Goal: Task Accomplishment & Management: Use online tool/utility

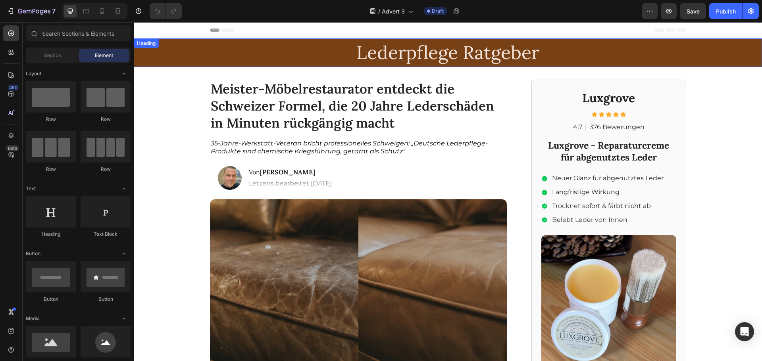
click at [415, 52] on h2 "Lederpflege Ratgeber" at bounding box center [448, 52] width 628 height 25
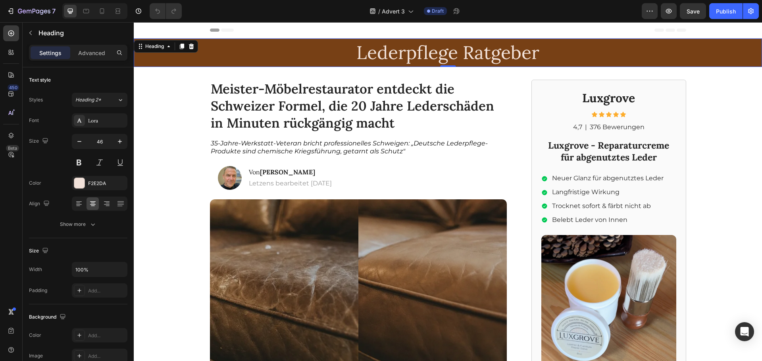
click at [415, 56] on h2 "Lederpflege Ratgeber" at bounding box center [448, 52] width 628 height 25
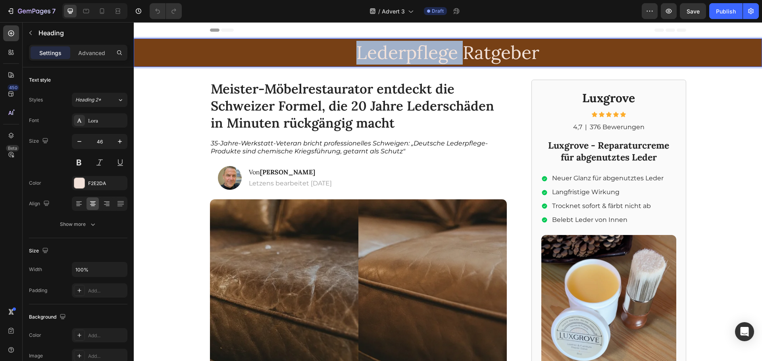
click at [415, 56] on p "Lederpflege Ratgeber" at bounding box center [447, 53] width 626 height 24
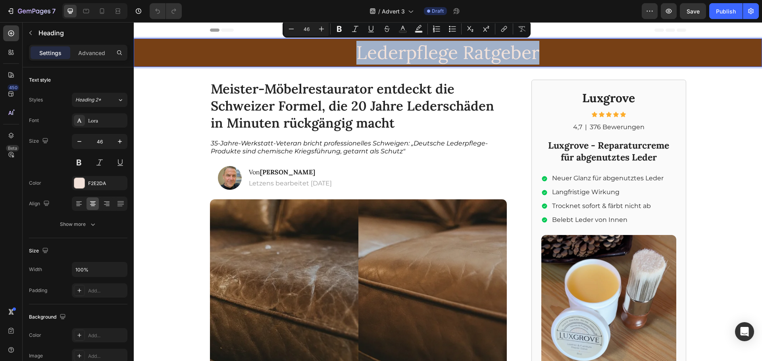
click at [415, 56] on p "Lederpflege Ratgeber" at bounding box center [447, 53] width 626 height 24
click at [334, 52] on p "Lederpflege Ratgeber" at bounding box center [447, 53] width 626 height 24
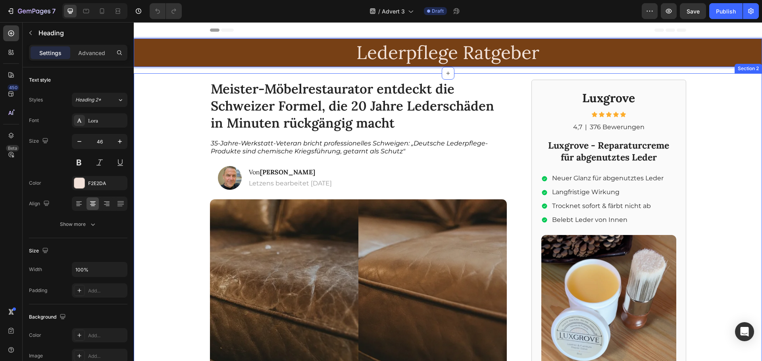
click at [191, 113] on div "Meister-Möbelrestaurator entdeckt die Schweizer Formel, die 20 Jahre Lederschäd…" at bounding box center [448, 334] width 628 height 523
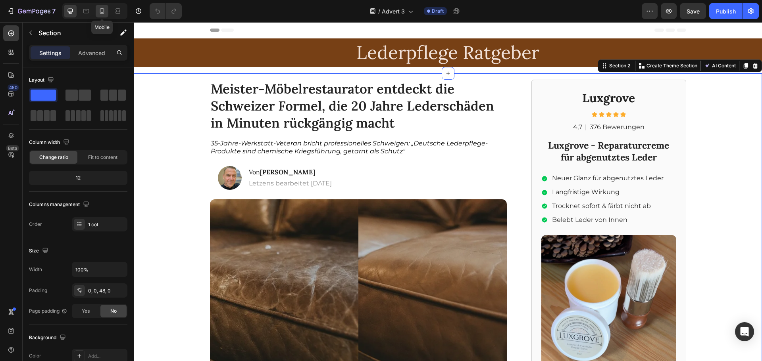
click at [104, 16] on div at bounding box center [102, 11] width 13 height 13
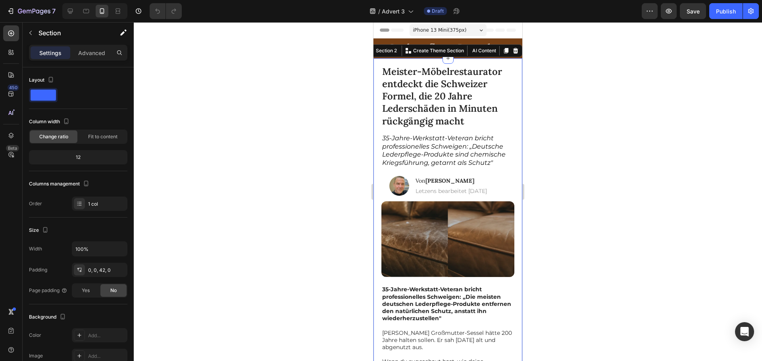
click at [614, 161] on div at bounding box center [448, 191] width 628 height 339
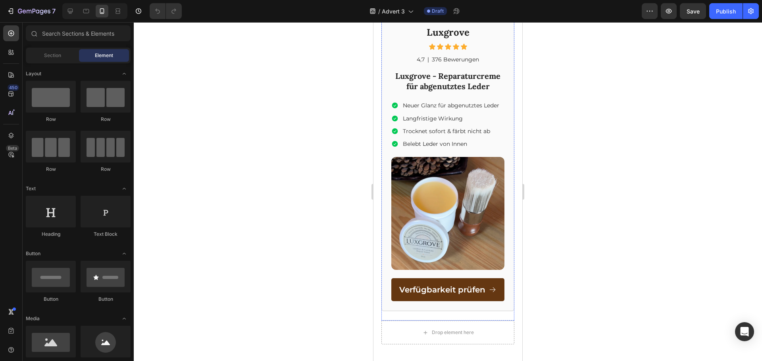
scroll to position [4798, 0]
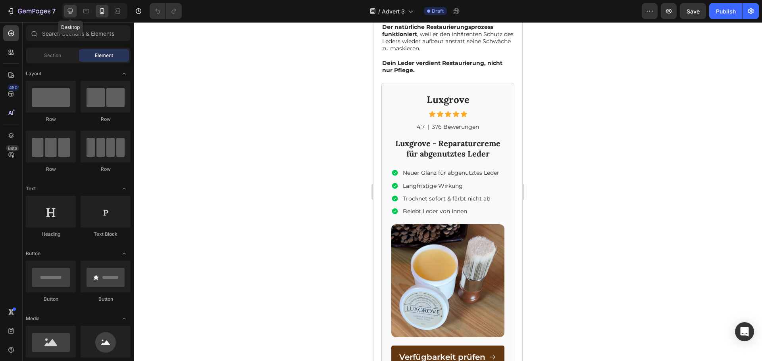
click at [75, 15] on div at bounding box center [70, 11] width 13 height 13
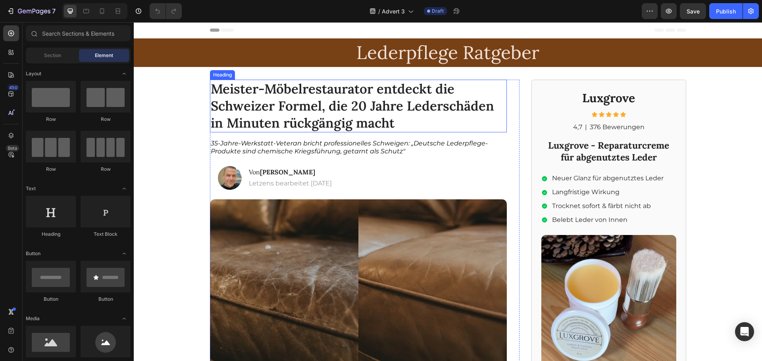
click at [323, 82] on h1 "Meister-Möbelrestaurator entdeckt die Schweizer Formel, die 20 Jahre Lederschäd…" at bounding box center [358, 106] width 297 height 53
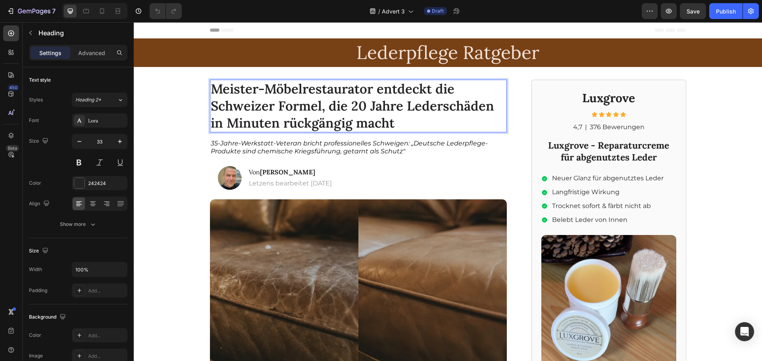
click at [323, 88] on h1 "Meister-Möbelrestaurator entdeckt die Schweizer Formel, die 20 Jahre Lederschäd…" at bounding box center [358, 106] width 297 height 53
click at [323, 88] on p "Meister-Möbelrestaurator entdeckt die Schweizer Formel, die 20 Jahre Lederschäd…" at bounding box center [358, 106] width 295 height 51
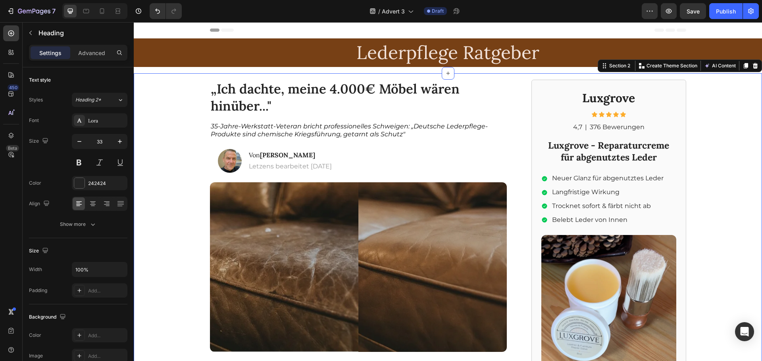
click at [195, 128] on div "„Ich dachte, meine 4.000€ Möbel wären hinüber..." Heading 35-Jahre-Werkstatt-Ve…" at bounding box center [448, 326] width 628 height 506
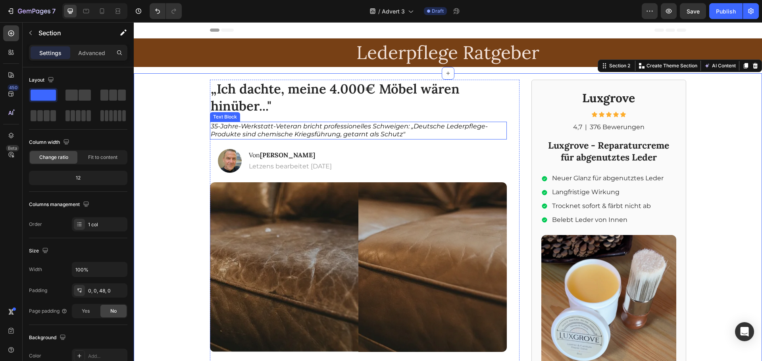
click at [252, 130] on span "35-Jahre-Werkstatt-Veteran bricht professionelles Schweigen: „Deutsche Lederpfl…" at bounding box center [349, 131] width 277 height 16
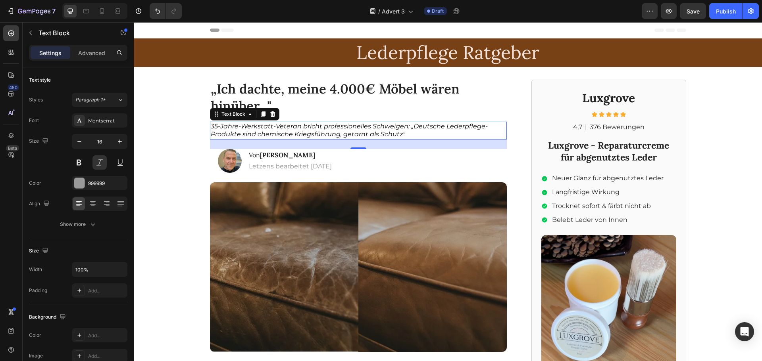
click at [290, 123] on span "35-Jahre-Werkstatt-Veteran bricht professionelles Schweigen: „Deutsche Lederpfl…" at bounding box center [349, 131] width 277 height 16
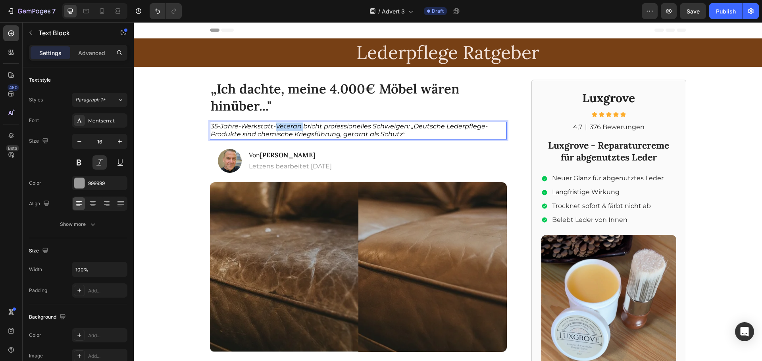
click at [290, 123] on span "35-Jahre-Werkstatt-Veteran bricht professionelles Schweigen: „Deutsche Lederpfl…" at bounding box center [349, 131] width 277 height 16
click at [227, 163] on img at bounding box center [230, 161] width 24 height 24
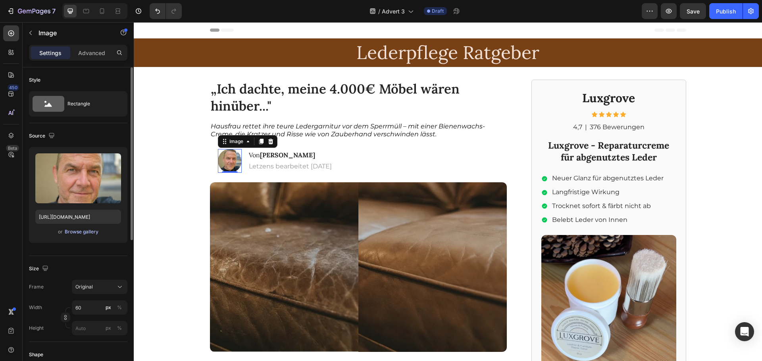
click at [84, 230] on div "Browse gallery" at bounding box center [82, 231] width 34 height 7
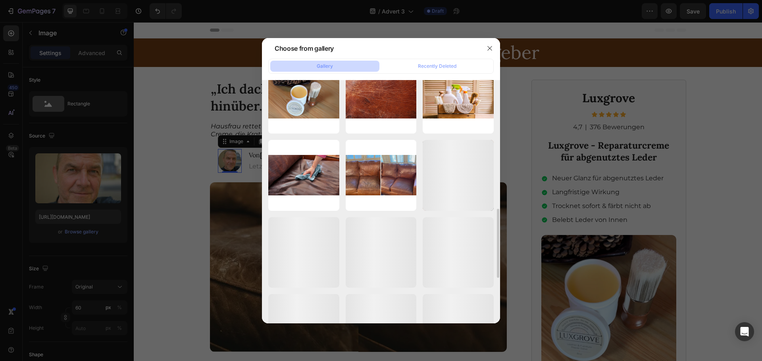
scroll to position [359, 0]
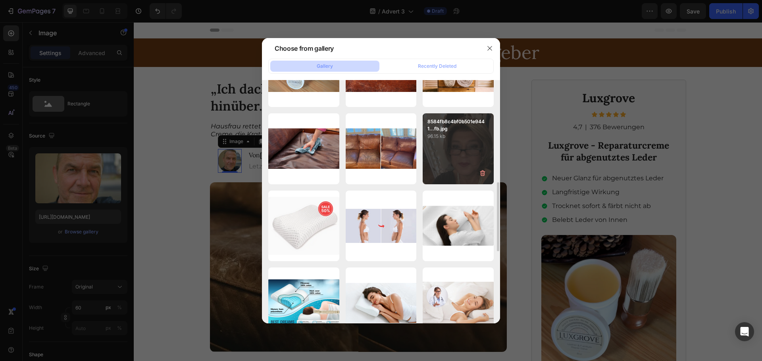
click at [439, 155] on div "8584fb8c4bf0b501e9441...fb.jpg 96.15 kb" at bounding box center [457, 148] width 71 height 71
type input "https://cdn.shopify.com/s/files/1/0923/7404/0920/files/gempages_573774321093182…"
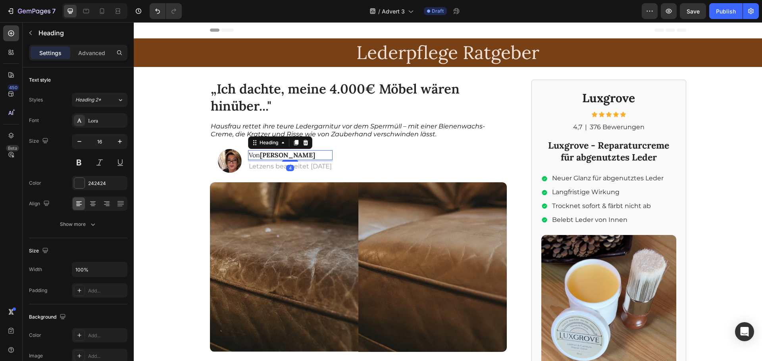
click at [280, 157] on strong "Heinrich W." at bounding box center [287, 155] width 55 height 8
click at [281, 156] on strong "Heinrich W." at bounding box center [287, 155] width 55 height 8
click at [297, 156] on p "Von Heinrich W." at bounding box center [290, 155] width 83 height 8
drag, startPoint x: 298, startPoint y: 156, endPoint x: 259, endPoint y: 161, distance: 38.9
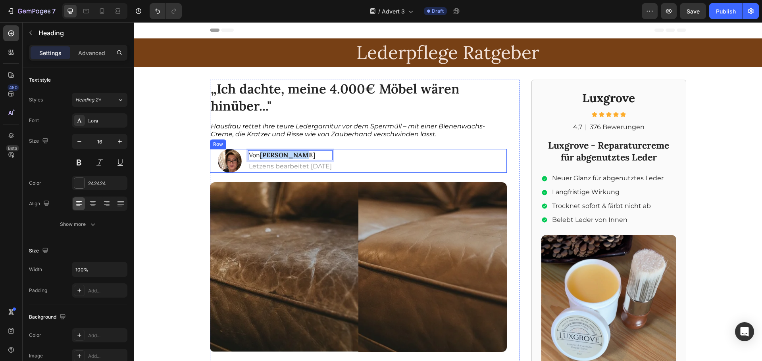
click at [259, 161] on div "Von Heinrich W. Heading 4 Letzens bearbeitet 25.06.2025 Text Block" at bounding box center [290, 161] width 84 height 24
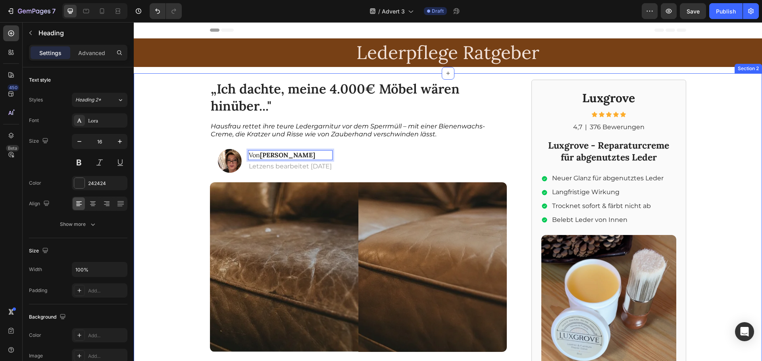
click at [194, 178] on div "„Ich dachte, meine 4.000€ Möbel wären hinüber..." Heading Hausfrau rettet ihre …" at bounding box center [448, 326] width 628 height 506
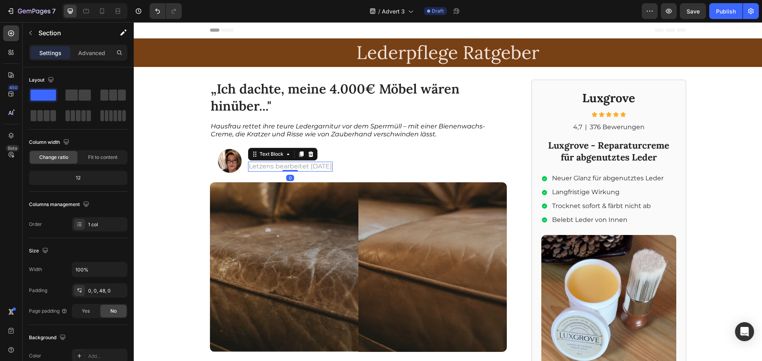
click at [311, 165] on p "Letzens bearbeitet 25.06.2025" at bounding box center [290, 167] width 83 height 8
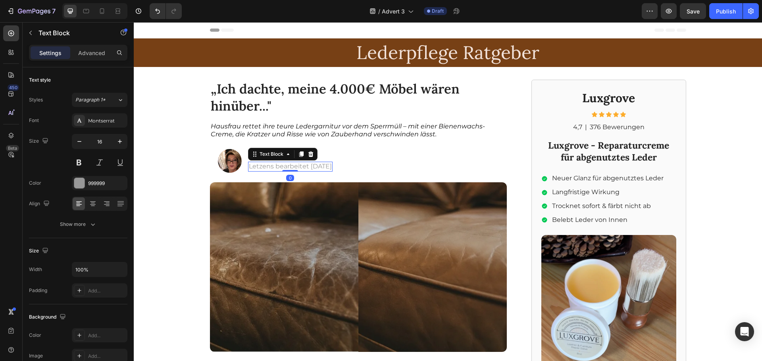
click at [311, 165] on p "Letzens bearbeitet 25.06.2025" at bounding box center [290, 167] width 83 height 8
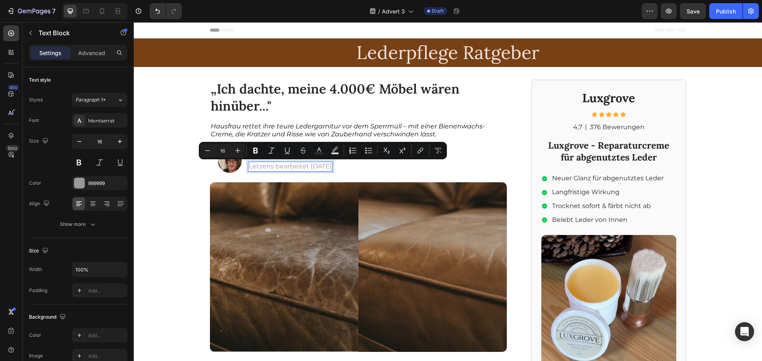
click at [314, 168] on p "Letzens bearbeitet 25.06.2025" at bounding box center [290, 167] width 83 height 8
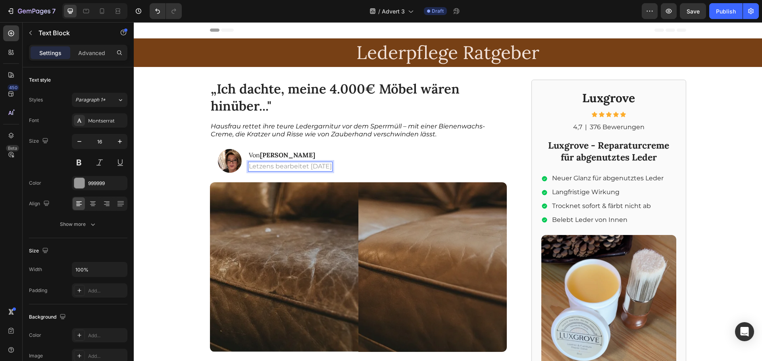
click at [323, 167] on p "Letzens bearbeitet 25.06.2025" at bounding box center [290, 167] width 83 height 8
click at [175, 157] on div "„Ich dachte, meine 4.000€ Möbel wären hinüber..." Heading Hausfrau rettet ihre …" at bounding box center [448, 326] width 628 height 506
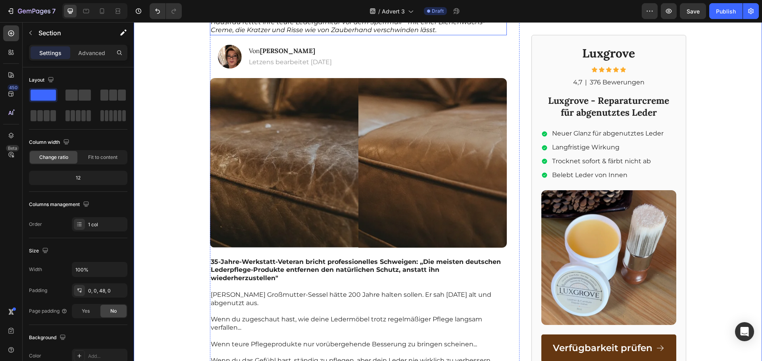
scroll to position [106, 0]
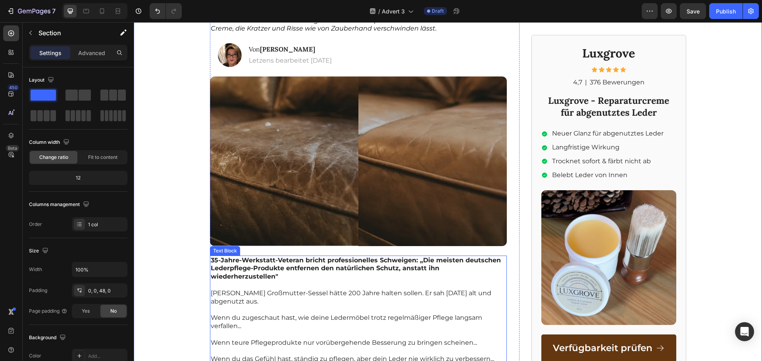
click at [327, 262] on strong "35-Jahre-Werkstatt-Veteran bricht professionelles Schweigen: „Die meisten deuts…" at bounding box center [356, 269] width 290 height 24
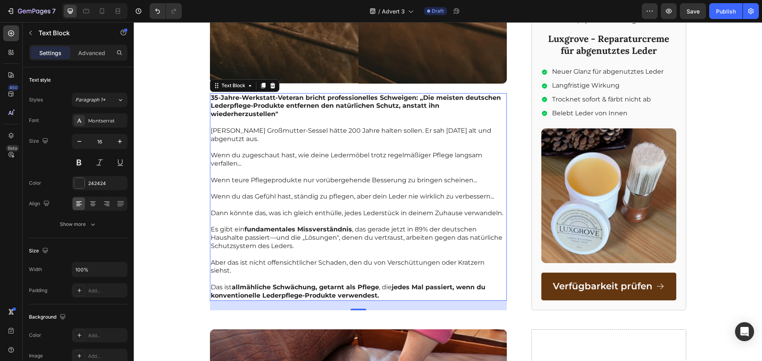
scroll to position [265, 0]
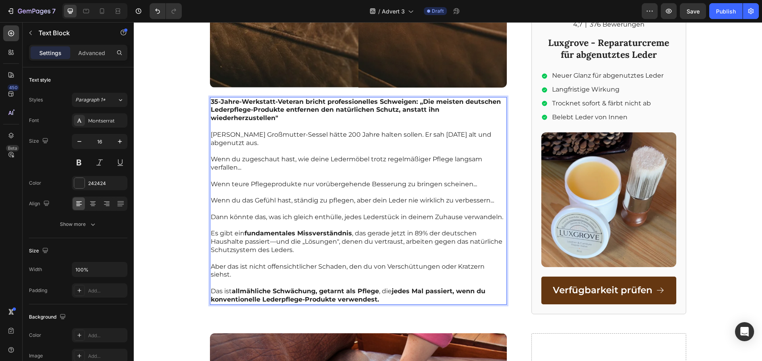
click at [264, 159] on p "Wenn du zugeschaut hast, wie deine Ledermöbel trotz regelmäßiger Pflege langsam…" at bounding box center [358, 163] width 295 height 17
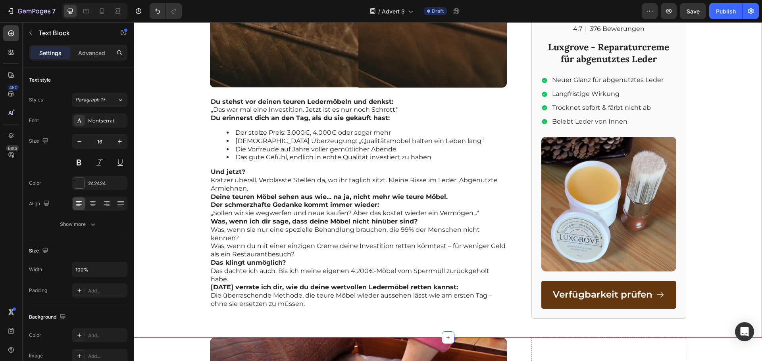
click at [186, 169] on div "„Ich dachte, meine 4.000€ Möbel wären hinüber..." Heading Hausfrau rettet ihre …" at bounding box center [448, 64] width 628 height 510
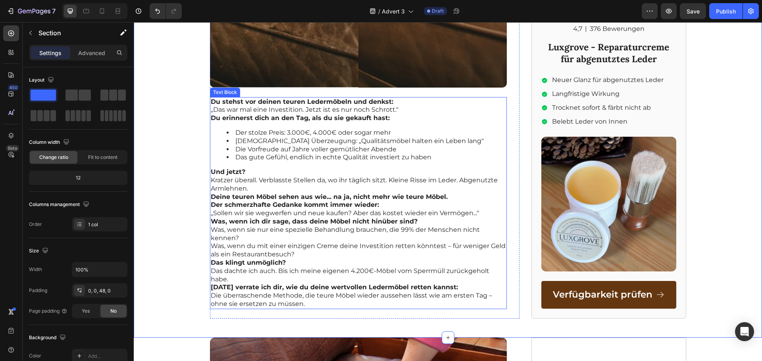
click at [391, 102] on p "Du stehst vor deinen teuren Ledermöbeln und denkst:" at bounding box center [358, 102] width 295 height 8
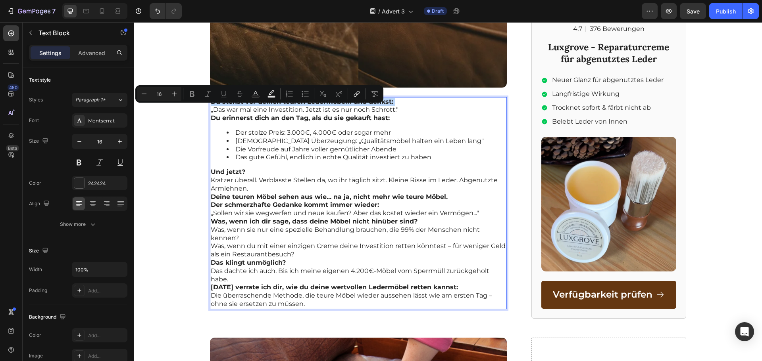
click at [391, 102] on p "Du stehst vor deinen teuren Ledermöbeln und denkst:" at bounding box center [358, 102] width 295 height 8
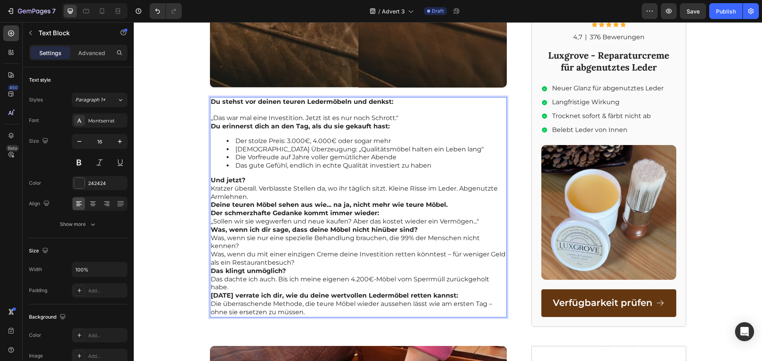
click at [400, 118] on p "„Das war mal eine Investition. Jetzt ist es nur noch Schrott."" at bounding box center [358, 118] width 295 height 8
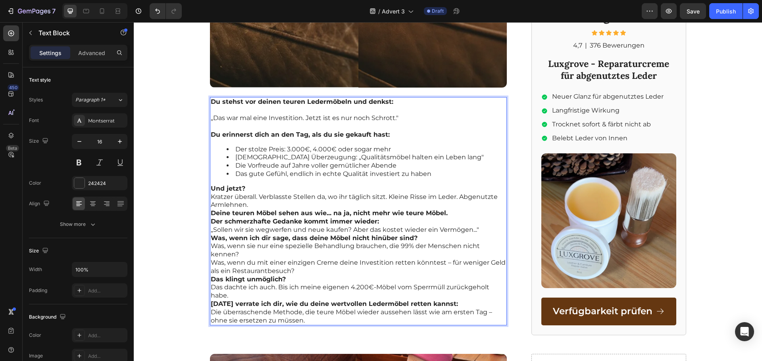
click at [257, 143] on div "Du stehst vor deinen teuren Ledermöbeln und denkst: „Das war mal eine Investiti…" at bounding box center [358, 211] width 297 height 229
click at [255, 140] on div "Du stehst vor deinen teuren Ledermöbeln und denkst: „Das war mal eine Investiti…" at bounding box center [358, 211] width 297 height 229
click at [227, 140] on div "Du stehst vor deinen teuren Ledermöbeln und denkst: „Das war mal eine Investiti…" at bounding box center [358, 211] width 297 height 229
click at [358, 132] on strong "Du erinnerst dich an den Tag, als du sie gekauft hast:" at bounding box center [300, 135] width 179 height 8
click at [361, 137] on strong "Du erinnerst dich an den Tag, als du sie gekauft hast:" at bounding box center [300, 135] width 179 height 8
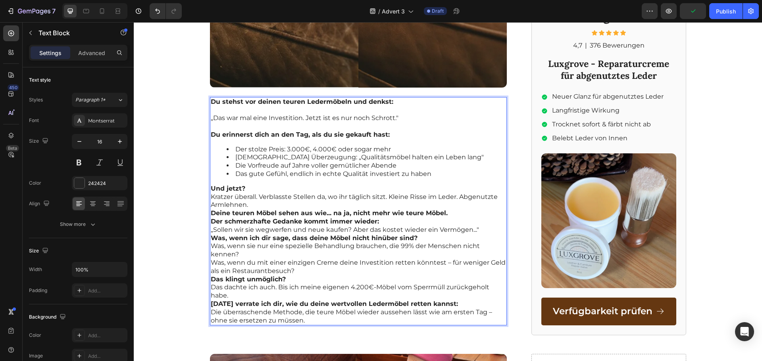
click at [361, 139] on div "Du stehst vor deinen teuren Ledermöbeln und denkst: „Das war mal eine Investiti…" at bounding box center [358, 211] width 297 height 229
click at [259, 186] on p "Und jetzt?" at bounding box center [358, 189] width 295 height 8
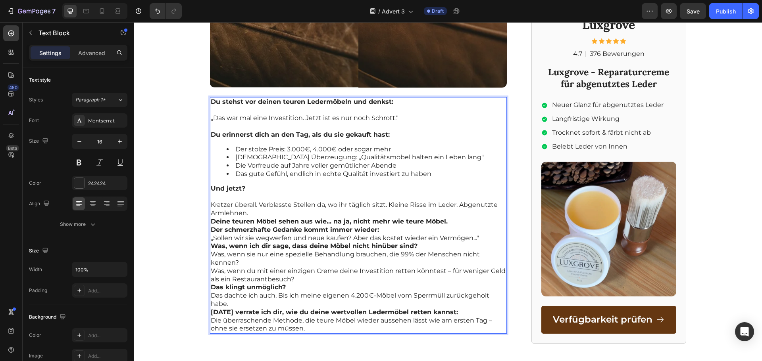
click at [260, 211] on p "Kratzer überall. Verblasste Stellen da, wo ihr täglich sitzt. Kleine Risse im L…" at bounding box center [358, 209] width 295 height 17
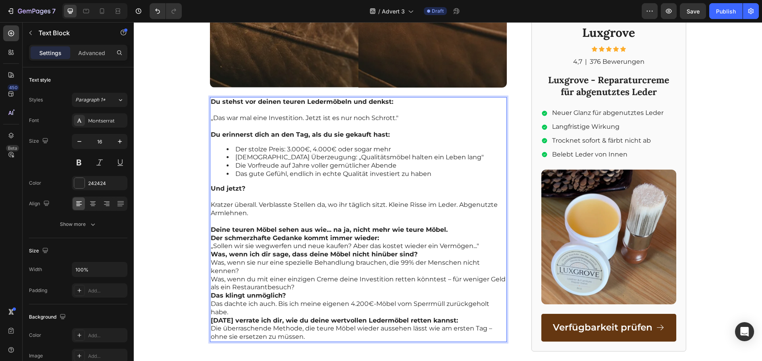
click at [443, 225] on p "Rich Text Editor. Editing area: main" at bounding box center [358, 222] width 295 height 8
click at [446, 229] on p "Deine teuren Möbel sehen aus wie... na ja, nicht mehr wie teure Möbel." at bounding box center [358, 230] width 295 height 8
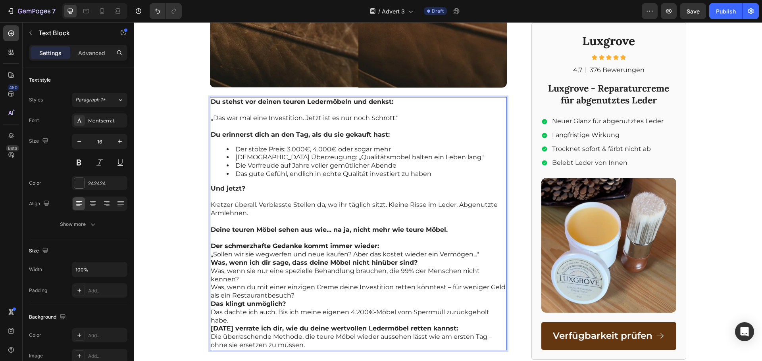
click at [384, 241] on p "Rich Text Editor. Editing area: main" at bounding box center [358, 238] width 295 height 8
click at [380, 249] on p "Der schmerzhafte Gedanke kommt immer wieder:" at bounding box center [358, 246] width 295 height 8
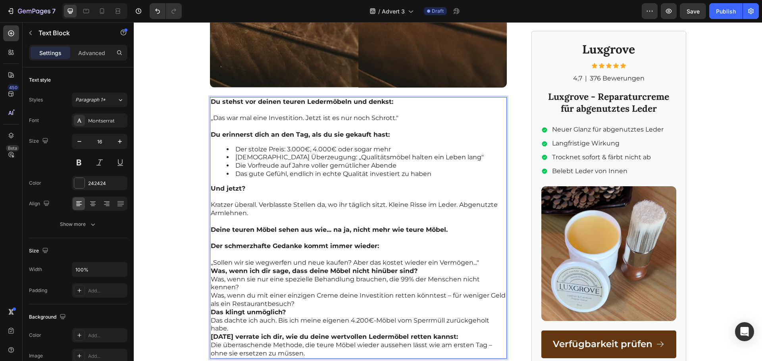
click at [475, 262] on p "„Sollen wir sie wegwerfen und neue kaufen? Aber das kostet wieder ein Vermögen.…" at bounding box center [358, 263] width 295 height 8
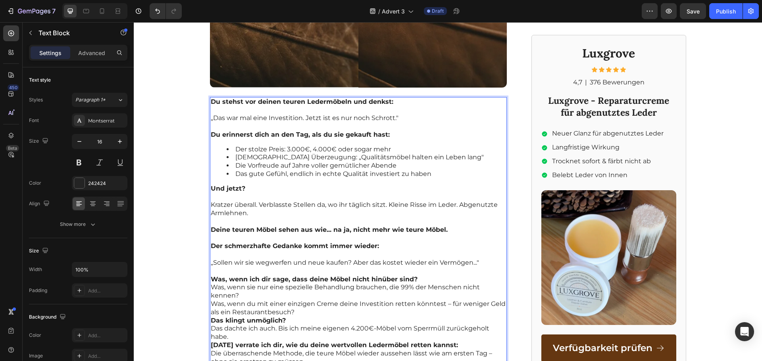
click at [437, 280] on p "Was, wenn ich dir sage, dass deine Möbel nicht hinüber sind?" at bounding box center [358, 280] width 295 height 8
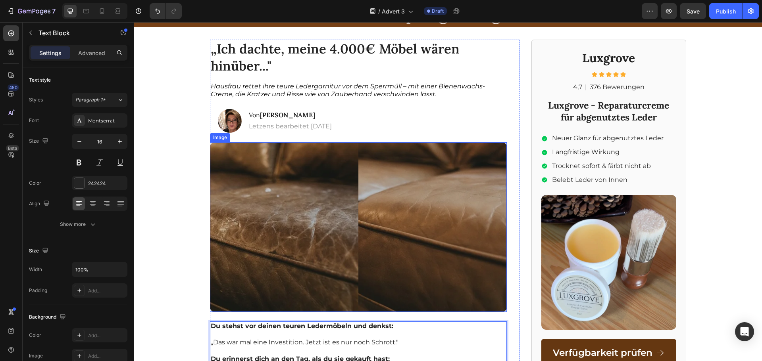
scroll to position [132, 0]
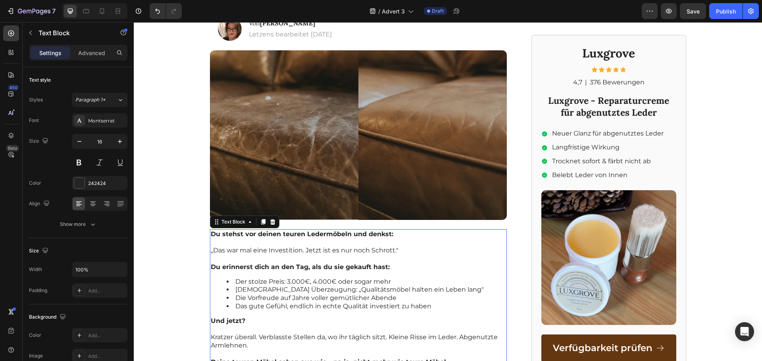
click at [443, 302] on li "Die Vorfreude auf Jahre voller gemütlicher Abende" at bounding box center [365, 298] width 279 height 8
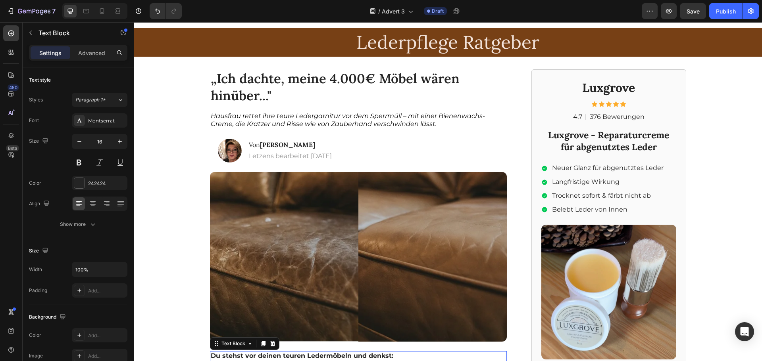
scroll to position [0, 0]
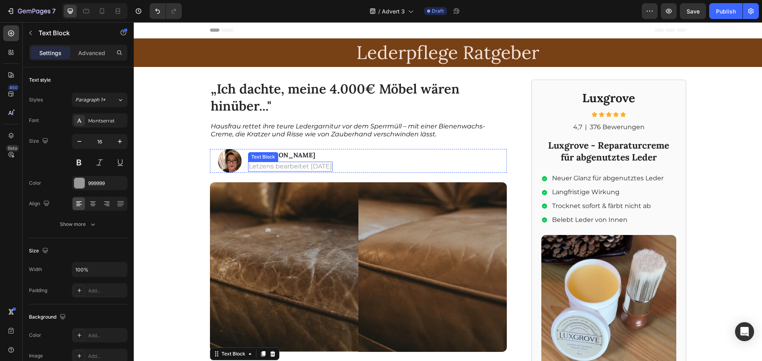
click at [313, 166] on p "Letzens bearbeitet 25.07.2025" at bounding box center [290, 167] width 83 height 8
click at [312, 166] on p "Letzens bearbeitet 25.07.2025" at bounding box center [290, 167] width 83 height 8
click at [311, 167] on p "Letzens bearbeitet 25.07.2025" at bounding box center [290, 167] width 83 height 8
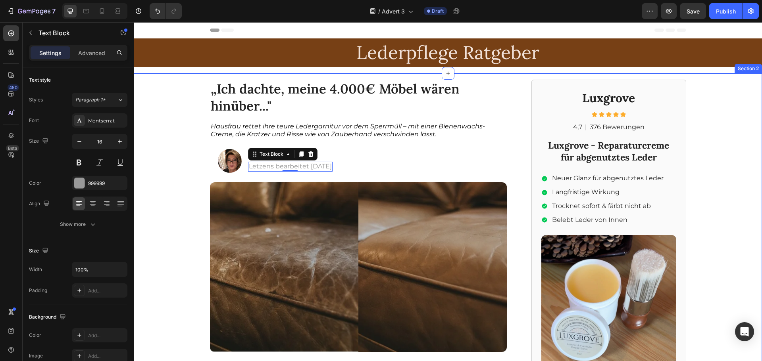
click at [186, 183] on div "„Ich dachte, meine 4.000€ Möbel wären hinüber..." Heading Hausfrau rettet ihre …" at bounding box center [448, 361] width 628 height 576
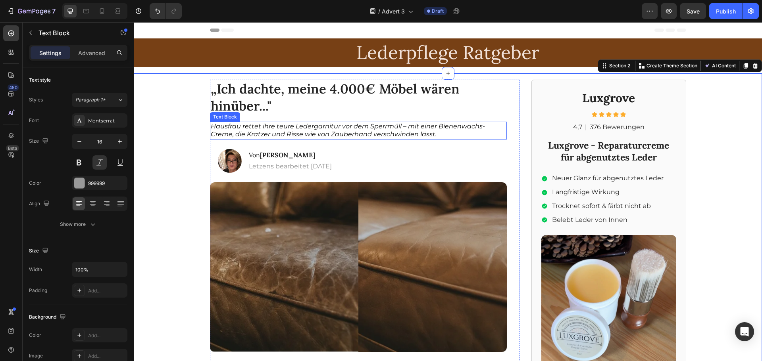
click at [446, 136] on p "Hausfrau rettet ihre teure Ledergarnitur vor dem Sperrmüll – mit einer Bienenwa…" at bounding box center [358, 131] width 295 height 17
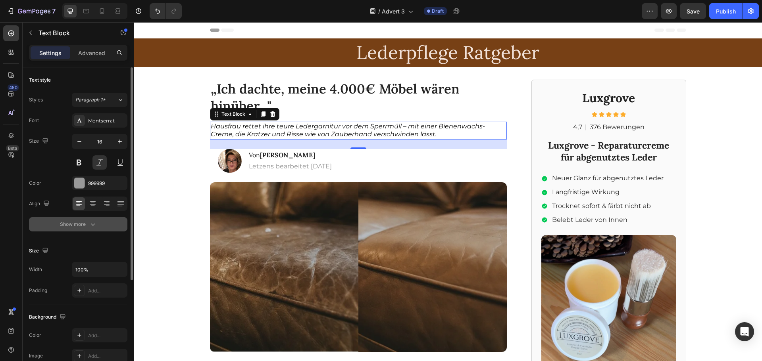
click at [78, 228] on div "Show more" at bounding box center [78, 225] width 37 height 8
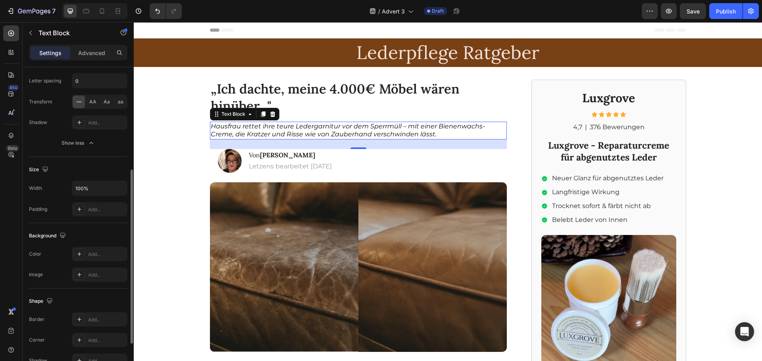
scroll to position [258, 0]
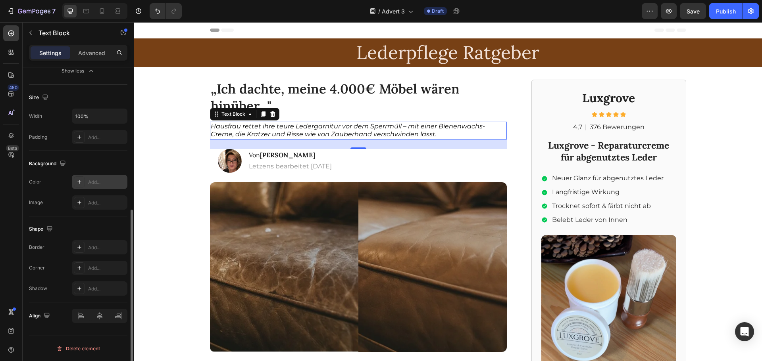
click at [79, 181] on icon at bounding box center [79, 182] width 6 height 6
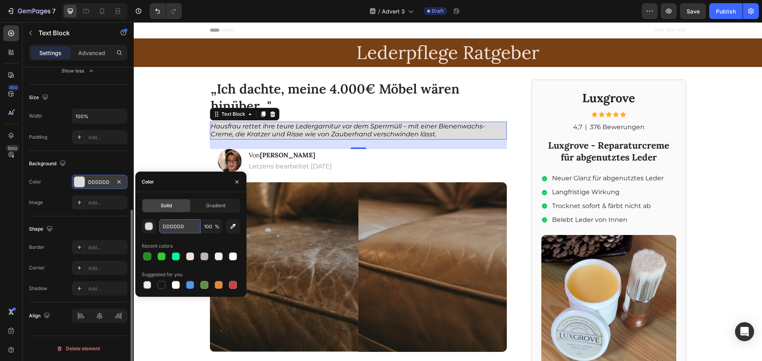
click at [187, 223] on input "DDDDDD" at bounding box center [179, 226] width 41 height 14
paste input "#F5EFEC"
type input "#F5EFEC"
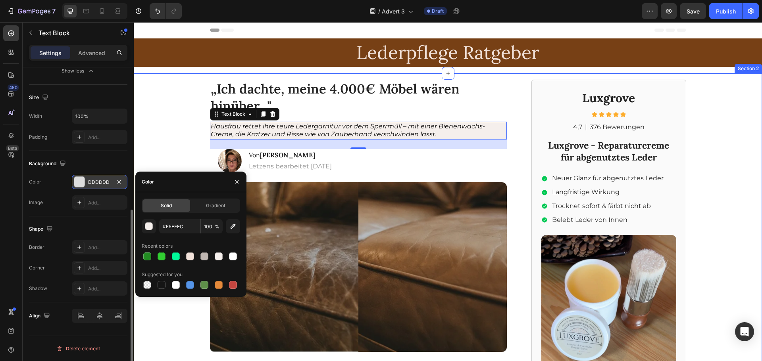
click at [179, 139] on div "„Ich dachte, meine 4.000€ Möbel wären hinüber..." Heading Hausfrau rettet ihre …" at bounding box center [448, 361] width 628 height 576
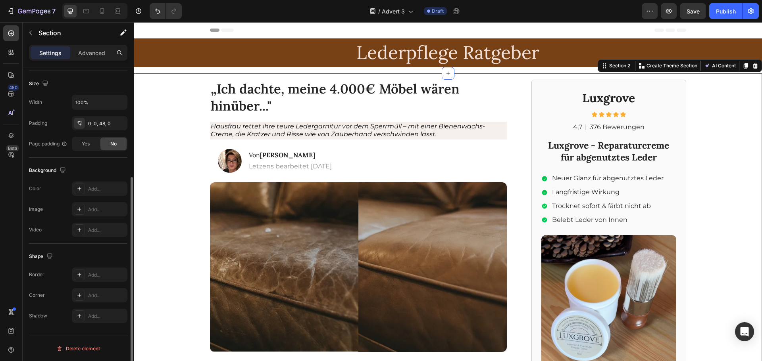
scroll to position [0, 0]
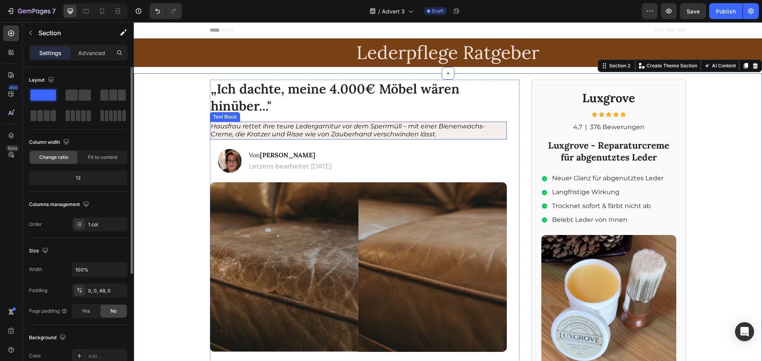
click at [426, 137] on p "Hausfrau rettet ihre teure Ledergarnitur vor dem Sperrmüll – mit einer Bienenwa…" at bounding box center [358, 131] width 295 height 17
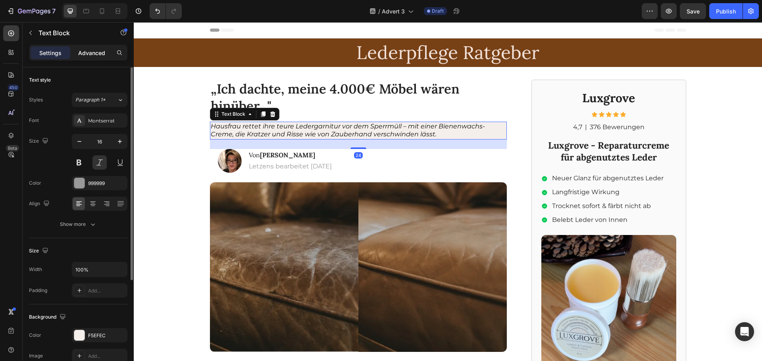
click at [98, 50] on p "Advanced" at bounding box center [91, 53] width 27 height 8
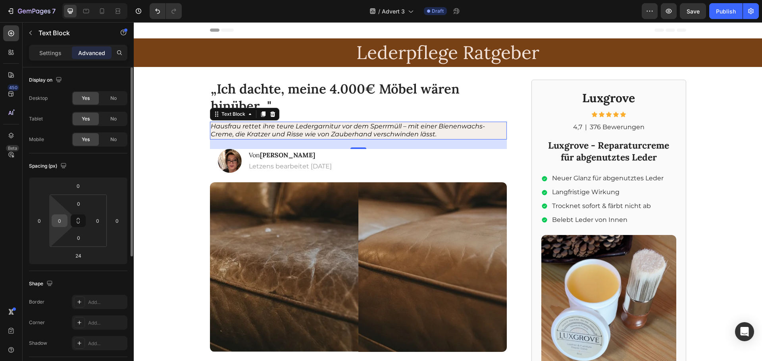
click at [63, 217] on input "0" at bounding box center [60, 221] width 12 height 12
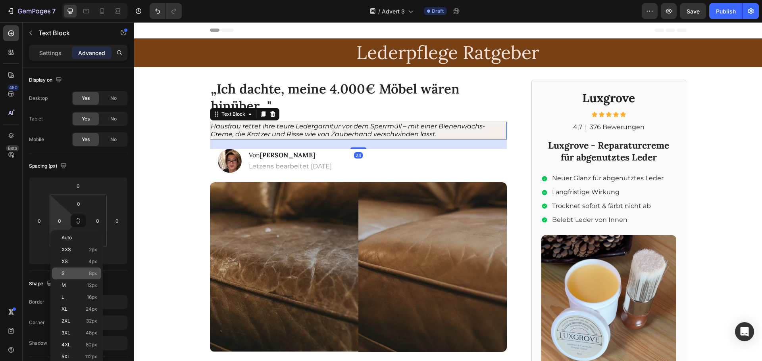
click at [87, 271] on p "S 8px" at bounding box center [79, 274] width 36 height 6
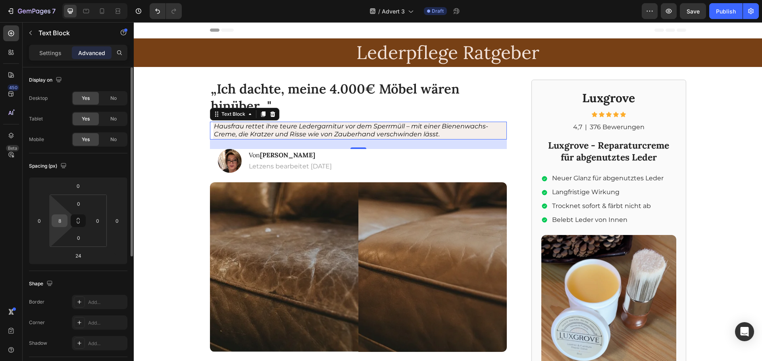
click at [56, 224] on input "8" at bounding box center [60, 221] width 12 height 12
type input "0"
click at [94, 167] on div "Spacing (px)" at bounding box center [78, 166] width 98 height 13
click at [57, 53] on p "Settings" at bounding box center [50, 53] width 22 height 8
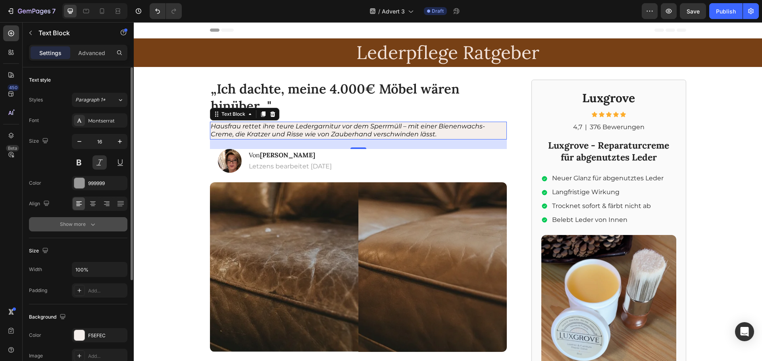
click at [82, 221] on div "Show more" at bounding box center [78, 225] width 37 height 8
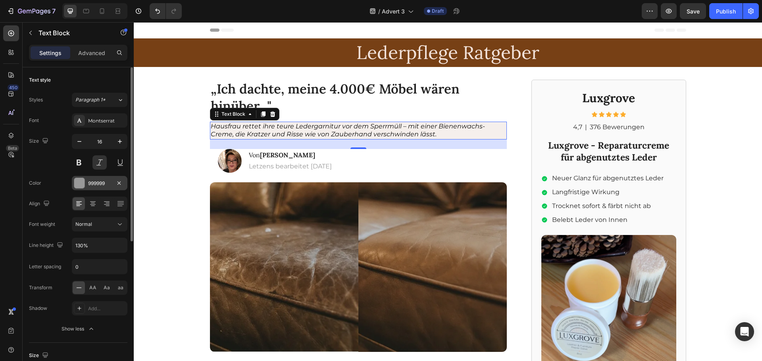
click at [103, 184] on div "999999" at bounding box center [99, 183] width 23 height 7
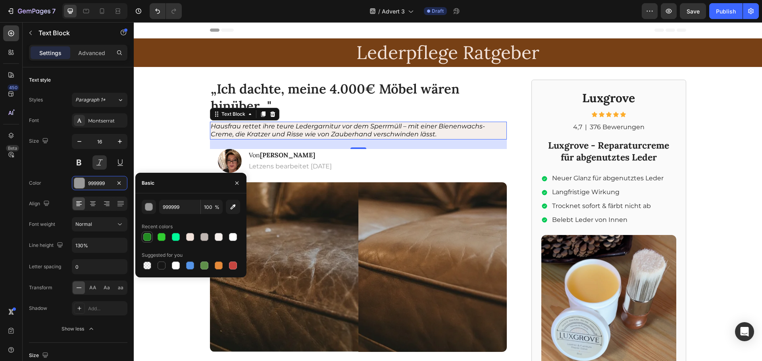
click at [149, 266] on div at bounding box center [147, 266] width 8 height 8
type input "000000"
type input "0"
click at [155, 161] on div "„Ich dachte, meine 4.000€ Möbel wären hinüber..." Heading Hausfrau rettet ihre …" at bounding box center [448, 361] width 628 height 576
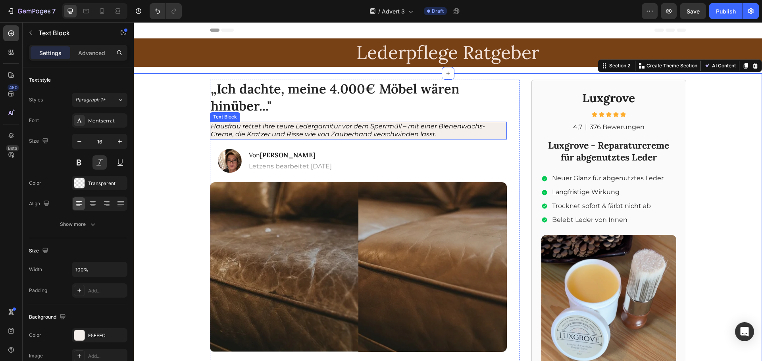
click at [223, 132] on span "Hausfrau rettet ihre teure Ledergarnitur vor dem Sperrmüll – mit einer Bienenwa…" at bounding box center [348, 131] width 274 height 16
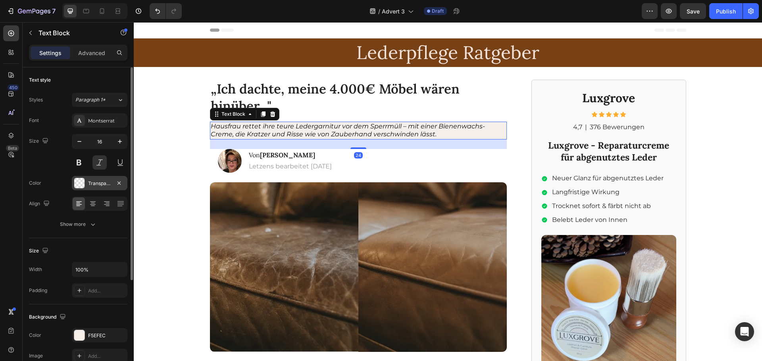
click at [88, 179] on div "Transparent" at bounding box center [100, 183] width 56 height 14
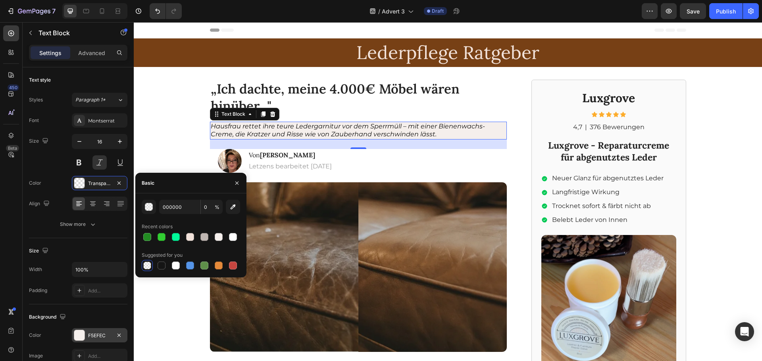
click at [98, 332] on div "F5EFEC" at bounding box center [99, 335] width 23 height 7
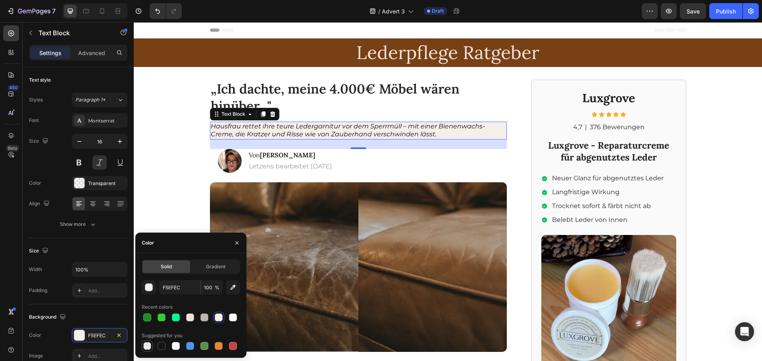
click at [147, 343] on div at bounding box center [147, 346] width 8 height 8
type input "000000"
type input "0"
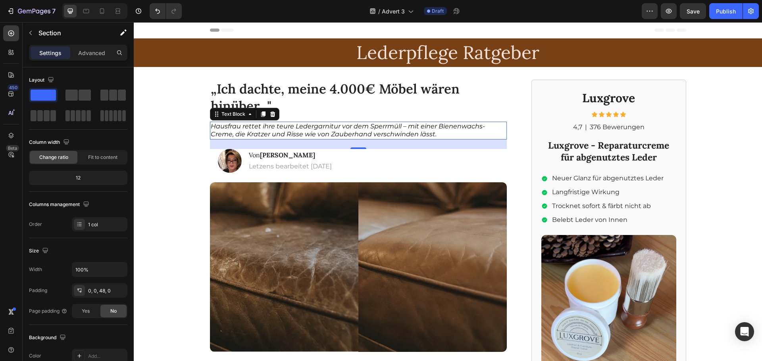
click at [162, 202] on div "„Ich dachte, meine 4.000€ Möbel wären hinüber..." Heading Hausfrau rettet ihre …" at bounding box center [448, 361] width 628 height 576
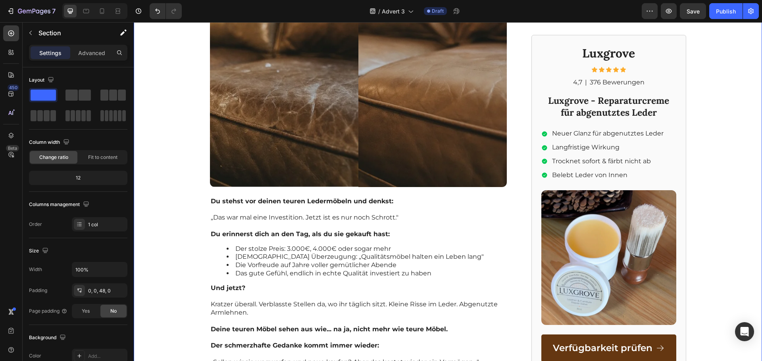
scroll to position [211, 0]
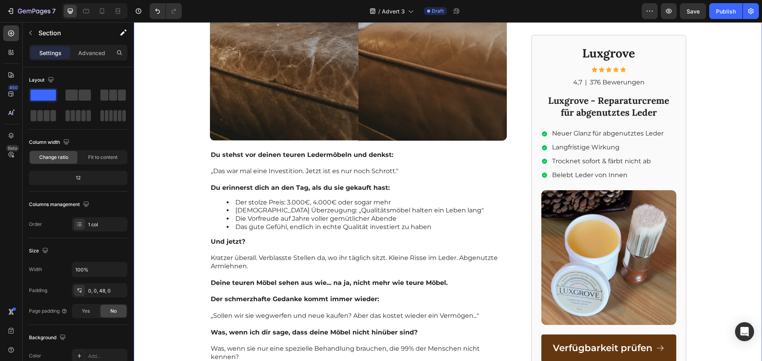
click at [185, 275] on div "„Ich dachte, meine 4.000€ Möbel wären hinüber..." Heading Hausfrau rettet ihre …" at bounding box center [448, 150] width 628 height 576
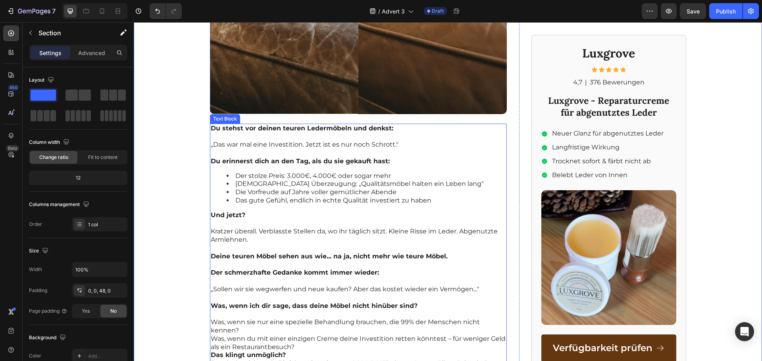
scroll to position [265, 0]
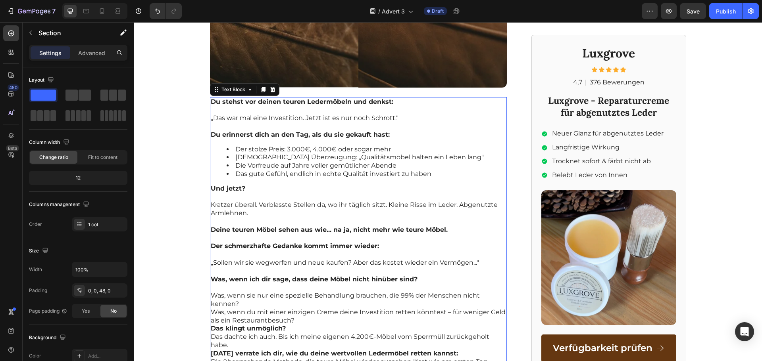
click at [290, 305] on p "Was, wenn sie nur eine spezielle Behandlung brauchen, die 99% der Menschen nich…" at bounding box center [358, 300] width 295 height 17
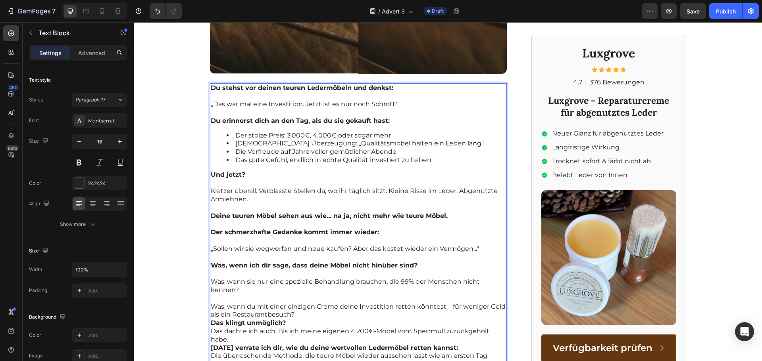
scroll to position [291, 0]
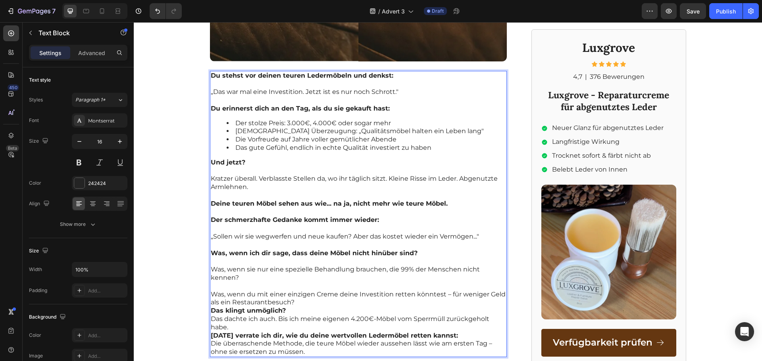
click at [297, 302] on p "Was, wenn du mit einer einzigen Creme deine Investition retten könntest – für w…" at bounding box center [358, 299] width 295 height 17
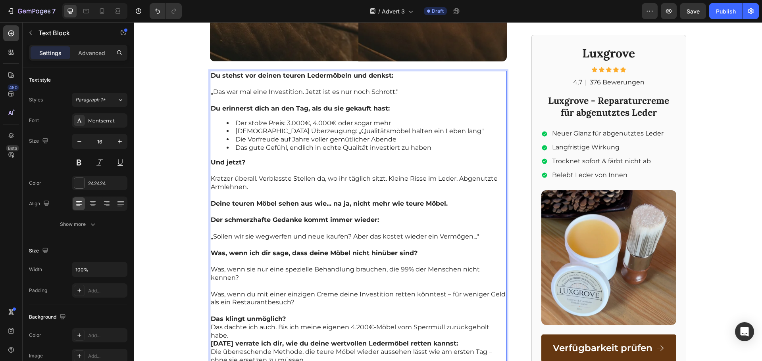
click at [290, 315] on p "Rich Text Editor. Editing area: main" at bounding box center [358, 311] width 295 height 8
click at [289, 317] on p "Das klingt unmöglich?" at bounding box center [358, 319] width 295 height 8
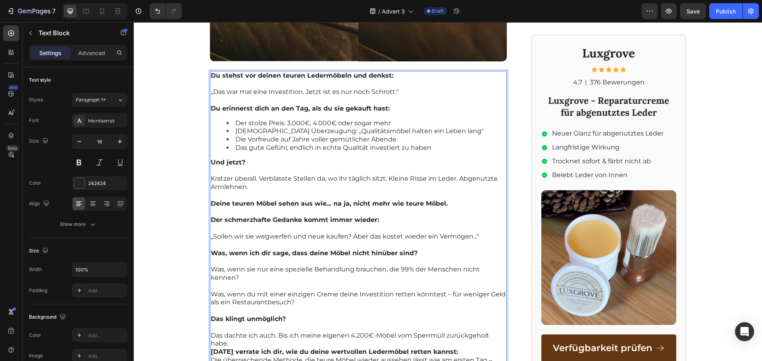
scroll to position [317, 0]
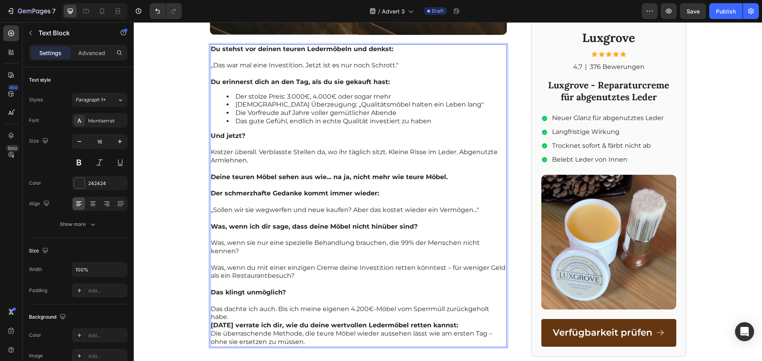
click at [243, 315] on p "Das dachte ich auch. Bis ich meine eigenen 4.200€-Möbel vom Sperrmüll zurückgeh…" at bounding box center [358, 313] width 295 height 17
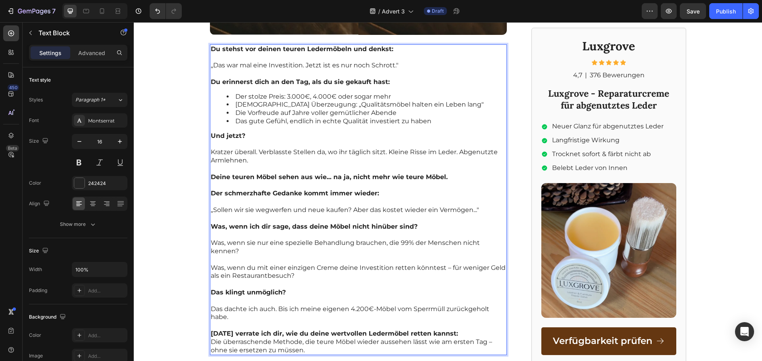
click at [456, 337] on p "[DATE] verrate ich dir, wie du deine wertvollen Ledermöbel retten kannst:" at bounding box center [358, 334] width 295 height 8
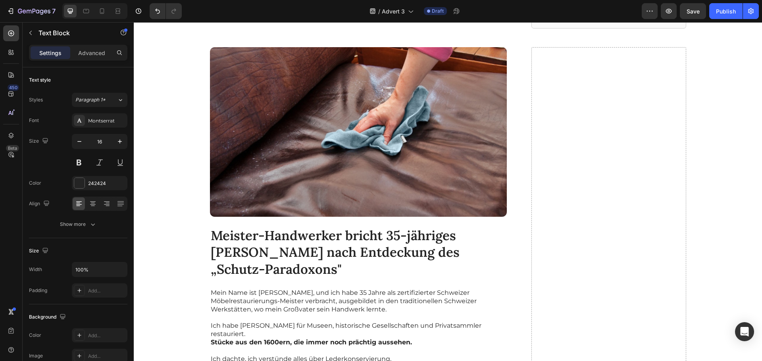
scroll to position [714, 0]
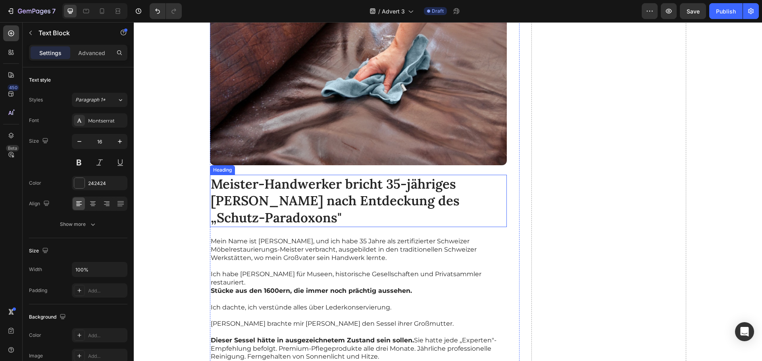
click at [318, 194] on h2 "Meister-Handwerker bricht 35-jähriges Schweigen nach Entdeckung des „Schutz-Par…" at bounding box center [358, 201] width 297 height 53
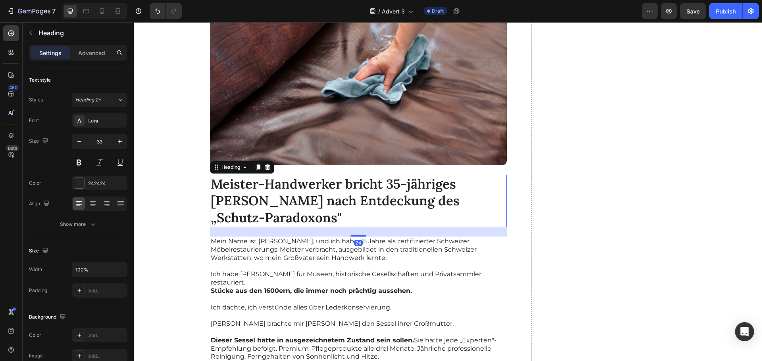
click at [318, 194] on h2 "Meister-Handwerker bricht 35-jähriges Schweigen nach Entdeckung des „Schutz-Par…" at bounding box center [358, 201] width 297 height 53
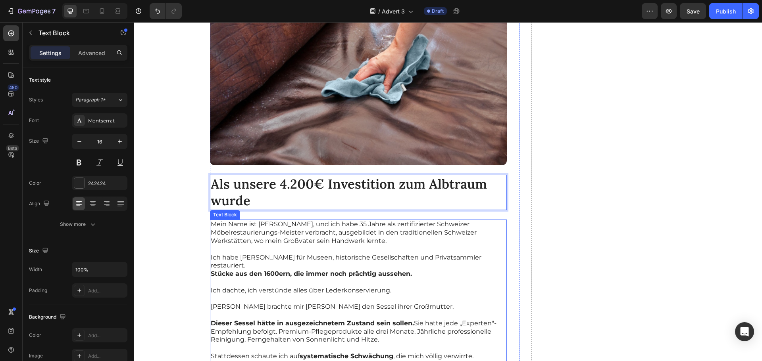
click at [321, 235] on p "Mein Name ist Heinrich Weber, und ich habe 35 Jahre als zertifizierter Schweize…" at bounding box center [358, 233] width 295 height 25
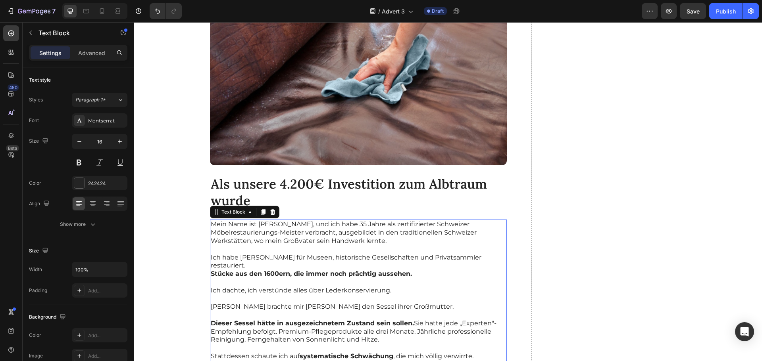
click at [305, 243] on p "Mein Name ist Heinrich Weber, und ich habe 35 Jahre als zertifizierter Schweize…" at bounding box center [358, 233] width 295 height 25
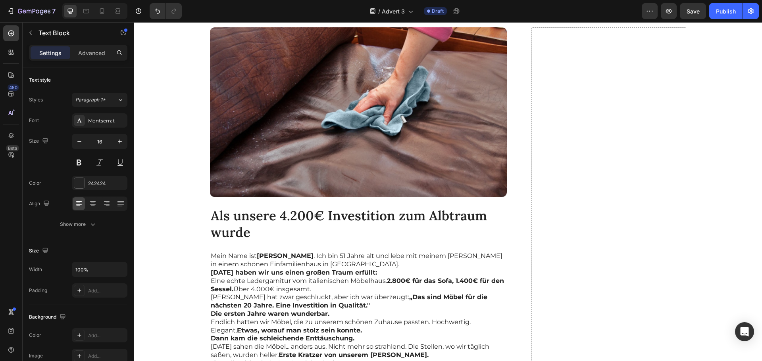
scroll to position [687, 0]
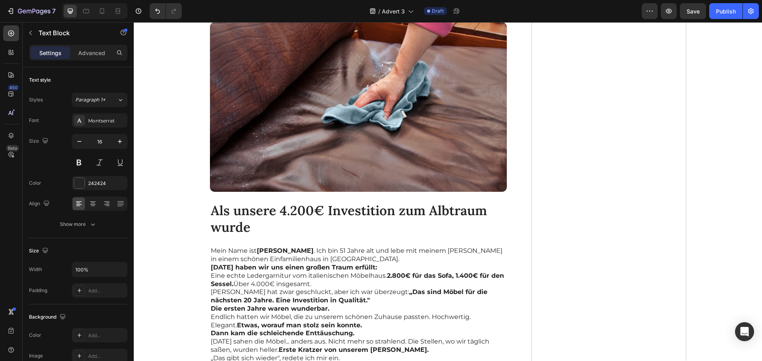
click at [360, 259] on p "Mein Name ist Gabriele Hoffmann . Ich bin 51 Jahre alt und lebe mit meinem Mann…" at bounding box center [358, 255] width 295 height 17
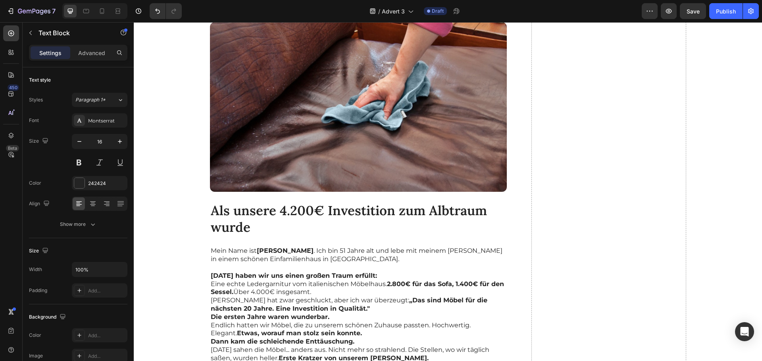
click at [403, 276] on p "[DATE] haben wir uns einen großen Traum erfüllt:" at bounding box center [358, 276] width 295 height 8
click at [408, 275] on p "[DATE] haben wir uns einen großen Traum erfüllt:" at bounding box center [358, 276] width 295 height 8
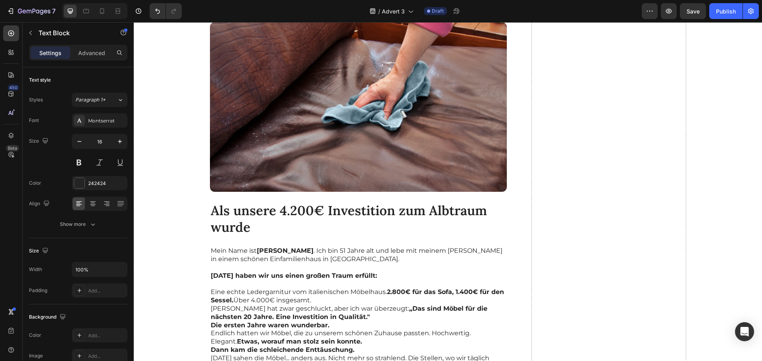
click at [336, 299] on p "Eine echte Ledergarnitur vom italienischen Möbelhaus. 2.800€ für das Sofa, 1.40…" at bounding box center [358, 296] width 295 height 17
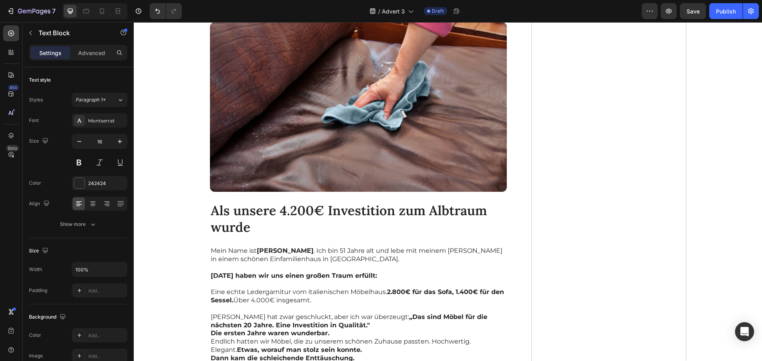
click at [325, 324] on p "Werner hat zwar geschluckt, aber ich war überzeugt: „Das sind Möbel für die näc…" at bounding box center [358, 321] width 295 height 17
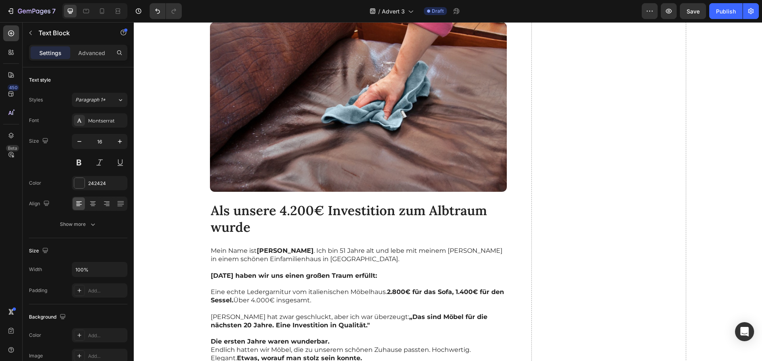
scroll to position [714, 0]
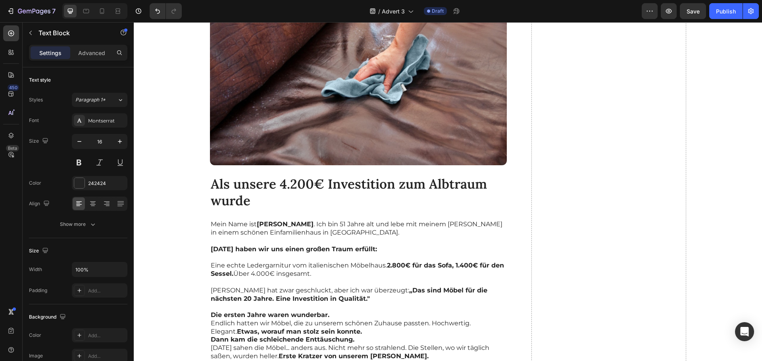
click at [328, 316] on p "Die ersten Jahre waren wunderbar." at bounding box center [358, 315] width 295 height 8
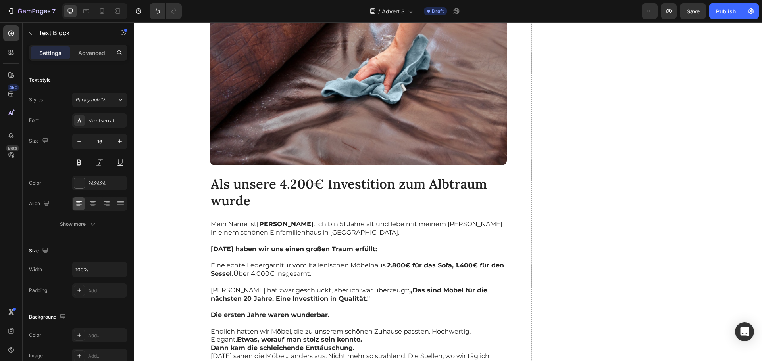
scroll to position [741, 0]
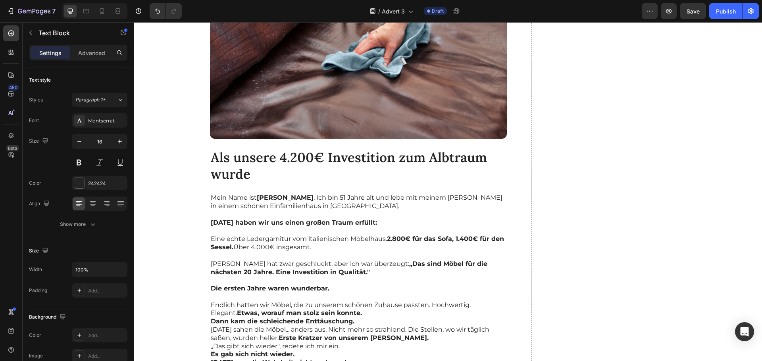
click at [357, 311] on p "Endlich hatten wir Möbel, die zu unserem schönen Zuhause passten. Hochwertig. E…" at bounding box center [358, 309] width 295 height 17
click at [504, 303] on div "Image Als unsere 4.200€ Investition zum Albtraum wurde Heading Mein Name ist Ga…" at bounding box center [364, 216] width 309 height 495
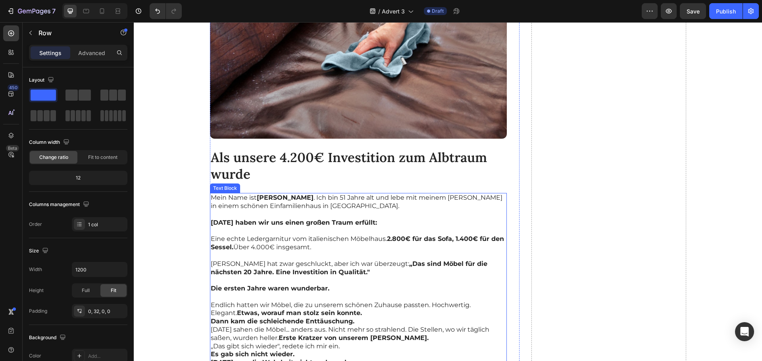
click at [497, 305] on p "Endlich hatten wir Möbel, die zu unserem schönen Zuhause passten. Hochwertig. E…" at bounding box center [358, 309] width 295 height 17
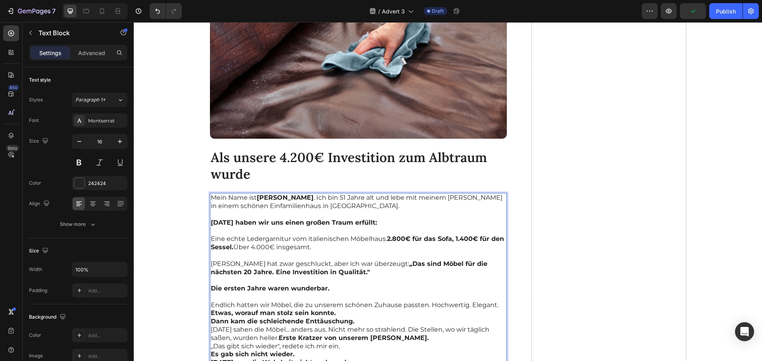
click at [494, 304] on p "Endlich hatten wir Möbel, die zu unserem schönen Zuhause passten. Hochwertig. E…" at bounding box center [358, 305] width 295 height 8
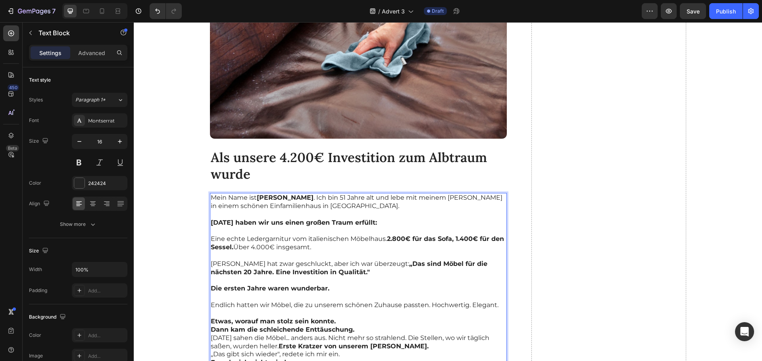
click at [359, 316] on p "Rich Text Editor. Editing area: main" at bounding box center [358, 313] width 295 height 8
click at [350, 322] on p "Etwas, worauf man stolz sein konnte." at bounding box center [358, 322] width 295 height 8
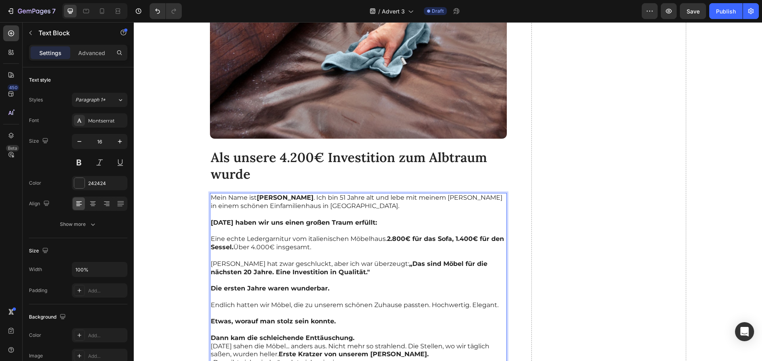
scroll to position [767, 0]
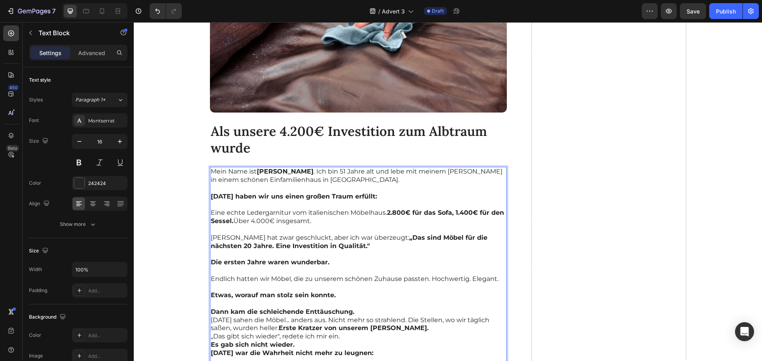
click at [356, 314] on p "Dann kam die schleichende Enttäuschung." at bounding box center [358, 312] width 295 height 8
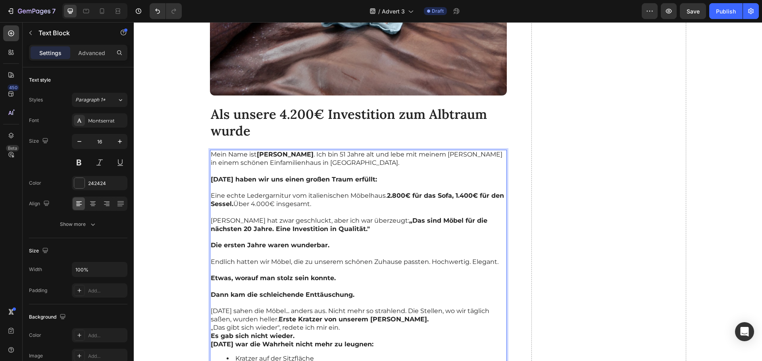
scroll to position [793, 0]
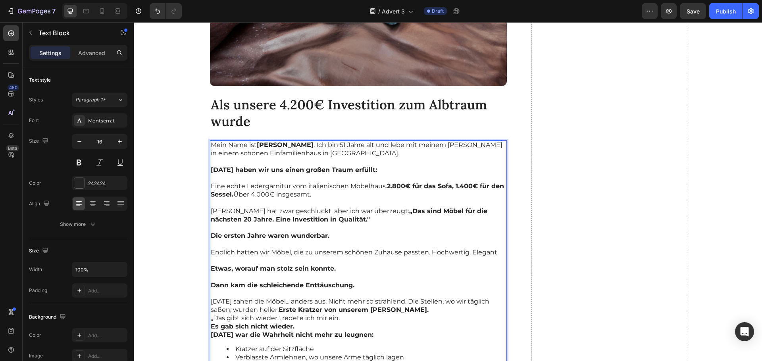
click at [438, 309] on p "Nach drei Jahren sahen die Möbel... anders aus. Nicht mehr so strahlend. Die St…" at bounding box center [358, 306] width 295 height 17
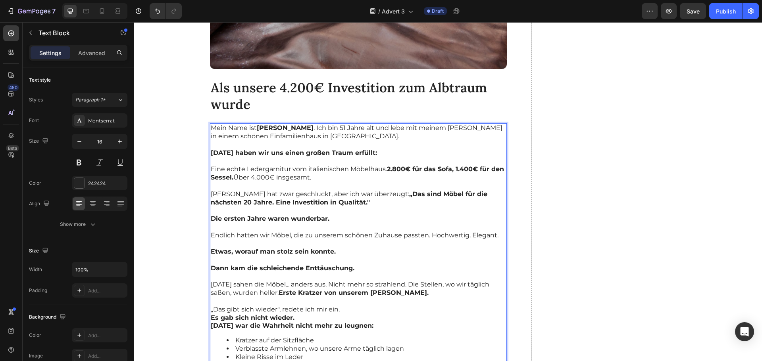
scroll to position [820, 0]
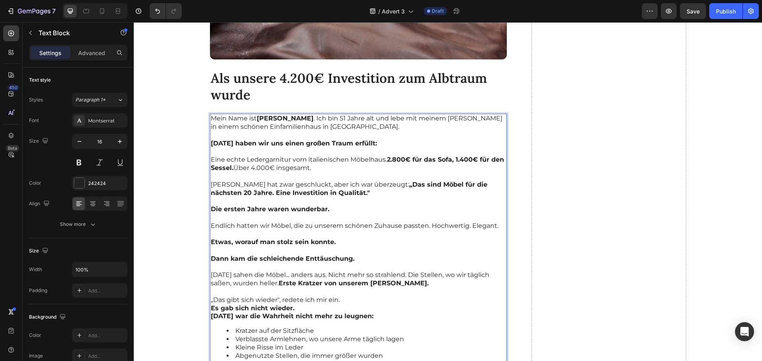
click at [360, 303] on p "„Das gibt sich wieder", redete ich mir ein." at bounding box center [358, 300] width 295 height 8
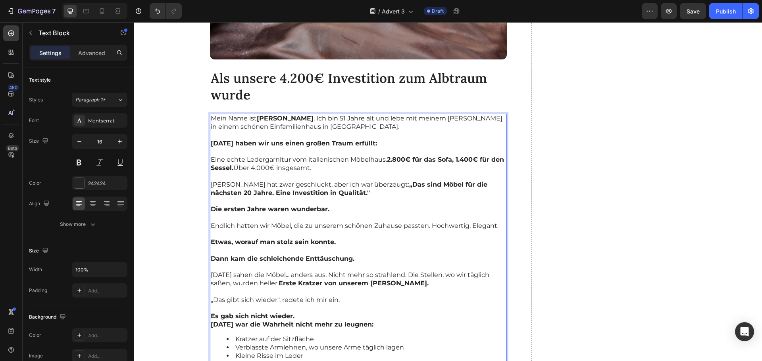
click at [301, 320] on p "Es gab sich nicht wieder." at bounding box center [358, 317] width 295 height 8
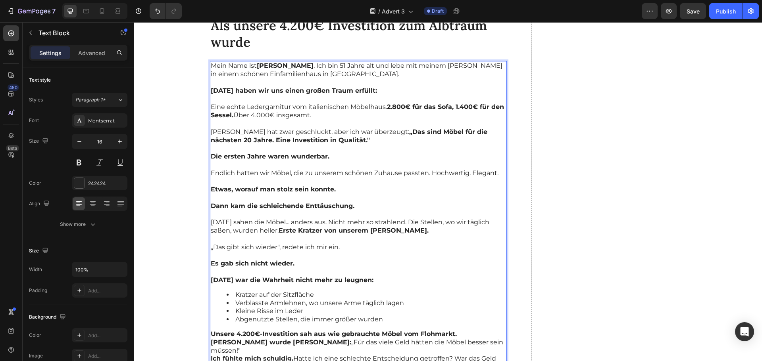
scroll to position [899, 0]
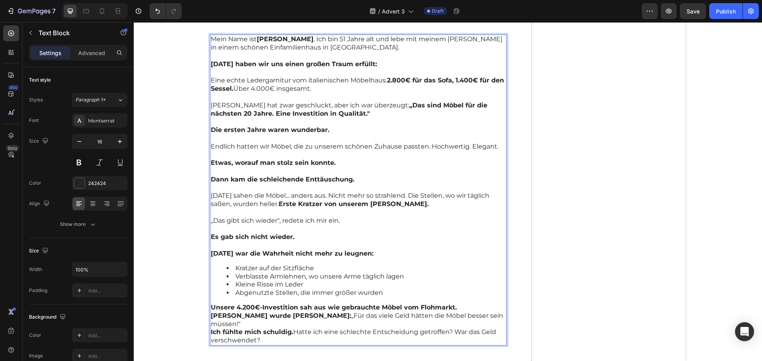
click at [460, 311] on p "Unsere 4.200€-Investition sah aus wie gebrauchte Möbel vom Flohmarkt." at bounding box center [358, 308] width 295 height 8
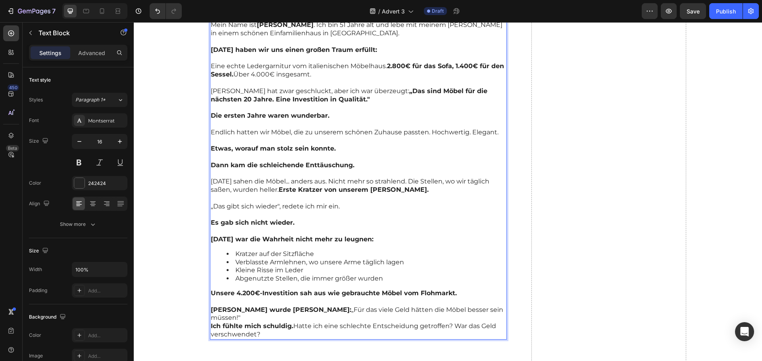
scroll to position [925, 0]
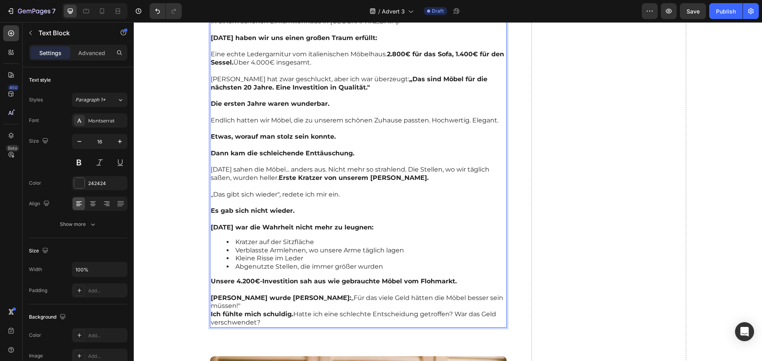
click at [471, 300] on p "Werner wurde sauer: „Für das viele Geld hätten die Möbel besser sein müssen!"" at bounding box center [358, 302] width 295 height 17
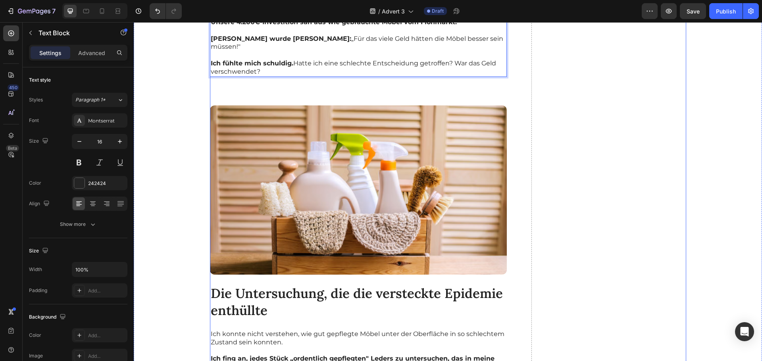
scroll to position [1269, 0]
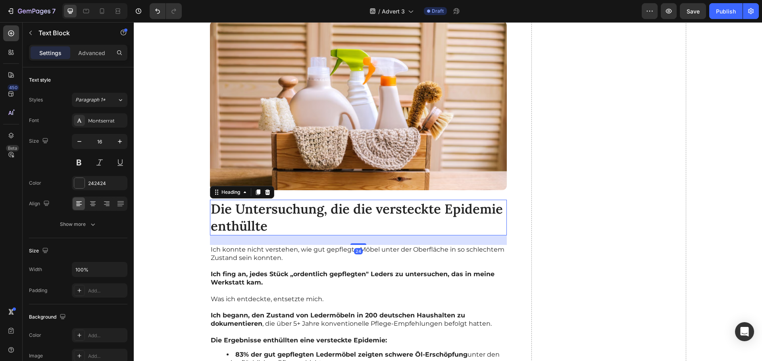
click at [295, 207] on h2 "Die Untersuchung, die die versteckte Epidemie enthüllte" at bounding box center [358, 218] width 297 height 36
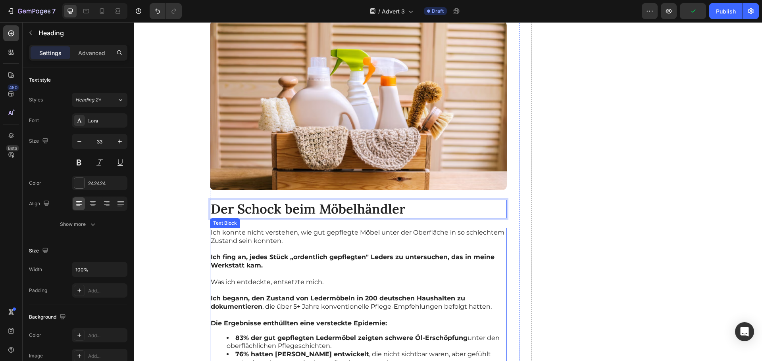
click at [315, 229] on p "Ich konnte nicht verstehen, wie gut gepflegte Möbel unter der Oberfläche in so …" at bounding box center [358, 237] width 295 height 17
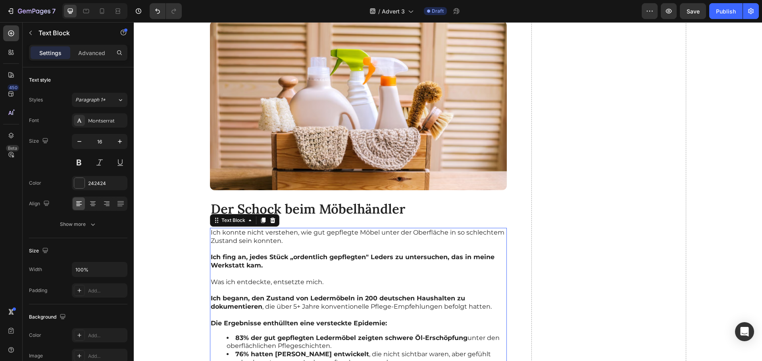
click at [299, 258] on p "Ich fing an, jedes Stück „ordentlich gepflegten" Leders zu untersuchen, das in …" at bounding box center [358, 261] width 295 height 17
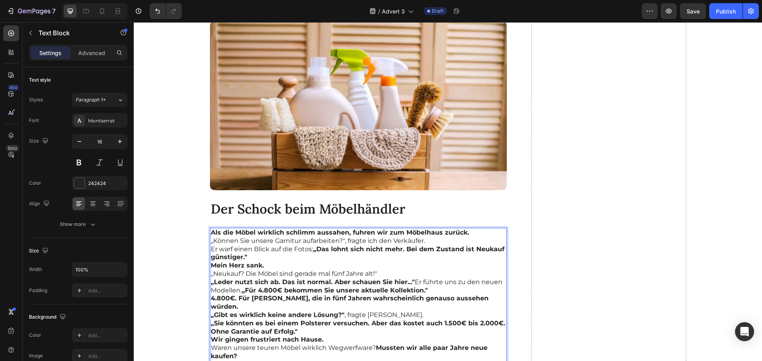
click at [466, 229] on p "Als die Möbel wirklich schlimm aussahen, fuhren wir zum Möbelhaus zurück." at bounding box center [358, 233] width 295 height 8
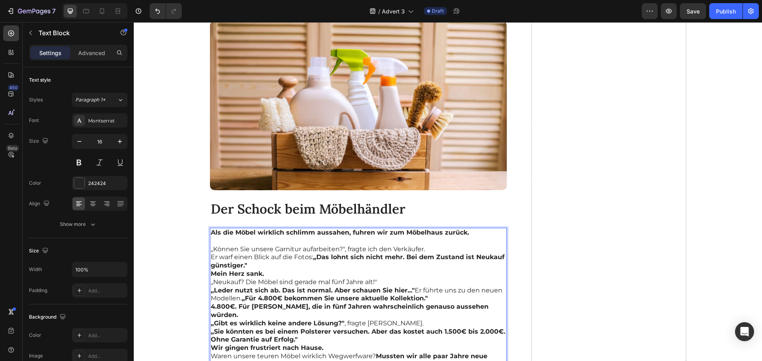
click at [430, 246] on p "„Können Sie unsere Garnitur aufarbeiten?", fragte ich den Verkäufer." at bounding box center [358, 250] width 295 height 8
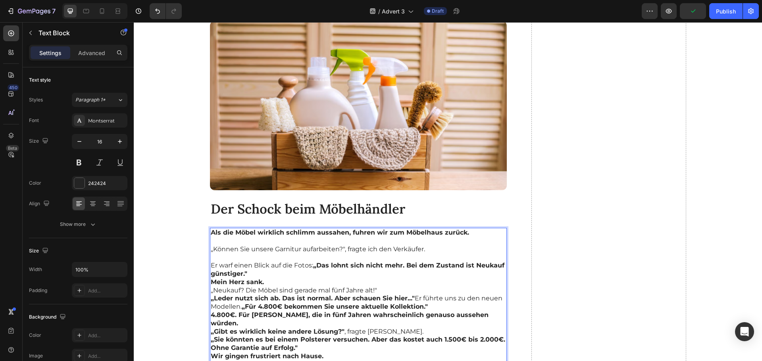
click at [280, 264] on p "Er warf einen Blick auf die Fotos: „Das lohnt sich nicht mehr. Bei dem Zustand …" at bounding box center [358, 270] width 295 height 17
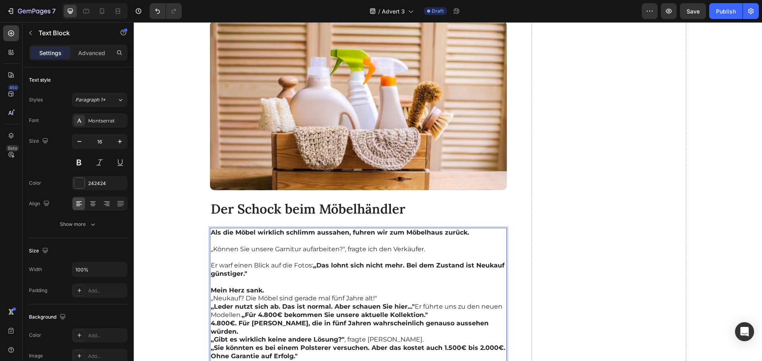
click at [276, 287] on p "Mein Herz sank." at bounding box center [358, 291] width 295 height 8
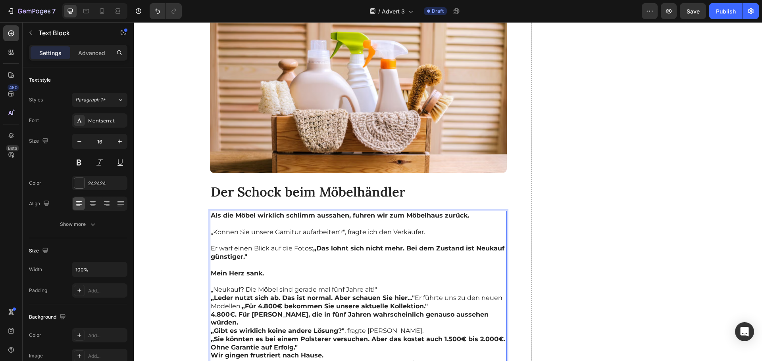
scroll to position [1296, 0]
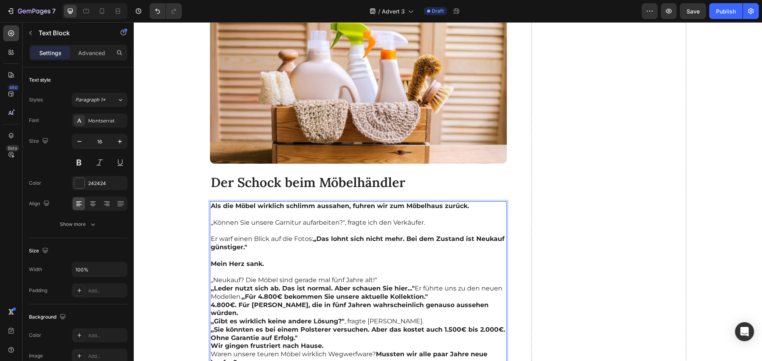
click at [376, 276] on p "„Neukauf? Die Möbel sind gerade mal fünf Jahre alt!"" at bounding box center [358, 280] width 295 height 8
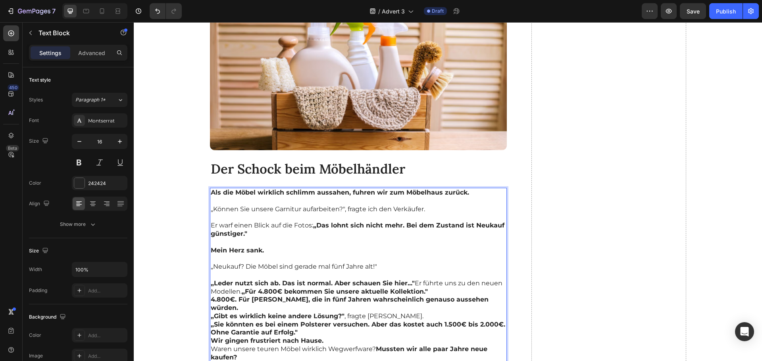
scroll to position [1322, 0]
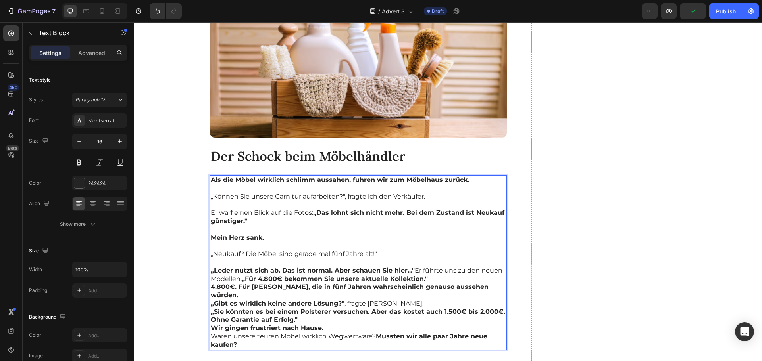
click at [424, 275] on strong "„Für 4.800€ bekommen Sie unsere aktuelle Kollektion."" at bounding box center [335, 279] width 186 height 8
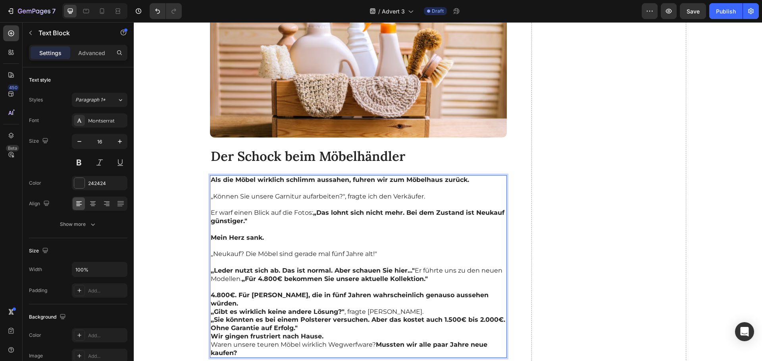
click at [477, 292] on p "4.800€. Für [PERSON_NAME], die in fünf Jahren wahrscheinlich genauso aussehen w…" at bounding box center [358, 300] width 295 height 17
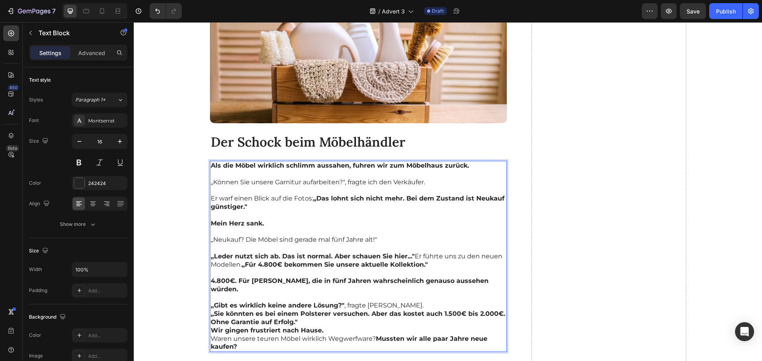
scroll to position [1349, 0]
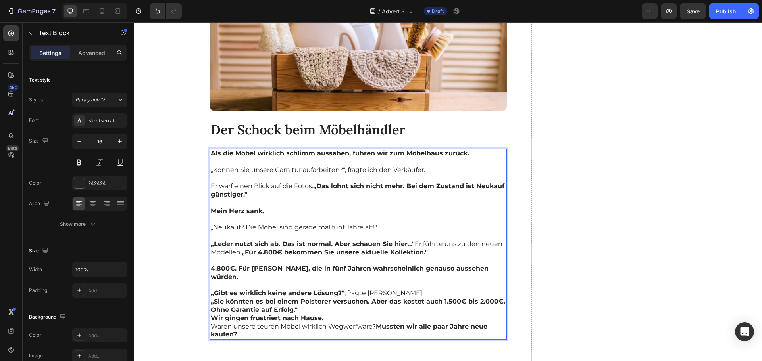
click at [394, 290] on p "„Gibt es wirklich keine andere Lösung?" , fragte Werner." at bounding box center [358, 294] width 295 height 8
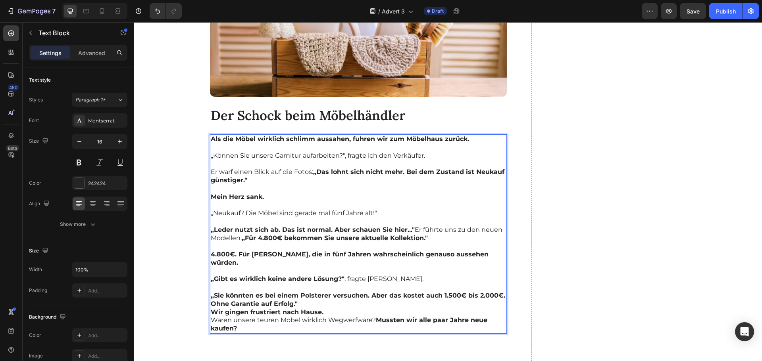
scroll to position [1375, 0]
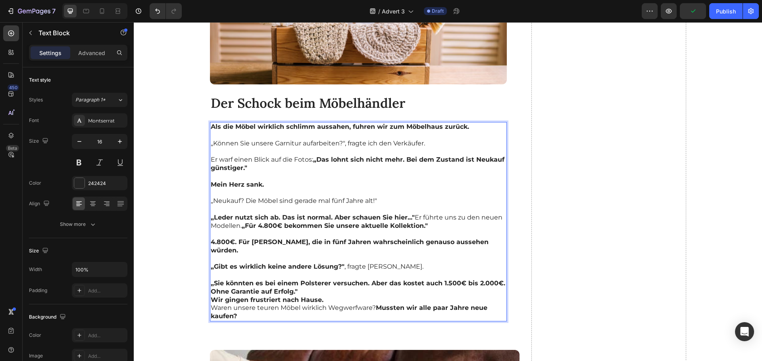
click at [498, 280] on p "„Sie könnten es bei einem Polsterer versuchen. Aber das kostet auch 1.500€ bis …" at bounding box center [358, 288] width 295 height 17
click at [499, 280] on p "„Sie könnten es bei einem Polsterer versuchen. Aber das kostet auch 1.500€ bis …" at bounding box center [358, 284] width 295 height 8
click at [308, 288] on p "Ohne Garantie auf Erfolg."" at bounding box center [358, 292] width 295 height 8
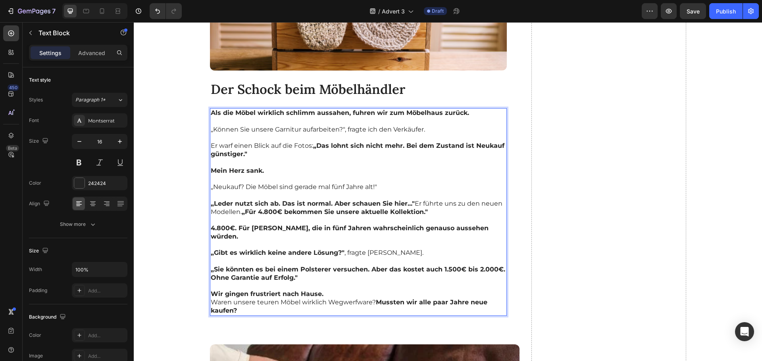
scroll to position [1401, 0]
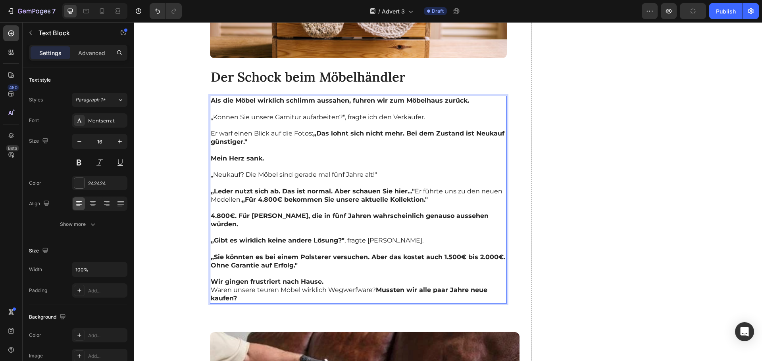
click at [320, 278] on p "Wir gingen frustriert nach Hause." at bounding box center [358, 282] width 295 height 8
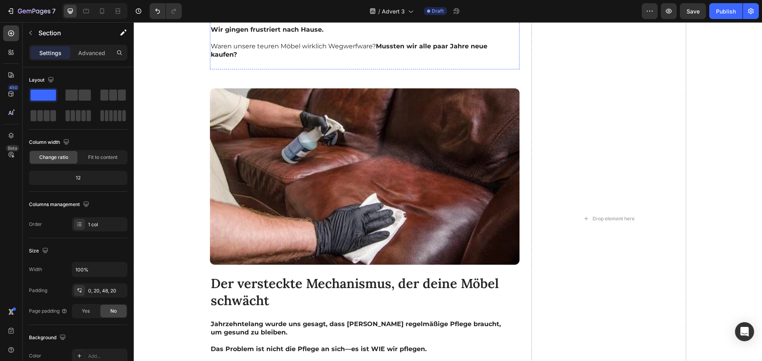
scroll to position [1666, 0]
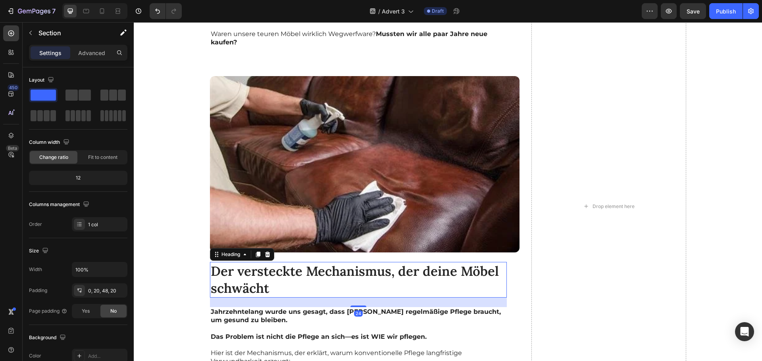
click at [267, 262] on h2 "Der versteckte Mechanismus, der deine Möbel schwächt" at bounding box center [358, 280] width 297 height 36
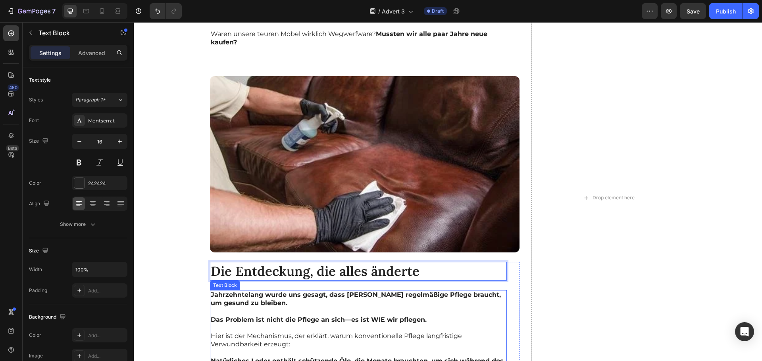
click at [310, 291] on p "Jahrzehntelang wurde uns gesagt, dass Leder regelmäßige Pflege braucht, um gesu…" at bounding box center [358, 299] width 295 height 17
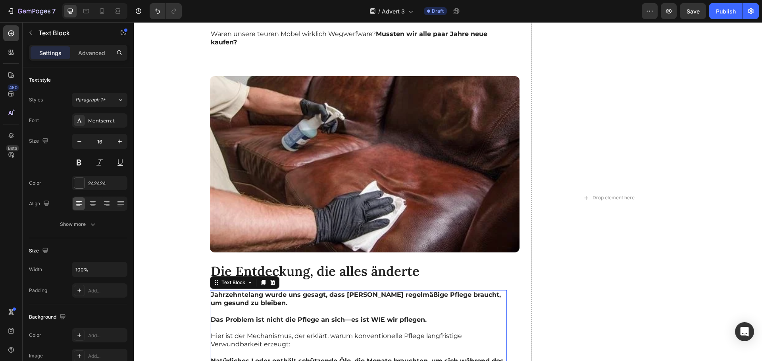
click at [310, 291] on p "Jahrzehntelang wurde uns gesagt, dass Leder regelmäßige Pflege braucht, um gesu…" at bounding box center [358, 299] width 295 height 17
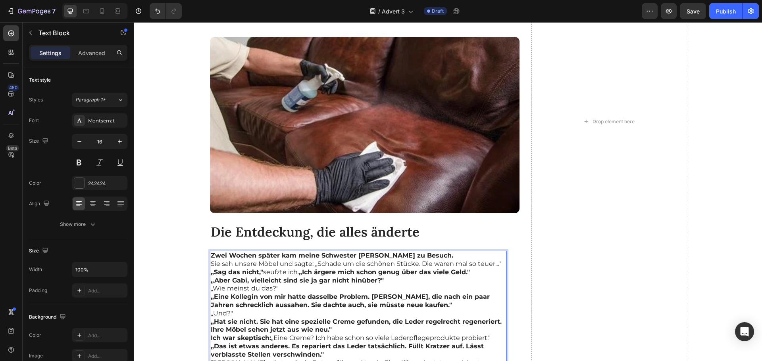
scroll to position [1752, 0]
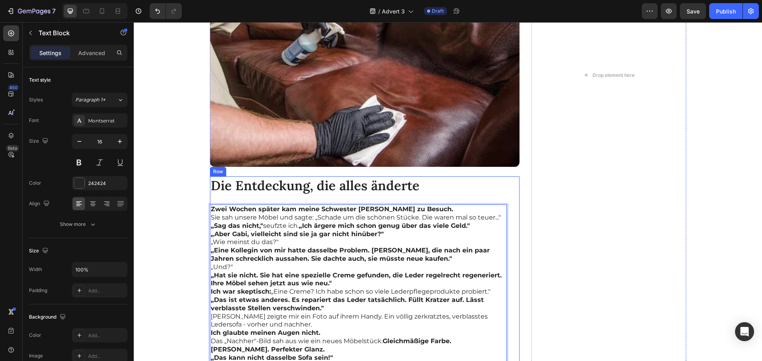
click at [414, 205] on strong "Zwei Wochen später kam meine Schwester [PERSON_NAME] zu Besuch." at bounding box center [332, 209] width 242 height 8
click at [428, 205] on p "Zwei Wochen später kam meine Schwester [PERSON_NAME] zu Besuch." at bounding box center [358, 209] width 295 height 8
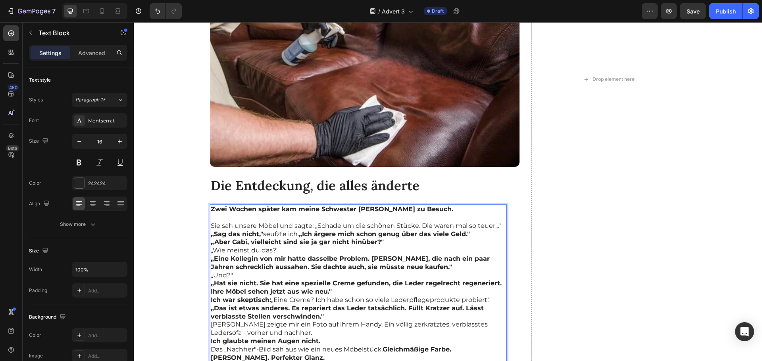
click at [497, 222] on p "Sie sah unsere Möbel und sagte: „Schade um die schönen Stücke. Die waren mal so…" at bounding box center [358, 226] width 295 height 8
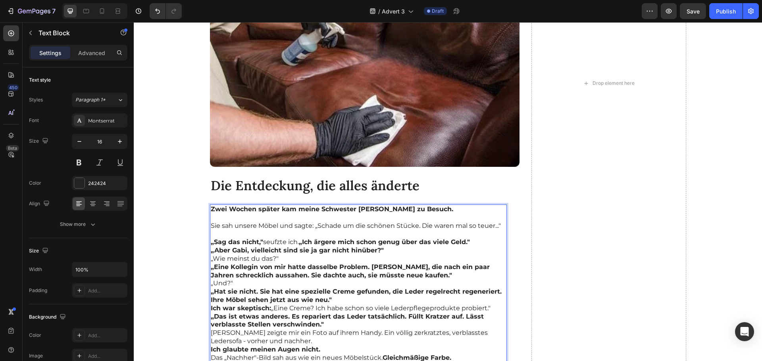
click at [474, 238] on p "„Sag das nicht," seufzte ich. „Ich ärgere mich schon genug über das viele Geld."" at bounding box center [358, 242] width 295 height 8
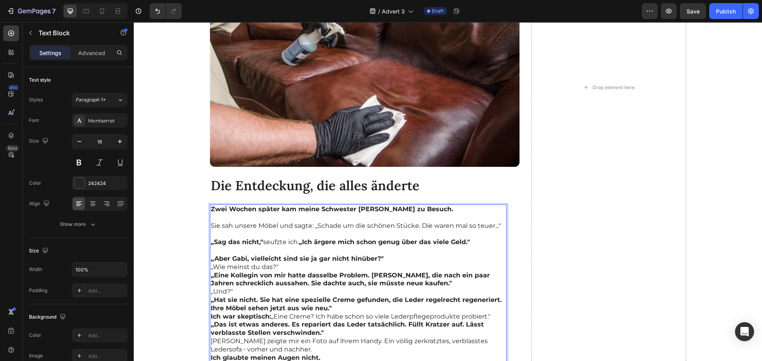
click at [386, 255] on p "„Aber Gabi, vielleicht sind sie ja gar nicht hinüber?"" at bounding box center [358, 259] width 295 height 8
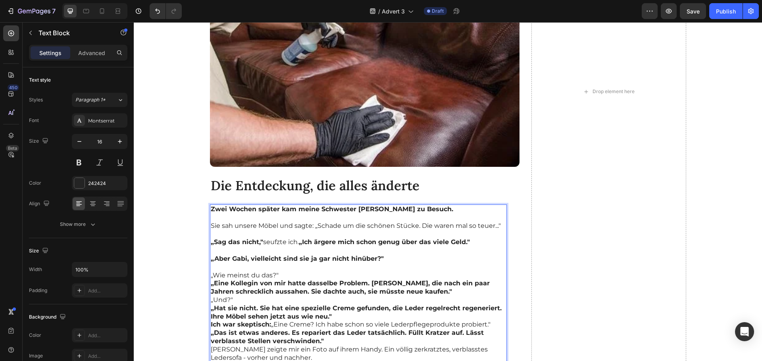
click at [289, 272] on p "„Wie meinst du das?"" at bounding box center [358, 276] width 295 height 8
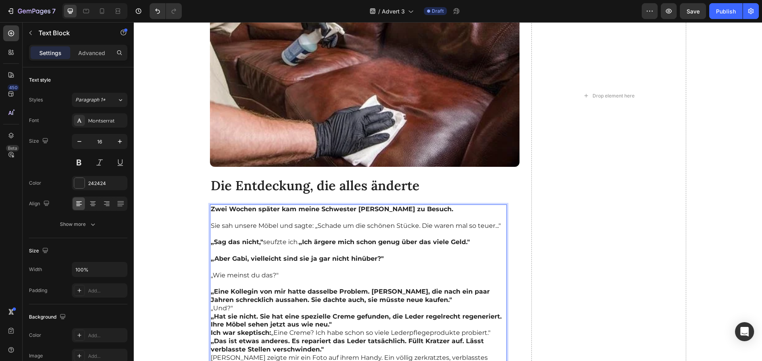
click at [433, 288] on p "„Eine Kollegin von mir hatte dasselbe Problem. [PERSON_NAME], die nach ein paar…" at bounding box center [358, 296] width 295 height 17
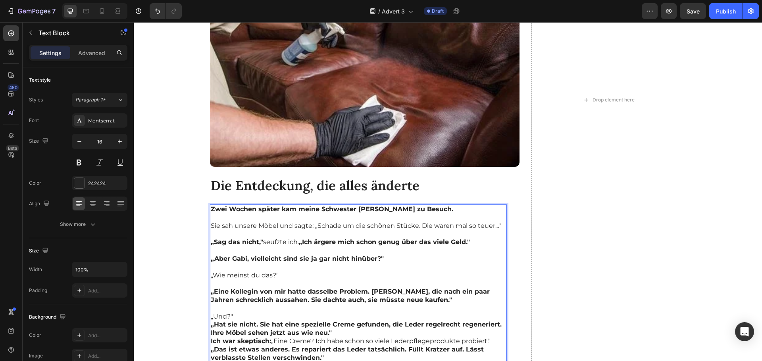
click at [257, 313] on p "„Und?"" at bounding box center [358, 317] width 295 height 8
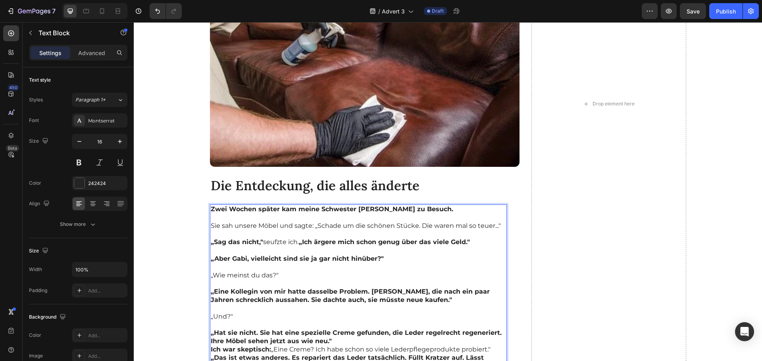
click at [344, 329] on p "„Hat sie nicht. Sie hat eine spezielle Creme gefunden, die Leder regelrecht reg…" at bounding box center [358, 337] width 295 height 17
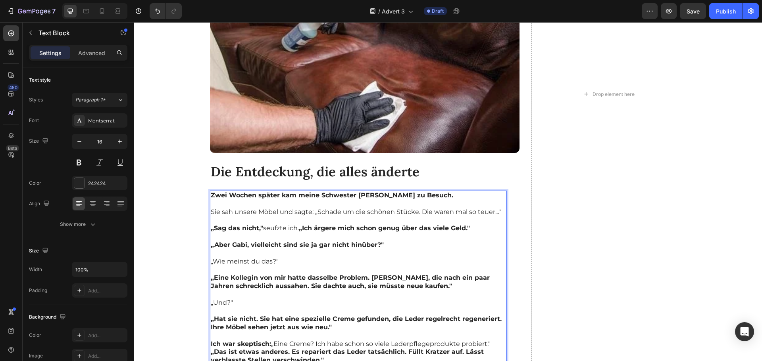
scroll to position [1778, 0]
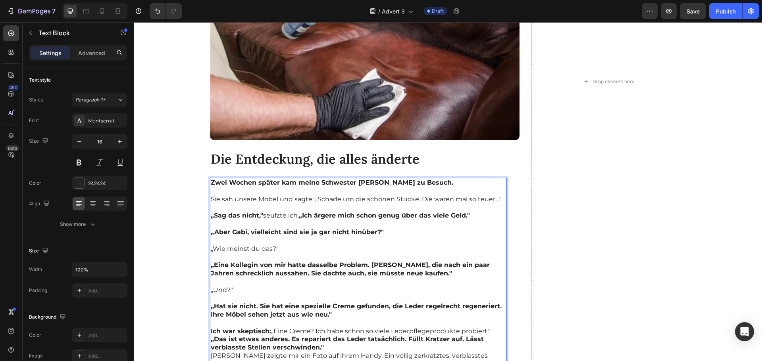
click at [268, 328] on p "Ich war skeptisch: „Eine Creme? Ich habe schon so viele Lederpflegeprodukte pro…" at bounding box center [358, 332] width 295 height 8
click at [490, 328] on p "Ich war skeptisch: „Eine Creme? Ich habe schon so viele Lederpflegeprodukte pro…" at bounding box center [358, 332] width 295 height 8
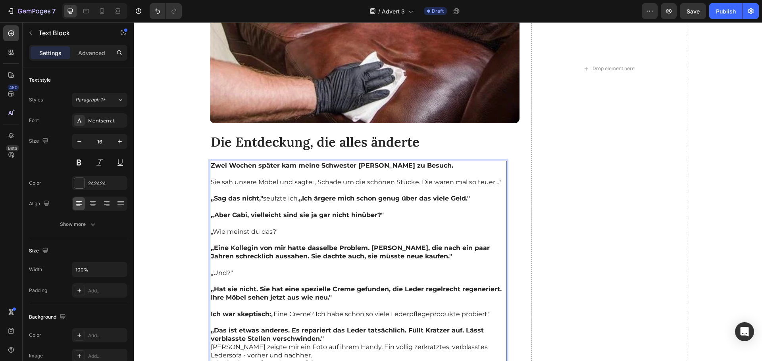
scroll to position [1804, 0]
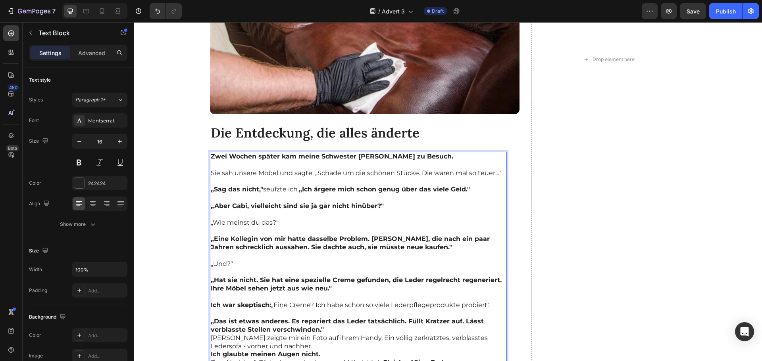
click at [333, 318] on p "„Das ist etwas anderes. Es repariert das Leder tatsächlich. Füllt Kratzer auf. …" at bounding box center [358, 326] width 295 height 17
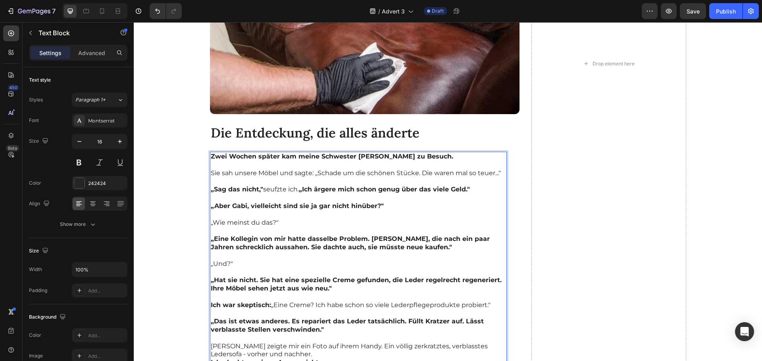
click at [308, 343] on p "[PERSON_NAME] zeigte mir ein Foto auf ihrem Handy. Ein völlig zerkratztes, verb…" at bounding box center [358, 351] width 295 height 17
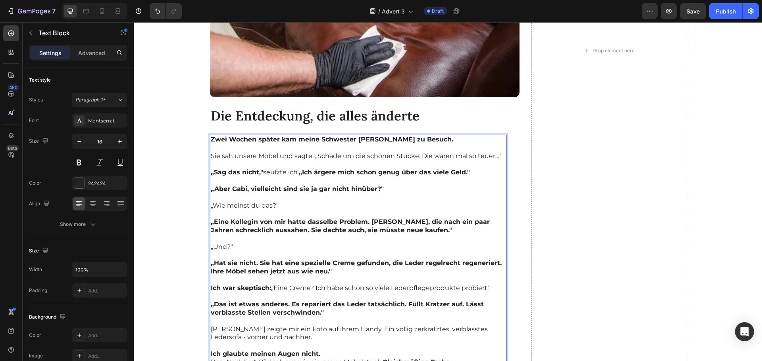
scroll to position [1831, 0]
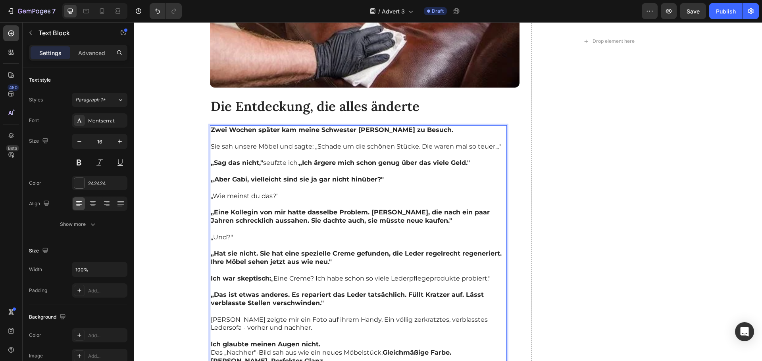
click at [317, 341] on strong "Ich glaubte meinen Augen nicht." at bounding box center [265, 345] width 109 height 8
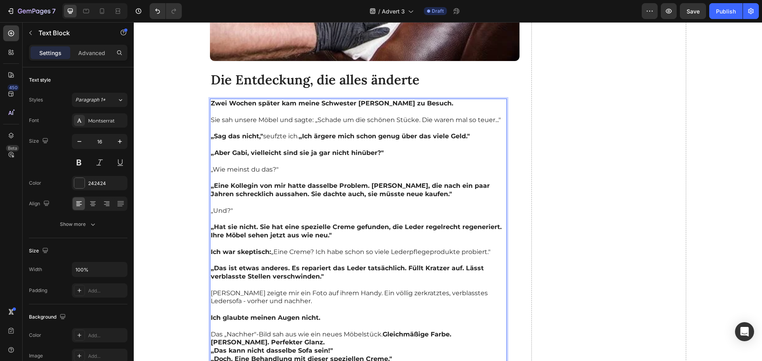
click at [306, 347] on strong "„Das kann nicht dasselbe Sofa sein!"" at bounding box center [272, 351] width 122 height 8
click at [306, 331] on p "Das „Nachher"-Bild sah aus wie ein neues Möbelstück. Gleichmäßige Farbe. Keine …" at bounding box center [358, 339] width 295 height 17
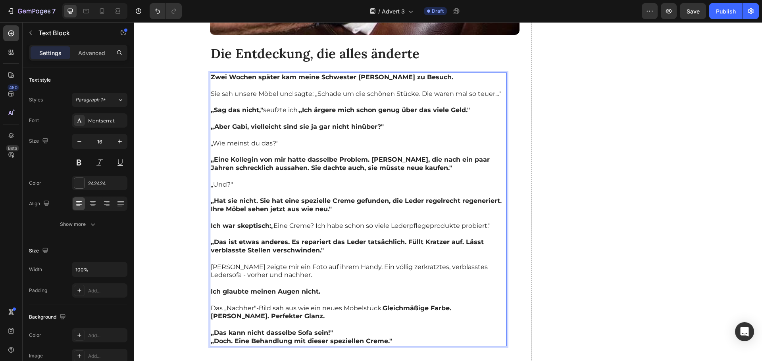
click at [330, 329] on p "„Das kann nicht dasselbe Sofa sein!"" at bounding box center [358, 333] width 295 height 8
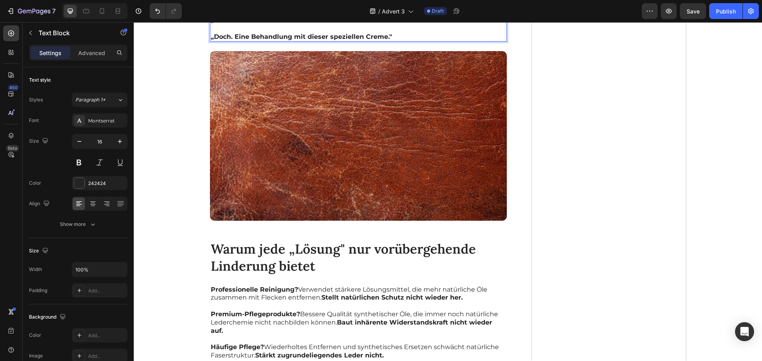
scroll to position [2201, 0]
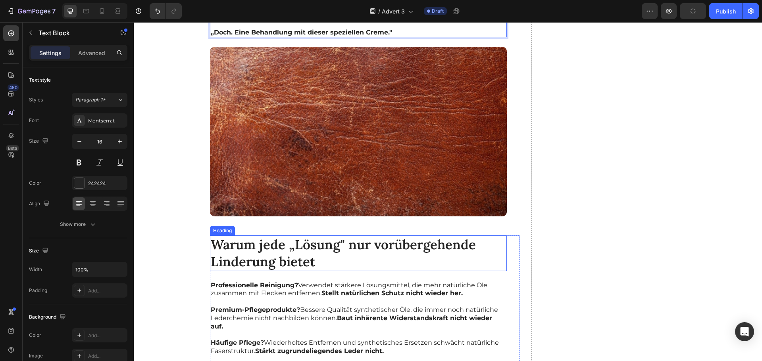
click at [289, 236] on h2 "Warum jede „Lösung" nur vorübergehende Linderung bietet" at bounding box center [358, 254] width 297 height 36
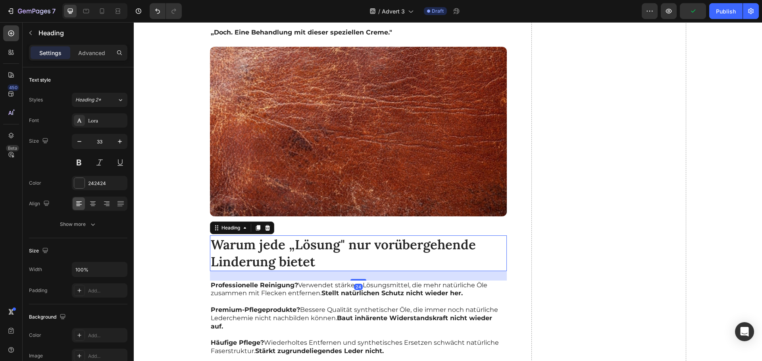
click at [289, 236] on h2 "Warum jede „Lösung" nur vorübergehende Linderung bietet" at bounding box center [358, 254] width 297 height 36
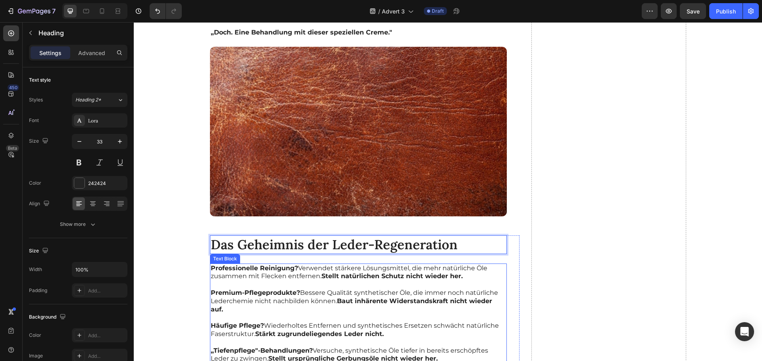
click at [343, 272] on strong "Stellt natürlichen Schutz nicht wieder her." at bounding box center [391, 276] width 141 height 8
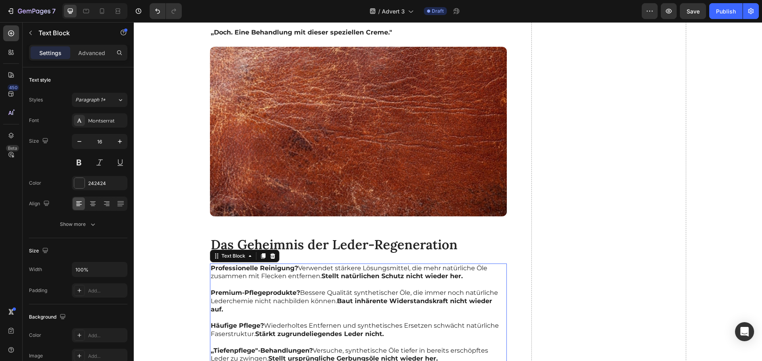
click at [322, 289] on p "Premium-Pflegeprodukte? Bessere Qualität synthetischer Öle, die immer noch natü…" at bounding box center [358, 301] width 295 height 25
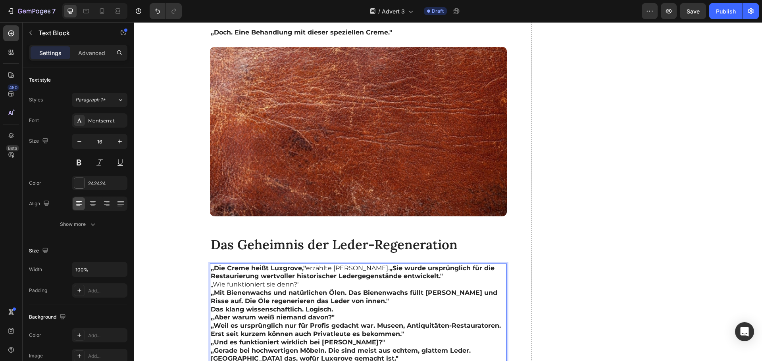
scroll to position [2227, 0]
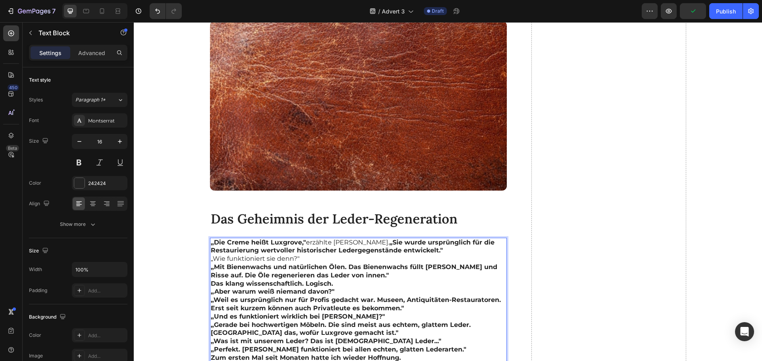
click at [438, 239] on p "„Die Creme heißt Luxgrove," erzählte Brigitte. „Sie wurde ursprünglich für die …" at bounding box center [358, 247] width 295 height 17
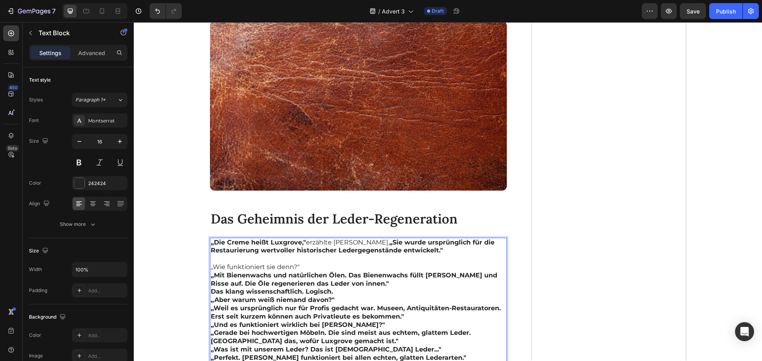
click at [304, 263] on p "„Wie funktioniert sie denn?"" at bounding box center [358, 267] width 295 height 8
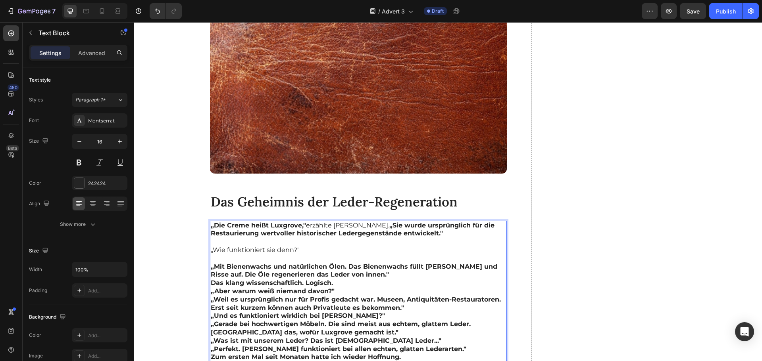
scroll to position [2253, 0]
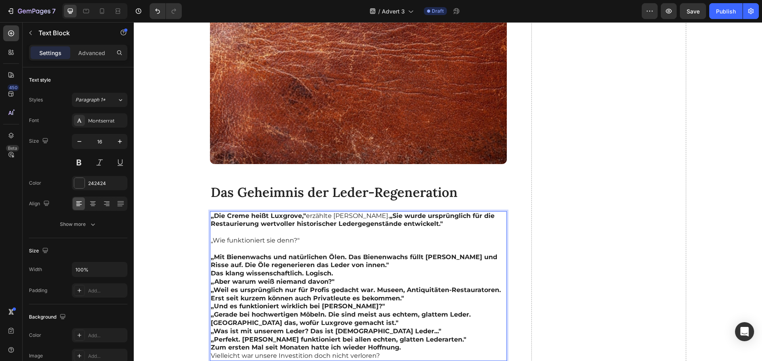
click at [368, 253] on p "„Mit Bienenwachs und natürlichen Ölen. Das Bienenwachs füllt [PERSON_NAME] und …" at bounding box center [358, 261] width 295 height 17
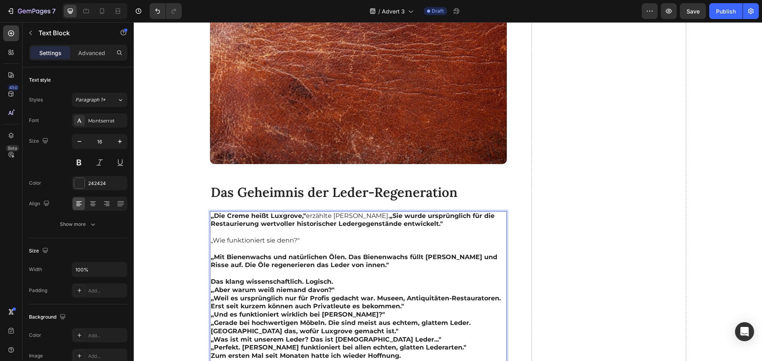
click at [332, 278] on p "Das klang wissenschaftlich. Logisch." at bounding box center [358, 282] width 295 height 8
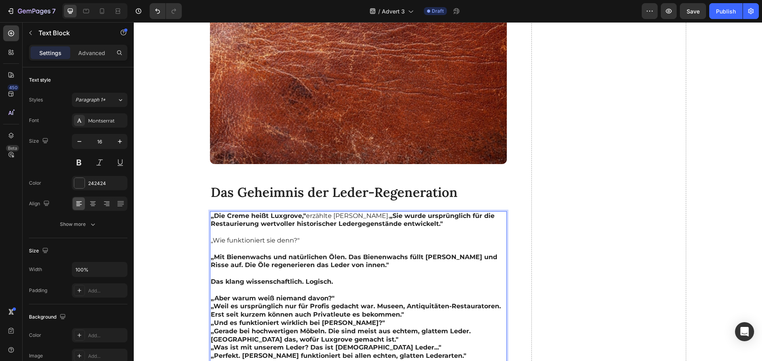
click at [328, 295] on strong "„Aber warum weiß niemand davon?"" at bounding box center [273, 299] width 124 height 8
click at [333, 295] on p "„Aber warum weiß niemand davon?"" at bounding box center [358, 299] width 295 height 8
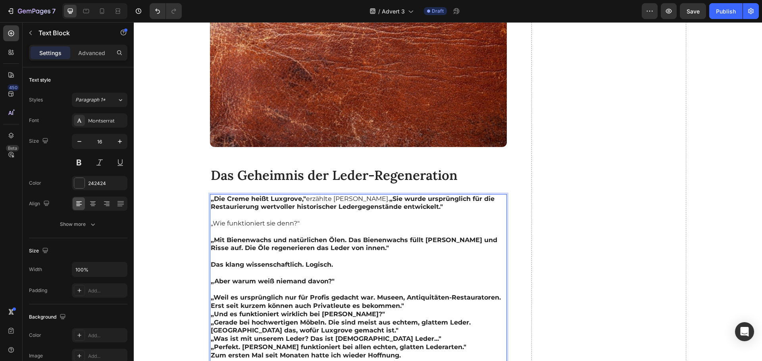
scroll to position [2280, 0]
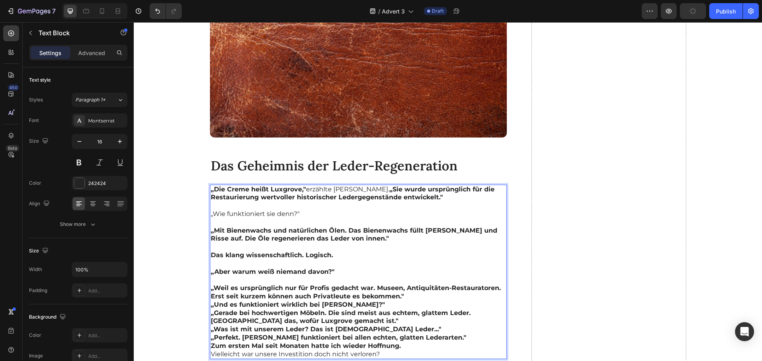
click at [404, 284] on p "„Weil es ursprünglich nur für Profis gedacht war. Museen, Antiquitäten-Restaura…" at bounding box center [358, 292] width 295 height 17
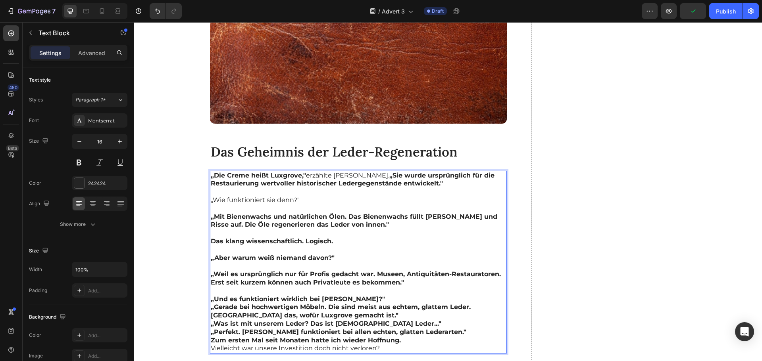
scroll to position [2306, 0]
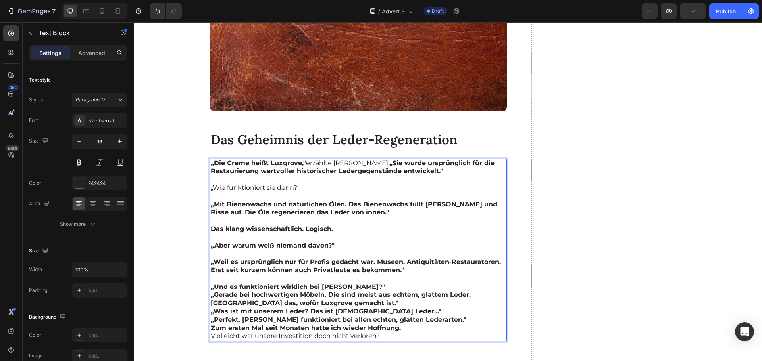
click at [381, 283] on p "„Und es funktioniert wirklich bei [PERSON_NAME]?"" at bounding box center [358, 287] width 295 height 8
click at [376, 283] on p "„Und es funktioniert wirklich bei [PERSON_NAME]?"" at bounding box center [358, 287] width 295 height 8
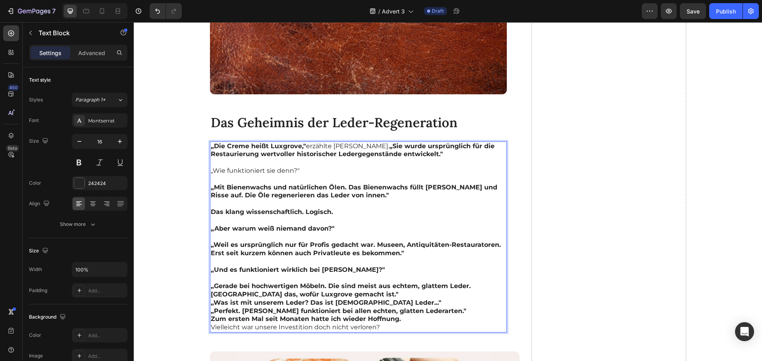
scroll to position [2333, 0]
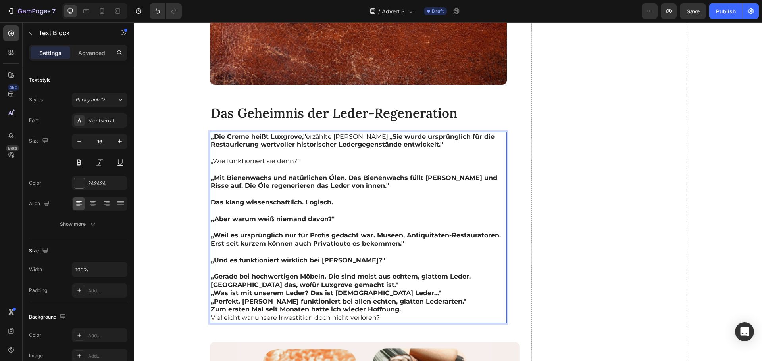
click at [338, 273] on p "„Gerade bei hochwertigen Möbeln. Die sind meist aus echtem, glattem Leder. [GEO…" at bounding box center [358, 281] width 295 height 17
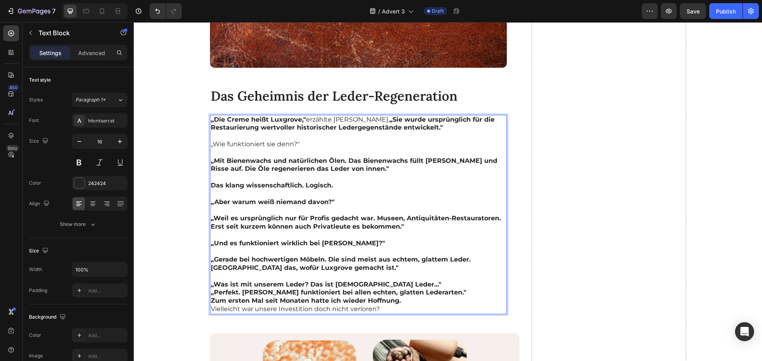
scroll to position [2359, 0]
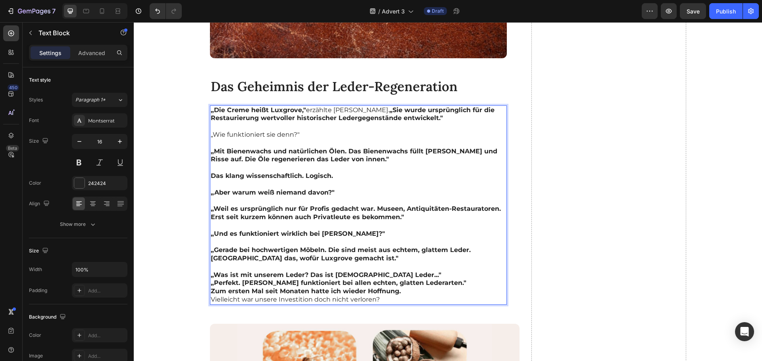
click at [399, 271] on p "„Was ist mit unserem Leder? Das ist [DEMOGRAPHIC_DATA] Leder..."" at bounding box center [358, 275] width 295 height 8
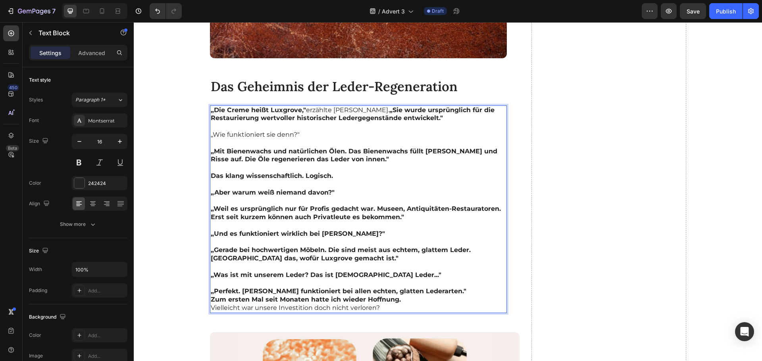
scroll to position [2385, 0]
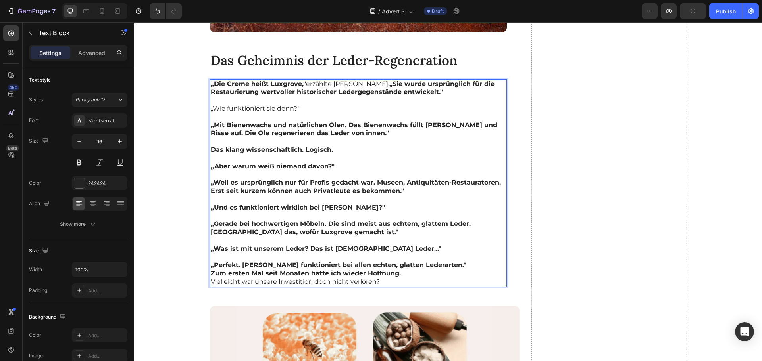
click at [443, 261] on p "„Perfekt. [PERSON_NAME] funktioniert bei allen echten, glatten Lederarten."" at bounding box center [358, 265] width 295 height 8
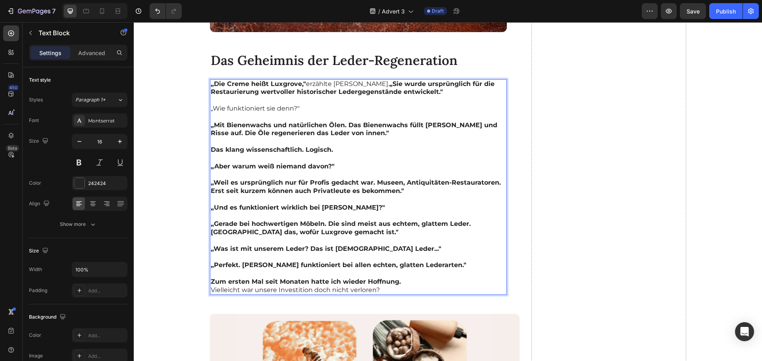
click at [405, 278] on p "Zum ersten Mal seit Monaten hatte ich wieder Hoffnung." at bounding box center [358, 282] width 295 height 8
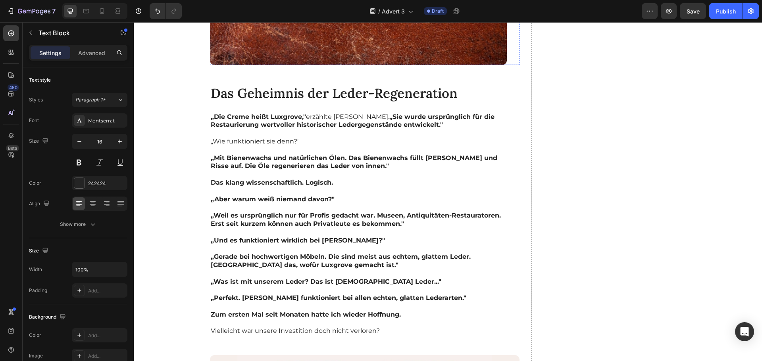
scroll to position [2353, 0]
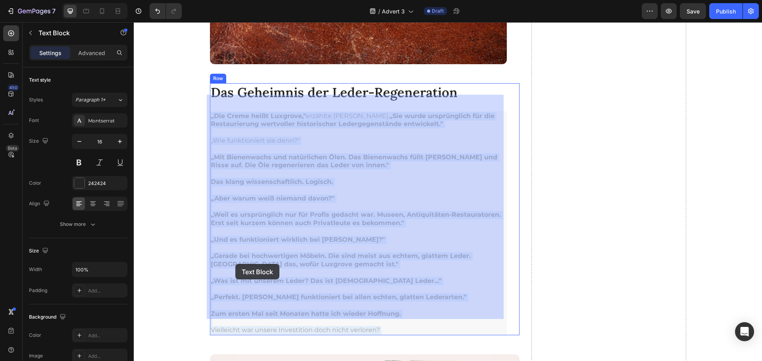
drag, startPoint x: 398, startPoint y: 264, endPoint x: 228, endPoint y: 264, distance: 169.8
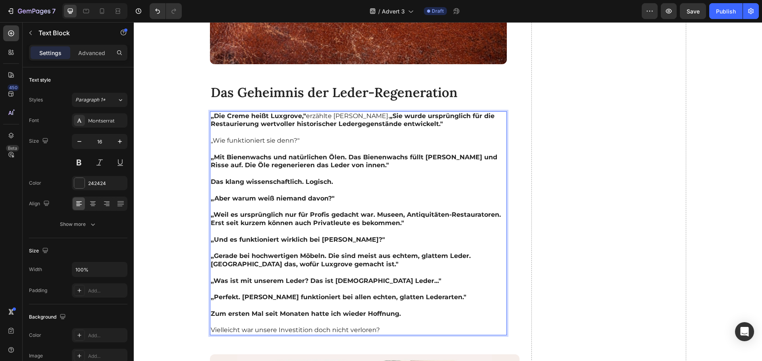
click at [370, 277] on strong "„Was ist mit unserem Leder? Das ist [DEMOGRAPHIC_DATA] Leder..."" at bounding box center [326, 281] width 230 height 8
click at [405, 277] on p "„Was ist mit unserem Leder? Das ist [DEMOGRAPHIC_DATA] Leder..."" at bounding box center [358, 281] width 295 height 8
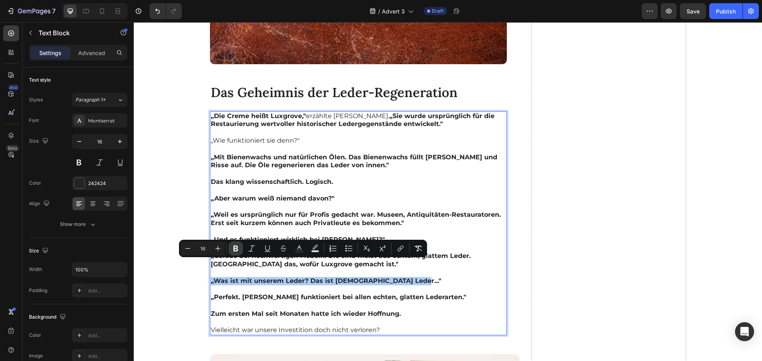
click at [238, 251] on icon "Editor contextual toolbar" at bounding box center [236, 249] width 8 height 8
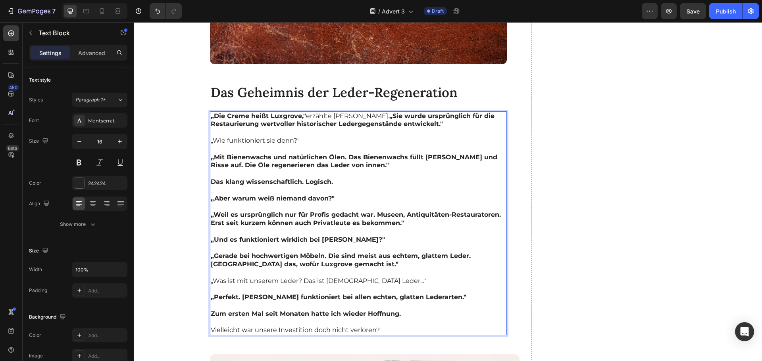
click at [438, 294] on p "„Perfekt. [PERSON_NAME] funktioniert bei allen echten, glatten Lederarten."" at bounding box center [358, 298] width 295 height 8
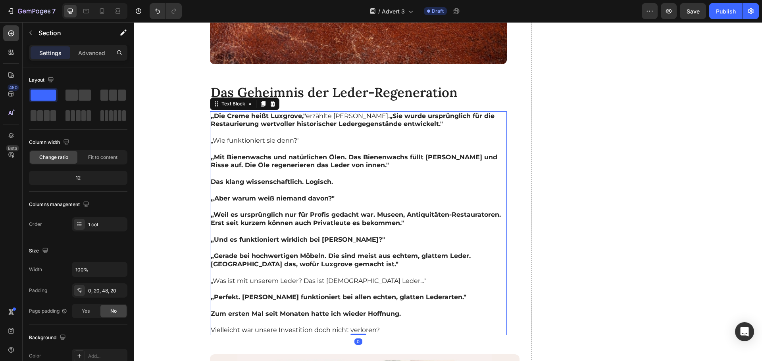
click at [240, 244] on p "Rich Text Editor. Editing area: main" at bounding box center [358, 248] width 295 height 8
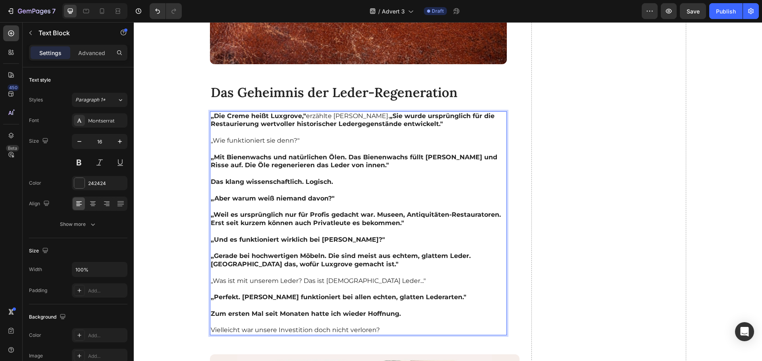
click at [436, 294] on strong "„Perfekt. [PERSON_NAME] funktioniert bei allen echten, glatten Lederarten."" at bounding box center [338, 298] width 255 height 8
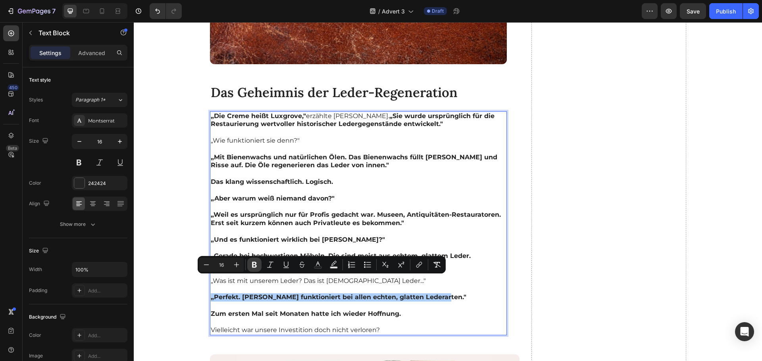
click at [253, 267] on icon "Editor contextual toolbar" at bounding box center [254, 265] width 5 height 6
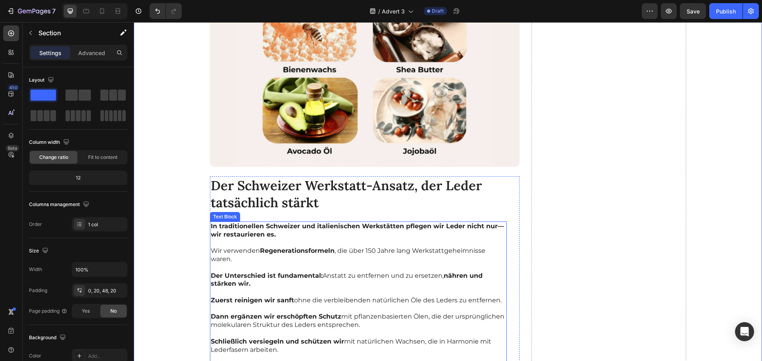
scroll to position [2724, 0]
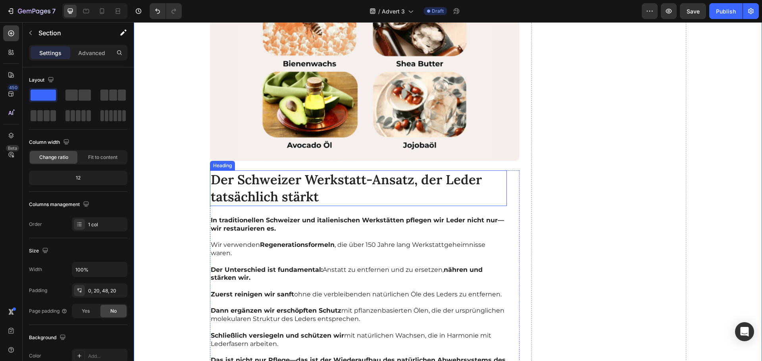
click at [267, 180] on h2 "Der Schweizer Werkstatt-Ansatz, der Leder tatsächlich stärkt" at bounding box center [358, 189] width 297 height 36
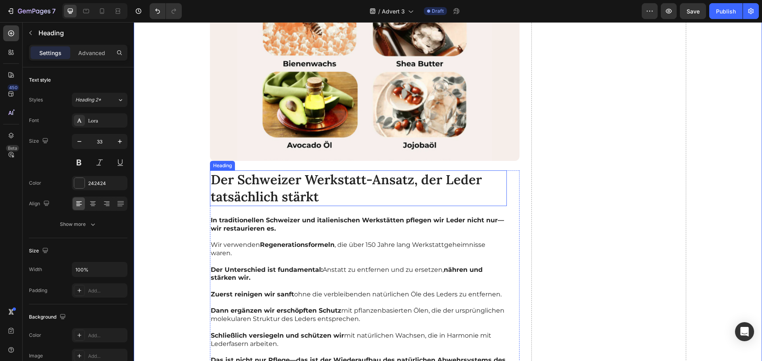
click at [267, 180] on h2 "Der Schweizer Werkstatt-Ansatz, der Leder tatsächlich stärkt" at bounding box center [358, 189] width 297 height 36
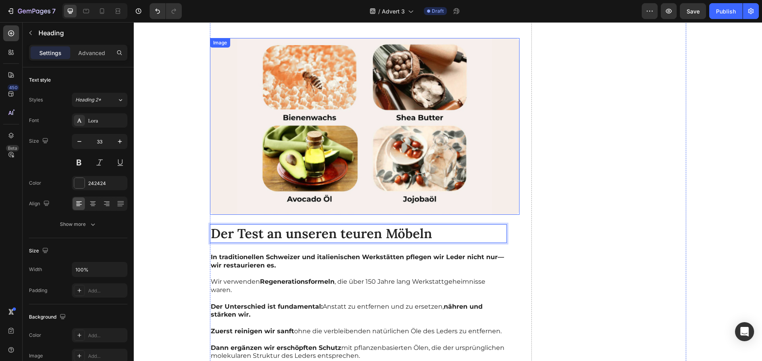
scroll to position [2671, 0]
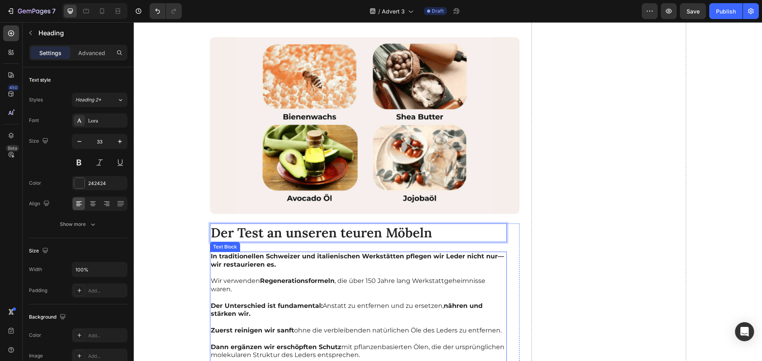
click at [278, 253] on strong "In traditionellen Schweizer und italienischen Werkstätten pflegen wir Leder nic…" at bounding box center [357, 261] width 293 height 16
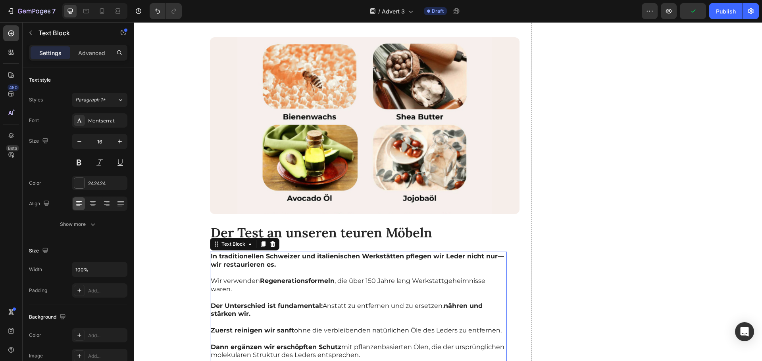
click at [361, 269] on p at bounding box center [358, 273] width 295 height 8
click at [361, 269] on p "Rich Text Editor. Editing area: main" at bounding box center [358, 273] width 295 height 8
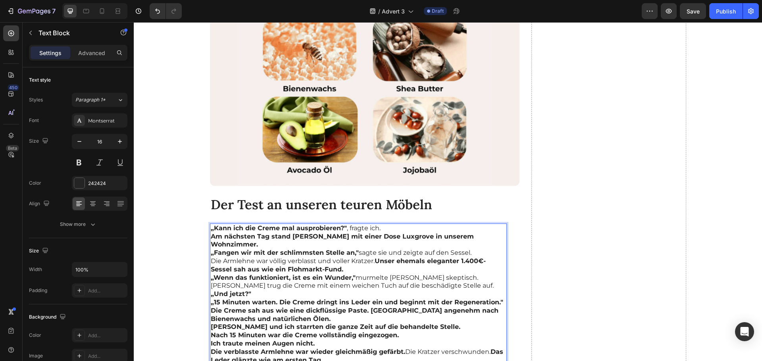
scroll to position [2701, 0]
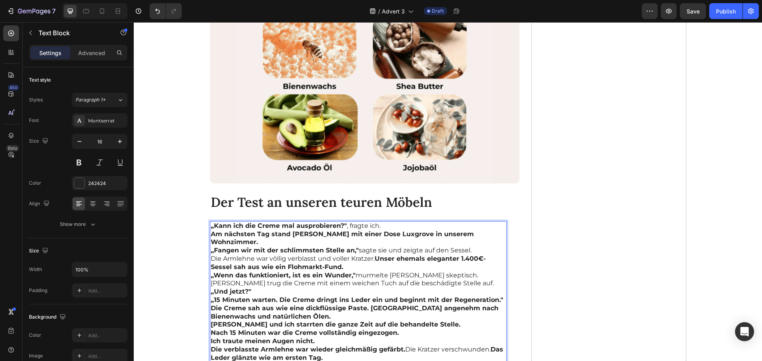
click at [379, 222] on p "„Kann ich die Creme mal ausprobieren?" , fragte ich." at bounding box center [358, 226] width 295 height 8
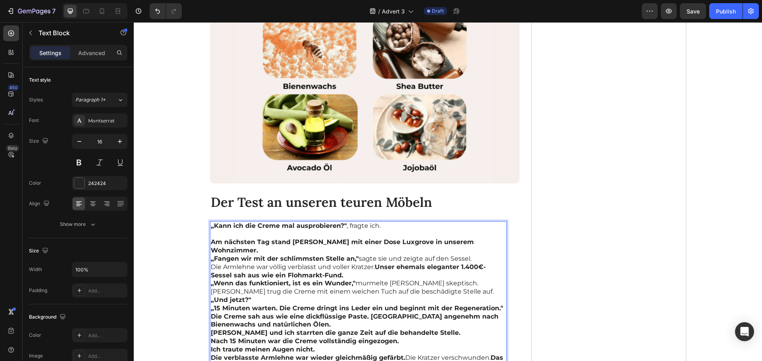
click at [487, 238] on p "Am nächsten Tag stand [PERSON_NAME] mit einer Dose Luxgrove in unserem Wohnzimm…" at bounding box center [358, 246] width 295 height 17
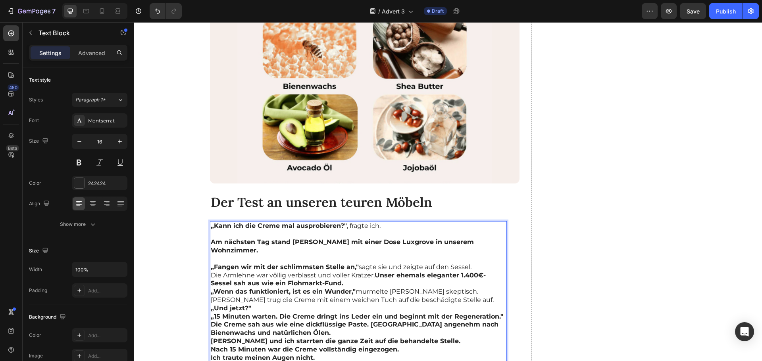
click at [468, 263] on p "„Fangen wir mit der schlimmsten Stelle an," sagte sie und zeigte auf den Sessel." at bounding box center [358, 267] width 295 height 8
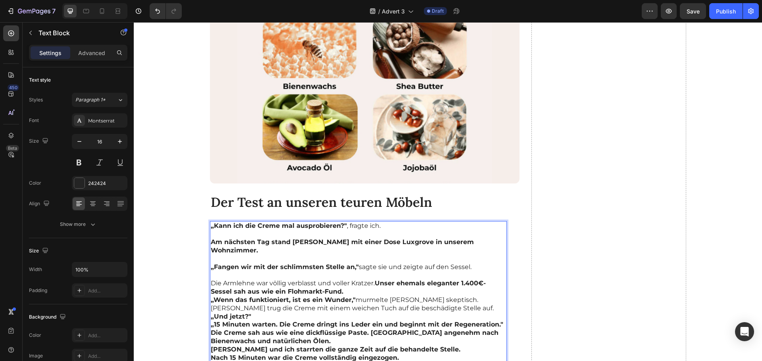
click at [374, 280] on strong "Unser ehemals eleganter 1.400€-Sessel sah aus wie ein Flohmarkt-Fund." at bounding box center [348, 288] width 275 height 16
click at [357, 280] on p "Die Armlehne war völlig verblasst und voller Kratzer. Unser ehemals eleganter 1…" at bounding box center [358, 288] width 295 height 17
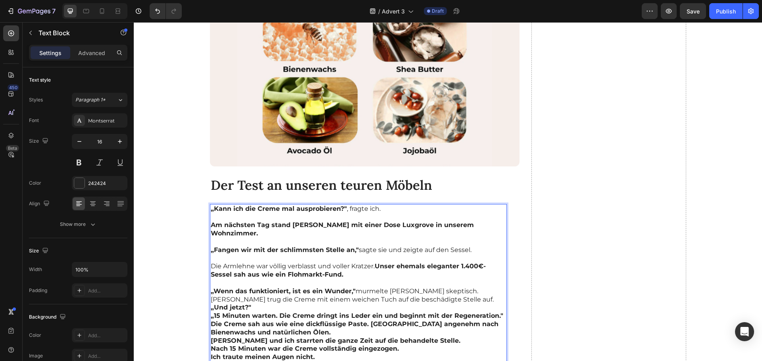
scroll to position [2728, 0]
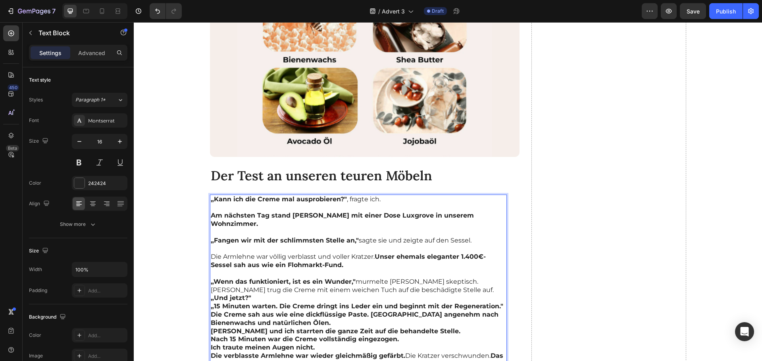
click at [452, 278] on p "„Wenn das funktioniert, ist es ein Wunder," murmelte Werner skeptisch." at bounding box center [358, 282] width 295 height 8
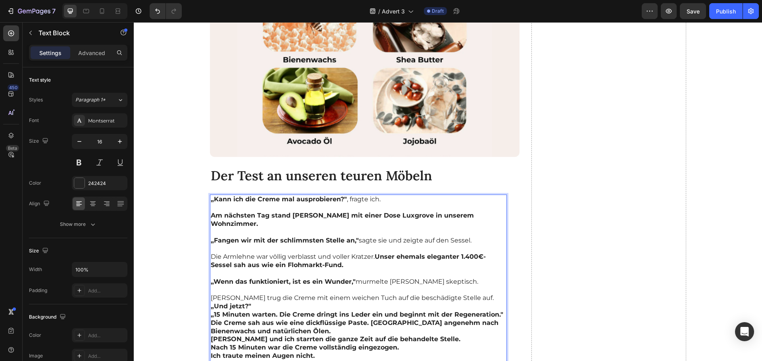
click at [460, 294] on p "[PERSON_NAME] trug die Creme mit einem weichen Tuch auf die beschädigte Stelle …" at bounding box center [358, 298] width 295 height 8
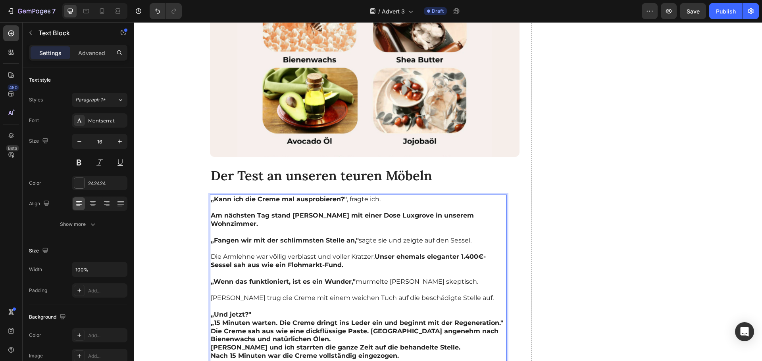
click at [305, 311] on p "„Und jetzt?"" at bounding box center [358, 315] width 295 height 8
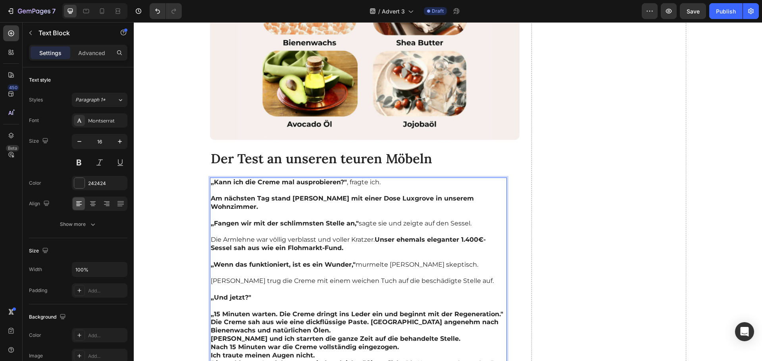
scroll to position [2754, 0]
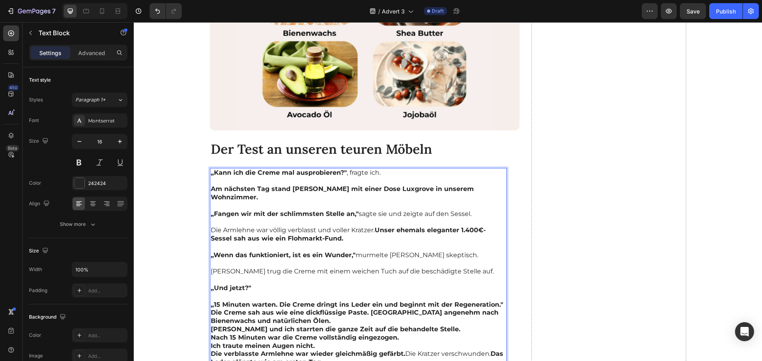
click at [499, 301] on p "„15 Minuten warten. Die Creme dringt ins Leder ein und beginnt mit der Regenera…" at bounding box center [358, 305] width 295 height 8
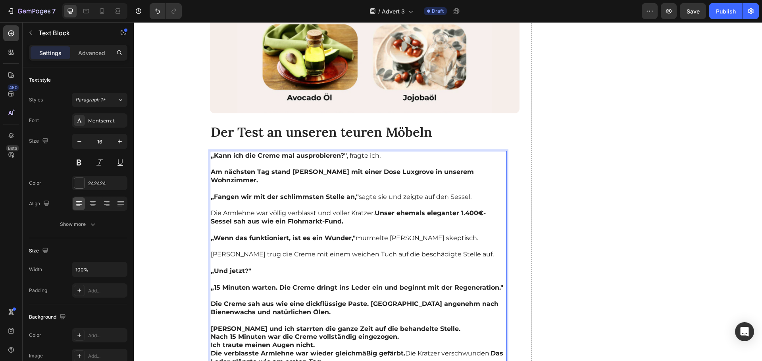
scroll to position [2780, 0]
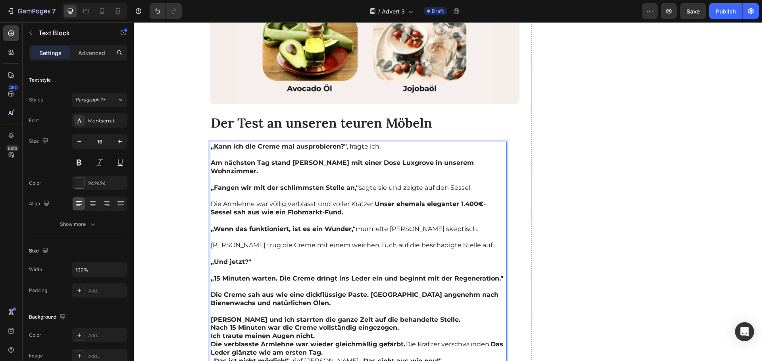
click at [425, 316] on p "[PERSON_NAME] und ich starrten die ganze Zeit auf die behandelte Stelle." at bounding box center [358, 320] width 295 height 8
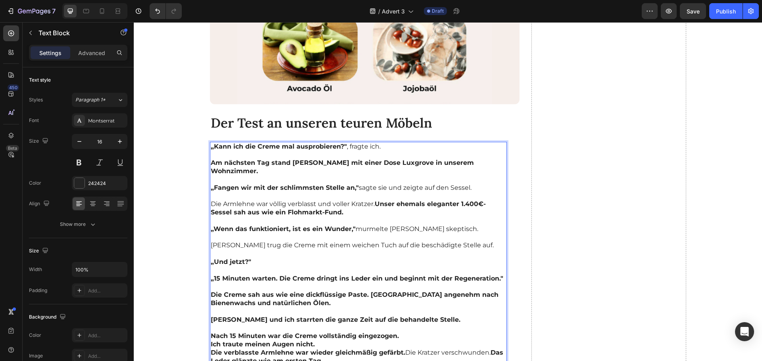
scroll to position [2807, 0]
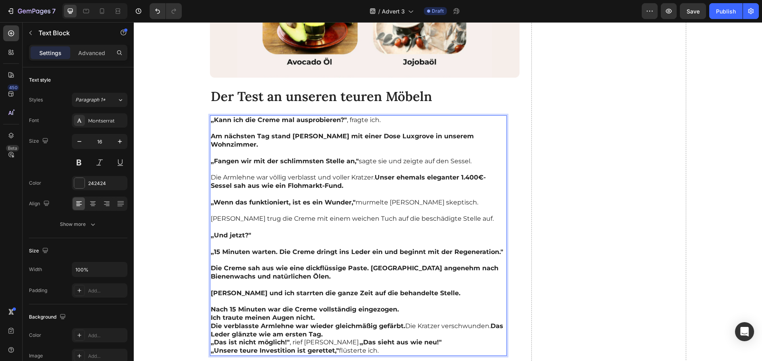
click at [402, 306] on p "Nach 15 Minuten war die Creme vollständig eingezogen." at bounding box center [358, 310] width 295 height 8
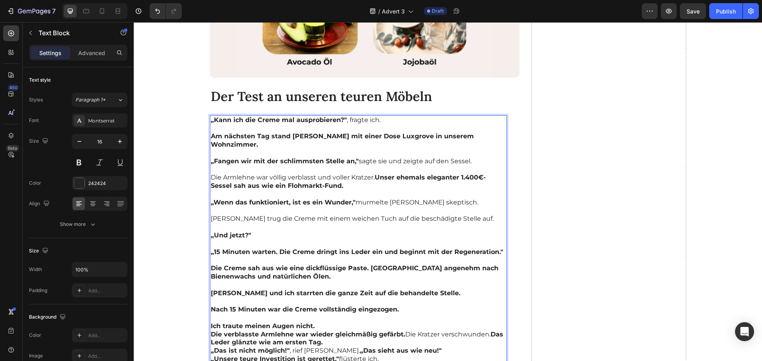
click at [324, 322] on p "Ich traute meinen Augen nicht." at bounding box center [358, 326] width 295 height 8
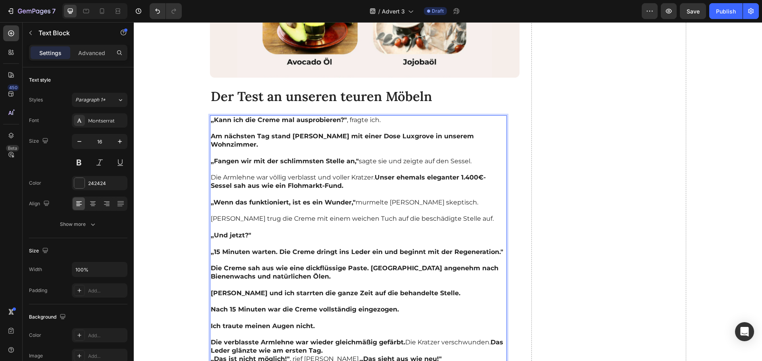
click at [343, 339] on p "Die verblasste Armlehne war wieder gleichmäßig gefärbt. Die Kratzer verschwunde…" at bounding box center [358, 347] width 295 height 17
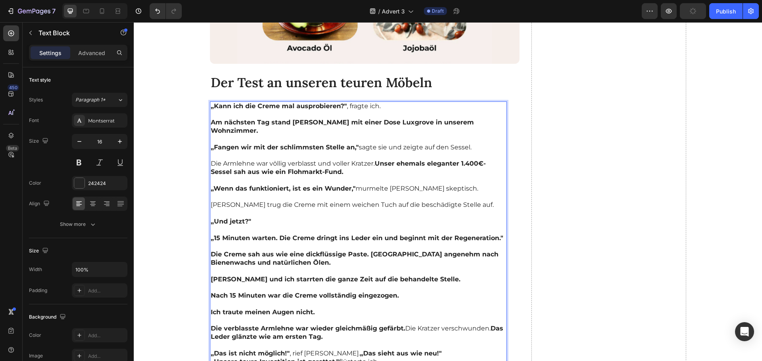
scroll to position [2834, 0]
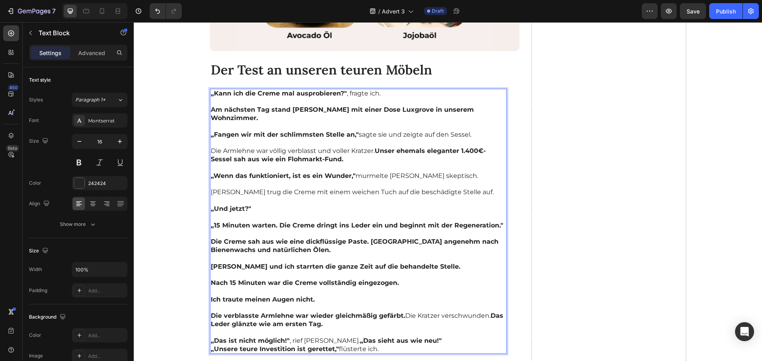
click at [418, 337] on p "„Das ist nicht möglich!" , rief Werner. „Das sieht aus wie neu!"" at bounding box center [358, 341] width 295 height 8
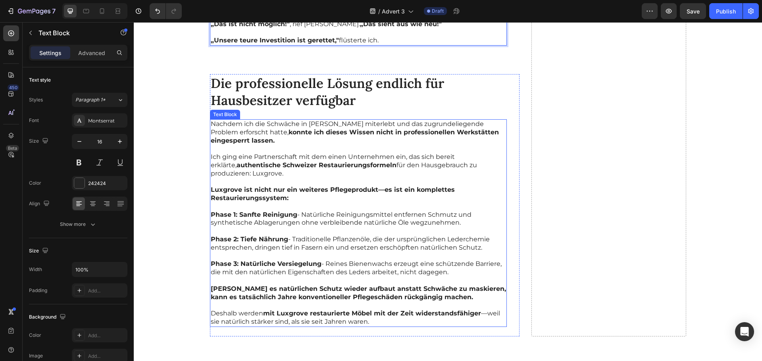
scroll to position [3151, 0]
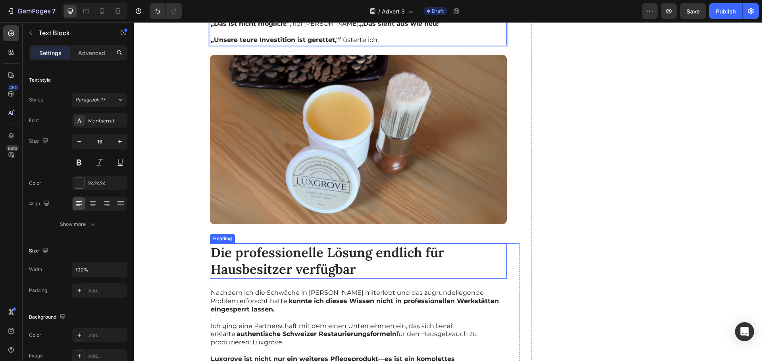
click at [278, 244] on h2 "Die professionelle Lösung endlich für Hausbesitzer verfügbar" at bounding box center [358, 262] width 297 height 36
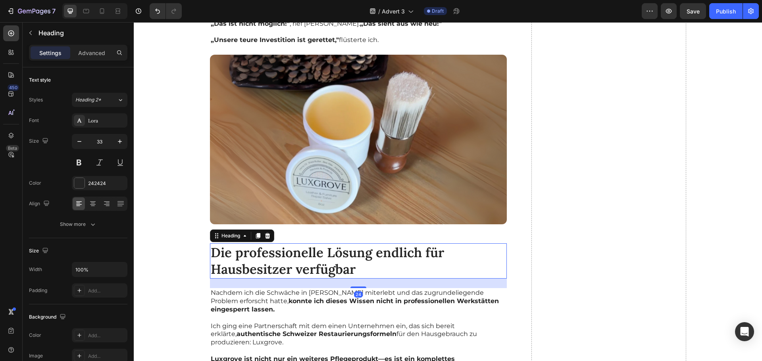
click at [278, 244] on h2 "Die professionelle Lösung endlich für Hausbesitzer verfügbar" at bounding box center [358, 262] width 297 height 36
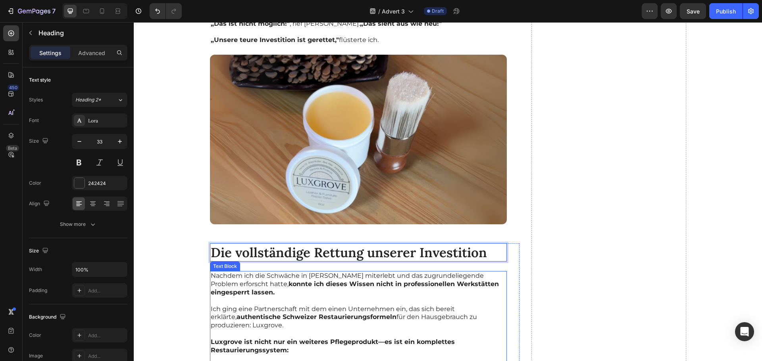
click at [325, 272] on p "Nachdem ich die Schwäche in Margaretes Möbeln miterlebt und das zugrundeliegend…" at bounding box center [358, 284] width 295 height 25
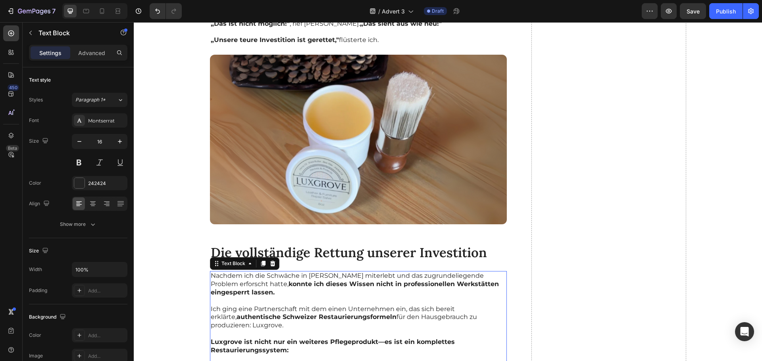
click at [325, 272] on p "Nachdem ich die Schwäche in Margaretes Möbeln miterlebt und das zugrundeliegend…" at bounding box center [358, 284] width 295 height 25
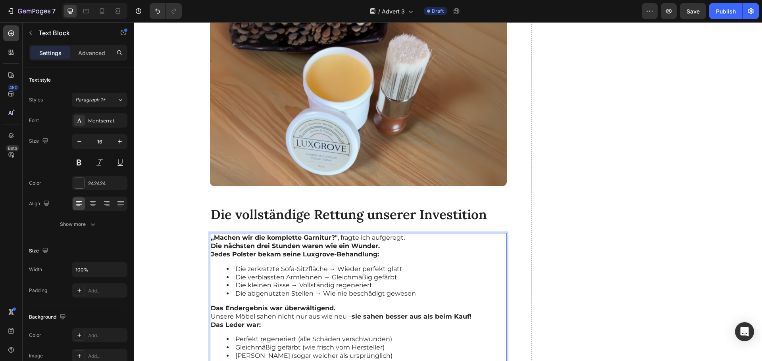
scroll to position [3218, 0]
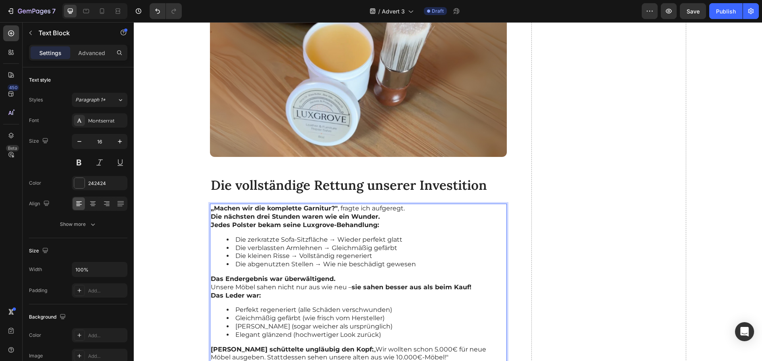
click at [424, 205] on p "„Machen wir die komplette Garnitur?" , fragte ich aufgeregt." at bounding box center [358, 209] width 295 height 8
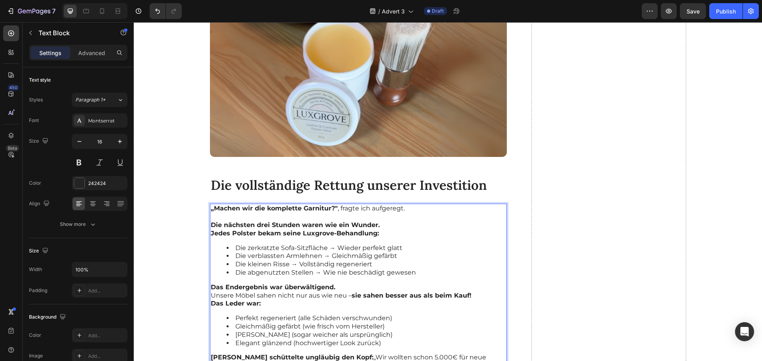
click at [401, 221] on p "Die nächsten drei Stunden waren wie ein Wunder." at bounding box center [358, 225] width 295 height 8
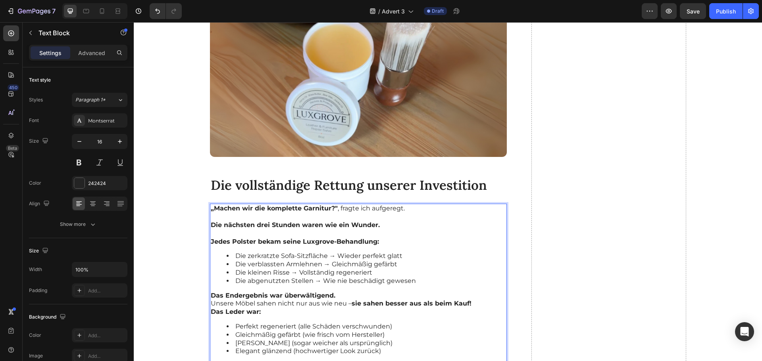
click at [342, 292] on p "Das Endergebnis war überwältigend." at bounding box center [358, 296] width 295 height 8
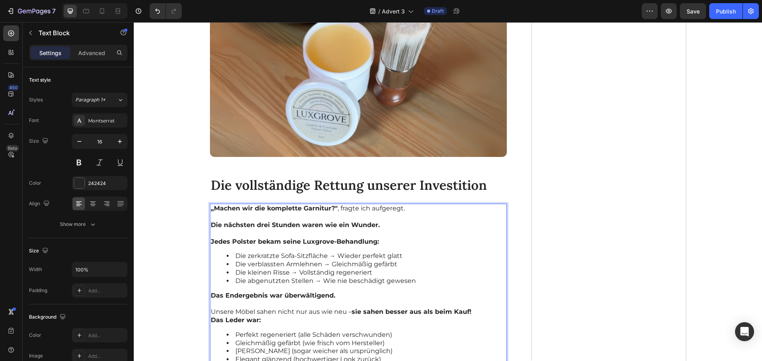
click at [474, 308] on p "Unsere Möbel sahen nicht nur aus wie neu – sie sahen besser aus als beim Kauf!" at bounding box center [358, 312] width 295 height 8
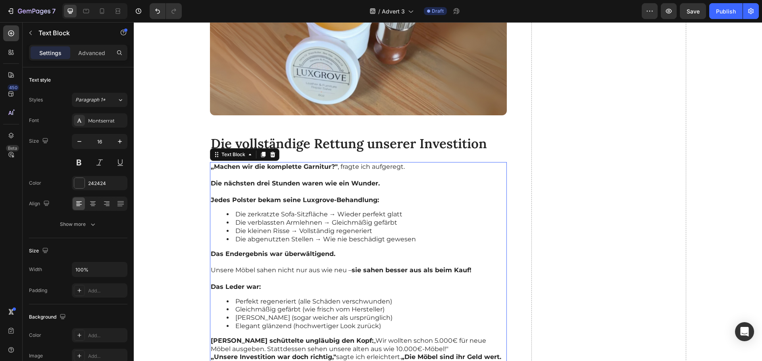
scroll to position [3298, 0]
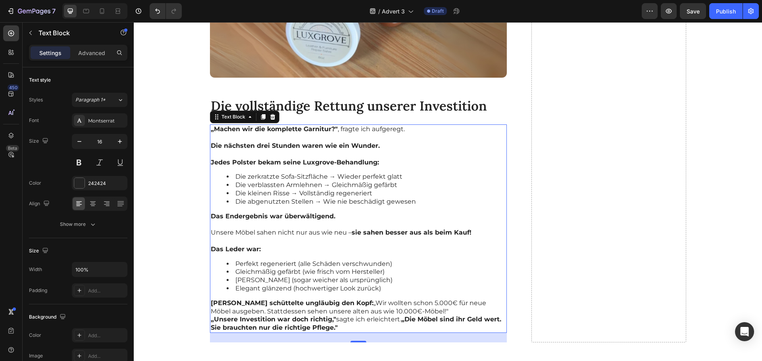
click at [425, 299] on p "Werner schüttelte ungläubig den Kopf: „Wir wollten schon 5.000€ für neue Möbel …" at bounding box center [358, 307] width 295 height 17
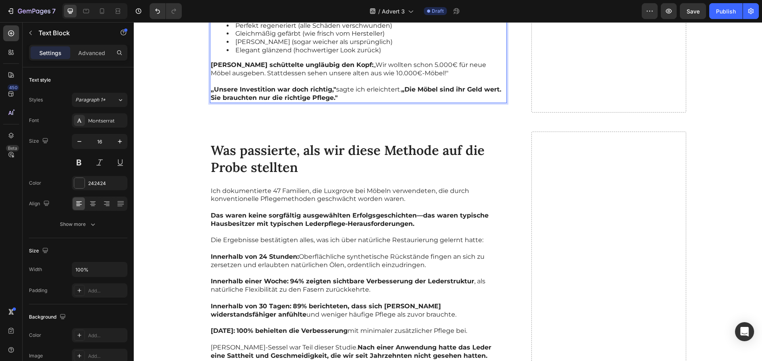
scroll to position [3588, 0]
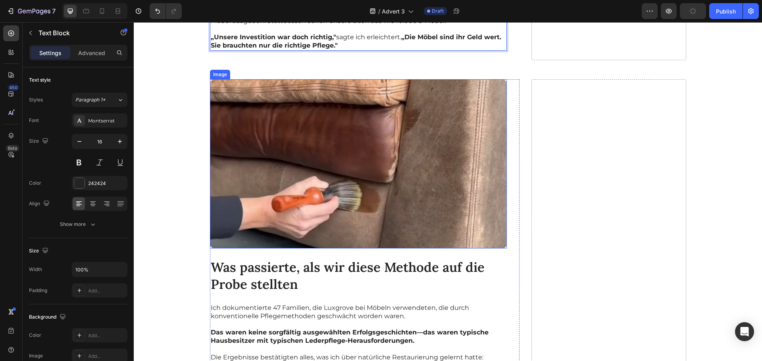
click at [278, 258] on h2 "Was passierte, als wir diese Methode auf die Probe stellten" at bounding box center [358, 276] width 297 height 36
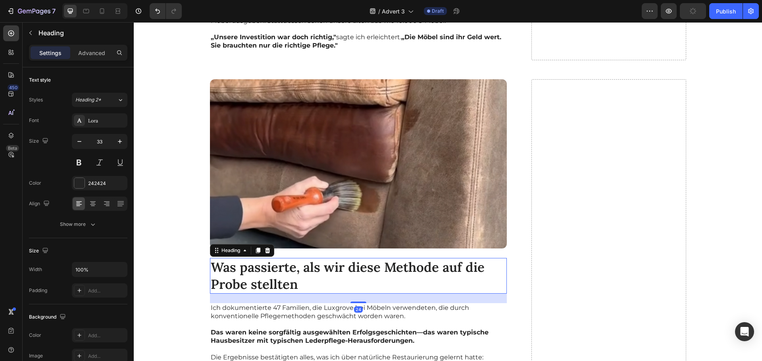
click at [278, 258] on h2 "Was passierte, als wir diese Methode auf die Probe stellten" at bounding box center [358, 276] width 297 height 36
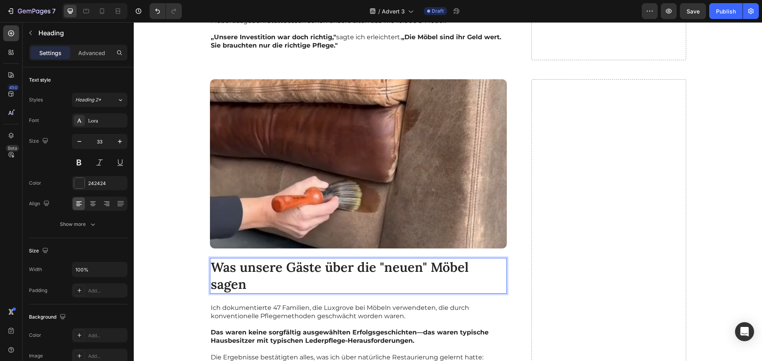
click at [298, 321] on p at bounding box center [358, 325] width 295 height 8
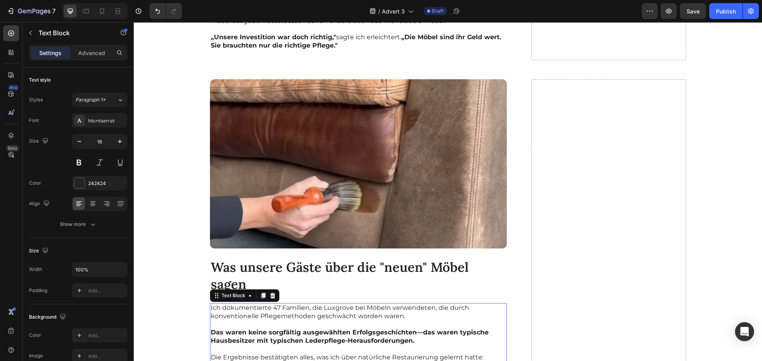
click at [298, 321] on p at bounding box center [358, 325] width 295 height 8
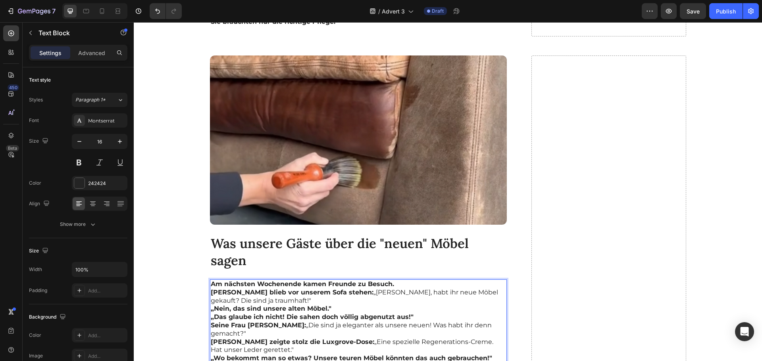
scroll to position [3613, 0]
click at [396, 280] on p "Am nächsten Wochenende kamen Freunde zu Besuch." at bounding box center [358, 284] width 295 height 8
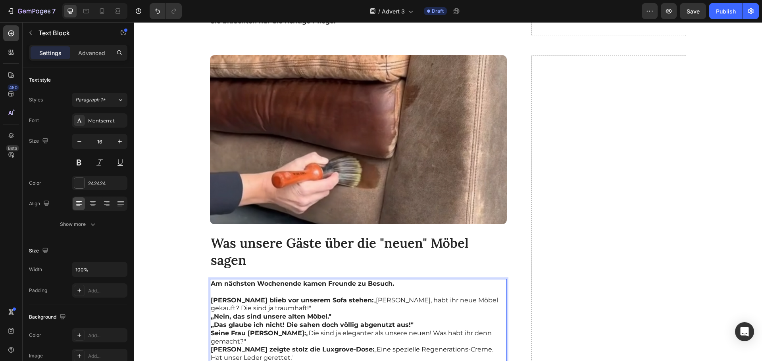
click at [301, 297] on p "Klaus blieb vor unserem Sofa stehen: „Werner, habt ihr neue Möbel gekauft? Die …" at bounding box center [358, 305] width 295 height 17
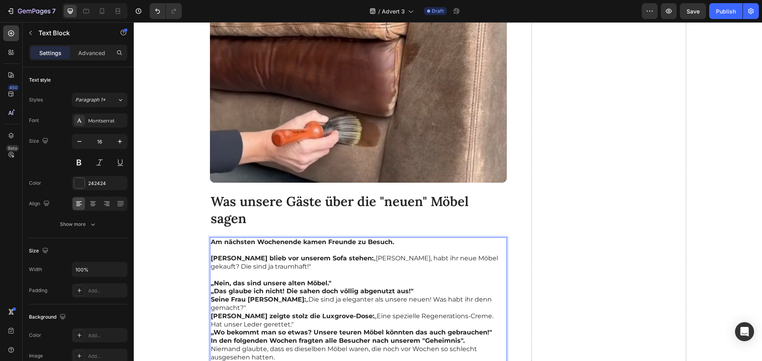
scroll to position [3639, 0]
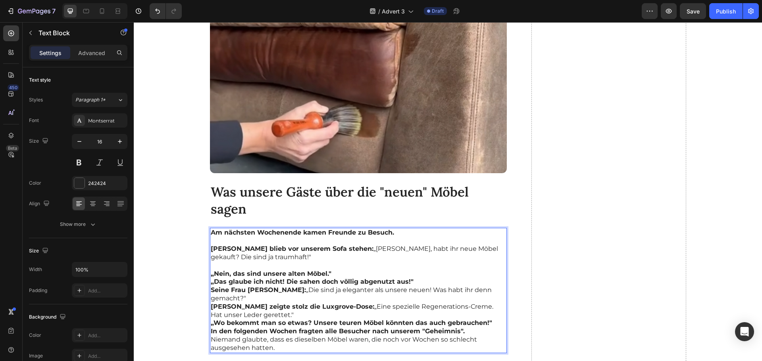
click at [337, 272] on p "„Nein, das sind unsere alten Möbel."" at bounding box center [358, 274] width 295 height 8
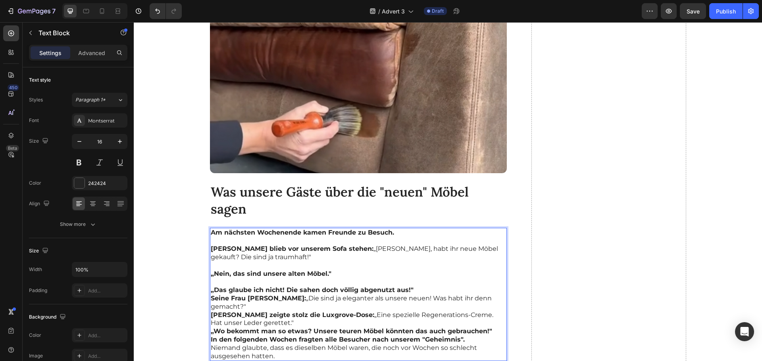
scroll to position [3665, 0]
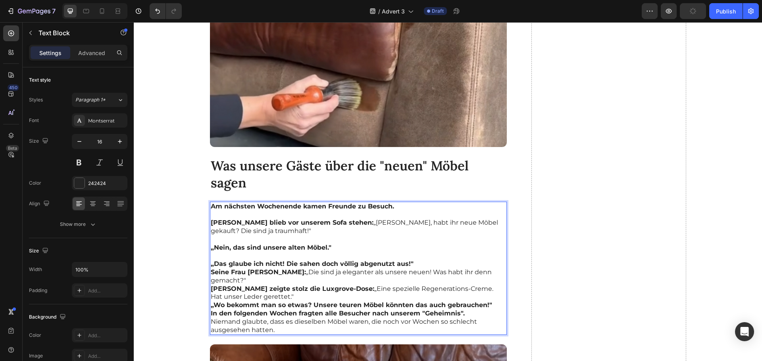
click at [443, 261] on p "„Das glaube ich nicht! Die sahen doch völlig abgenutzt aus!"" at bounding box center [358, 264] width 295 height 8
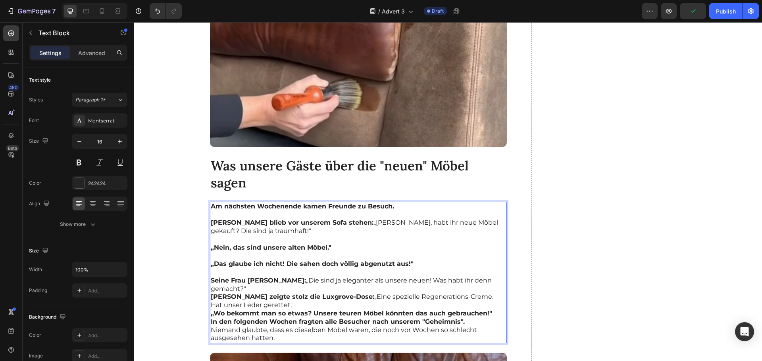
click at [497, 280] on p "Seine Frau Ingrid: „Die sind ja eleganter als unsere neuen! Was habt ihr denn g…" at bounding box center [358, 285] width 295 height 17
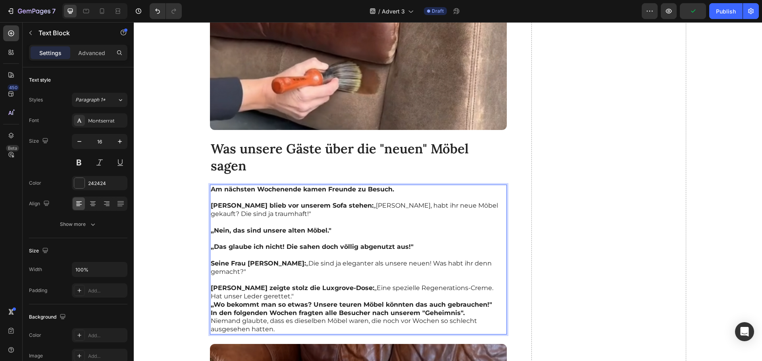
scroll to position [3692, 0]
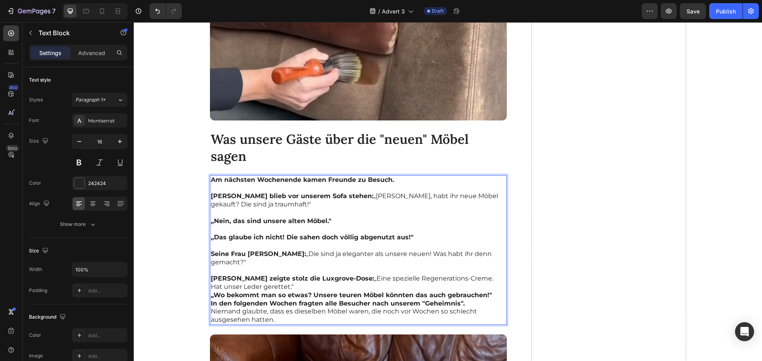
click at [301, 282] on p "Werner zeigte stolz die Luxgrove-Dose: „Eine spezielle Regenerations-Creme. Hat…" at bounding box center [358, 283] width 295 height 17
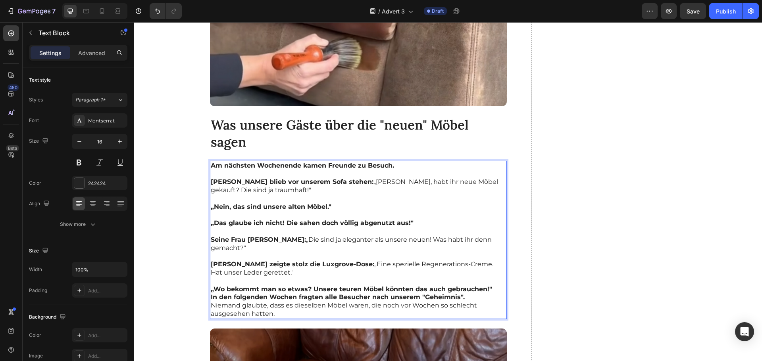
scroll to position [3718, 0]
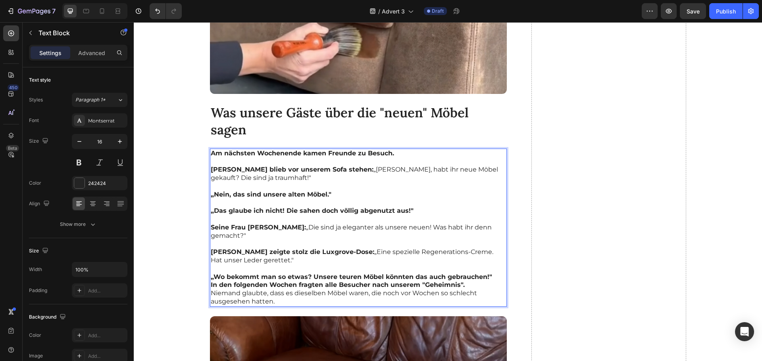
click at [491, 273] on p "„Wo bekommt man so etwas? Unsere teuren Möbel könnten das auch gebrauchen!"" at bounding box center [358, 277] width 295 height 8
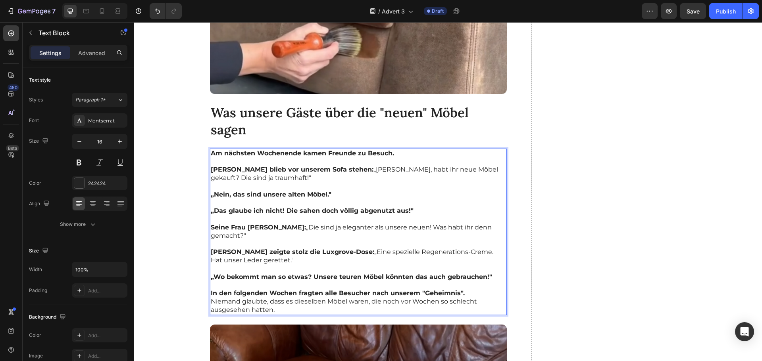
scroll to position [3745, 0]
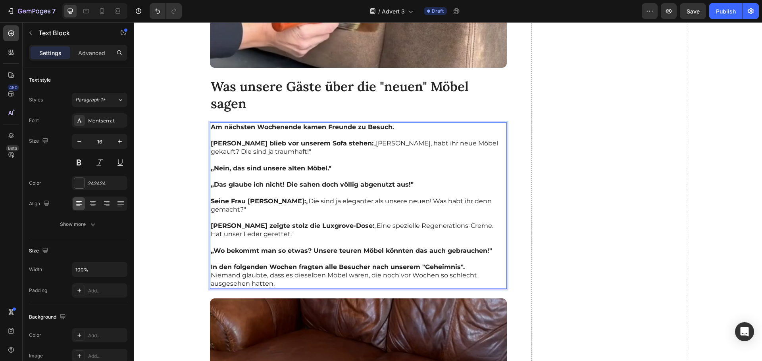
click at [472, 263] on p "In den folgenden Wochen fragten alle Besucher nach unserem "Geheimnis"." at bounding box center [358, 267] width 295 height 8
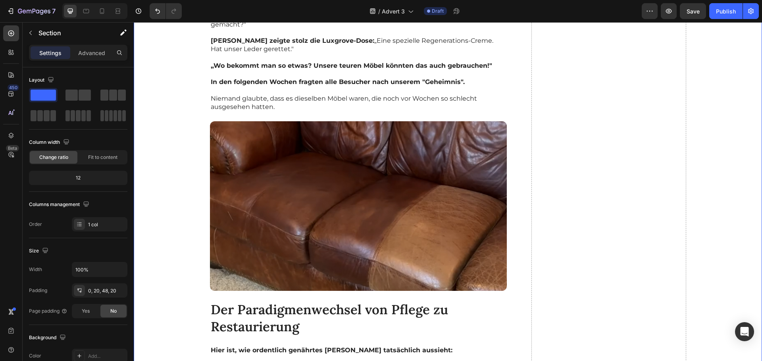
scroll to position [4009, 0]
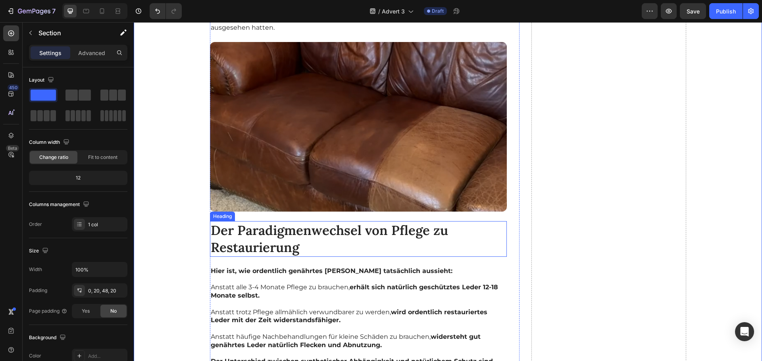
click at [283, 231] on h2 "Der Paradigmenwechsel von Pflege zu Restaurierung" at bounding box center [358, 239] width 297 height 36
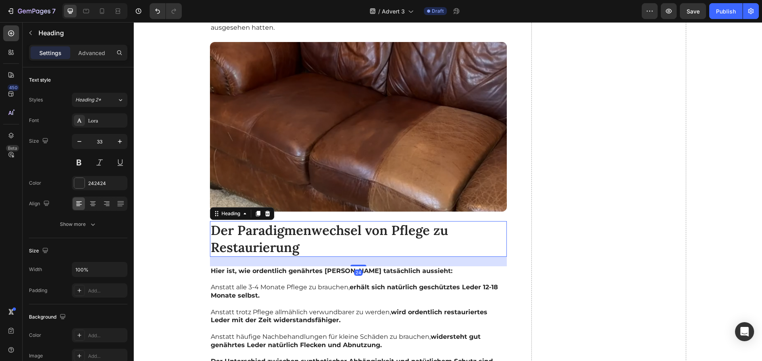
click at [283, 231] on h2 "Der Paradigmenwechsel von Pflege zu Restaurierung" at bounding box center [358, 239] width 297 height 36
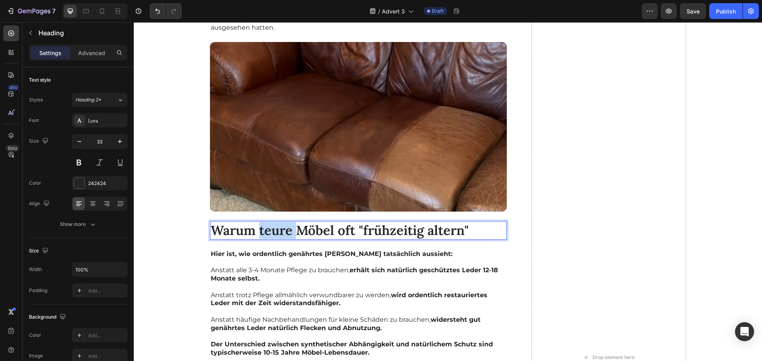
drag, startPoint x: 293, startPoint y: 224, endPoint x: 258, endPoint y: 223, distance: 34.9
click at [258, 223] on p "Warum teure Möbel oft "frühzeitig altern"" at bounding box center [358, 230] width 295 height 17
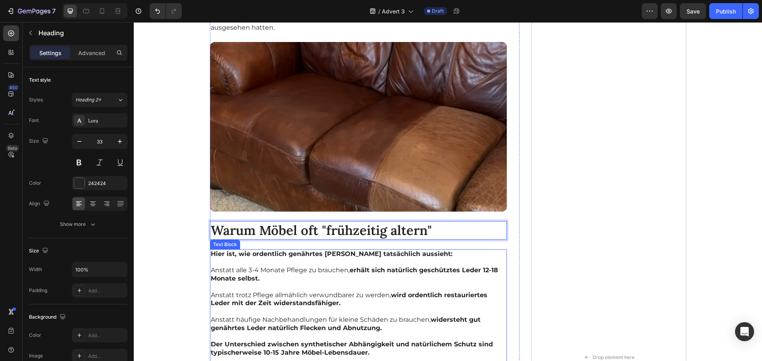
click at [328, 267] on p "Anstatt alle 3-4 Monate Pflege zu brauchen, erhält sich natürlich geschütztes L…" at bounding box center [358, 275] width 295 height 17
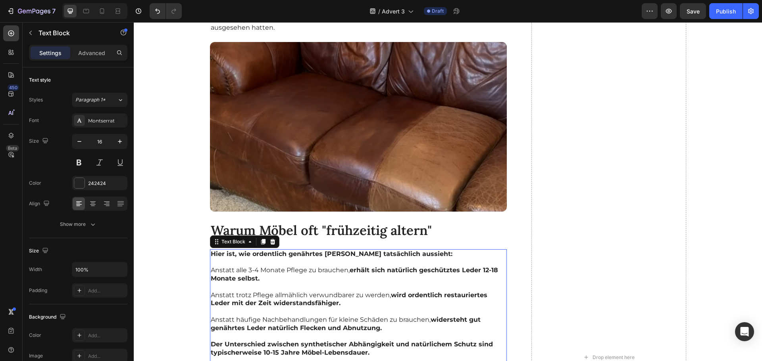
click at [328, 267] on p "Anstatt alle 3-4 Monate Pflege zu brauchen, erhält sich natürlich geschütztes L…" at bounding box center [358, 275] width 295 height 17
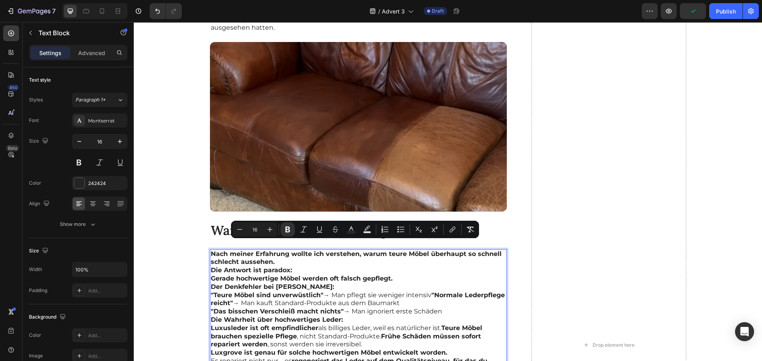
scroll to position [4021, 0]
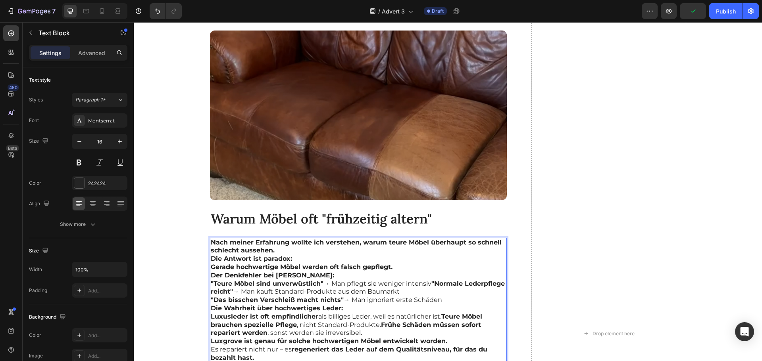
click at [348, 239] on p "Nach meiner Erfahrung wollte ich verstehen, warum teure Möbel überhaupt so schn…" at bounding box center [358, 247] width 295 height 17
click at [296, 244] on p "Nach meiner Erfahrung wollte ich verstehen, warum teure Möbel überhaupt so schn…" at bounding box center [358, 247] width 295 height 17
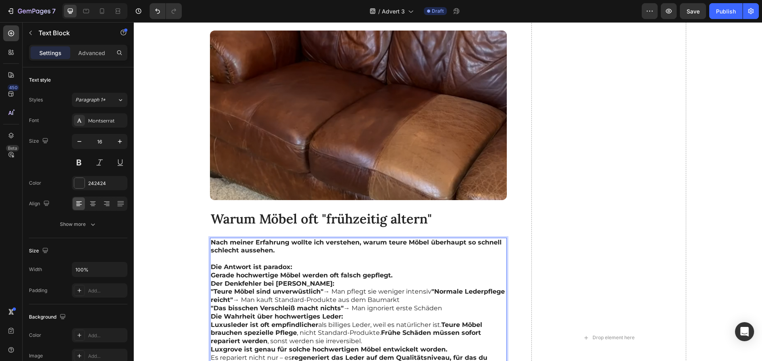
click at [300, 255] on p "Rich Text Editor. Editing area: main" at bounding box center [358, 259] width 295 height 8
click at [294, 263] on p "Die Antwort ist paradox:" at bounding box center [358, 267] width 295 height 8
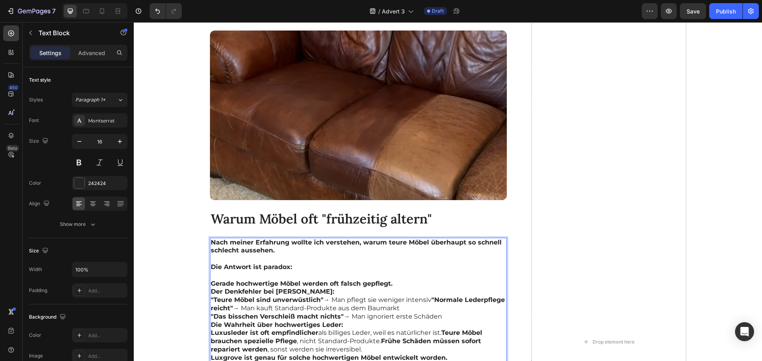
click at [409, 280] on p "Gerade hochwertige Möbel werden oft falsch gepflegt." at bounding box center [358, 284] width 295 height 8
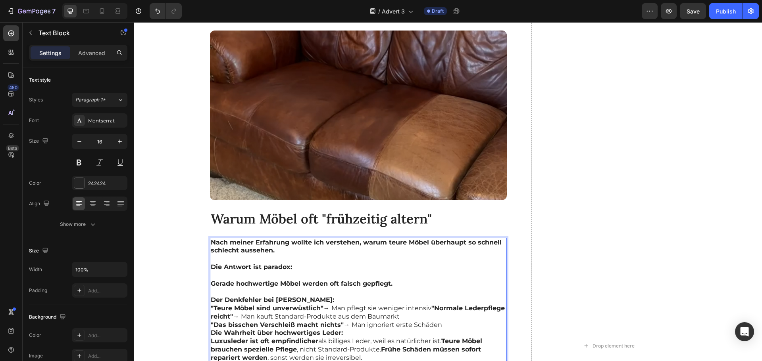
click at [328, 296] on p "Der Denkfehler bei [PERSON_NAME]:" at bounding box center [358, 300] width 295 height 8
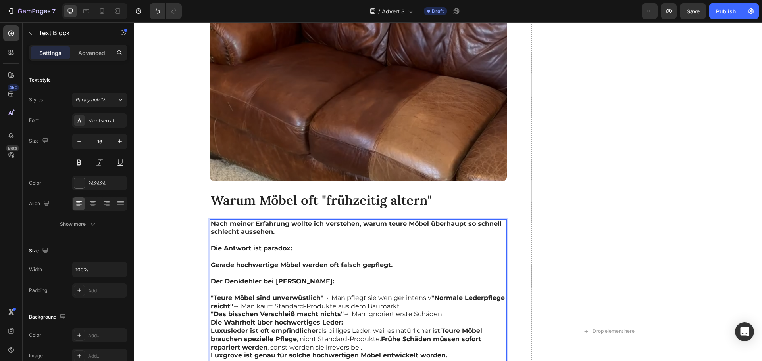
scroll to position [4047, 0]
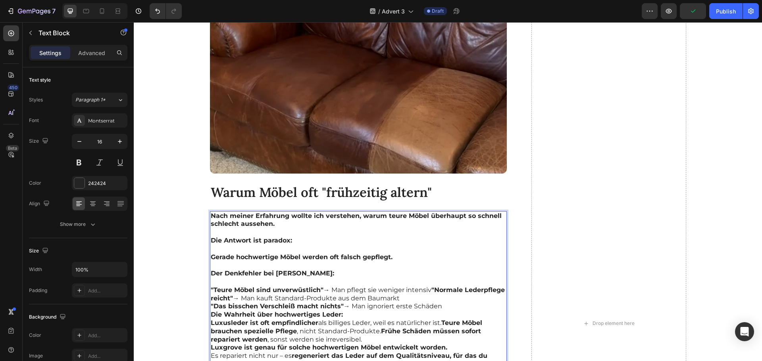
click at [430, 286] on strong ""Normale Lederpflege reicht"" at bounding box center [358, 294] width 294 height 16
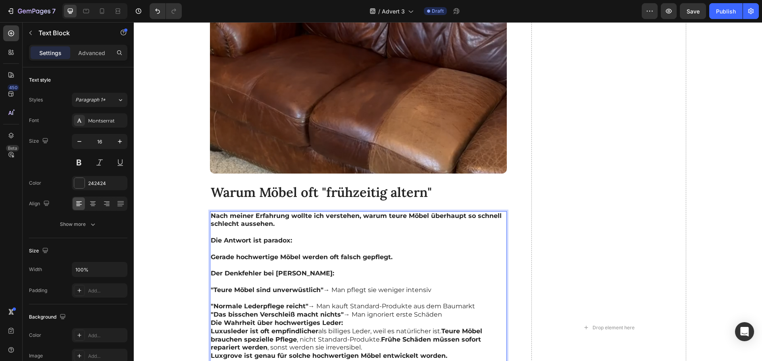
scroll to position [4073, 0]
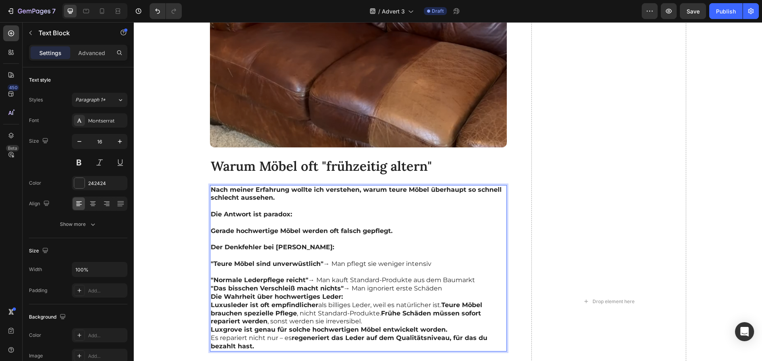
click at [476, 276] on p ""Normale Lederpflege reicht" → Man kauft Standard-Produkte aus dem Baumarkt" at bounding box center [358, 280] width 295 height 8
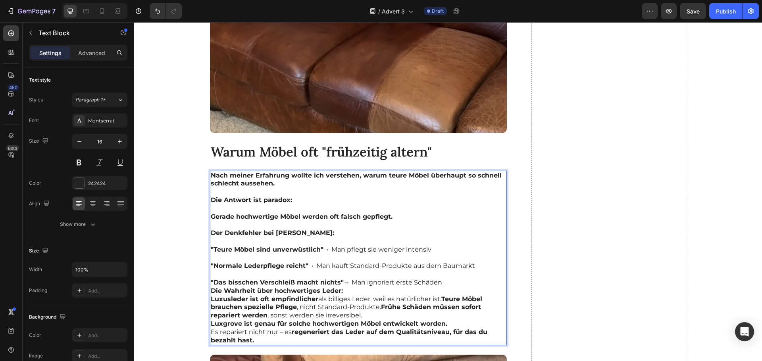
scroll to position [4100, 0]
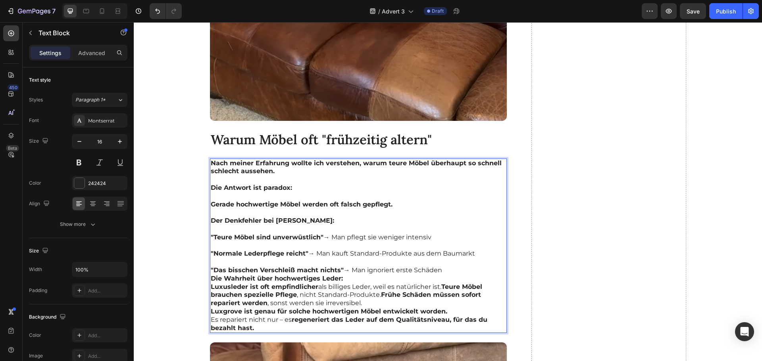
click at [442, 267] on p ""Das bisschen Verschleiß macht nichts" → Man ignoriert erste Schäden" at bounding box center [358, 271] width 295 height 8
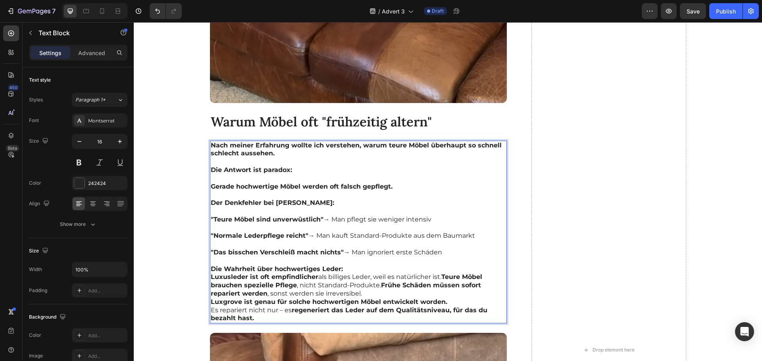
scroll to position [4127, 0]
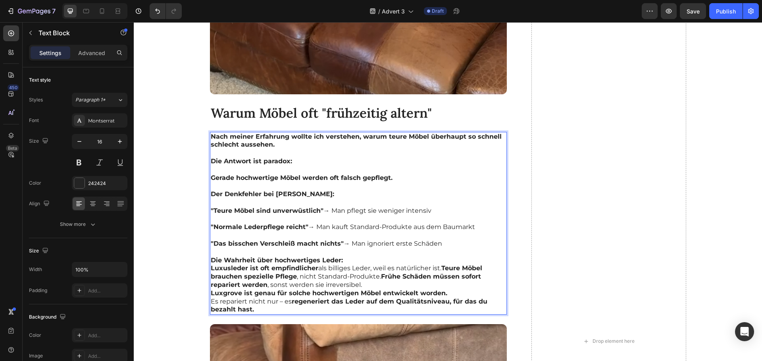
click at [347, 257] on p "Die Wahrheit über hochwertiges Leder:" at bounding box center [358, 261] width 295 height 8
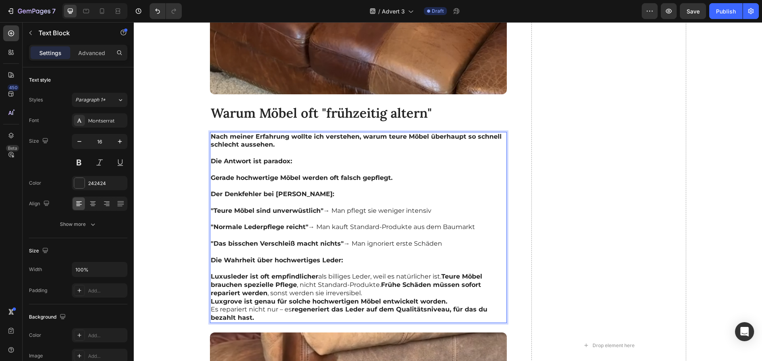
click at [442, 273] on strong "Teure Möbel brauchen spezielle Pflege" at bounding box center [346, 281] width 271 height 16
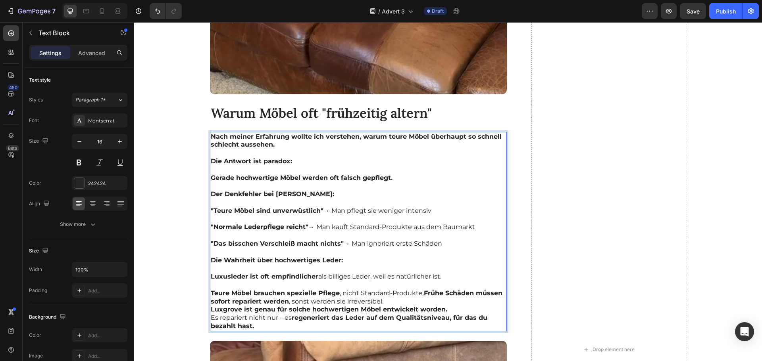
click at [423, 290] on strong "Frühe Schäden müssen sofort repariert werden" at bounding box center [357, 298] width 292 height 16
click at [422, 290] on strong "Frühe Schäden müssen sofort repariert werden" at bounding box center [357, 298] width 292 height 16
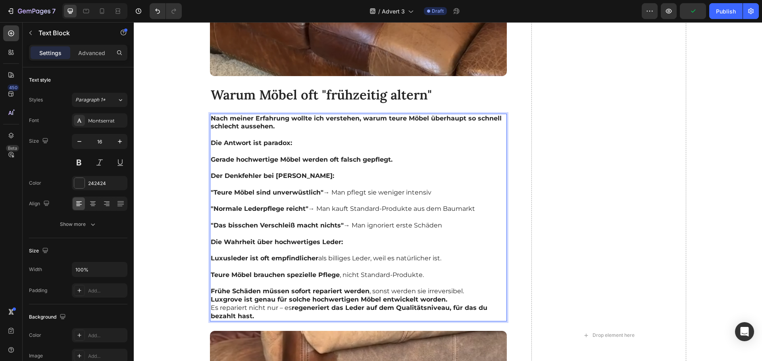
scroll to position [4153, 0]
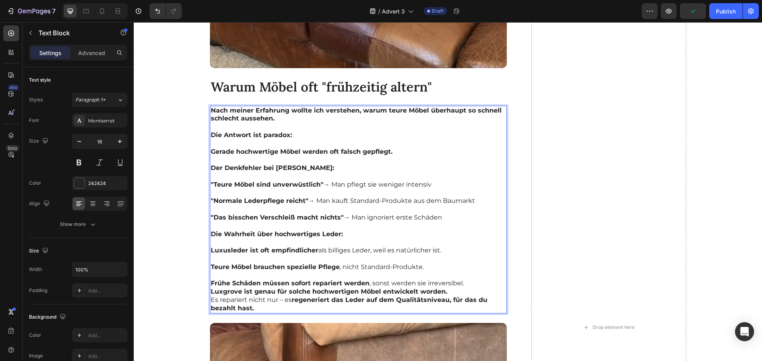
click at [462, 280] on p "Frühe Schäden müssen sofort repariert werden , sonst werden sie irreversibel." at bounding box center [358, 284] width 295 height 8
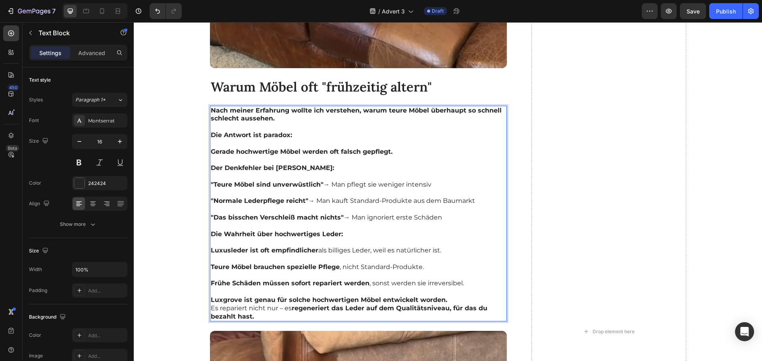
scroll to position [4179, 0]
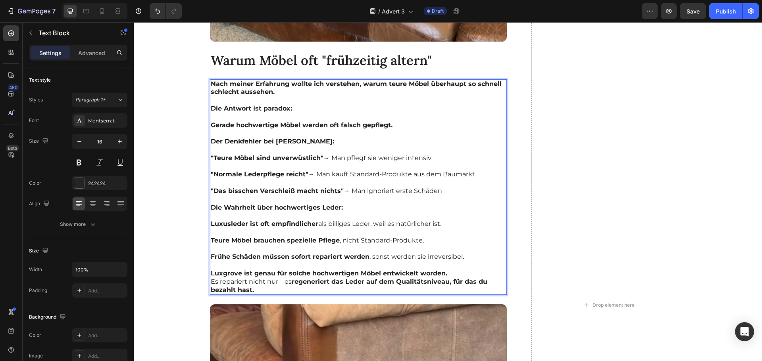
click at [451, 270] on p "Luxgrove ist genau für solche hochwertigen Möbel entwickelt worden." at bounding box center [358, 274] width 295 height 8
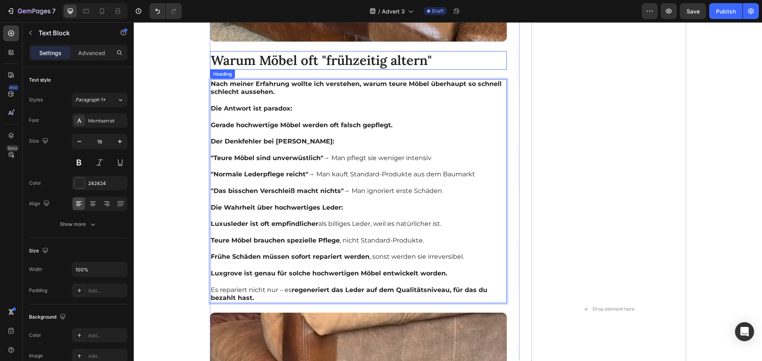
click at [259, 52] on p "Warum Möbel oft "frühzeitig altern"" at bounding box center [358, 60] width 295 height 17
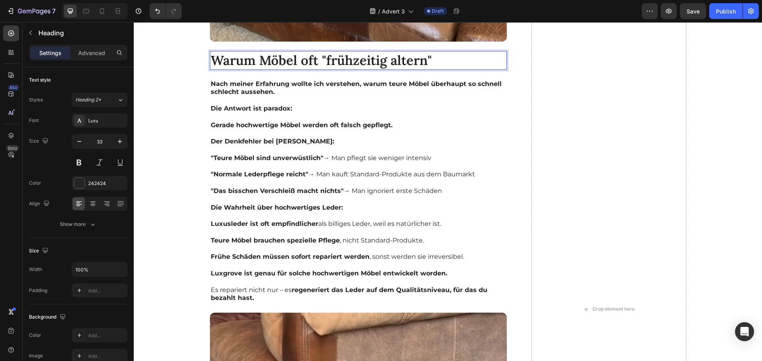
click at [259, 52] on p "Warum Möbel oft "frühzeitig altern"" at bounding box center [358, 60] width 295 height 17
click at [194, 161] on div "Image Was unsere Gäste über die "neuen" Möbel sagen Heading Am nächsten Wochene…" at bounding box center [448, 309] width 612 height 1692
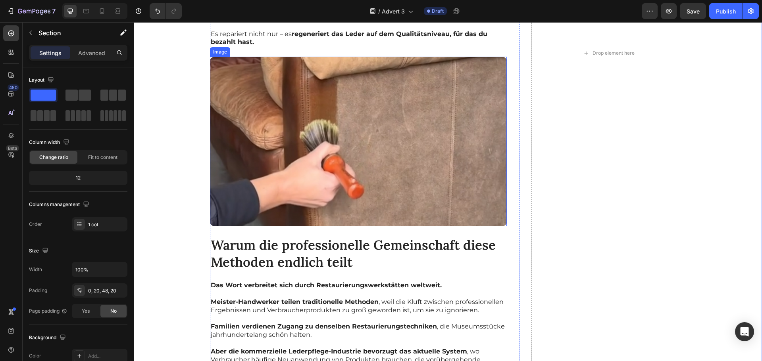
scroll to position [4444, 0]
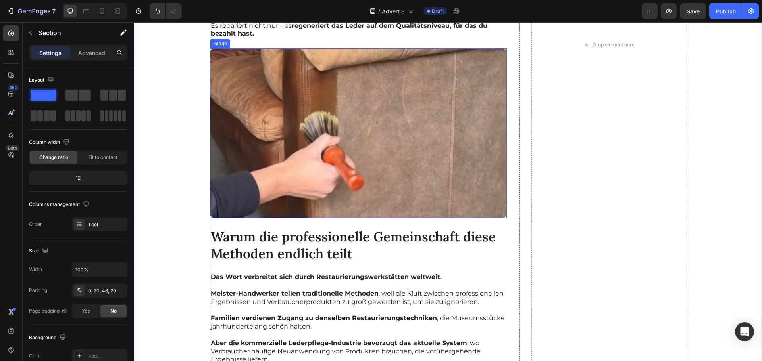
click at [299, 238] on h2 "Warum die professionelle Gemeinschaft diese Methoden endlich teilt" at bounding box center [358, 246] width 297 height 36
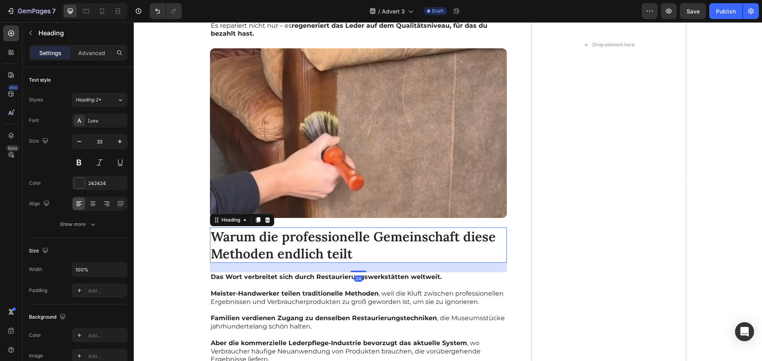
click at [299, 238] on h2 "Warum die professionelle Gemeinschaft diese Methoden endlich teilt" at bounding box center [358, 246] width 297 height 36
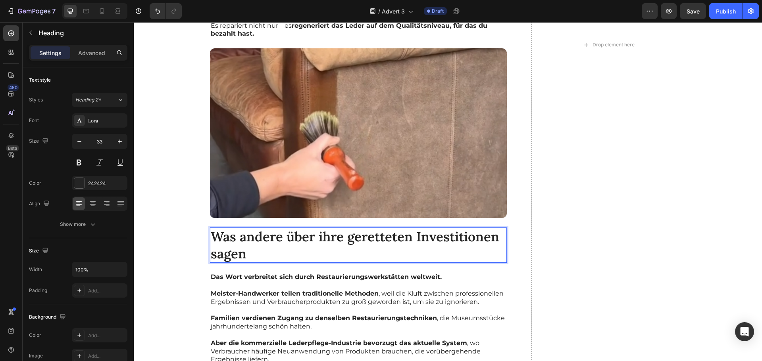
scroll to position [4497, 0]
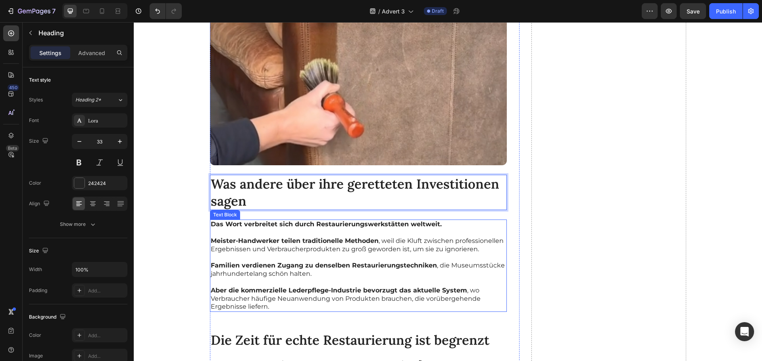
click at [296, 241] on p "Meister-Handwerker teilen traditionelle Methoden , weil die Kluft zwischen prof…" at bounding box center [358, 245] width 295 height 17
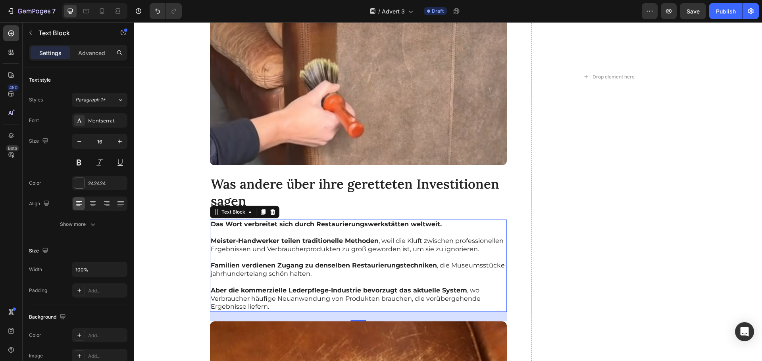
click at [267, 237] on strong "Meister-Handwerker teilen traditionelle Methoden" at bounding box center [295, 241] width 168 height 8
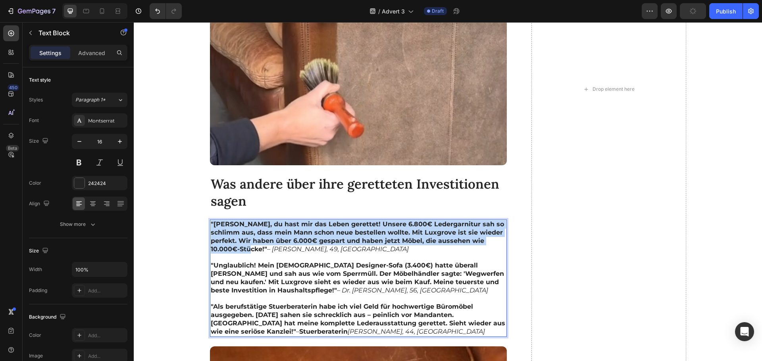
drag, startPoint x: 234, startPoint y: 240, endPoint x: 208, endPoint y: 217, distance: 34.6
click at [211, 221] on strong ""Gabriele, du hast mir das Leben gerettet! Unsere 6.800€ Ledergarnitur sah so s…" at bounding box center [357, 237] width 293 height 32
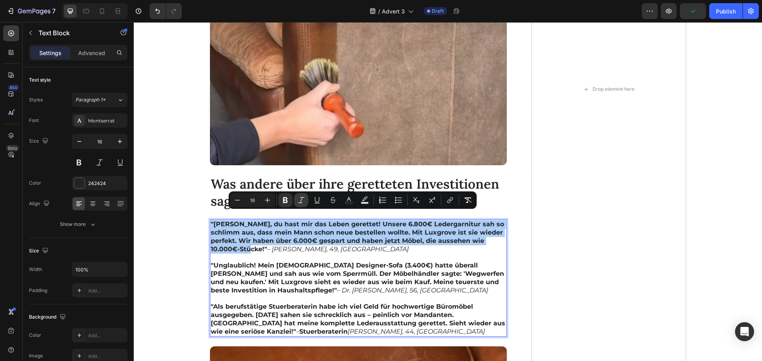
click at [303, 202] on icon "Editor contextual toolbar" at bounding box center [301, 200] width 8 height 8
click at [284, 199] on icon "Editor contextual toolbar" at bounding box center [285, 201] width 5 height 6
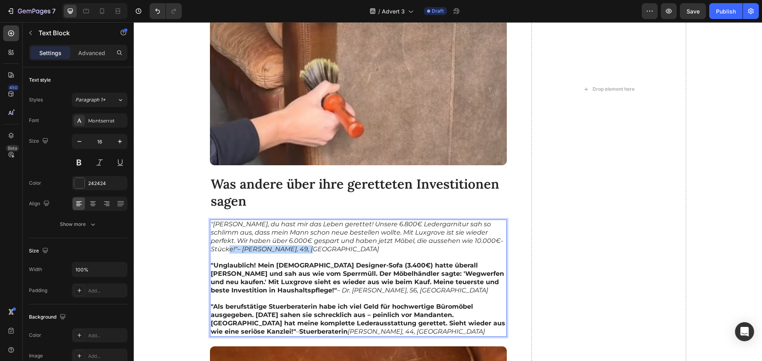
drag, startPoint x: 466, startPoint y: 234, endPoint x: 471, endPoint y: 241, distance: 8.6
click at [471, 241] on p ""Gabriele, du hast mir das Leben gerettet! Unsere 6.800€ Ledergarnitur sah so s…" at bounding box center [358, 237] width 295 height 33
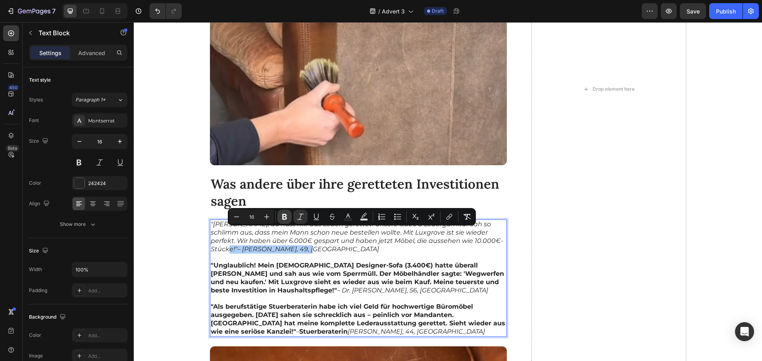
click at [281, 215] on icon "Editor contextual toolbar" at bounding box center [284, 217] width 8 height 8
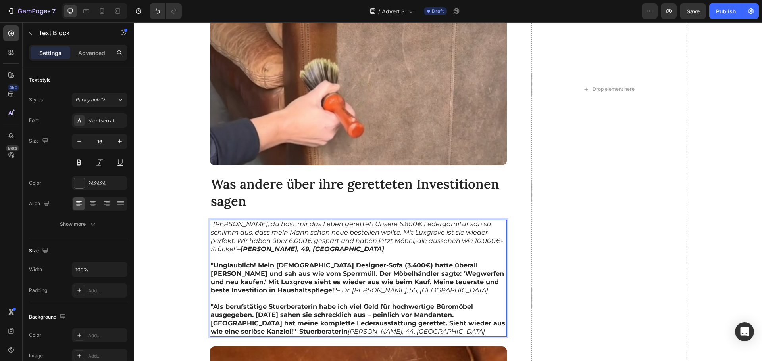
click at [277, 242] on p ""Gabriele, du hast mir das Leben gerettet! Unsere 6.800€ Ledergarnitur sah so s…" at bounding box center [358, 237] width 295 height 33
drag, startPoint x: 368, startPoint y: 216, endPoint x: 437, endPoint y: 218, distance: 68.6
click at [437, 221] on icon ""Gabriele, du hast mir das Leben gerettet! Unsere 6.800€ Ledergarnitur sah so s…" at bounding box center [357, 237] width 292 height 32
click at [381, 225] on icon ""Gabriele, du hast mir das Leben gerettet! Unsere 6.800€ Ledergarnitur sah so s…" at bounding box center [357, 237] width 292 height 32
drag, startPoint x: 368, startPoint y: 217, endPoint x: 436, endPoint y: 215, distance: 68.3
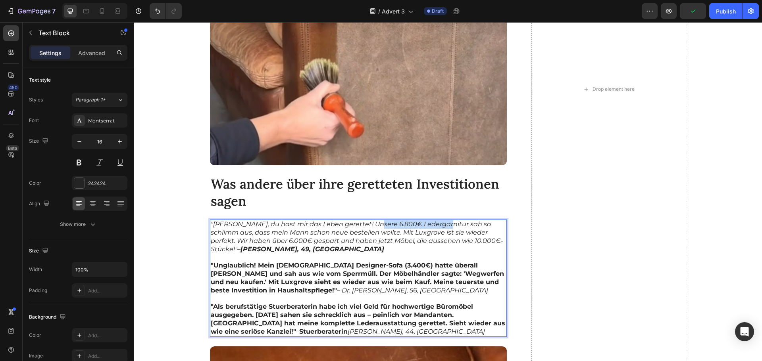
click at [436, 221] on icon ""Gabriele, du hast mir das Leben gerettet! Unsere 6.800€ Ledergarnitur sah so s…" at bounding box center [357, 237] width 292 height 32
drag, startPoint x: 416, startPoint y: 216, endPoint x: 390, endPoint y: 222, distance: 26.9
click at [390, 222] on icon ""Gabriele, du hast mir das Leben gerettet! Unsere 6.800€ Ledergarnitur sah so s…" at bounding box center [357, 237] width 292 height 32
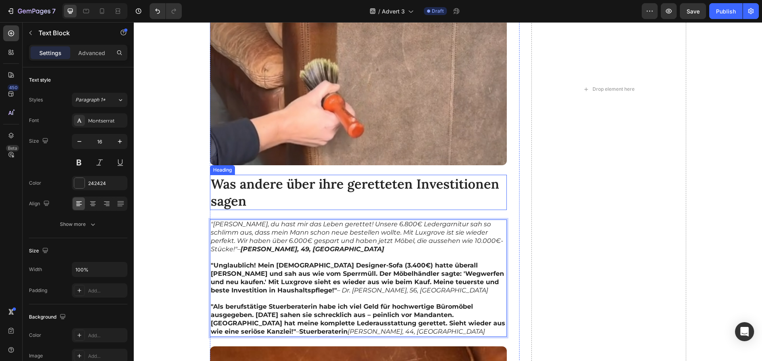
click at [260, 195] on p "Was andere über ihre geretteten Investitionen sagen" at bounding box center [358, 193] width 295 height 34
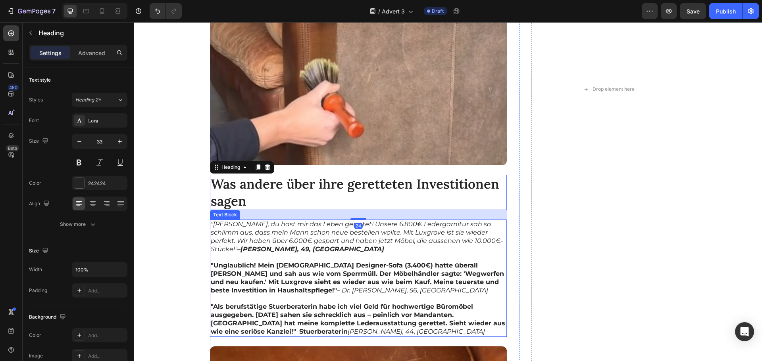
click at [401, 223] on icon ""Gabriele, du hast mir das Leben gerettet! Unsere 6.800€ Ledergarnitur sah so s…" at bounding box center [357, 237] width 292 height 32
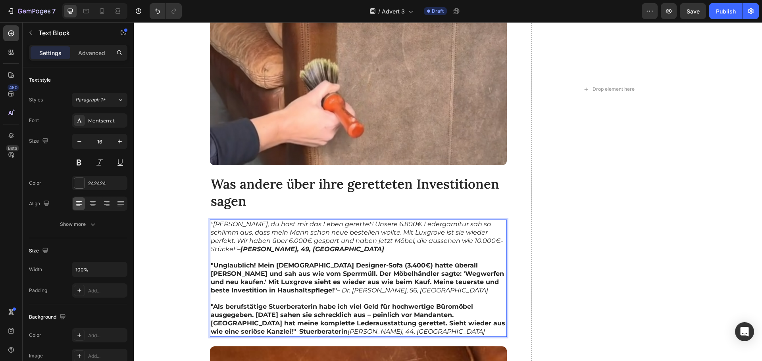
click at [366, 221] on icon ""Gabriele, du hast mir das Leben gerettet! Unsere 6.800€ Ledergarnitur sah so s…" at bounding box center [357, 237] width 292 height 32
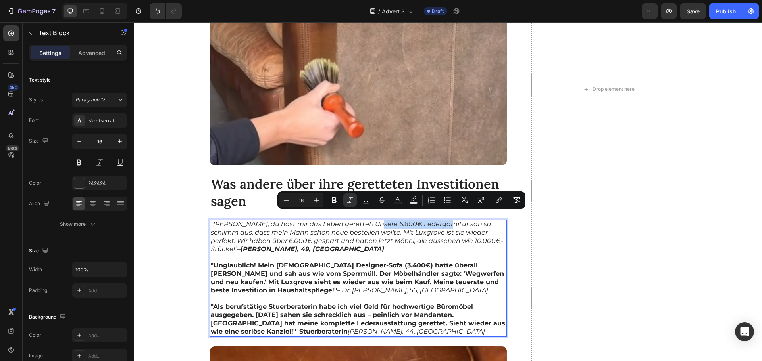
drag, startPoint x: 366, startPoint y: 215, endPoint x: 396, endPoint y: 217, distance: 29.4
click at [396, 221] on icon ""Gabriele, du hast mir das Leben gerettet! Unsere 6.800€ Ledergarnitur sah so s…" at bounding box center [357, 237] width 292 height 32
click at [335, 204] on icon "Editor contextual toolbar" at bounding box center [334, 200] width 8 height 8
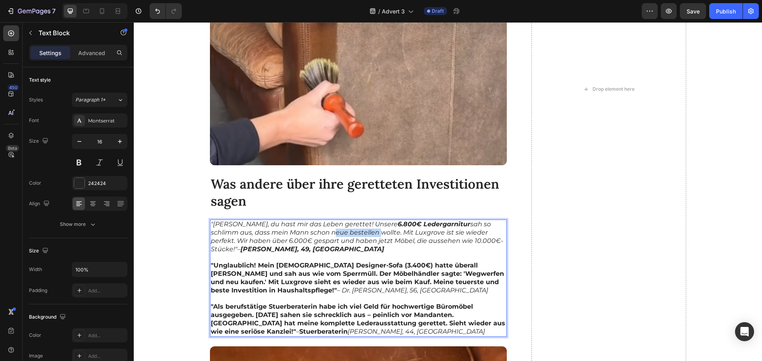
drag, startPoint x: 298, startPoint y: 224, endPoint x: 344, endPoint y: 227, distance: 46.1
click at [344, 227] on icon ""Gabriele, du hast mir das Leben gerettet! Unsere 6.800€ Ledergarnitur sah so s…" at bounding box center [357, 237] width 292 height 32
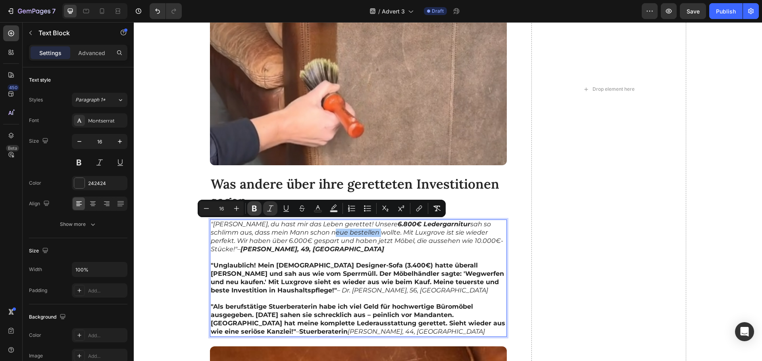
click at [257, 211] on icon "Editor contextual toolbar" at bounding box center [254, 209] width 8 height 8
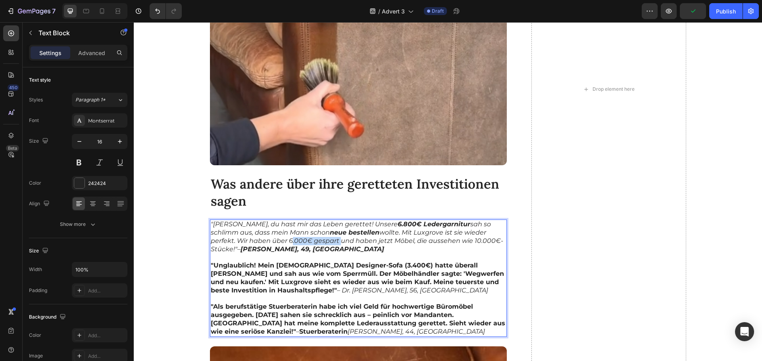
drag, startPoint x: 246, startPoint y: 232, endPoint x: 297, endPoint y: 236, distance: 50.5
click at [297, 236] on icon ""Gabriele, du hast mir das Leben gerettet! Unsere 6.800€ Ledergarnitur sah so s…" at bounding box center [357, 237] width 292 height 32
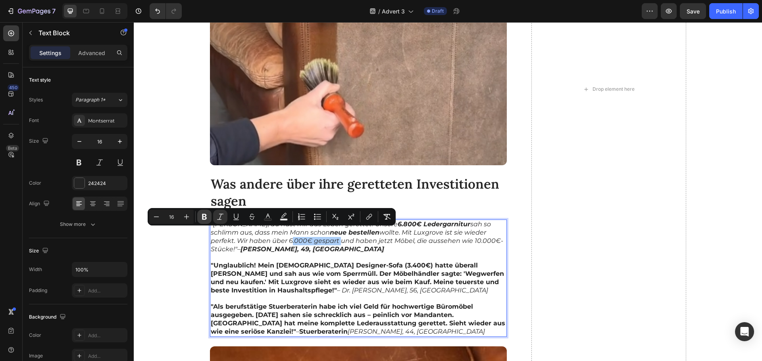
click at [205, 217] on icon "Editor contextual toolbar" at bounding box center [204, 217] width 5 height 6
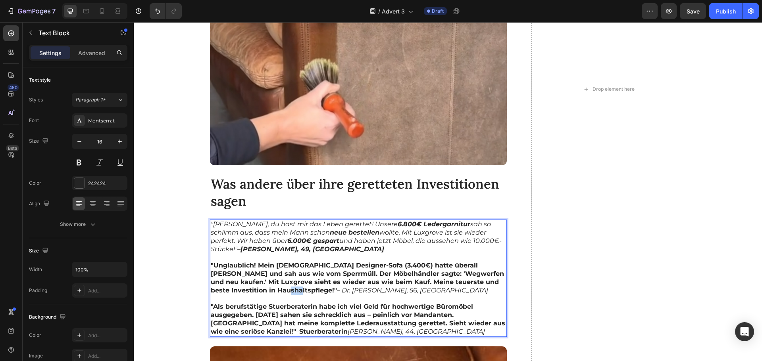
drag, startPoint x: 266, startPoint y: 280, endPoint x: 259, endPoint y: 280, distance: 6.7
click at [259, 280] on p ""Unglaublich! Mein italienisches Designer-Sofa (3.400€) hatte überall Kratzer u…" at bounding box center [358, 278] width 295 height 33
click at [267, 295] on p "Rich Text Editor. Editing area: main" at bounding box center [358, 299] width 295 height 8
click at [337, 287] on icon "– Dr. Michael K., 56, Hamburg" at bounding box center [412, 291] width 151 height 8
click at [486, 234] on icon ""Gabriele, du hast mir das Leben gerettet! Unsere 6.800€ Ledergarnitur sah so s…" at bounding box center [356, 237] width 291 height 32
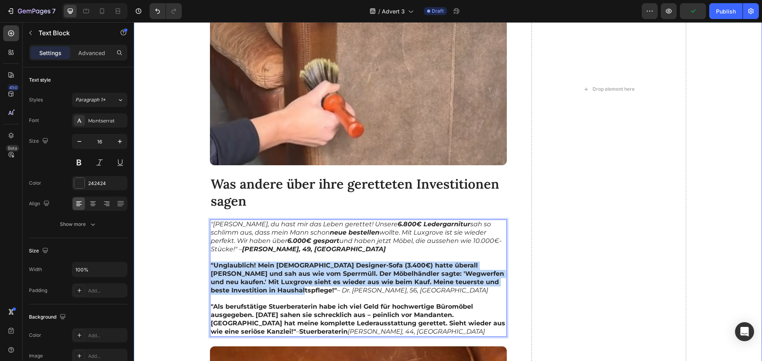
drag, startPoint x: 267, startPoint y: 282, endPoint x: 204, endPoint y: 256, distance: 68.4
click at [204, 256] on div "Image Was unsere Gäste über die "neuen" Möbel sagen Heading Am nächsten Wochene…" at bounding box center [448, 89] width 612 height 1886
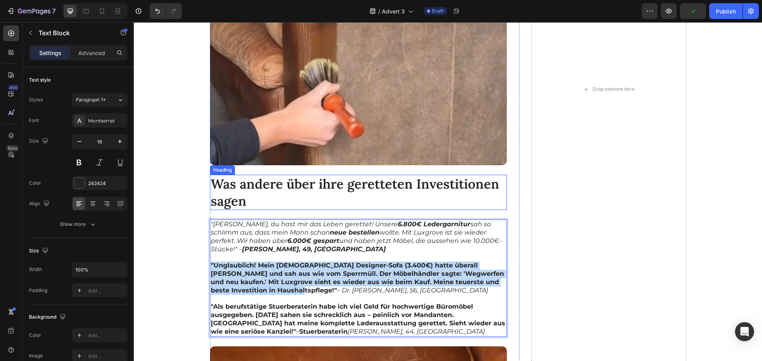
click at [286, 192] on p "Was andere über ihre geretteten Investitionen sagen" at bounding box center [358, 193] width 295 height 34
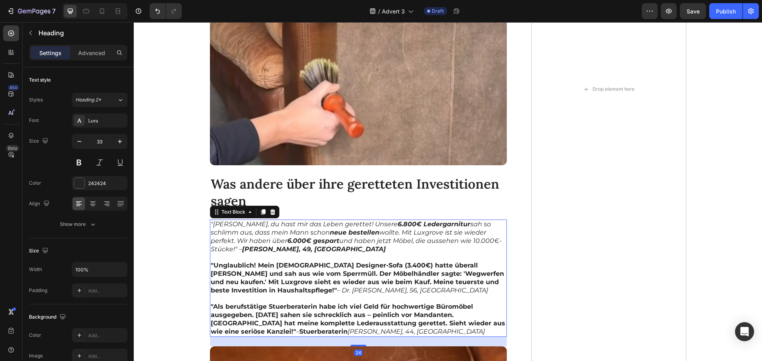
click at [267, 262] on strong ""Unglaublich! Mein italienisches Designer-Sofa (3.400€) hatte überall Kratzer u…" at bounding box center [357, 278] width 293 height 32
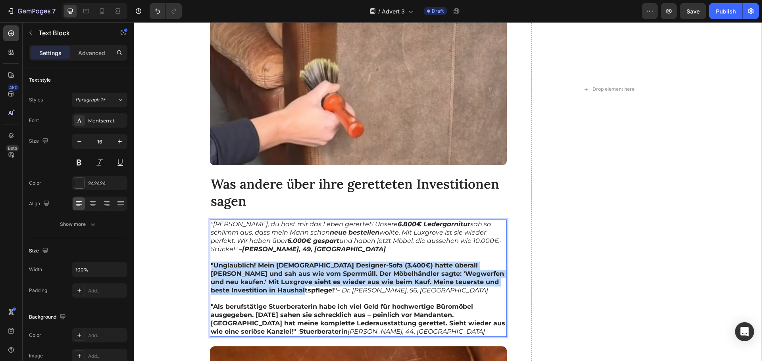
drag, startPoint x: 269, startPoint y: 283, endPoint x: 204, endPoint y: 257, distance: 70.3
click at [204, 257] on div "Image Was unsere Gäste über die "neuen" Möbel sagen Heading Am nächsten Wochene…" at bounding box center [448, 89] width 612 height 1886
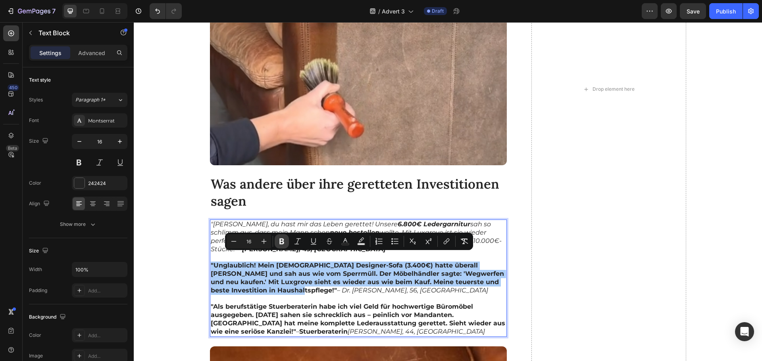
click at [285, 243] on icon "Editor contextual toolbar" at bounding box center [282, 242] width 8 height 8
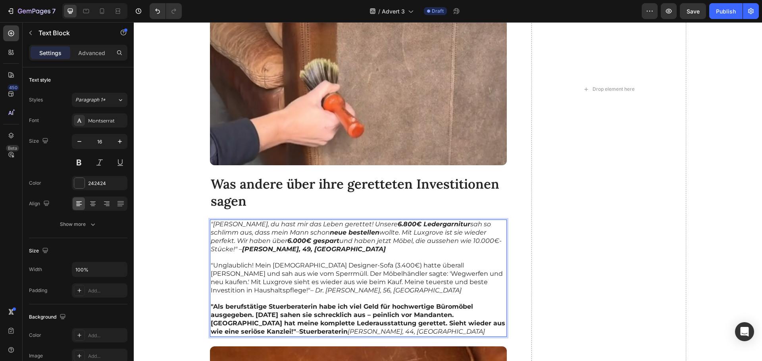
click at [274, 277] on p ""Unglaublich! Mein italienisches Designer-Sofa (3.400€) hatte überall Kratzer u…" at bounding box center [358, 278] width 295 height 33
drag, startPoint x: 479, startPoint y: 273, endPoint x: 485, endPoint y: 280, distance: 9.0
click at [485, 280] on p ""Unglaublich! Mein italienisches Designer-Sofa (3.400€) hatte überall Kratzer u…" at bounding box center [358, 278] width 295 height 33
click at [291, 184] on p "Was andere über ihre geretteten Investitionen sagen" at bounding box center [358, 193] width 295 height 34
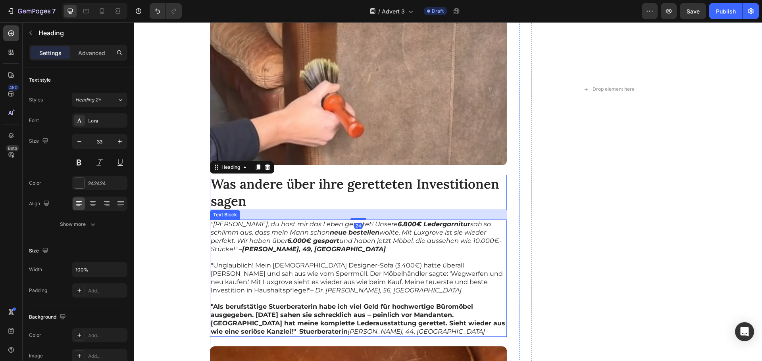
click at [471, 267] on p ""Unglaublich! Mein italienisches Designer-Sofa (3.400€) hatte überall Kratzer u…" at bounding box center [358, 278] width 295 height 33
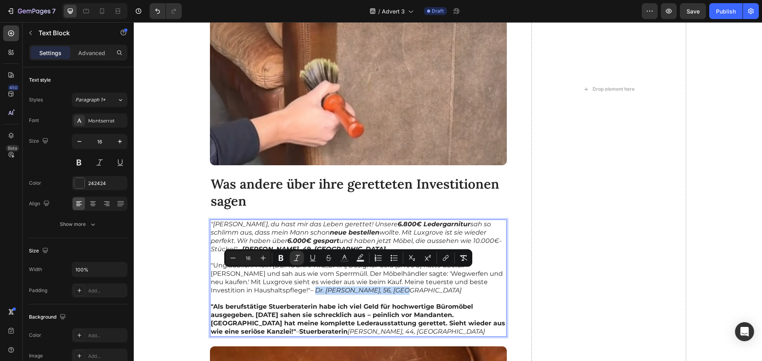
drag, startPoint x: 482, startPoint y: 276, endPoint x: 486, endPoint y: 282, distance: 7.9
click at [284, 258] on icon "Editor contextual toolbar" at bounding box center [281, 258] width 8 height 8
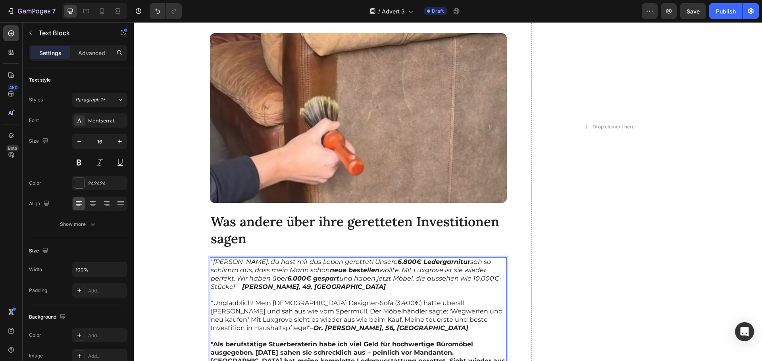
scroll to position [4523, 0]
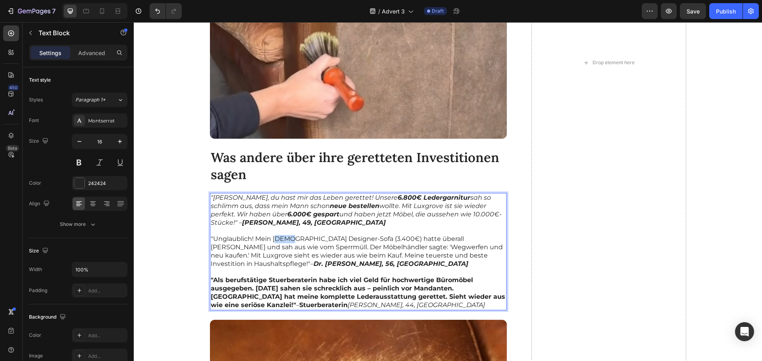
drag, startPoint x: 271, startPoint y: 232, endPoint x: 281, endPoint y: 232, distance: 10.3
click at [281, 235] on p ""Unglaublich! Mein italienisches Designer-Sofa (3.400€) hatte überall Kratzer u…" at bounding box center [358, 251] width 295 height 33
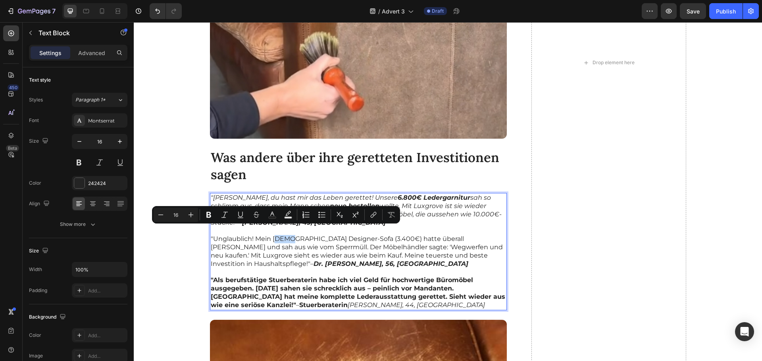
click at [276, 235] on p ""Unglaublich! Mein italienisches Designer-Sofa (3.400€) hatte überall Kratzer u…" at bounding box center [358, 251] width 295 height 33
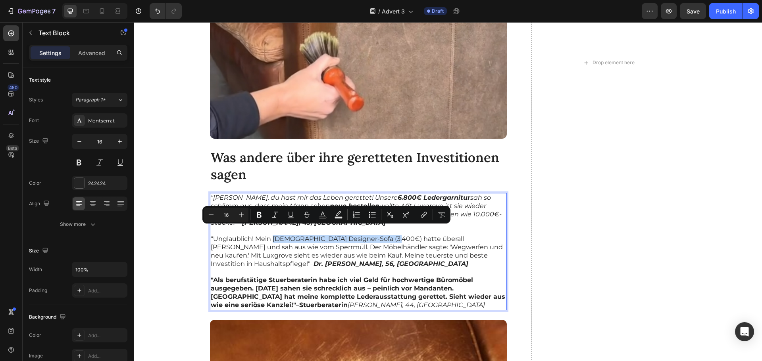
drag, startPoint x: 269, startPoint y: 232, endPoint x: 455, endPoint y: 235, distance: 185.7
click at [383, 235] on p ""Unglaublich! Mein italienisches Designer-Sofa (3.400€) hatte überall Kratzer u…" at bounding box center [358, 251] width 295 height 33
click at [259, 212] on icon "Editor contextual toolbar" at bounding box center [259, 215] width 5 height 6
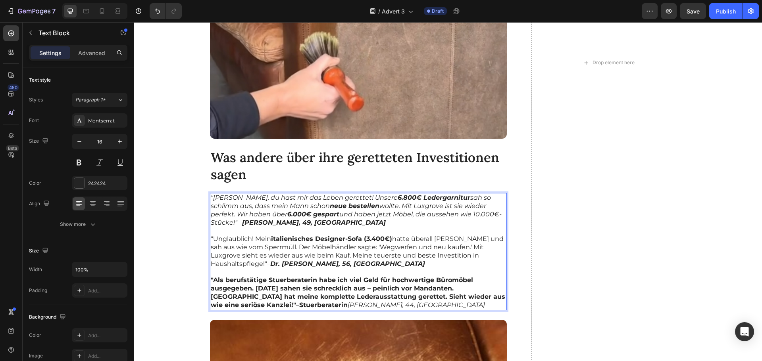
click at [330, 242] on p ""Unglaublich! Mein italienisches Designer-Sofa (3.400€) hatte überall Kratzer u…" at bounding box center [358, 251] width 295 height 33
drag, startPoint x: 434, startPoint y: 231, endPoint x: 455, endPoint y: 232, distance: 21.1
click at [455, 235] on p ""Unglaublich! Mein italienisches Designer-Sofa (3.400€) hatte überall Kratzer u…" at bounding box center [358, 251] width 295 height 33
click at [405, 157] on p "Was andere über ihre geretteten Investitionen sagen" at bounding box center [358, 166] width 295 height 34
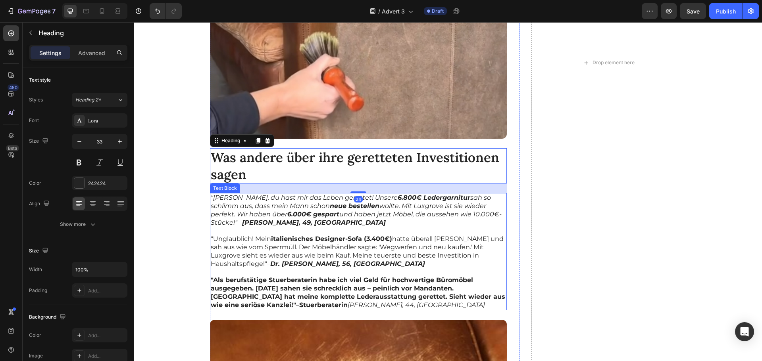
click at [439, 235] on p ""Unglaublich! Mein italienisches Designer-Sofa (3.400€) hatte überall Kratzer u…" at bounding box center [358, 251] width 295 height 33
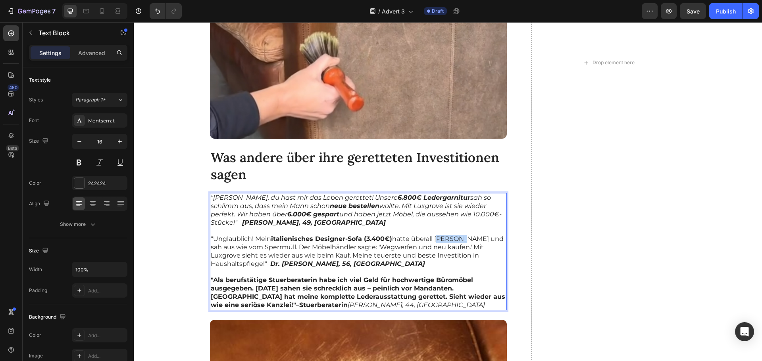
drag, startPoint x: 434, startPoint y: 231, endPoint x: 456, endPoint y: 233, distance: 21.9
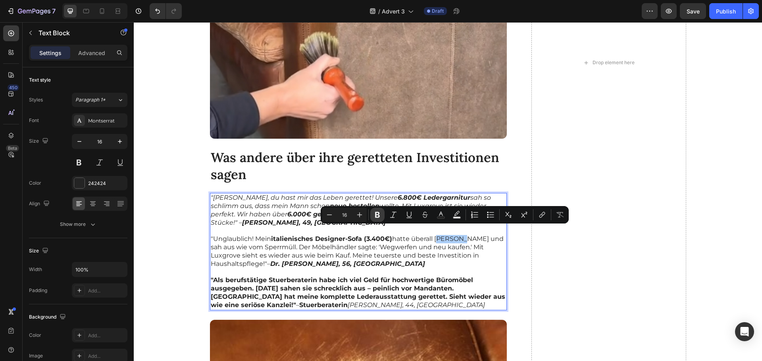
click at [378, 215] on icon "Editor contextual toolbar" at bounding box center [377, 215] width 5 height 6
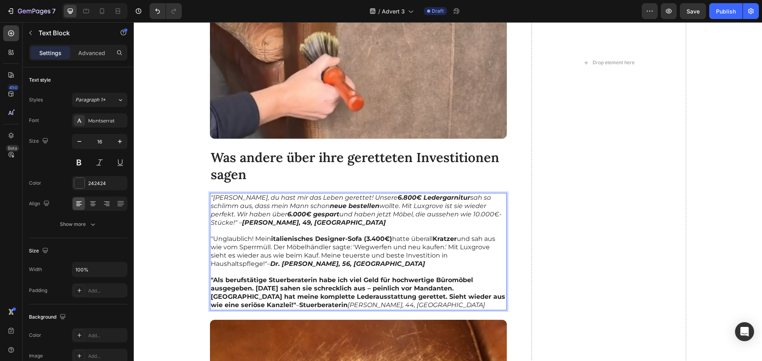
click at [377, 258] on p ""Unglaublich! Mein italienisches Designer-Sofa (3.400€) hatte überall Kratzer u…" at bounding box center [358, 251] width 295 height 33
drag, startPoint x: 237, startPoint y: 240, endPoint x: 267, endPoint y: 241, distance: 29.8
click at [267, 241] on p ""Unglaublich! Mein italienisches Designer-Sofa (3.400€) hatte überall Kratzer u…" at bounding box center [358, 251] width 295 height 33
click at [268, 160] on p "Was andere über ihre geretteten Investitionen sagen" at bounding box center [358, 166] width 295 height 34
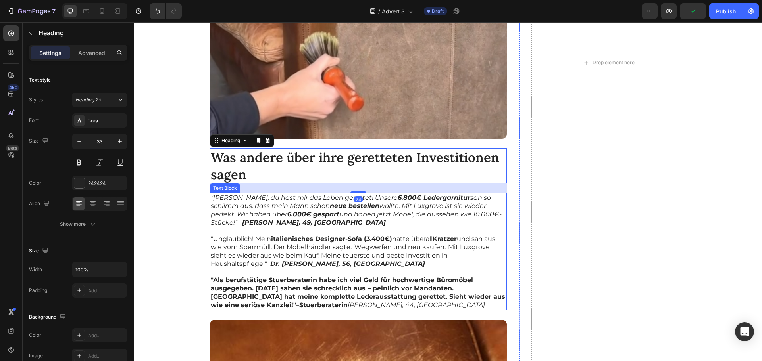
click at [252, 240] on p ""Unglaublich! Mein italienisches Designer-Sofa (3.400€) hatte überall Kratzer u…" at bounding box center [358, 251] width 295 height 33
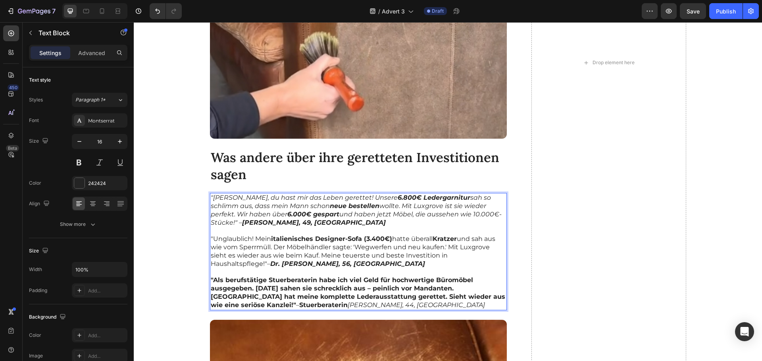
drag, startPoint x: 237, startPoint y: 240, endPoint x: 251, endPoint y: 240, distance: 14.3
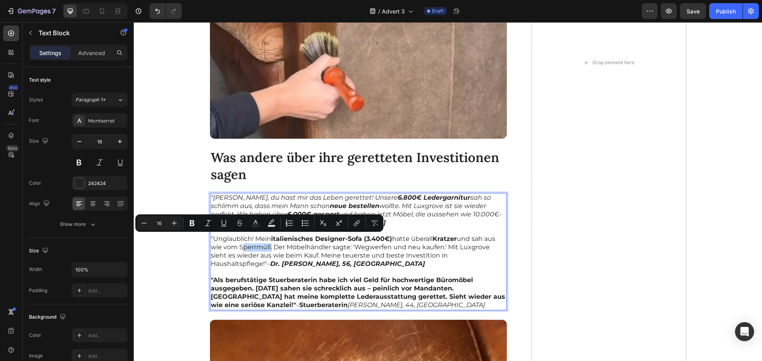
drag, startPoint x: 237, startPoint y: 240, endPoint x: 267, endPoint y: 240, distance: 30.1
click at [267, 240] on p ""Unglaublich! Mein italienisches Designer-Sofa (3.400€) hatte überall Kratzer u…" at bounding box center [358, 251] width 295 height 33
click at [194, 221] on icon "Editor contextual toolbar" at bounding box center [192, 223] width 8 height 8
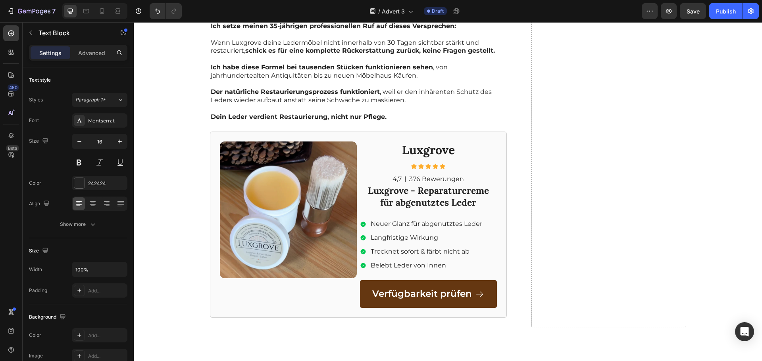
drag, startPoint x: 351, startPoint y: 238, endPoint x: 444, endPoint y: 240, distance: 92.8
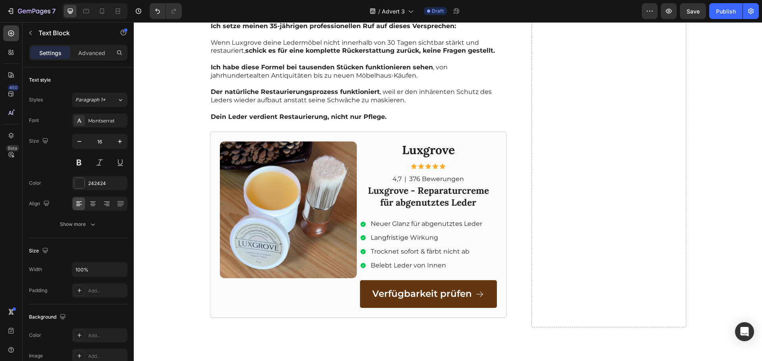
drag, startPoint x: 352, startPoint y: 238, endPoint x: 444, endPoint y: 239, distance: 92.0
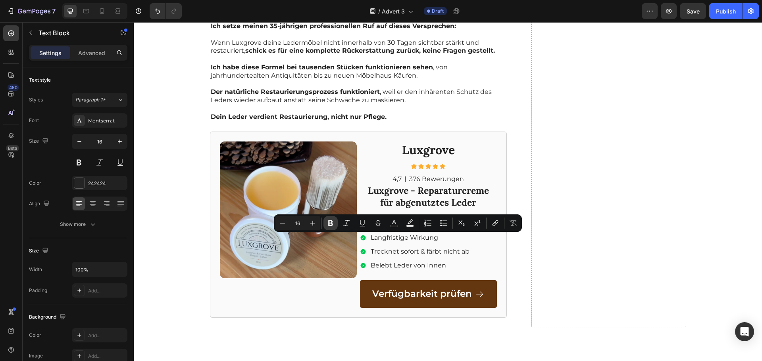
click at [329, 220] on icon "Editor contextual toolbar" at bounding box center [330, 223] width 8 height 8
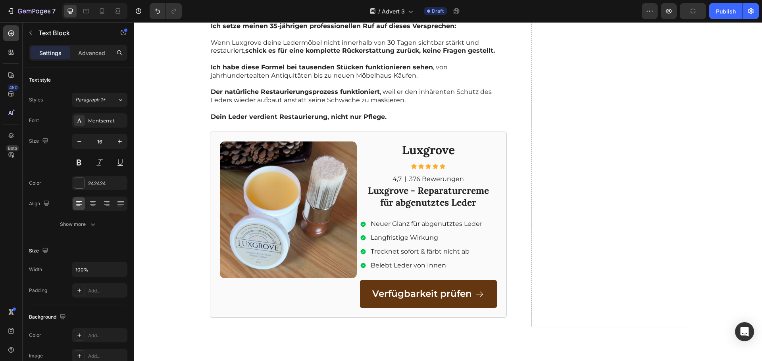
drag, startPoint x: 379, startPoint y: 246, endPoint x: 340, endPoint y: 248, distance: 39.0
drag, startPoint x: 314, startPoint y: 297, endPoint x: 268, endPoint y: 298, distance: 46.0
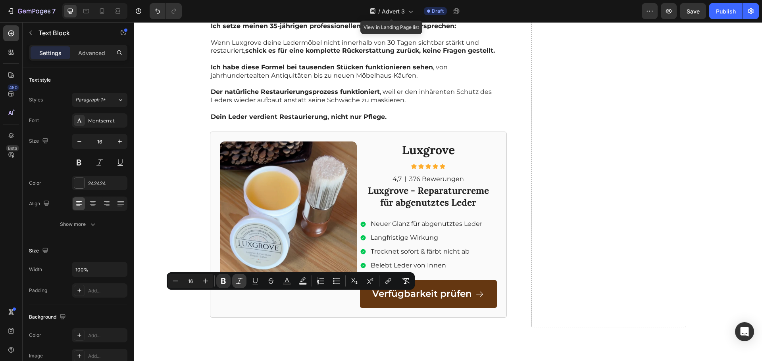
click at [241, 282] on icon "Editor contextual toolbar" at bounding box center [239, 281] width 8 height 8
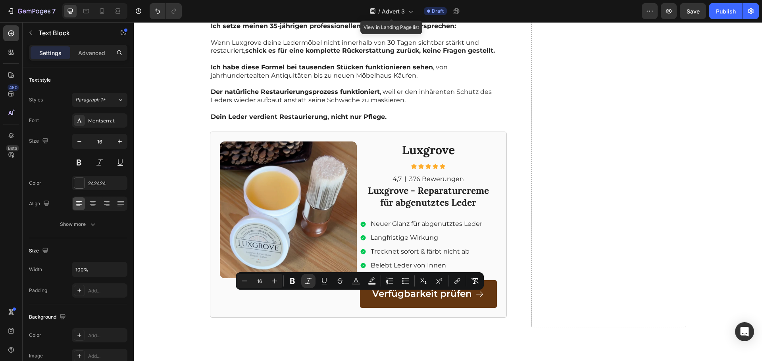
drag, startPoint x: 398, startPoint y: 297, endPoint x: 319, endPoint y: 298, distance: 79.3
click at [295, 284] on button "Bold" at bounding box center [290, 281] width 14 height 14
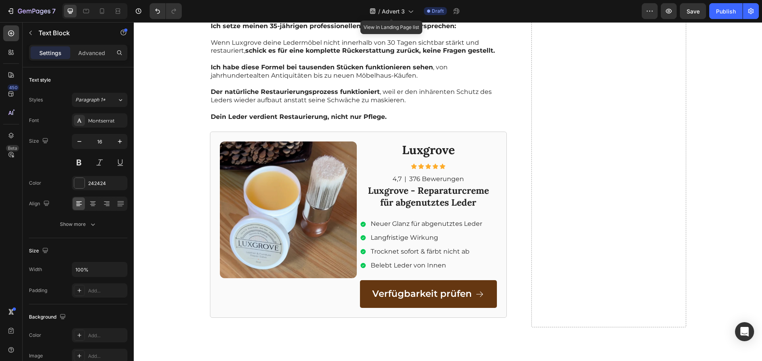
drag, startPoint x: 261, startPoint y: 296, endPoint x: 207, endPoint y: 273, distance: 58.9
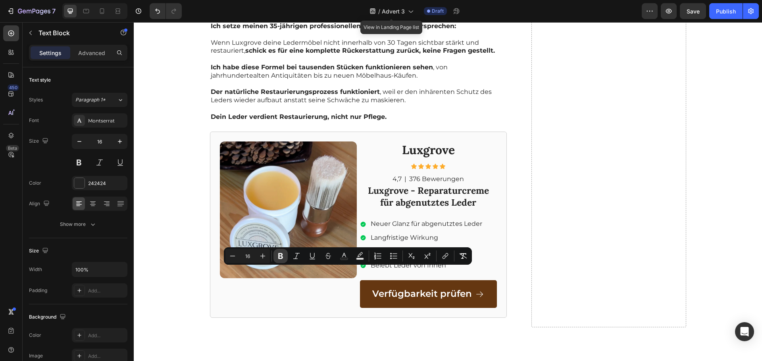
click at [278, 255] on icon "Editor contextual toolbar" at bounding box center [280, 256] width 8 height 8
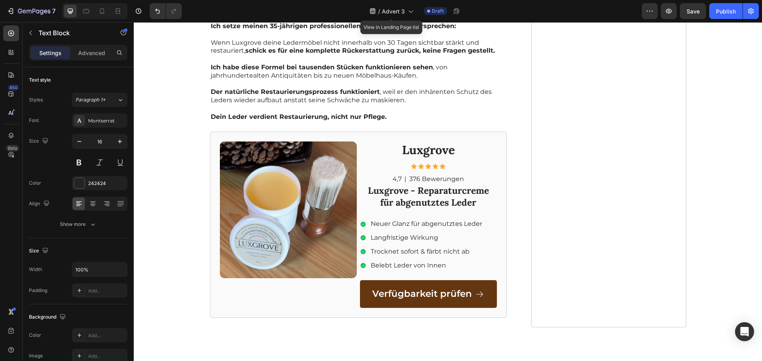
drag, startPoint x: 381, startPoint y: 272, endPoint x: 459, endPoint y: 275, distance: 77.4
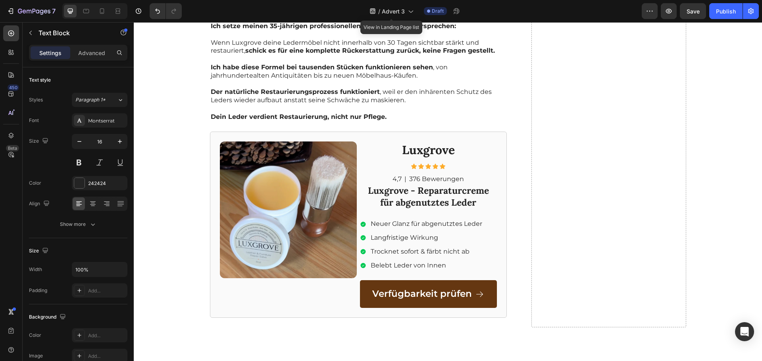
drag, startPoint x: 382, startPoint y: 272, endPoint x: 443, endPoint y: 275, distance: 61.9
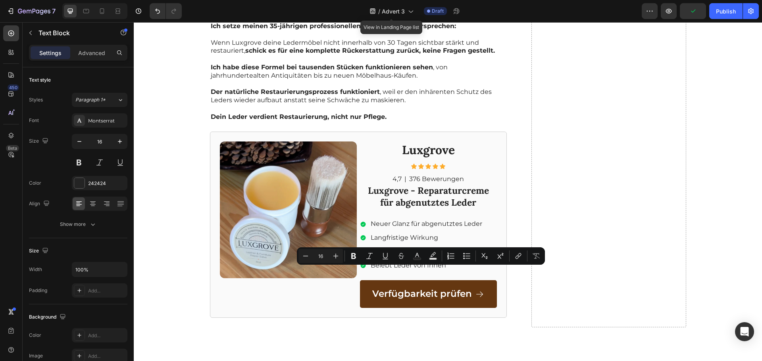
drag, startPoint x: 382, startPoint y: 274, endPoint x: 461, endPoint y: 274, distance: 79.3
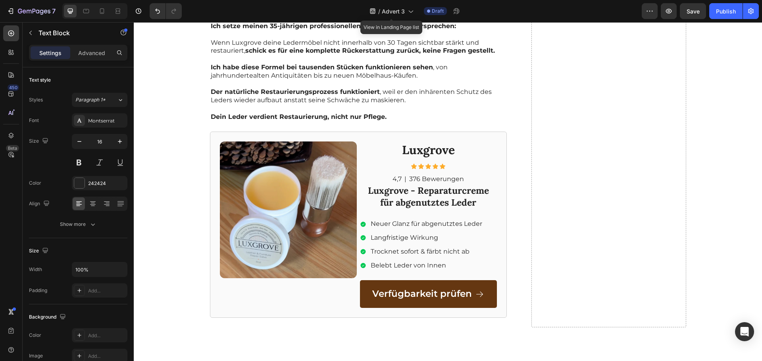
drag, startPoint x: 381, startPoint y: 274, endPoint x: 460, endPoint y: 275, distance: 78.5
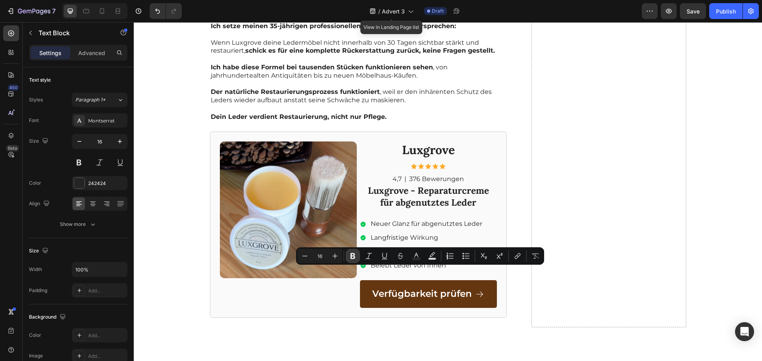
click at [348, 254] on button "Bold" at bounding box center [352, 256] width 14 height 14
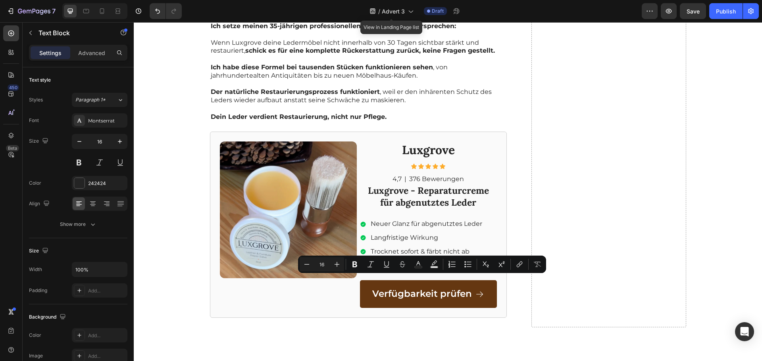
drag, startPoint x: 384, startPoint y: 281, endPoint x: 458, endPoint y: 282, distance: 74.2
click at [356, 263] on icon "Editor contextual toolbar" at bounding box center [354, 265] width 5 height 6
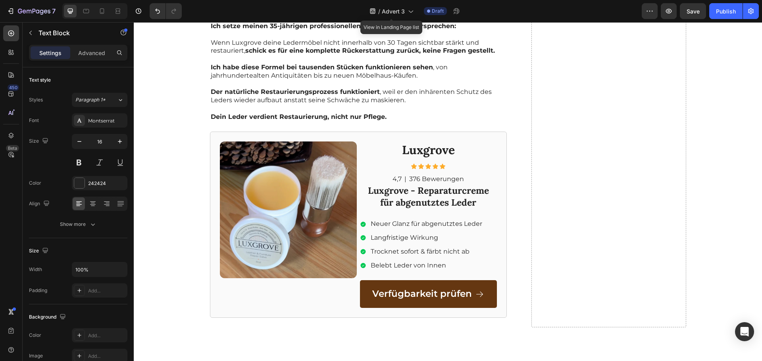
drag, startPoint x: 336, startPoint y: 290, endPoint x: 360, endPoint y: 290, distance: 24.6
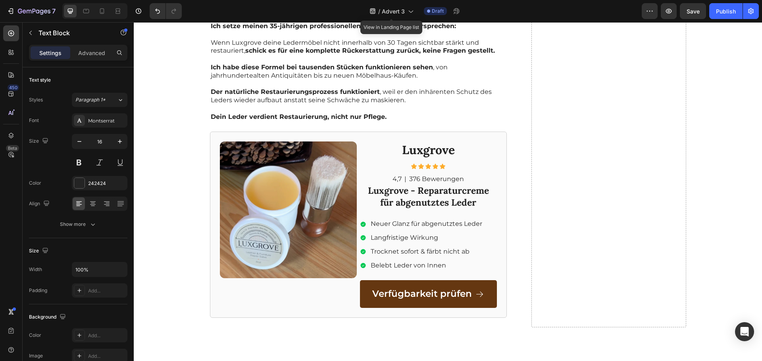
drag, startPoint x: 335, startPoint y: 290, endPoint x: 356, endPoint y: 290, distance: 21.0
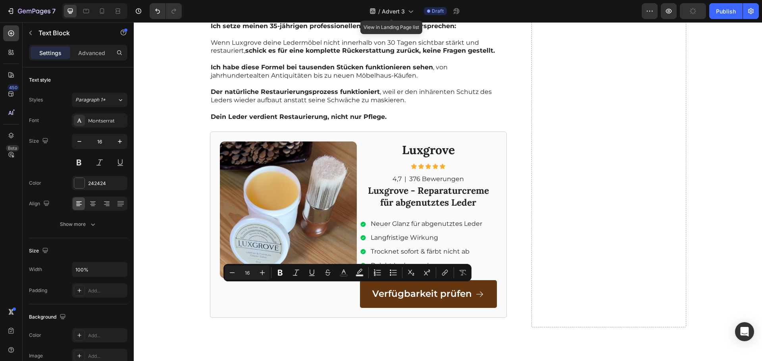
drag, startPoint x: 334, startPoint y: 290, endPoint x: 361, endPoint y: 291, distance: 26.2
click at [284, 272] on button "Bold" at bounding box center [280, 273] width 14 height 14
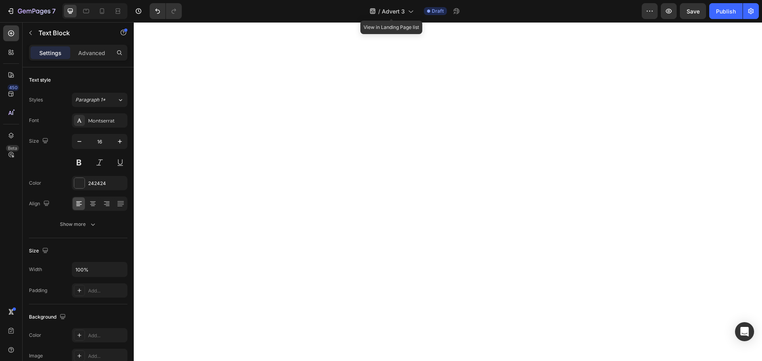
scroll to position [4841, 0]
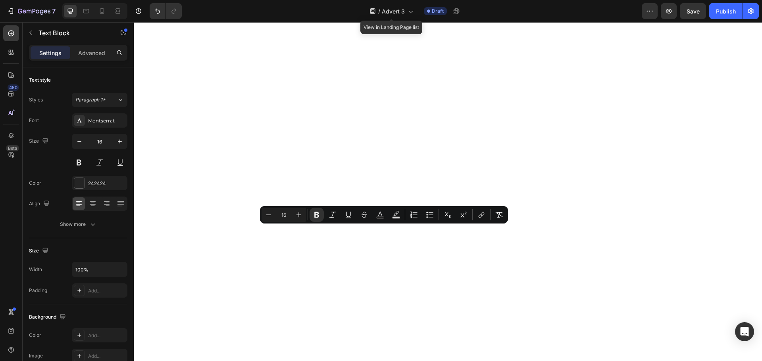
drag, startPoint x: 396, startPoint y: 232, endPoint x: 370, endPoint y: 234, distance: 26.6
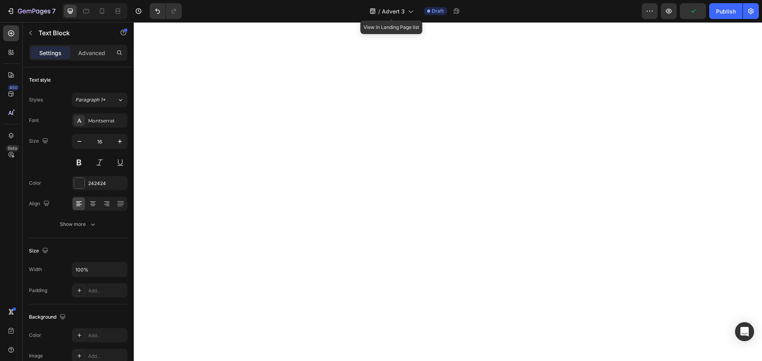
scroll to position [5079, 0]
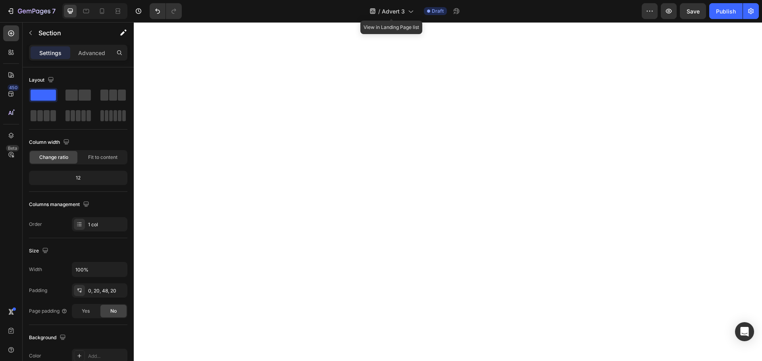
scroll to position [5141, 0]
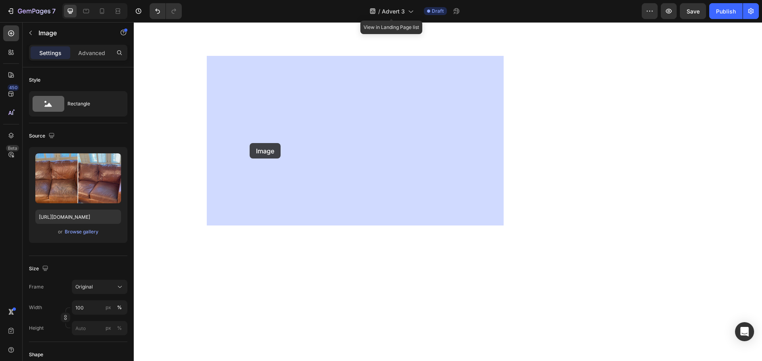
scroll to position [5406, 0]
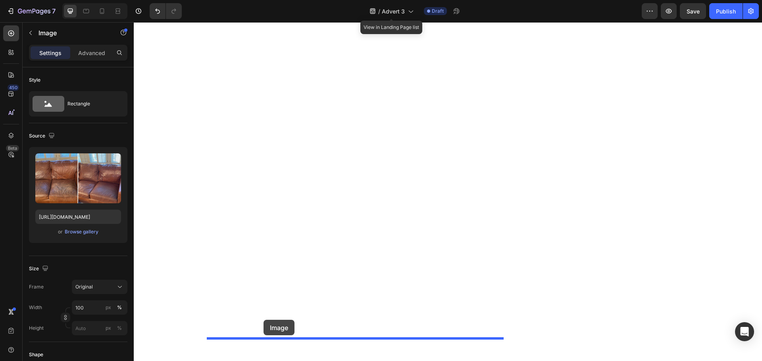
drag, startPoint x: 229, startPoint y: 82, endPoint x: 263, endPoint y: 320, distance: 240.8
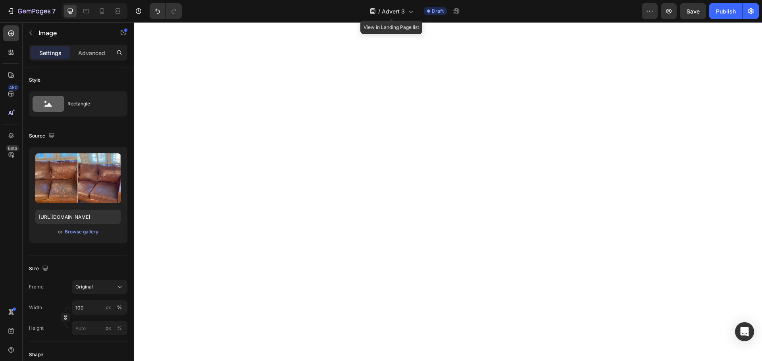
scroll to position [5174, 0]
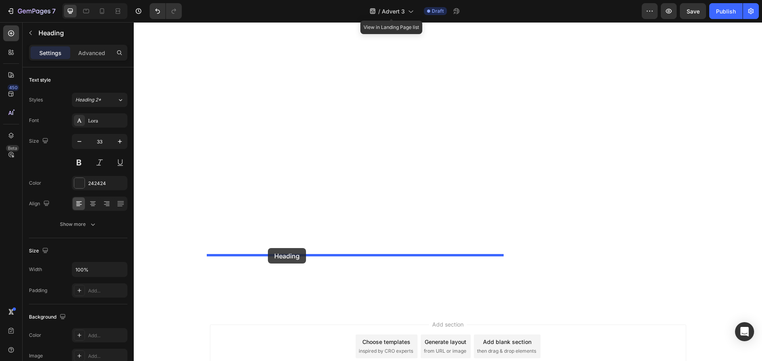
drag, startPoint x: 226, startPoint y: 212, endPoint x: 268, endPoint y: 248, distance: 55.1
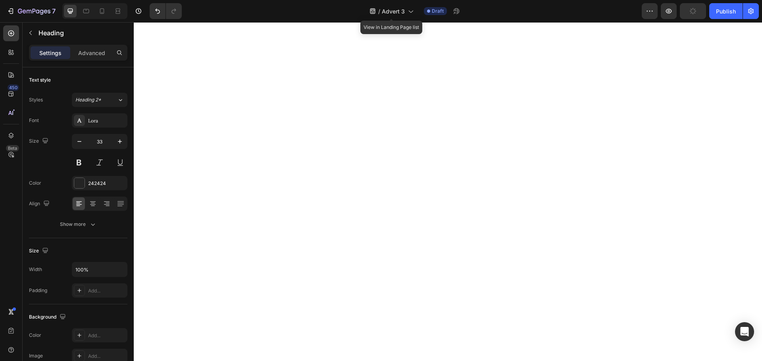
scroll to position [5304, 0]
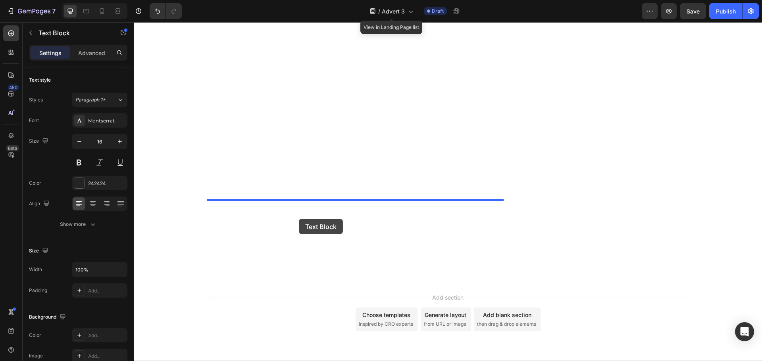
scroll to position [5727, 0]
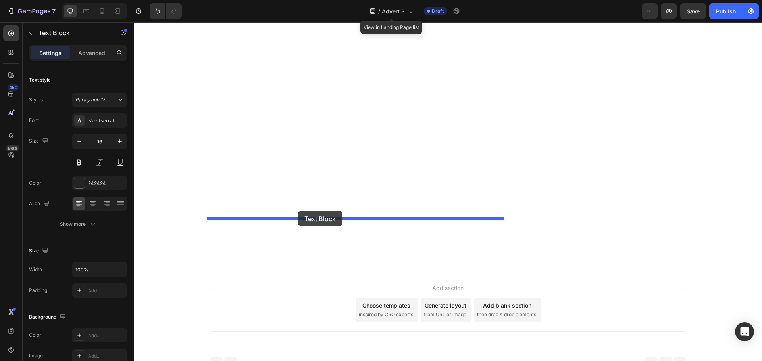
drag, startPoint x: 232, startPoint y: 44, endPoint x: 298, endPoint y: 211, distance: 179.3
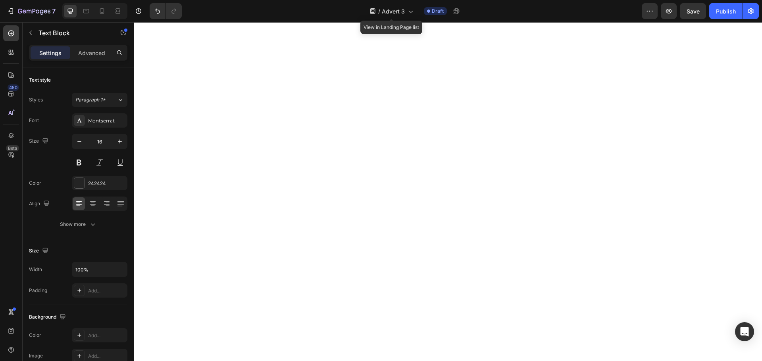
scroll to position [5633, 0]
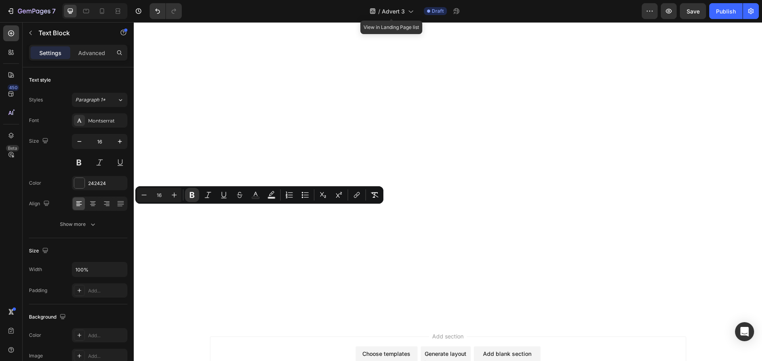
drag, startPoint x: 226, startPoint y: 211, endPoint x: 211, endPoint y: 211, distance: 15.9
click at [196, 194] on button "Bold" at bounding box center [192, 195] width 14 height 14
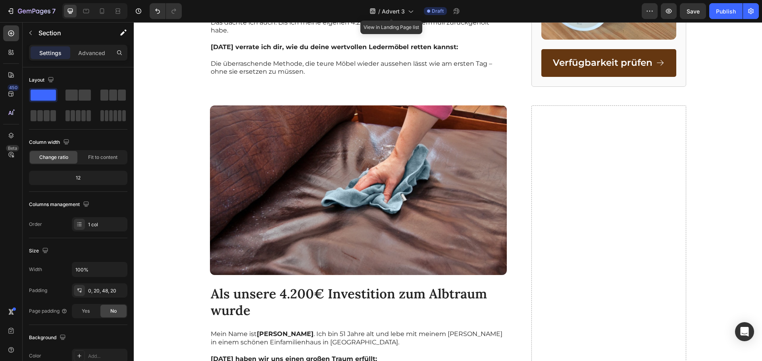
scroll to position [608, 0]
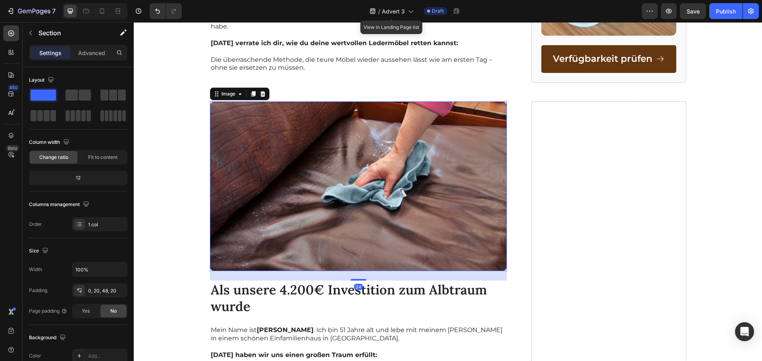
click at [306, 190] on img at bounding box center [358, 186] width 297 height 169
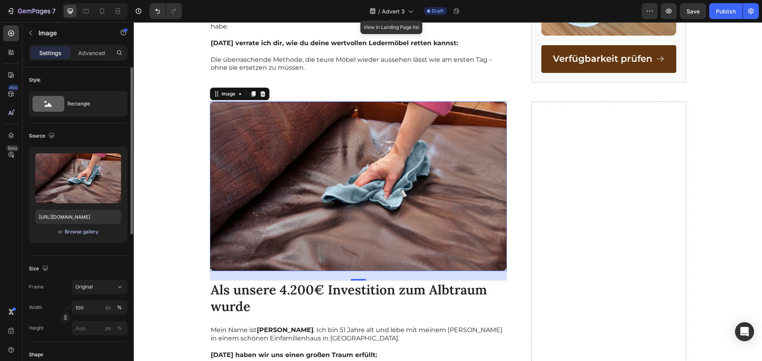
click at [86, 232] on div "Browse gallery" at bounding box center [82, 231] width 34 height 7
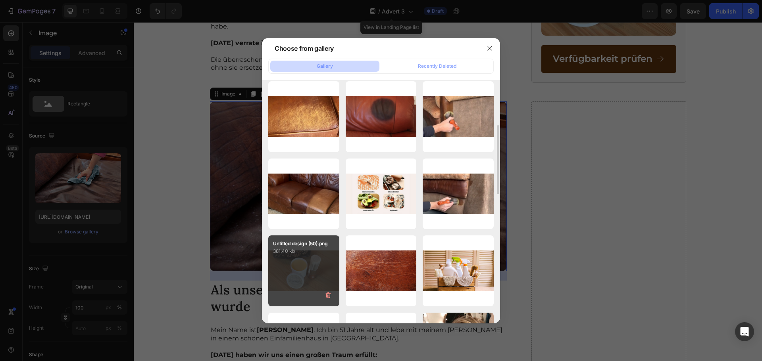
scroll to position [133, 0]
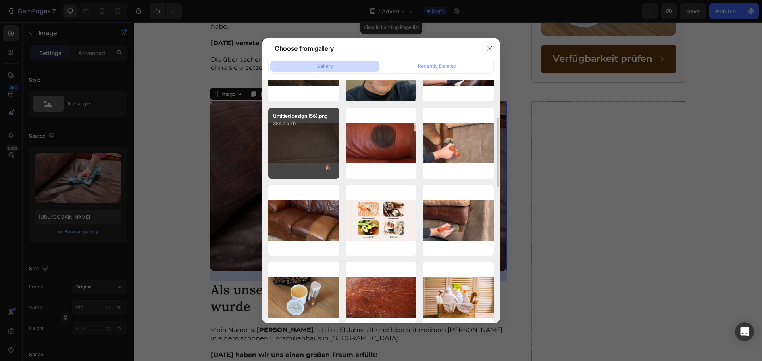
click at [296, 136] on div "Untitled design (56).png 354.45 kb" at bounding box center [303, 143] width 71 height 71
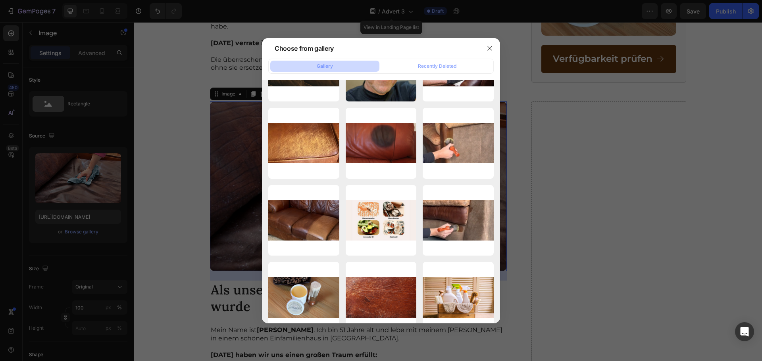
type input "[URL][DOMAIN_NAME]"
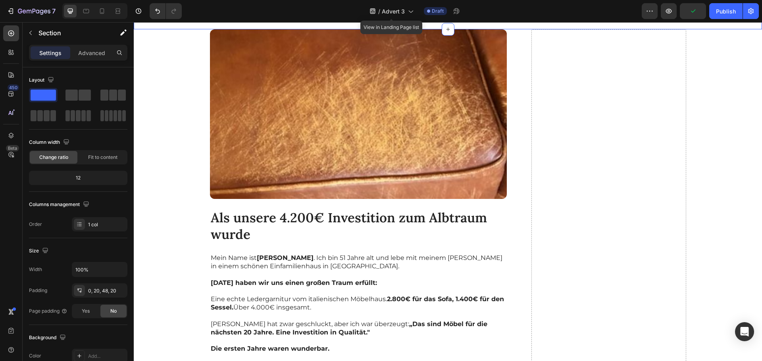
scroll to position [635, 0]
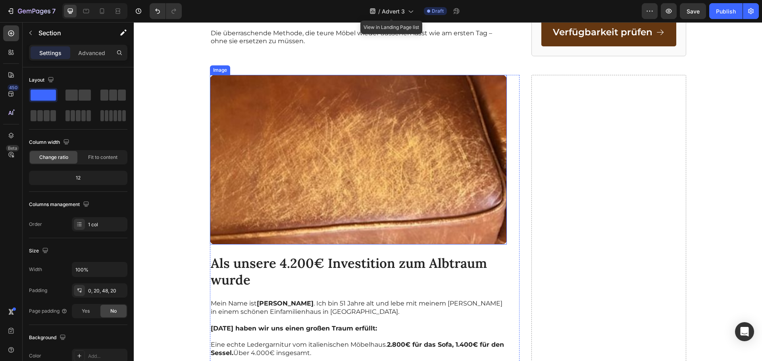
click at [307, 170] on img at bounding box center [358, 159] width 297 height 169
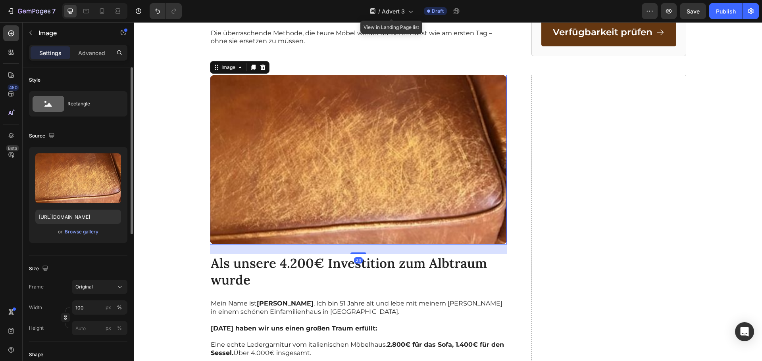
click at [77, 238] on div "Upload Image [URL][DOMAIN_NAME] or Browse gallery" at bounding box center [78, 195] width 98 height 96
click at [76, 234] on div "Browse gallery" at bounding box center [82, 231] width 34 height 7
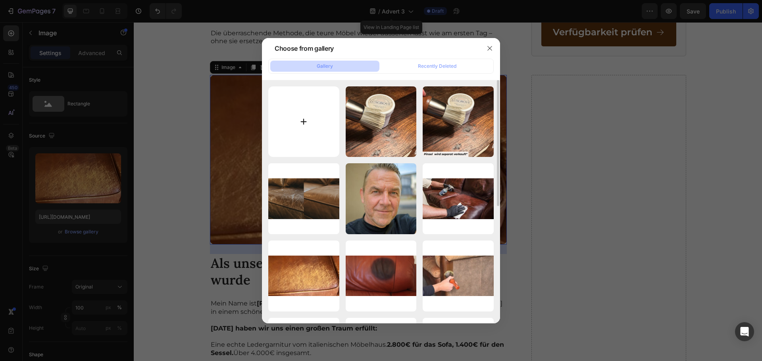
click at [313, 145] on input "file" at bounding box center [303, 121] width 71 height 71
type input "C:\fakepath\Untitled design (63).png"
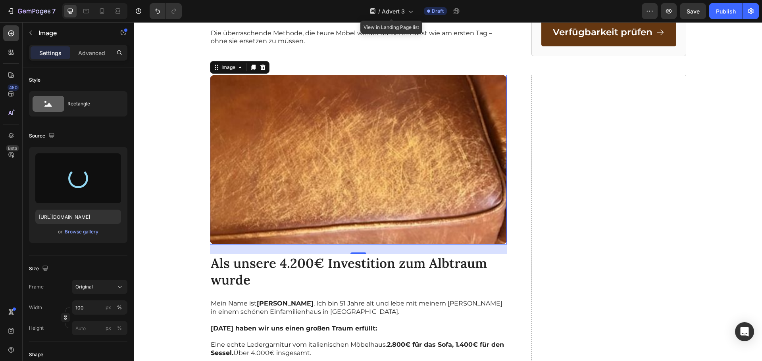
type input "[URL][DOMAIN_NAME]"
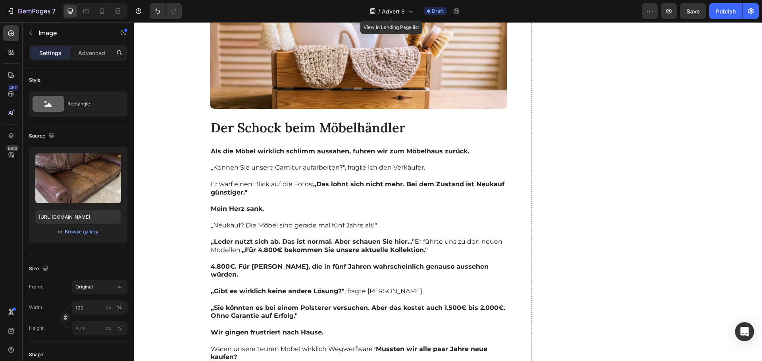
scroll to position [1243, 0]
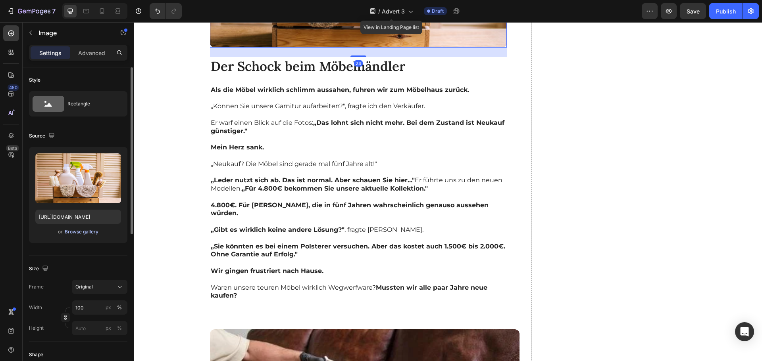
click at [91, 232] on div "Browse gallery" at bounding box center [82, 231] width 34 height 7
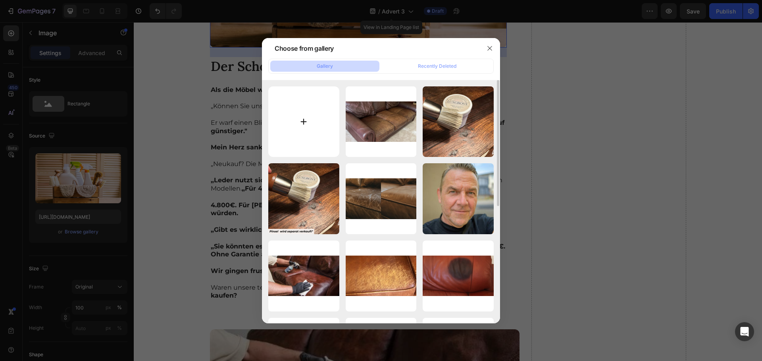
click at [297, 121] on input "file" at bounding box center [303, 121] width 71 height 71
type input "C:\fakepath\Untitled design (64).png"
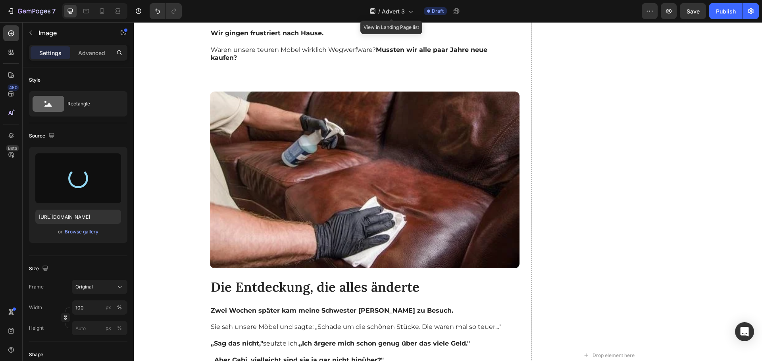
type input "[URL][DOMAIN_NAME]"
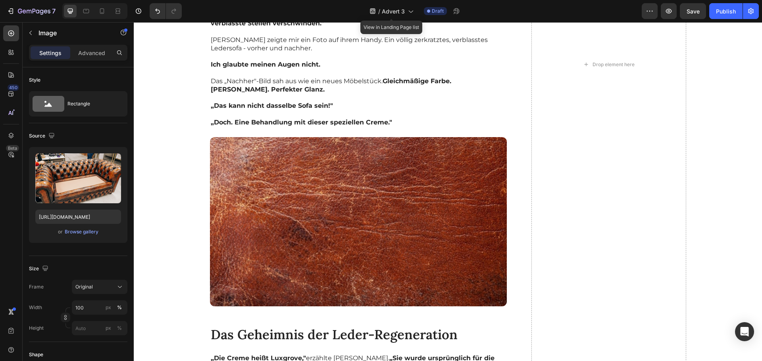
scroll to position [1613, 0]
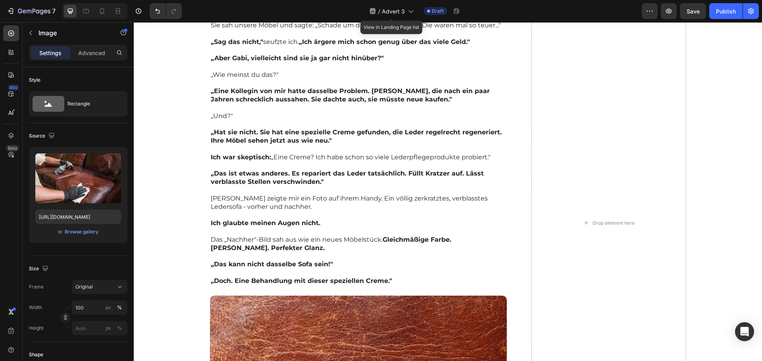
click at [90, 233] on div "Browse gallery" at bounding box center [82, 231] width 34 height 7
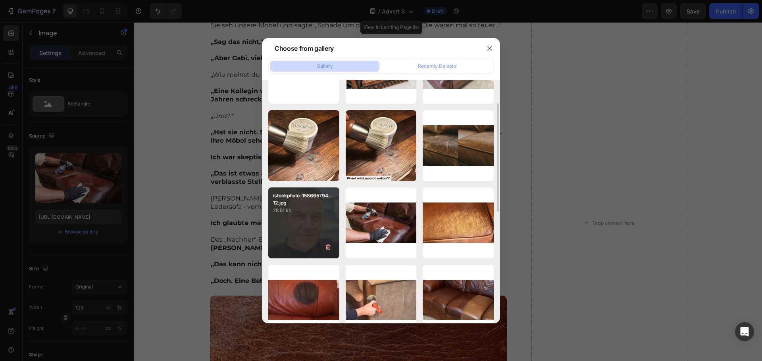
scroll to position [80, 0]
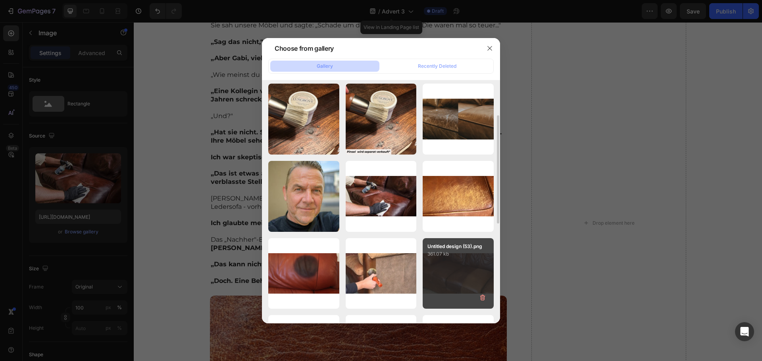
click at [439, 265] on div "Untitled design (53).png 361.07 kb" at bounding box center [457, 273] width 71 height 71
type input "[URL][DOMAIN_NAME]"
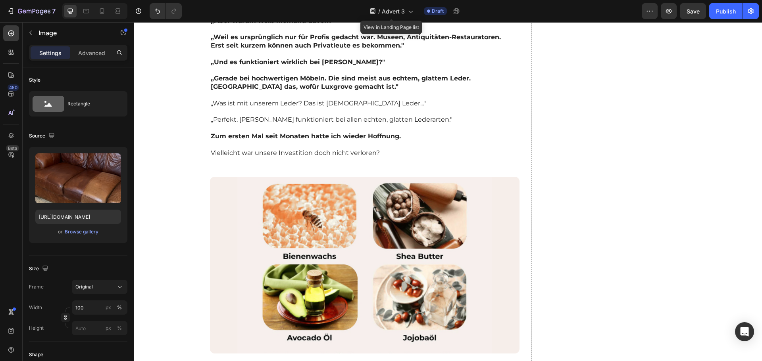
scroll to position [2195, 0]
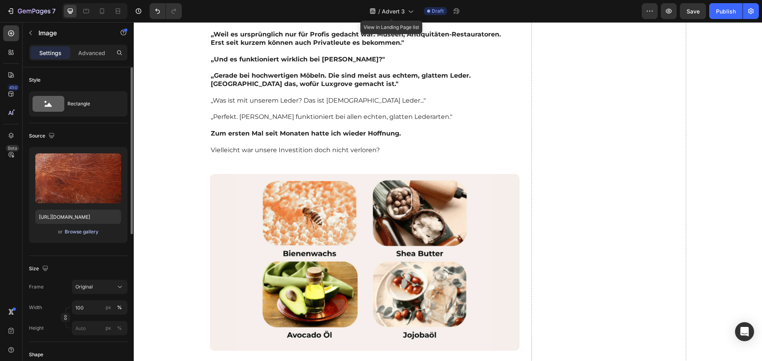
click at [91, 229] on div "Browse gallery" at bounding box center [82, 231] width 34 height 7
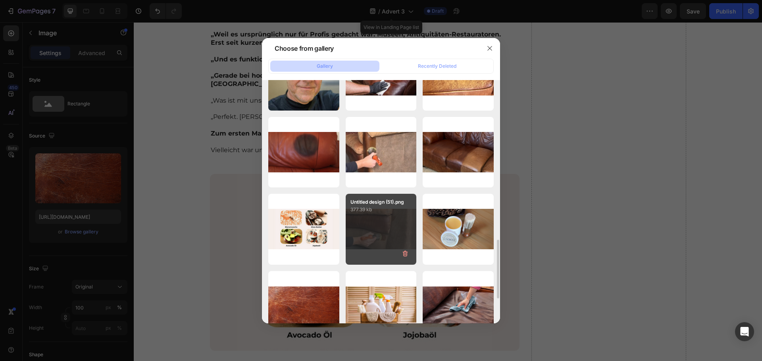
scroll to position [718, 0]
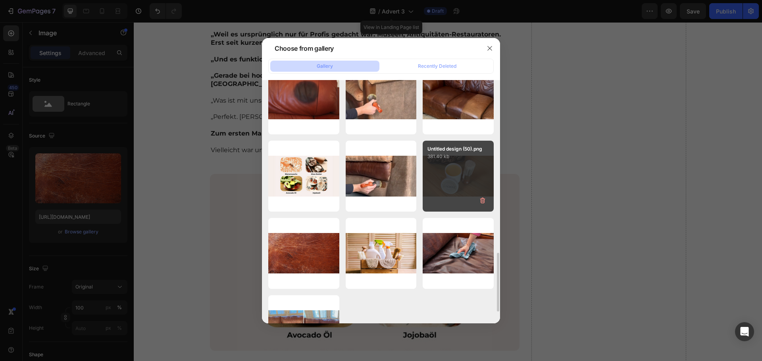
click at [438, 180] on div "Untitled design (50).png 381.40 kb" at bounding box center [457, 176] width 71 height 71
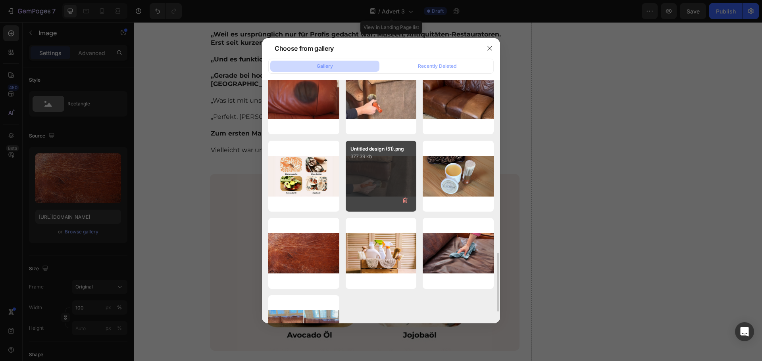
type input "[URL][DOMAIN_NAME]"
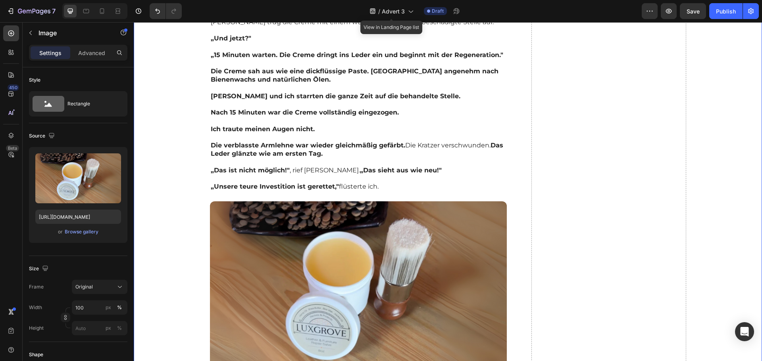
scroll to position [2671, 0]
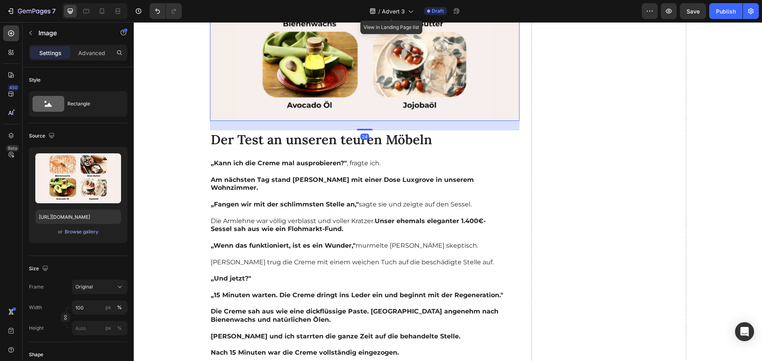
scroll to position [2512, 0]
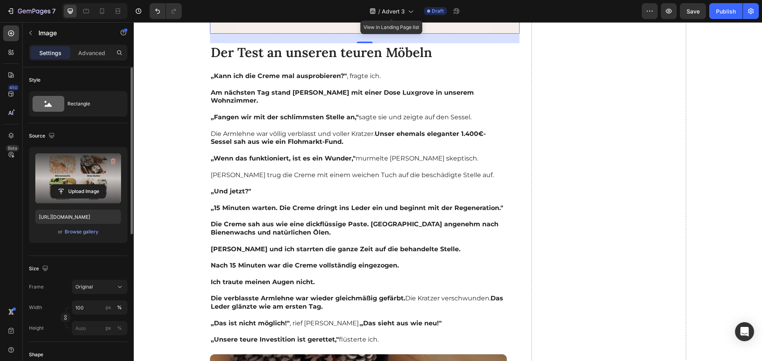
click at [76, 176] on label at bounding box center [78, 178] width 86 height 50
click at [76, 185] on input "file" at bounding box center [78, 191] width 55 height 13
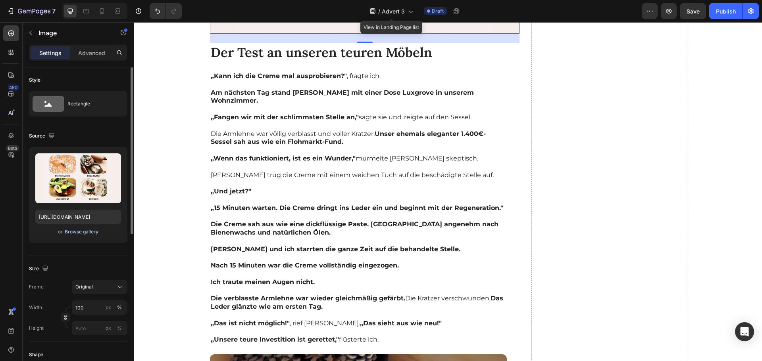
click at [85, 230] on div "Browse gallery" at bounding box center [82, 231] width 34 height 7
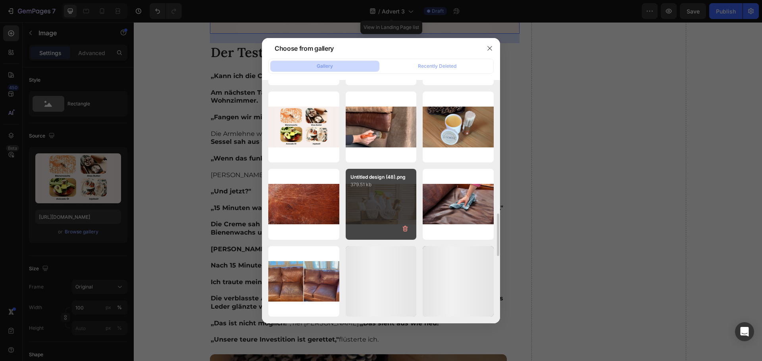
scroll to position [820, 0]
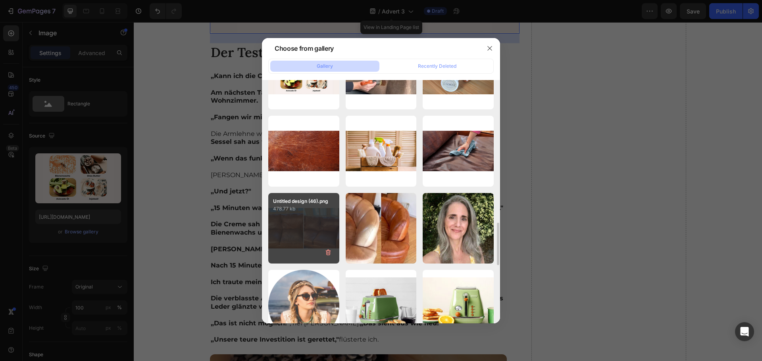
click at [297, 228] on div "Untitled design (46).png 478.77 kb" at bounding box center [303, 228] width 71 height 71
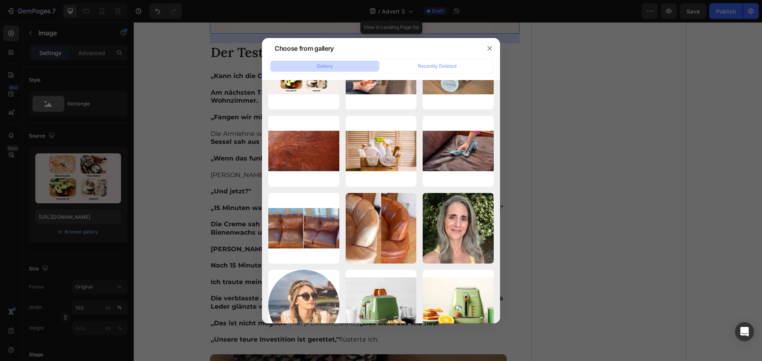
type input "[URL][DOMAIN_NAME]"
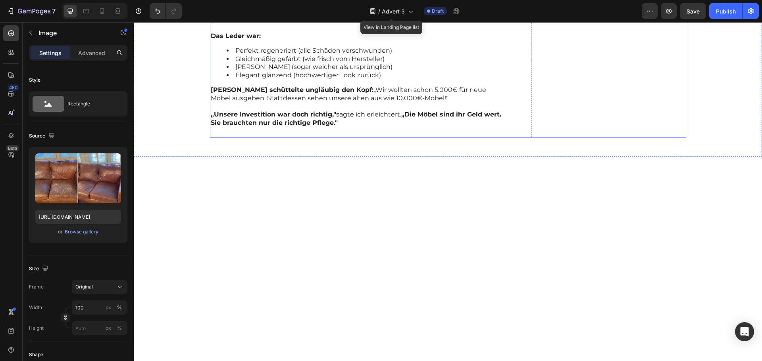
scroll to position [3173, 0]
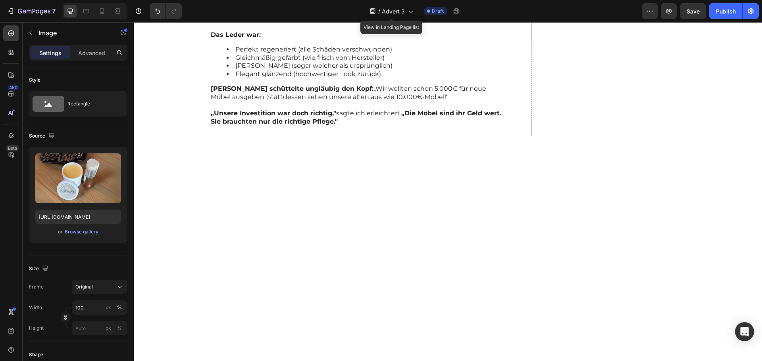
click at [91, 233] on div "Browse gallery" at bounding box center [82, 231] width 34 height 7
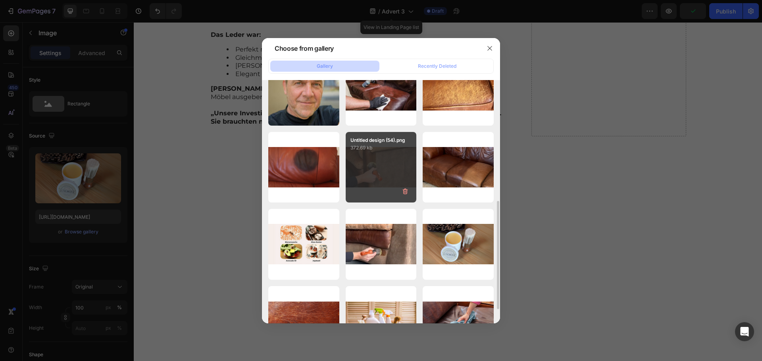
scroll to position [213, 0]
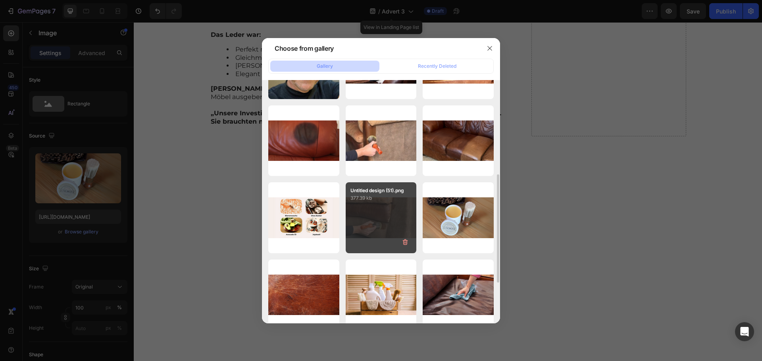
click at [375, 213] on div "Untitled design (51).png 377.39 kb" at bounding box center [380, 217] width 71 height 71
type input "[URL][DOMAIN_NAME]"
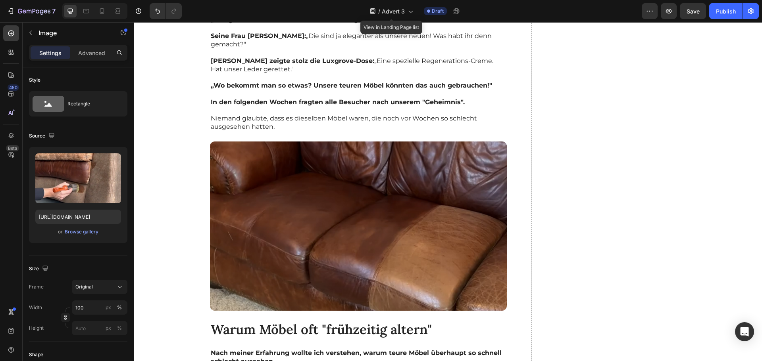
scroll to position [3596, 0]
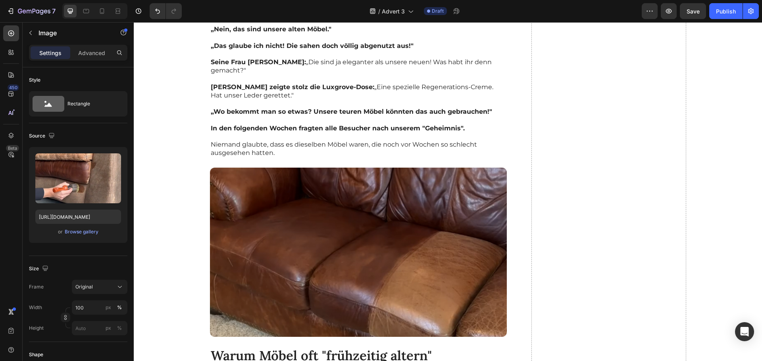
scroll to position [3570, 0]
click at [84, 231] on div "Browse gallery" at bounding box center [82, 231] width 34 height 7
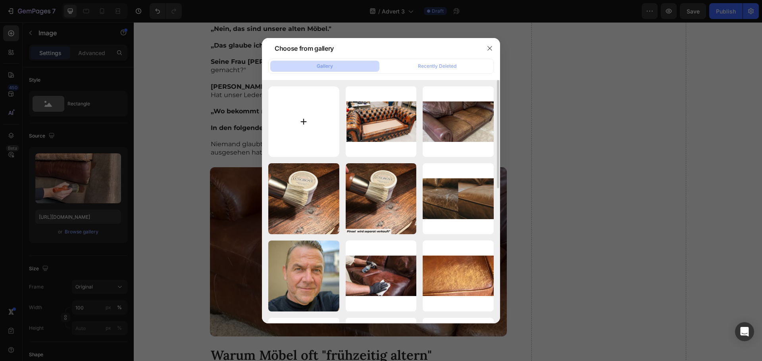
click at [302, 130] on input "file" at bounding box center [303, 121] width 71 height 71
type input "C:\fakepath\Untitled design (65).png"
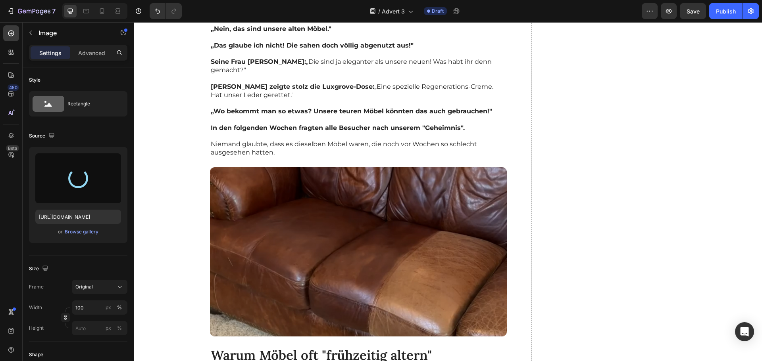
type input "[URL][DOMAIN_NAME]"
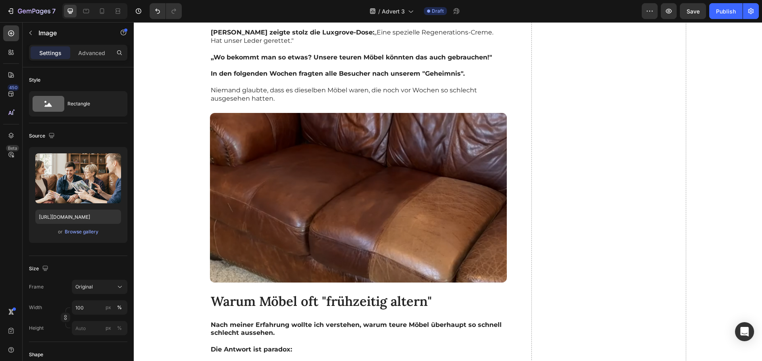
scroll to position [3940, 0]
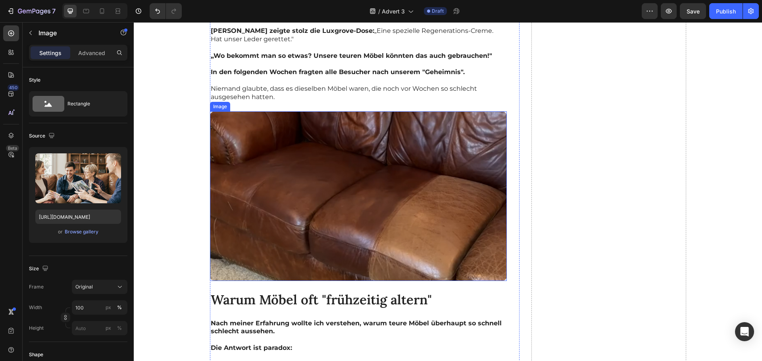
click at [338, 193] on img at bounding box center [358, 195] width 297 height 169
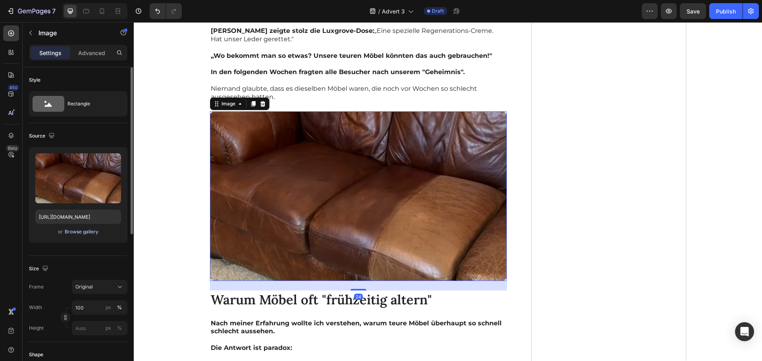
click at [95, 232] on div "Browse gallery" at bounding box center [82, 231] width 34 height 7
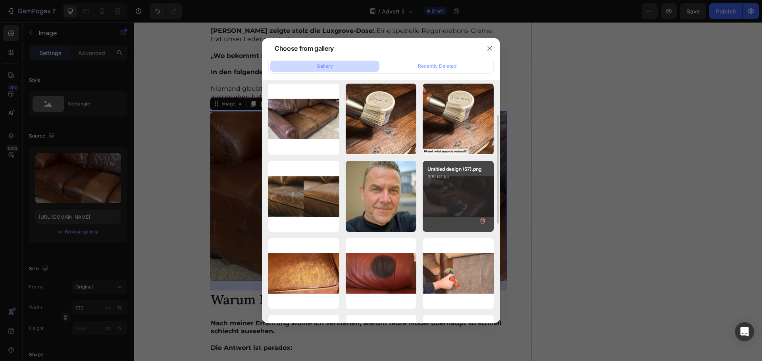
scroll to position [27, 0]
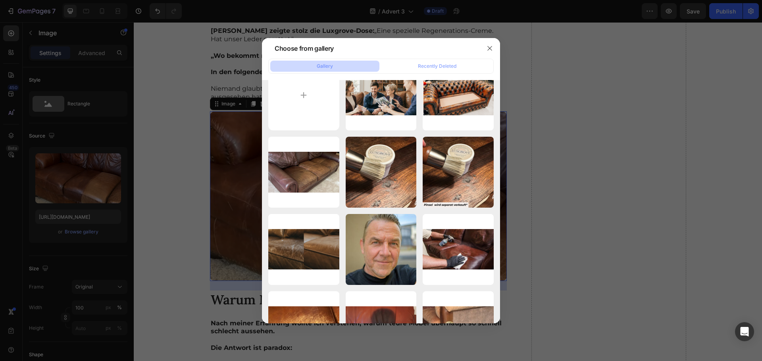
click at [207, 200] on div at bounding box center [381, 180] width 762 height 361
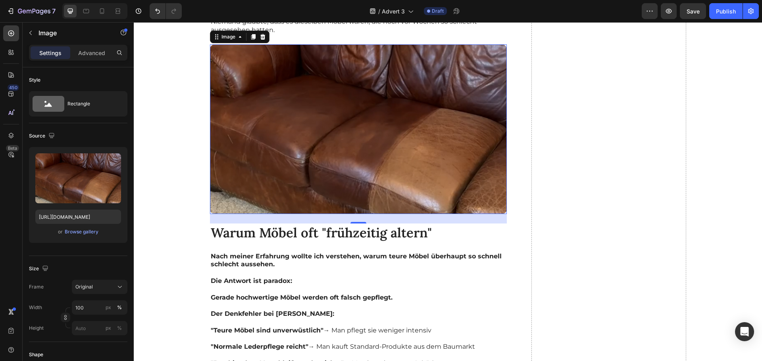
scroll to position [4019, 0]
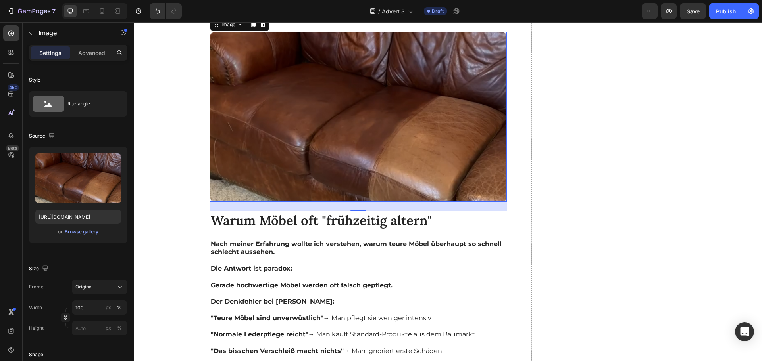
click at [309, 123] on img at bounding box center [358, 116] width 297 height 169
click at [89, 232] on div "Browse gallery" at bounding box center [82, 231] width 34 height 7
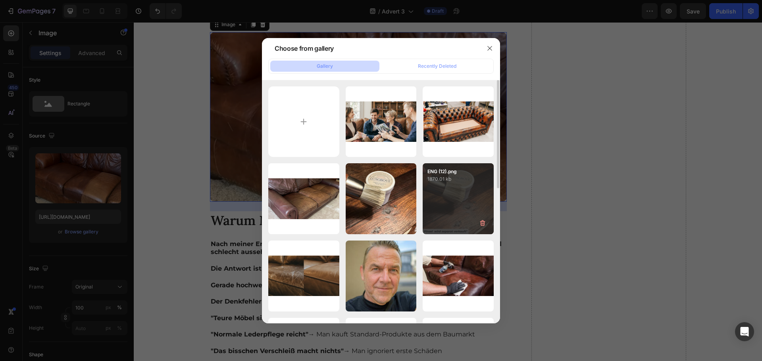
scroll to position [53, 0]
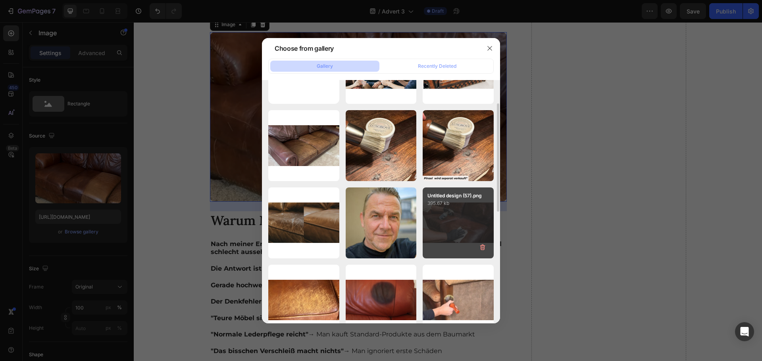
click at [441, 203] on p "395.67 kb" at bounding box center [457, 204] width 61 height 8
type input "[URL][DOMAIN_NAME]"
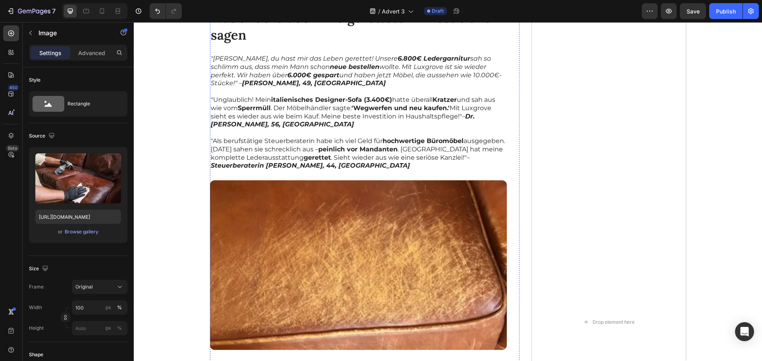
scroll to position [4495, 0]
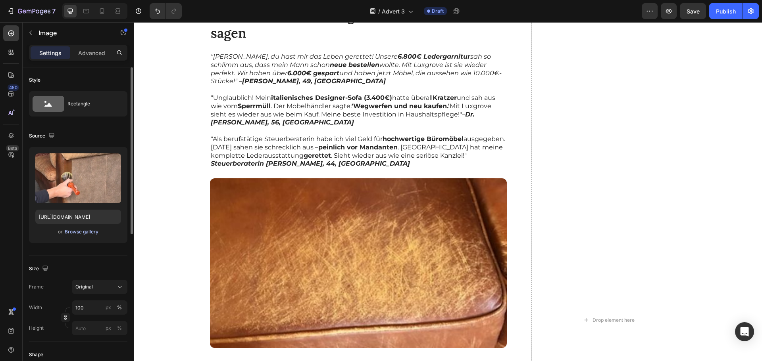
click at [82, 236] on button "Browse gallery" at bounding box center [81, 232] width 35 height 8
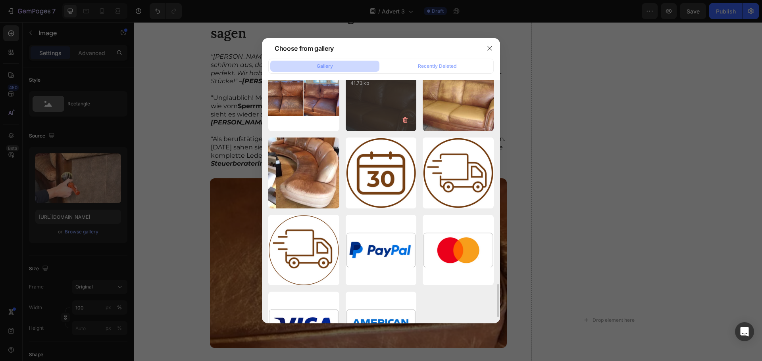
scroll to position [1539, 0]
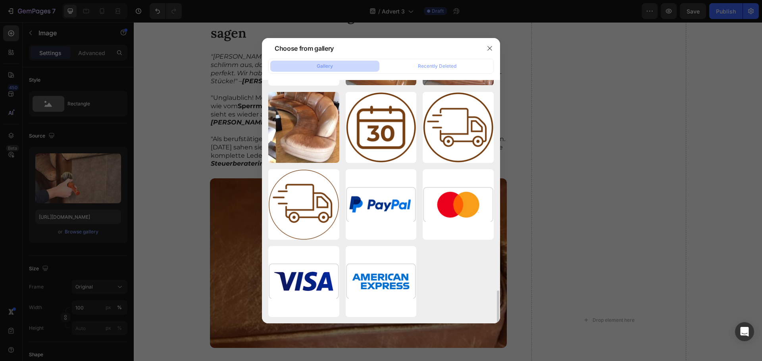
click at [594, 190] on div at bounding box center [381, 180] width 762 height 361
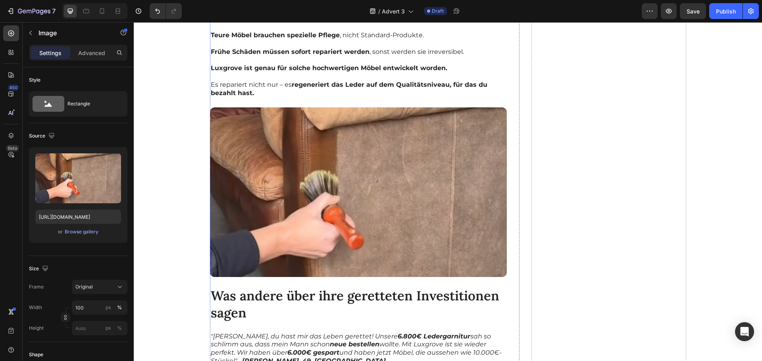
scroll to position [4098, 0]
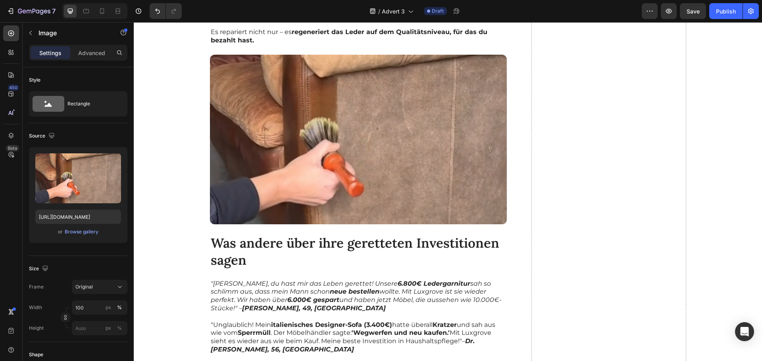
click at [340, 147] on img at bounding box center [358, 139] width 297 height 169
click at [392, 123] on img at bounding box center [358, 139] width 297 height 169
click at [425, 188] on img at bounding box center [358, 139] width 297 height 169
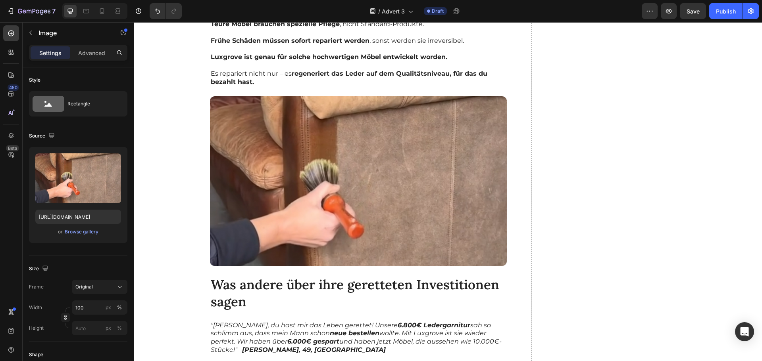
scroll to position [3993, 0]
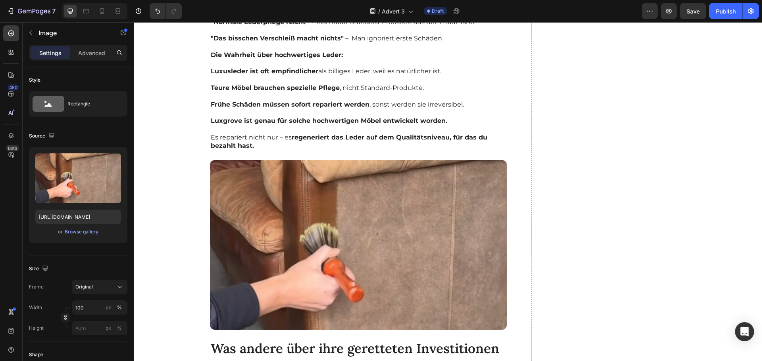
click at [286, 169] on img at bounding box center [358, 244] width 297 height 169
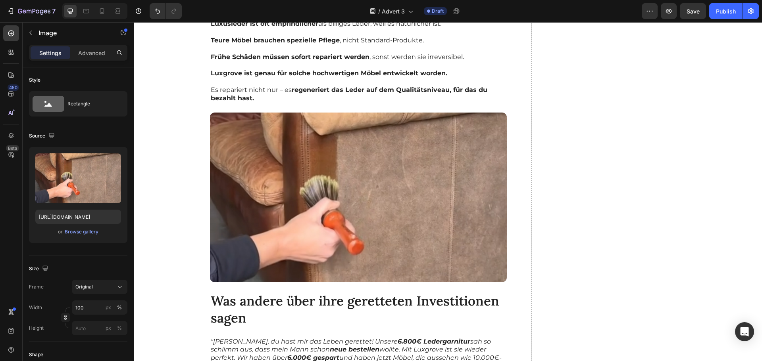
scroll to position [4046, 0]
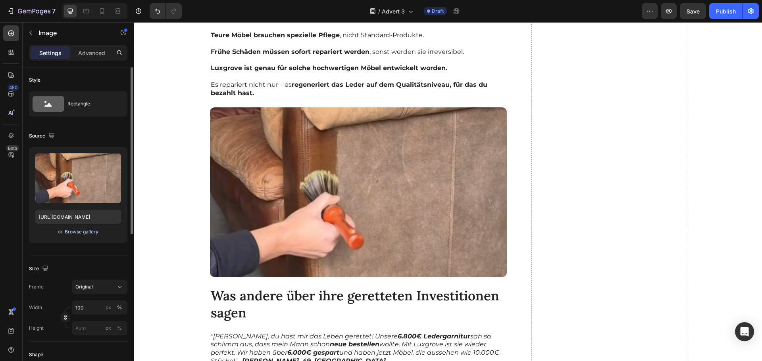
click at [76, 228] on button "Browse gallery" at bounding box center [81, 232] width 35 height 8
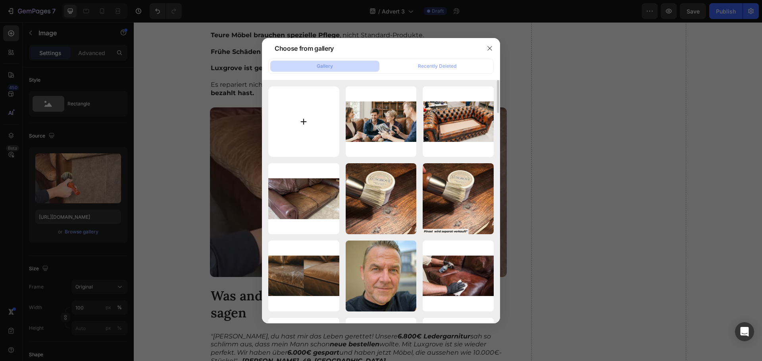
click at [313, 130] on input "file" at bounding box center [303, 121] width 71 height 71
type input "C:\fakepath\Untitled design (66).png"
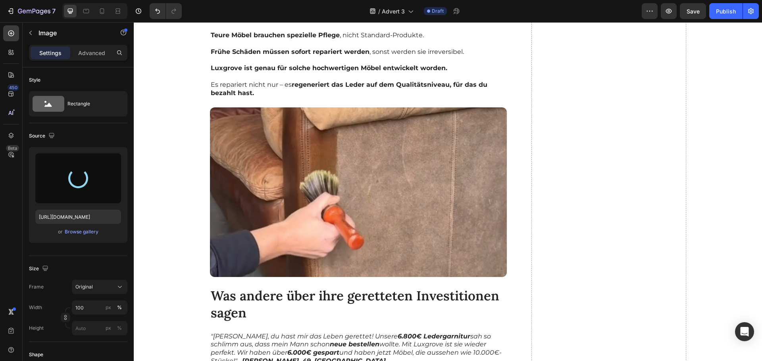
type input "[URL][DOMAIN_NAME]"
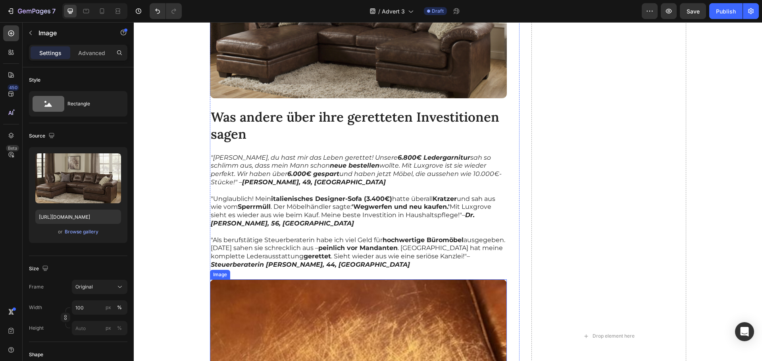
scroll to position [4257, 0]
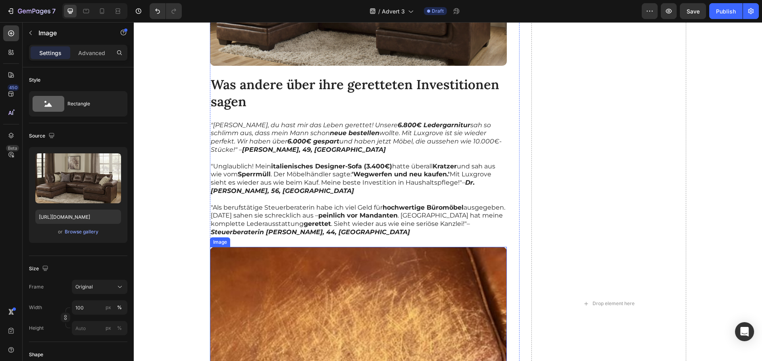
click at [328, 278] on img at bounding box center [358, 331] width 297 height 169
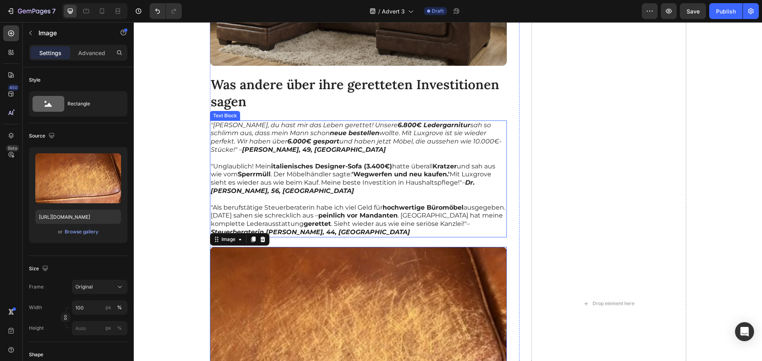
scroll to position [4363, 0]
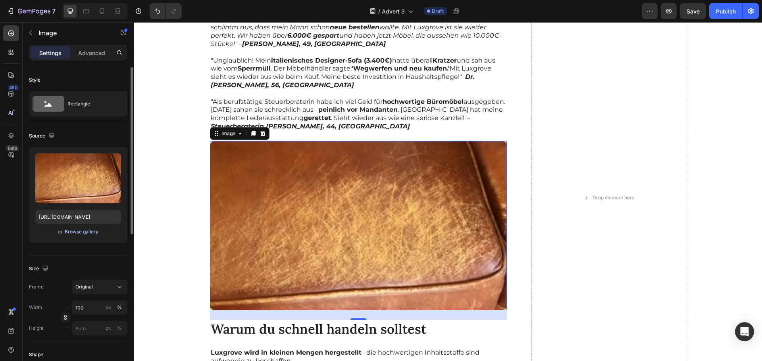
click at [92, 235] on div "Browse gallery" at bounding box center [82, 231] width 34 height 7
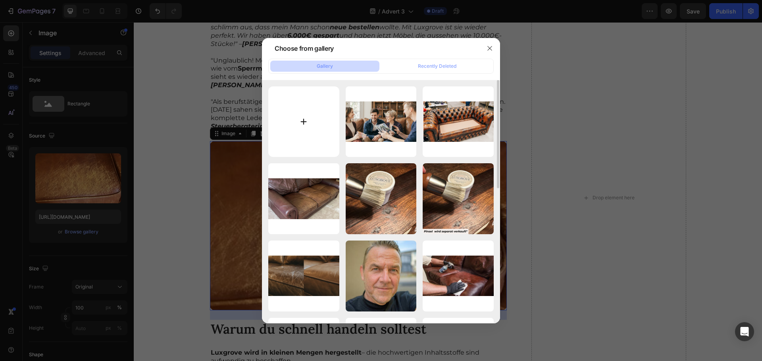
click at [293, 129] on input "file" at bounding box center [303, 121] width 71 height 71
type input "C:\fakepath\Untitled design (68).png"
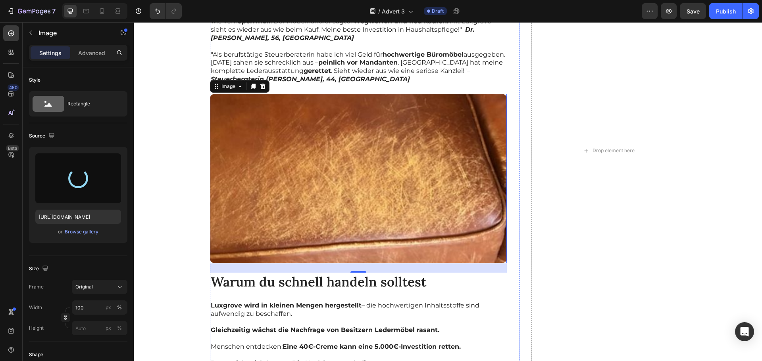
scroll to position [4336, 0]
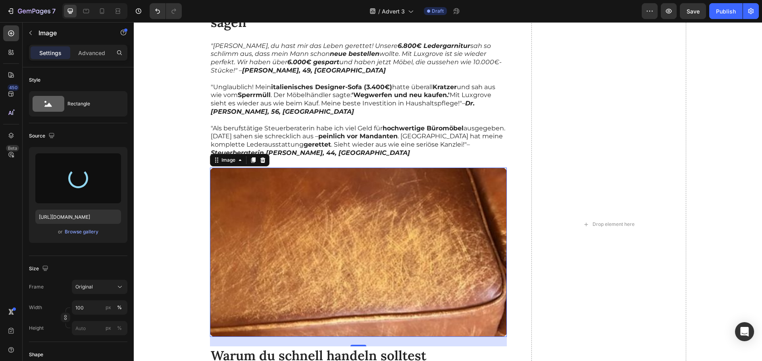
type input "[URL][DOMAIN_NAME]"
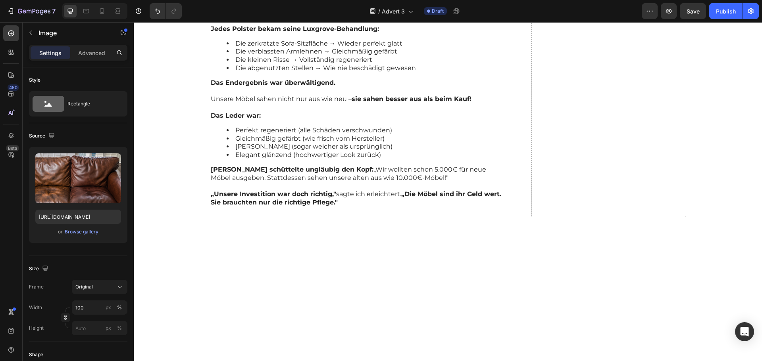
scroll to position [3094, 0]
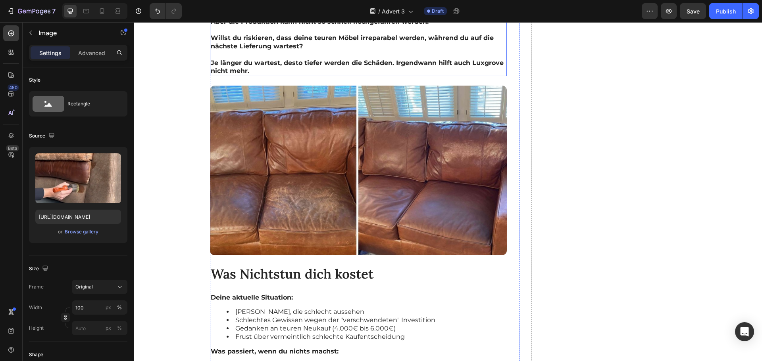
scroll to position [4971, 0]
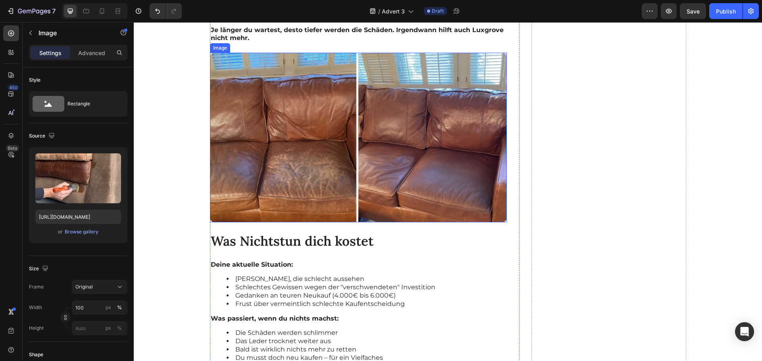
click at [322, 222] on img at bounding box center [358, 137] width 297 height 169
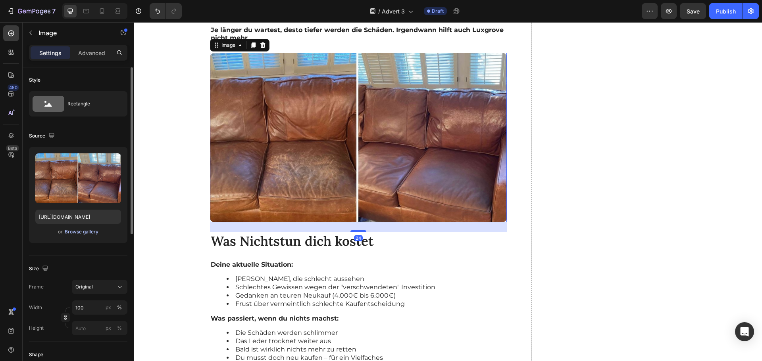
click at [88, 230] on div "Browse gallery" at bounding box center [82, 231] width 34 height 7
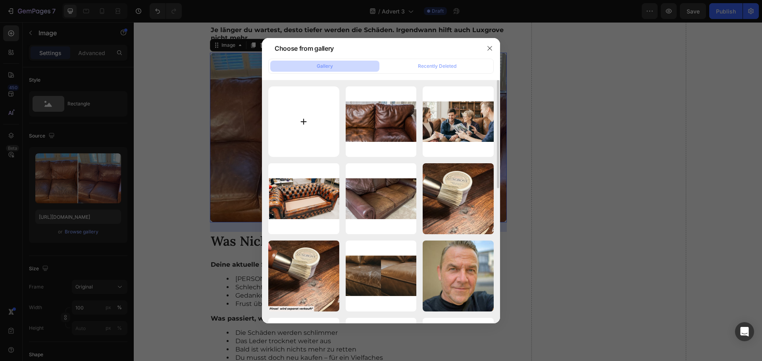
click at [297, 111] on input "file" at bounding box center [303, 121] width 71 height 71
type input "C:\fakepath\Untitled design (70).png"
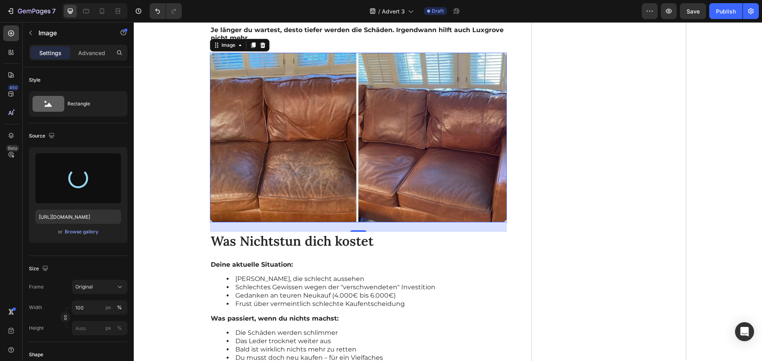
type input "[URL][DOMAIN_NAME]"
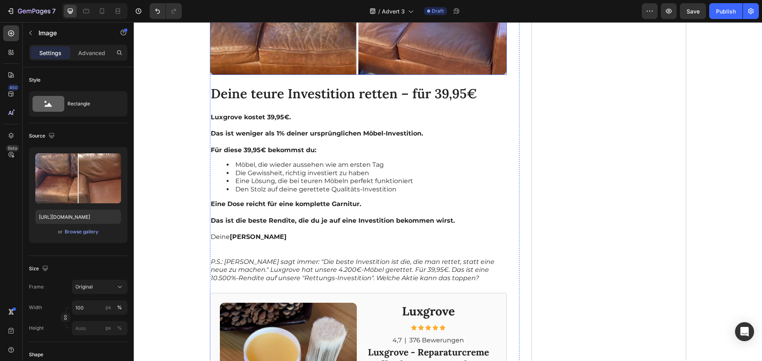
scroll to position [5500, 0]
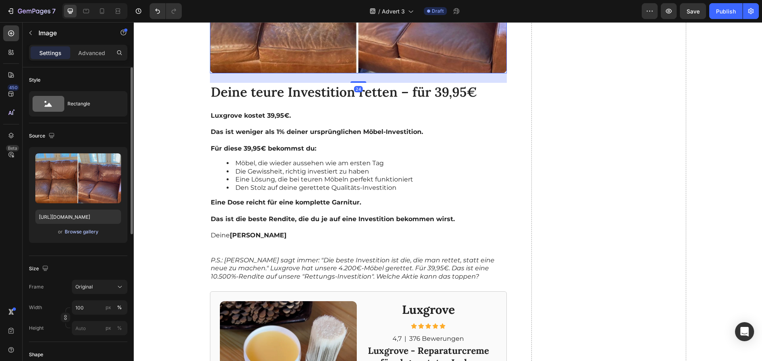
click at [95, 232] on div "Browse gallery" at bounding box center [82, 231] width 34 height 7
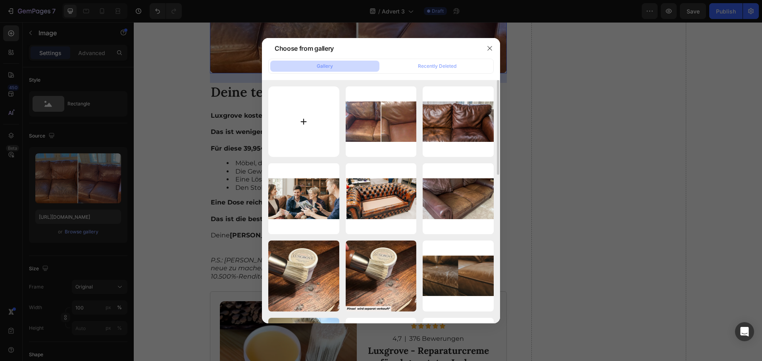
click at [315, 123] on input "file" at bounding box center [303, 121] width 71 height 71
type input "C:\fakepath\Untitled design (71).png"
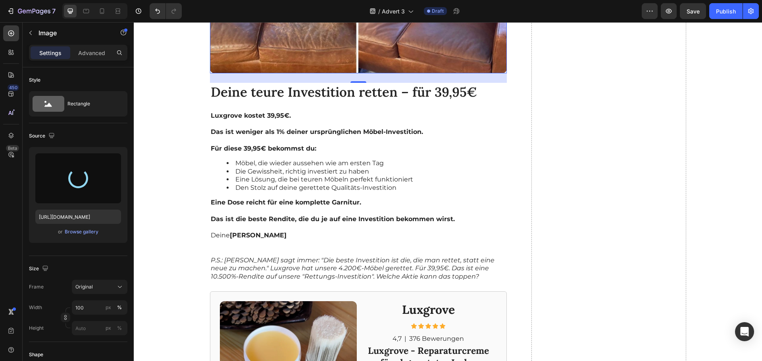
type input "[URL][DOMAIN_NAME]"
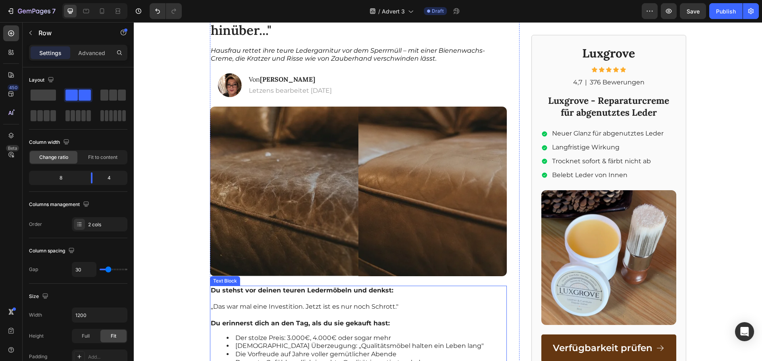
scroll to position [0, 0]
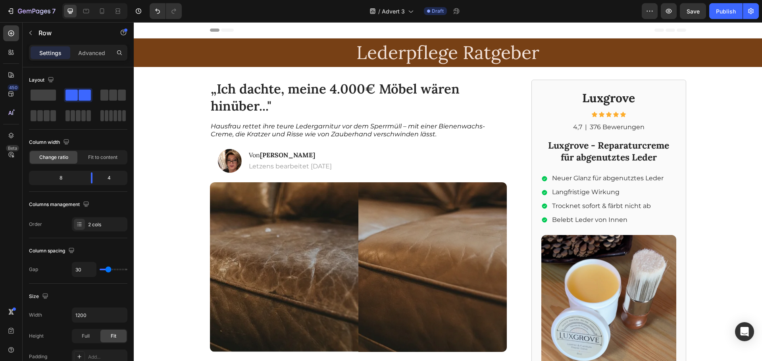
click at [641, 15] on div "/ Advert 3 Draft" at bounding box center [414, 11] width 453 height 16
click at [650, 11] on icon "button" at bounding box center [649, 11] width 1 height 1
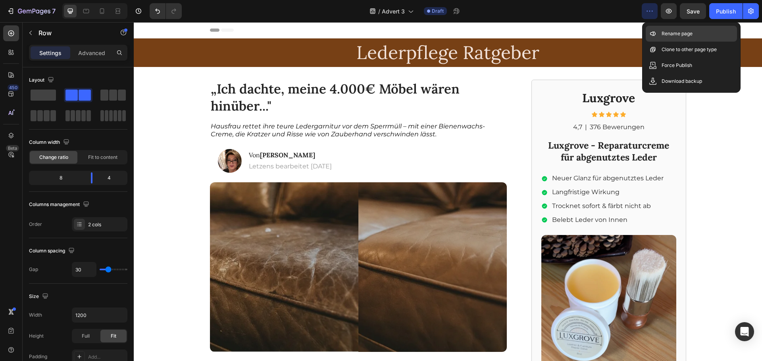
click at [658, 42] on div "Rename page" at bounding box center [690, 50] width 91 height 16
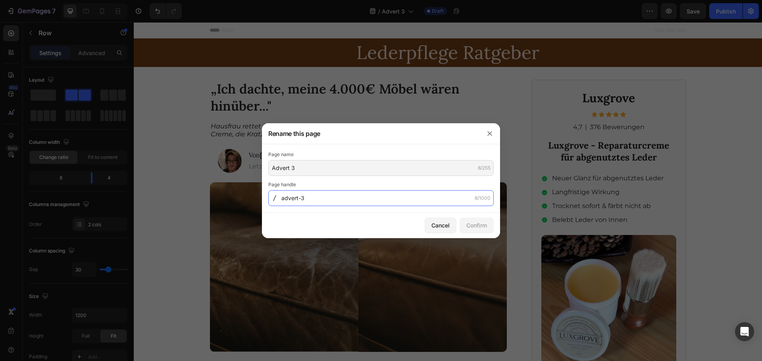
click at [300, 200] on input "advert-3" at bounding box center [380, 198] width 225 height 16
click at [300, 197] on input "advert-3" at bounding box center [380, 198] width 225 height 16
type input "advert3"
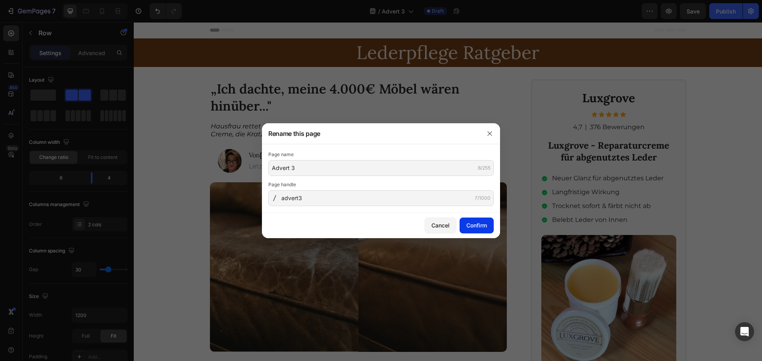
click at [469, 222] on div "Confirm" at bounding box center [476, 225] width 21 height 8
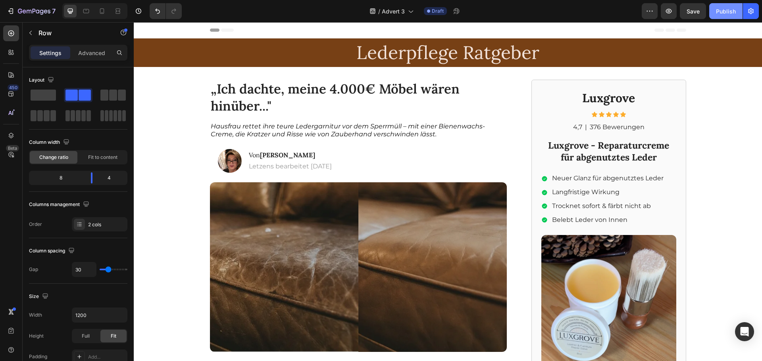
click at [723, 14] on div "Publish" at bounding box center [726, 11] width 20 height 8
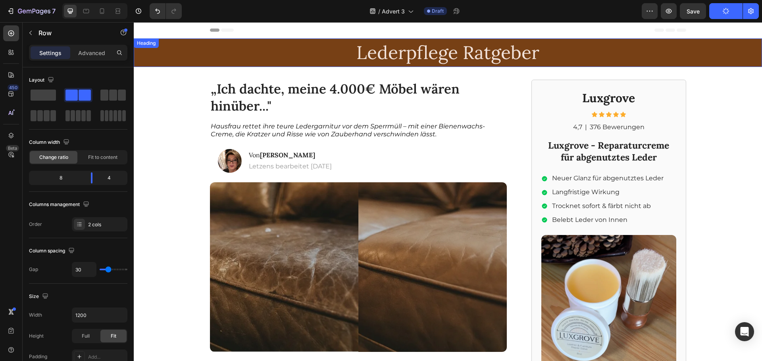
click at [461, 57] on h2 "Lederpflege Ratgeber" at bounding box center [448, 52] width 628 height 25
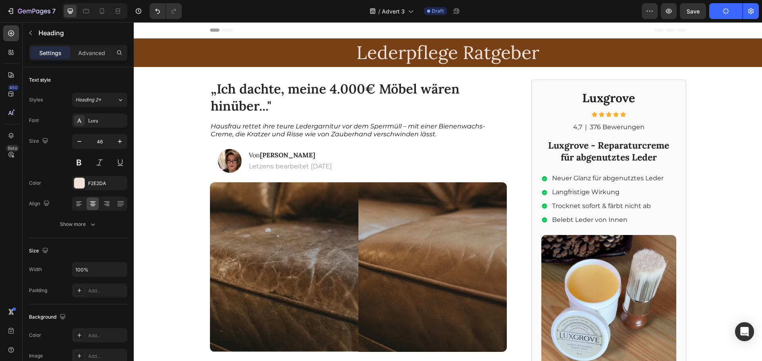
click at [385, 52] on h2 "Lederpflege Ratgeber" at bounding box center [448, 52] width 628 height 25
click at [33, 33] on icon "button" at bounding box center [30, 33] width 6 height 6
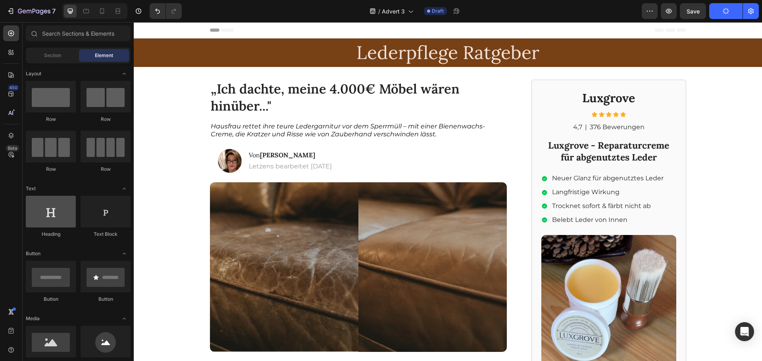
scroll to position [80, 0]
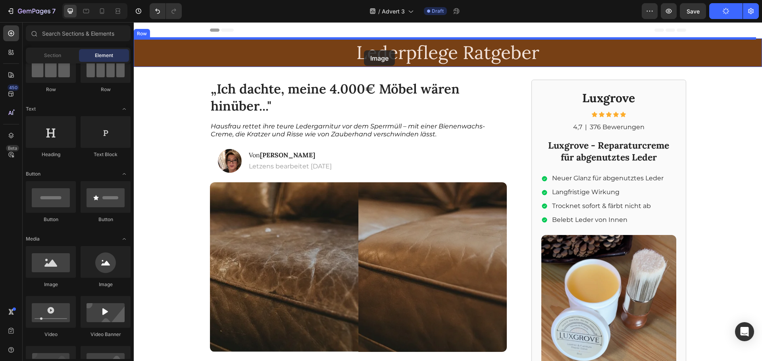
drag, startPoint x: 200, startPoint y: 280, endPoint x: 364, endPoint y: 50, distance: 282.4
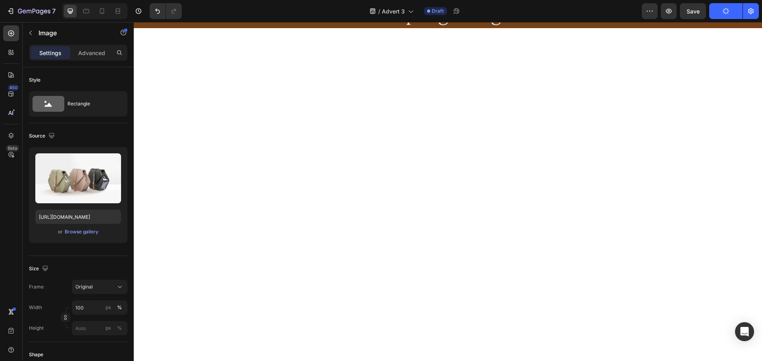
scroll to position [132, 0]
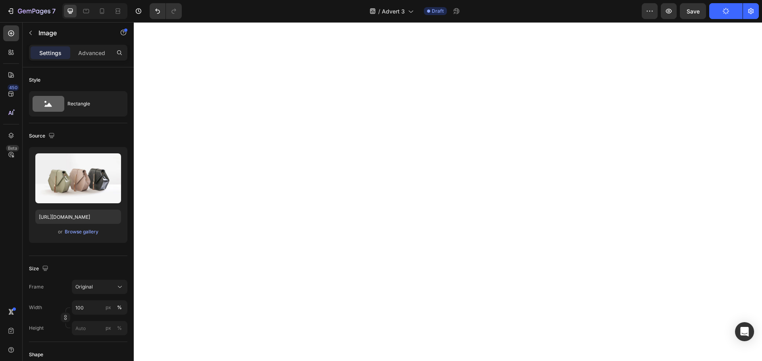
click at [81, 233] on div "Browse gallery" at bounding box center [82, 231] width 34 height 7
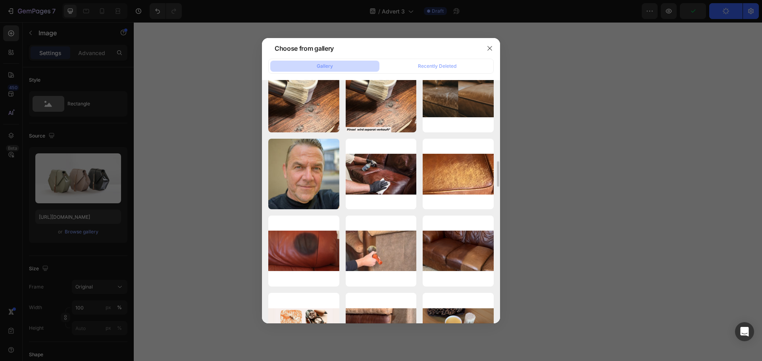
scroll to position [1126, 0]
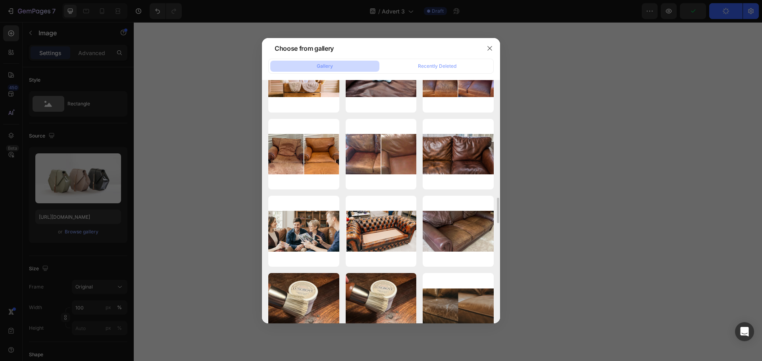
click at [531, 218] on div at bounding box center [381, 180] width 762 height 361
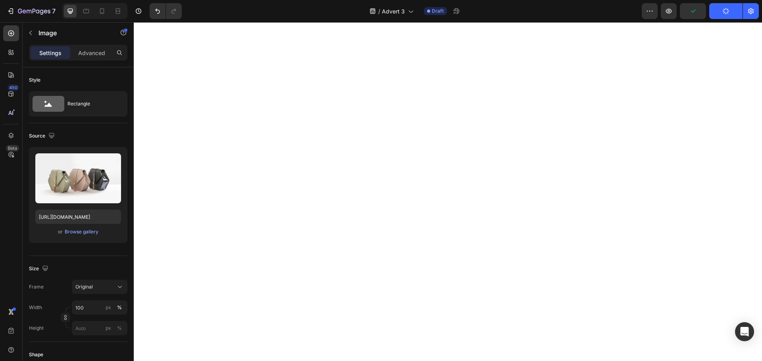
click at [155, 8] on icon "Undo/Redo" at bounding box center [157, 11] width 8 height 8
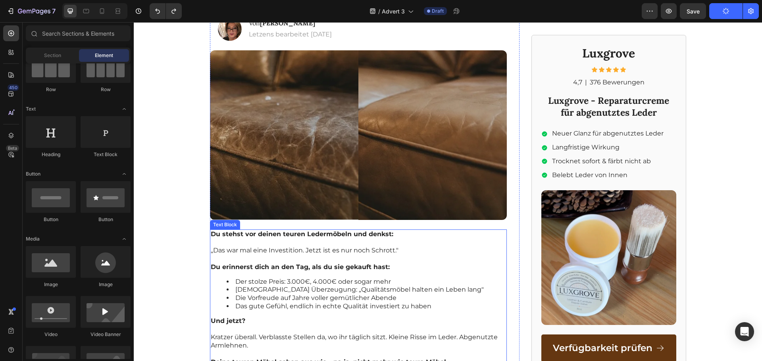
scroll to position [0, 0]
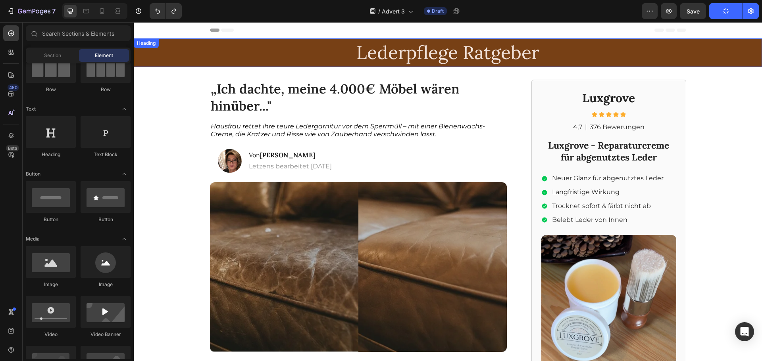
click at [410, 59] on h2 "Lederpflege Ratgeber" at bounding box center [448, 52] width 628 height 25
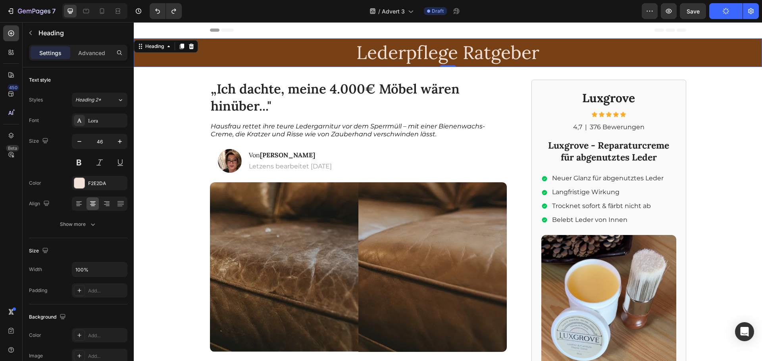
click at [410, 59] on h2 "Lederpflege Ratgeber" at bounding box center [448, 52] width 628 height 25
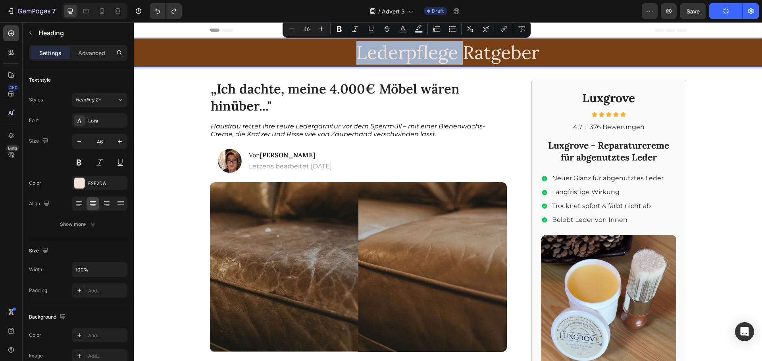
click at [415, 54] on p "Lederpflege Ratgeber" at bounding box center [447, 53] width 626 height 24
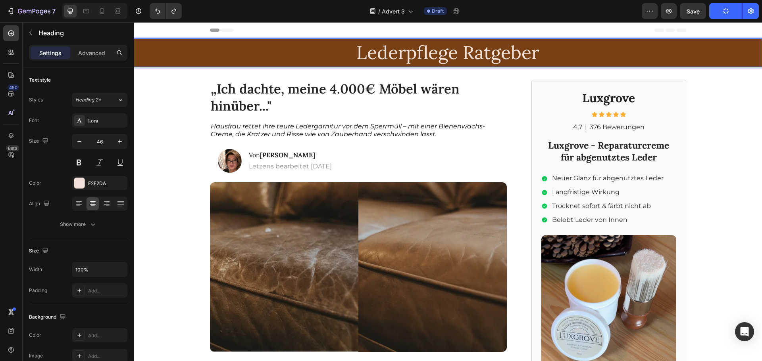
click at [530, 54] on p "Lederpflege Ratgeber" at bounding box center [447, 53] width 626 height 24
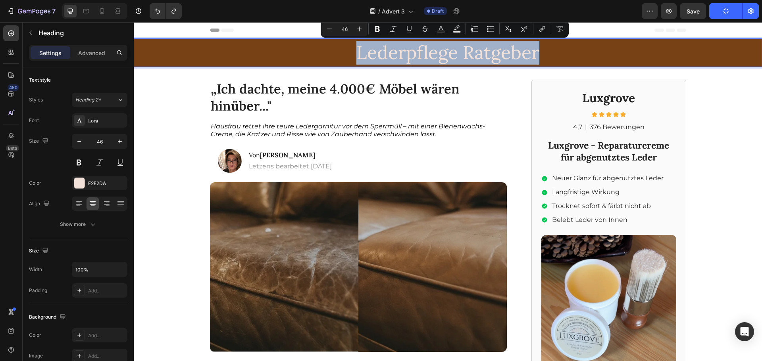
drag, startPoint x: 537, startPoint y: 53, endPoint x: 346, endPoint y: 51, distance: 191.6
click at [346, 51] on p "Lederpflege Ratgeber" at bounding box center [447, 53] width 626 height 24
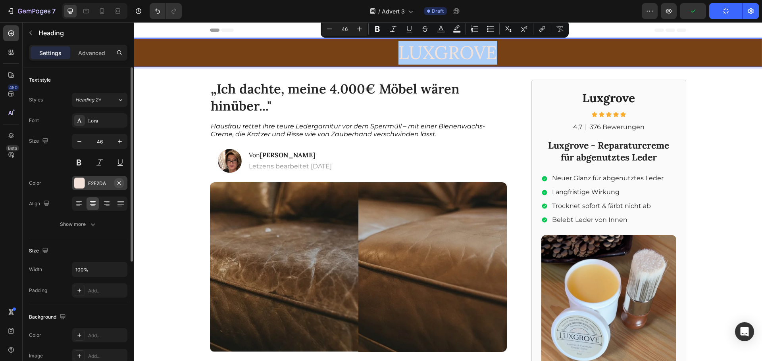
click at [114, 182] on button "button" at bounding box center [119, 183] width 10 height 10
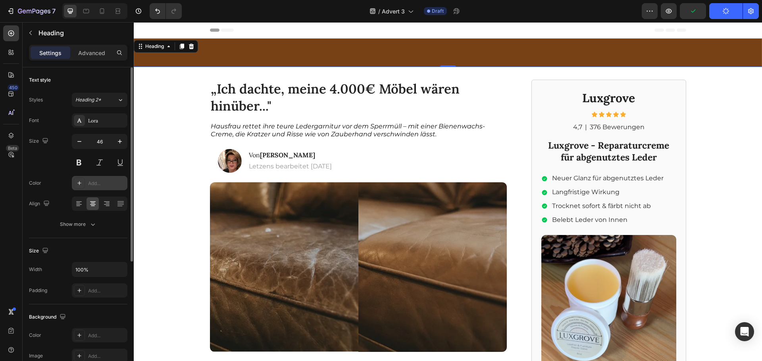
click at [100, 182] on div "Add..." at bounding box center [106, 183] width 37 height 7
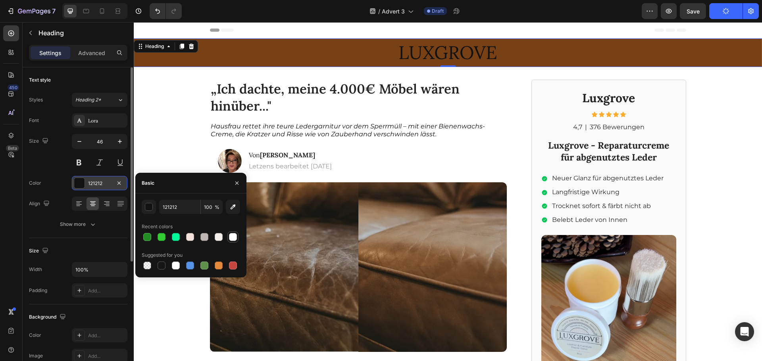
click at [232, 236] on div at bounding box center [233, 237] width 8 height 8
type input "FFFFFF"
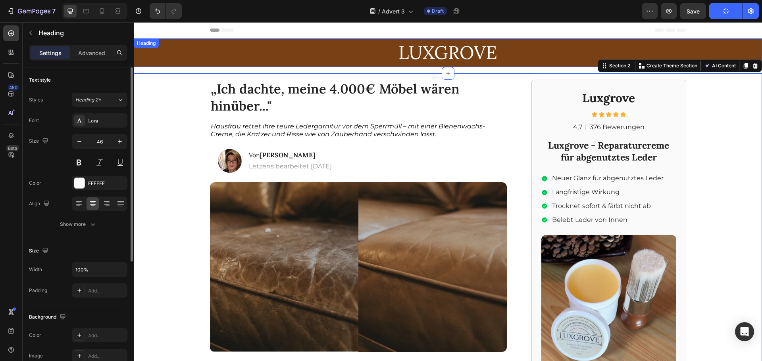
click at [259, 56] on p "LUXGROVE" at bounding box center [447, 53] width 626 height 24
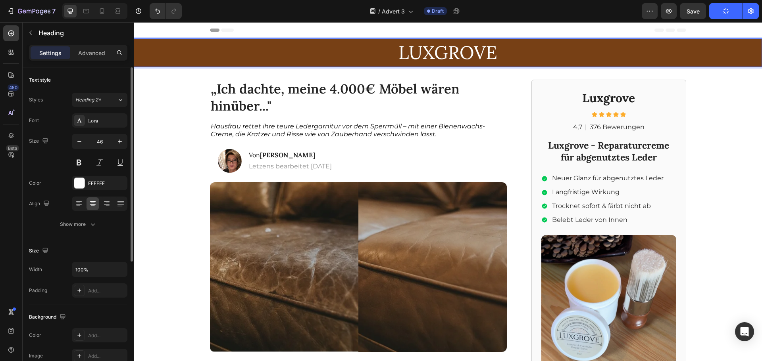
click at [230, 53] on p "LUXGROVE" at bounding box center [447, 53] width 626 height 24
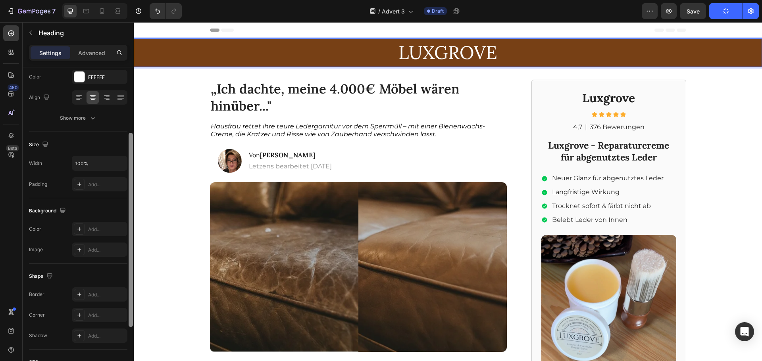
scroll to position [53, 0]
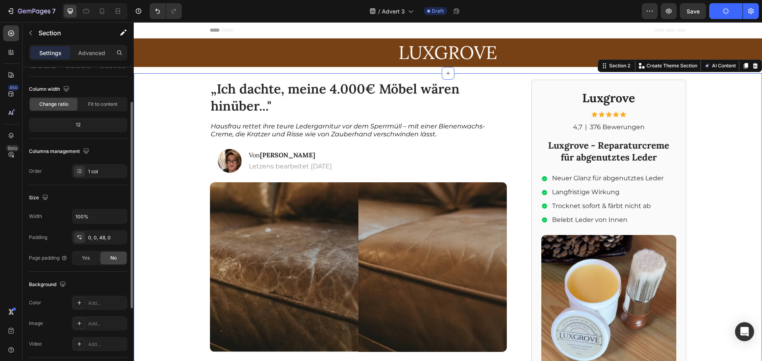
scroll to position [0, 0]
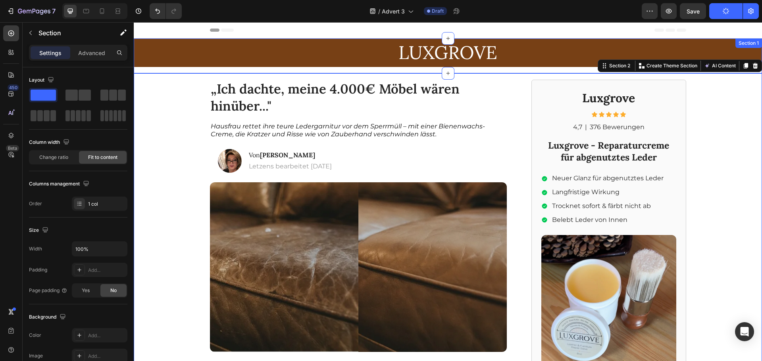
click at [161, 70] on div "LUXGROVE Heading Row" at bounding box center [448, 55] width 628 height 35
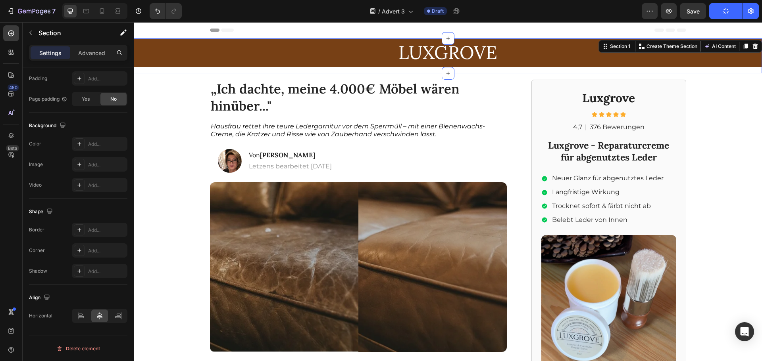
scroll to position [165, 0]
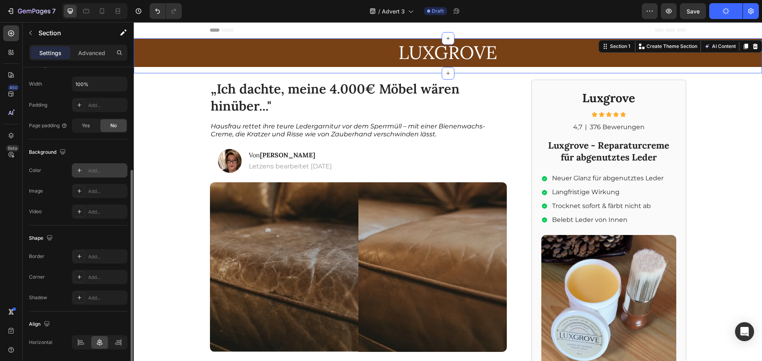
click at [98, 173] on div "Add..." at bounding box center [106, 170] width 37 height 7
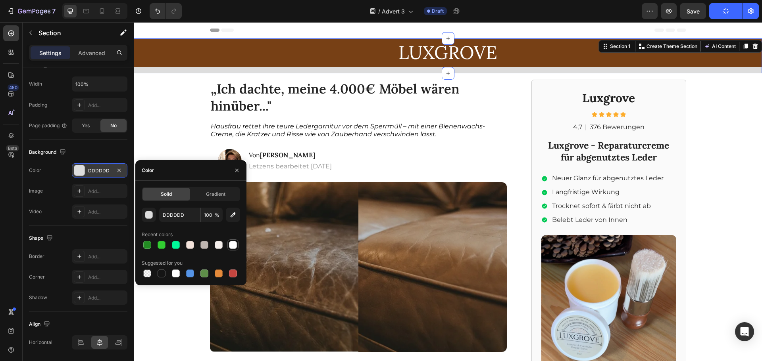
click at [234, 243] on div at bounding box center [233, 245] width 8 height 8
type input "FFFFFF"
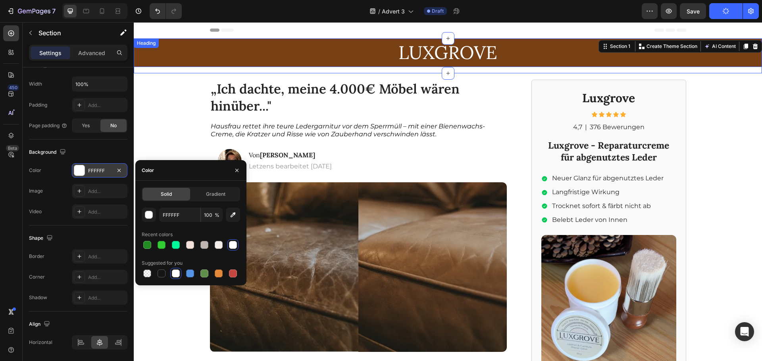
click at [201, 58] on p "LUXGROVE" at bounding box center [447, 53] width 626 height 24
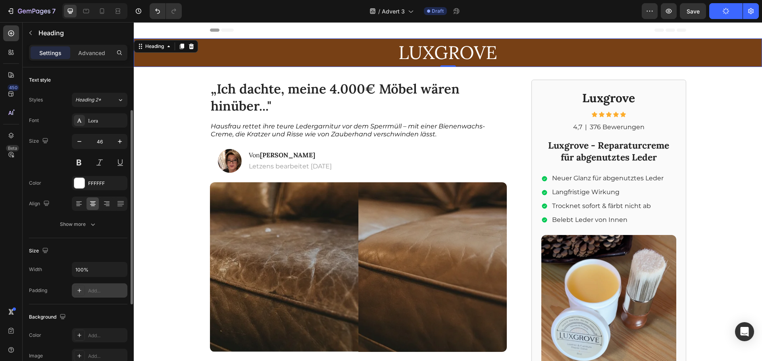
scroll to position [27, 0]
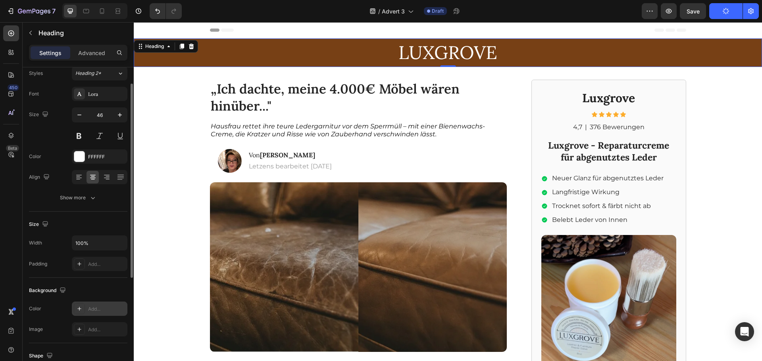
click at [91, 308] on div "Add..." at bounding box center [106, 309] width 37 height 7
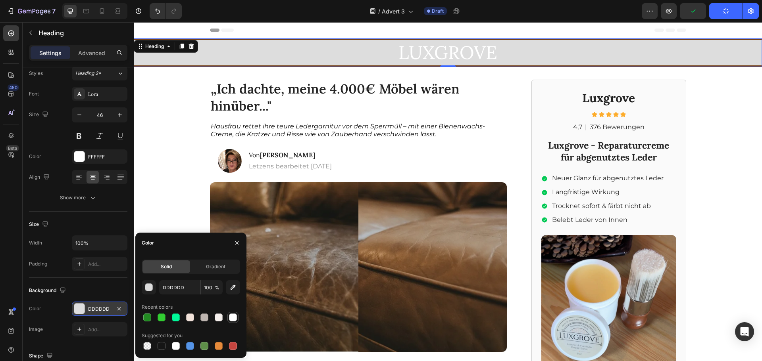
click at [228, 318] on div at bounding box center [232, 317] width 11 height 11
type input "FFFFFF"
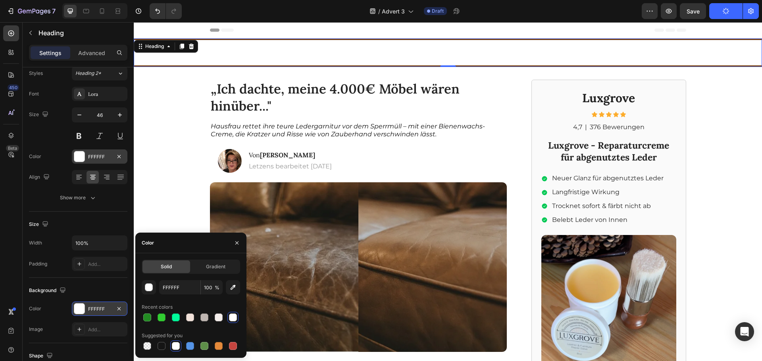
click at [93, 154] on div "FFFFFF" at bounding box center [99, 156] width 23 height 7
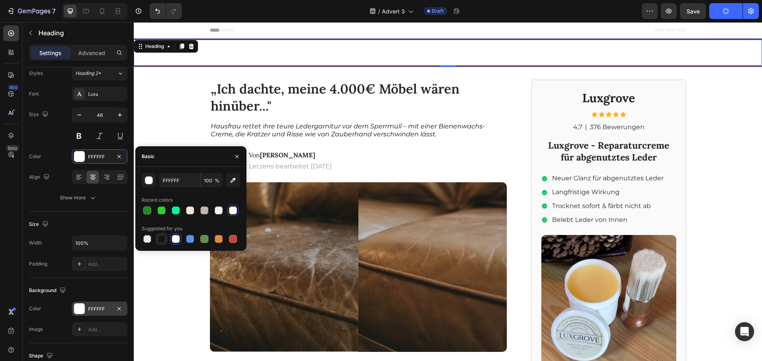
click at [163, 240] on div at bounding box center [161, 239] width 8 height 8
type input "151515"
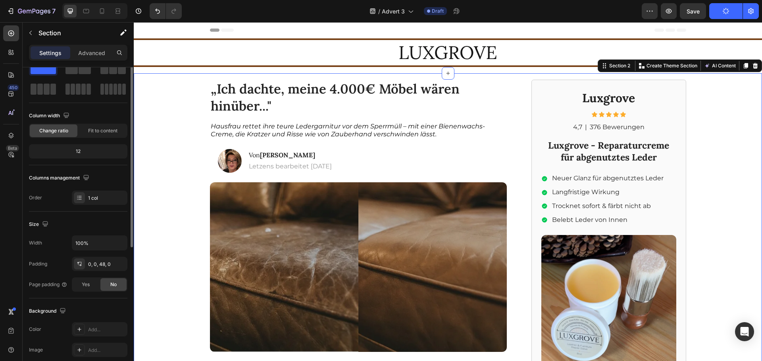
scroll to position [0, 0]
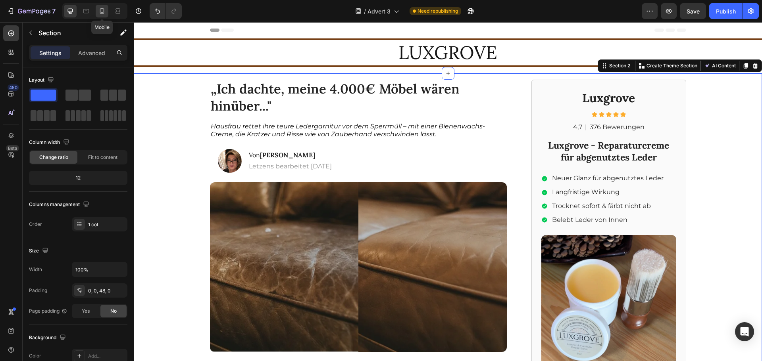
click at [104, 8] on icon at bounding box center [102, 11] width 8 height 8
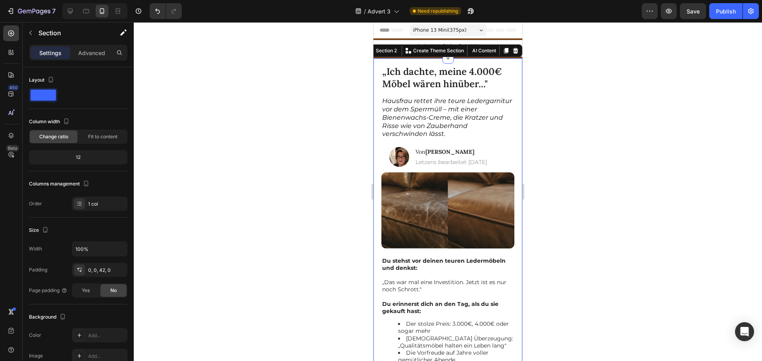
scroll to position [8, 0]
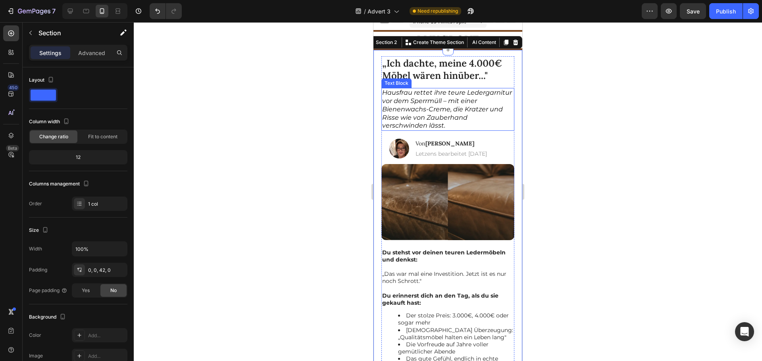
click at [580, 120] on div at bounding box center [448, 191] width 628 height 339
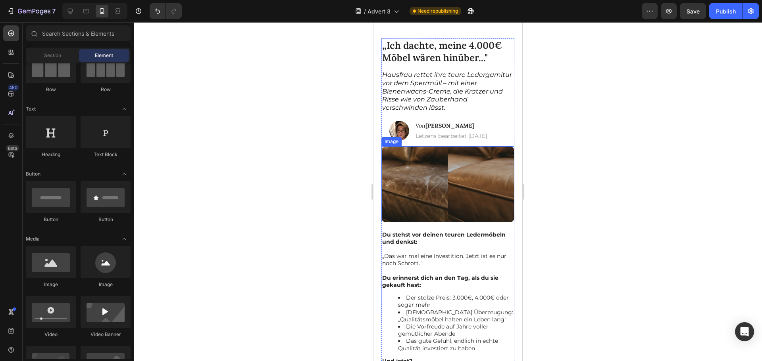
scroll to position [0, 0]
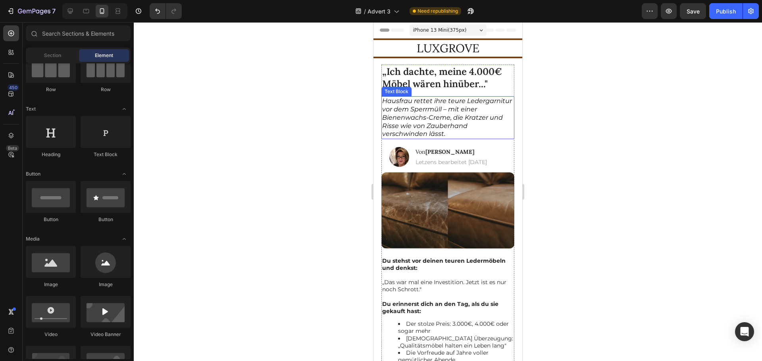
click at [424, 123] on span "Hausfrau rettet ihre teure Ledergarnitur vor dem Sperrmüll – mit einer Bienenwa…" at bounding box center [447, 117] width 130 height 40
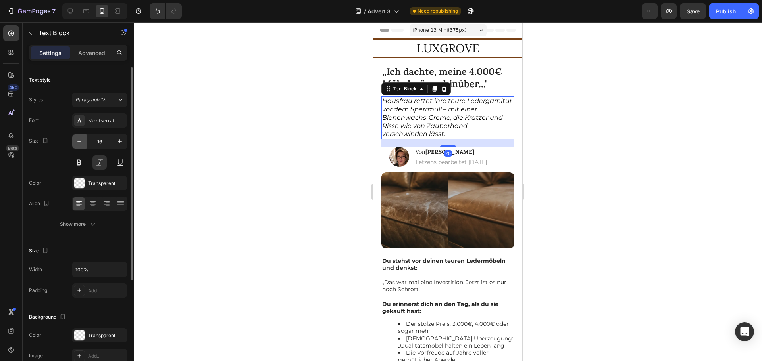
click at [79, 146] on button "button" at bounding box center [79, 141] width 14 height 14
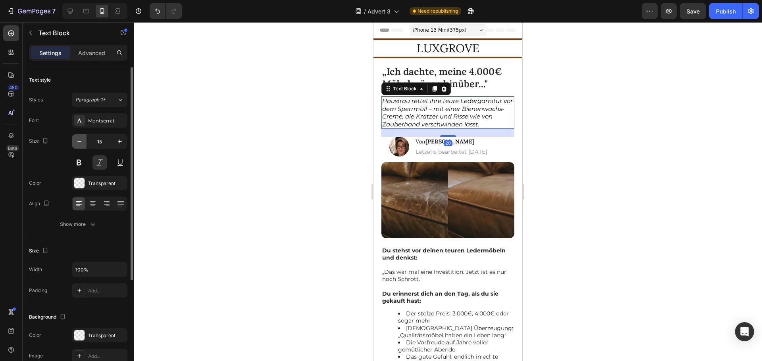
type input "14"
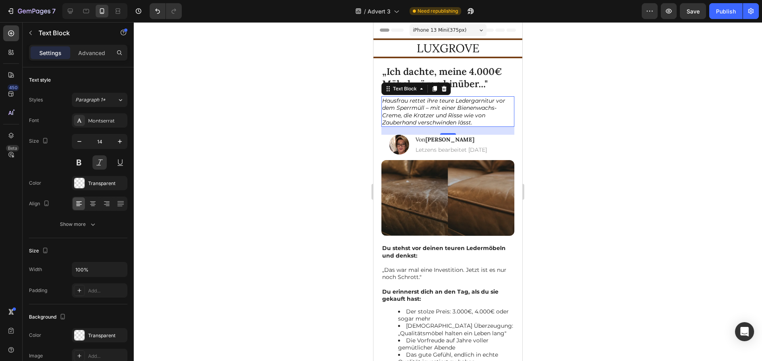
click at [306, 75] on div at bounding box center [448, 191] width 628 height 339
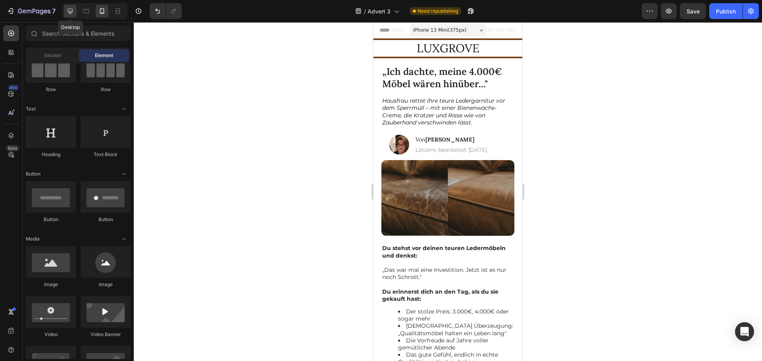
click at [74, 9] on icon at bounding box center [70, 11] width 8 height 8
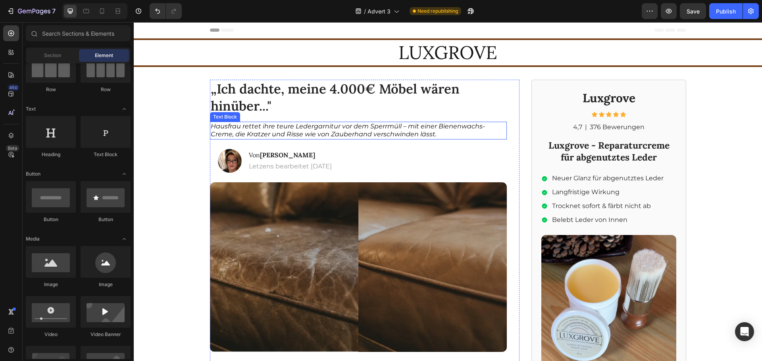
click at [335, 129] on span "Hausfrau rettet ihre teure Ledergarnitur vor dem Sperrmüll – mit einer Bienenwa…" at bounding box center [348, 131] width 274 height 16
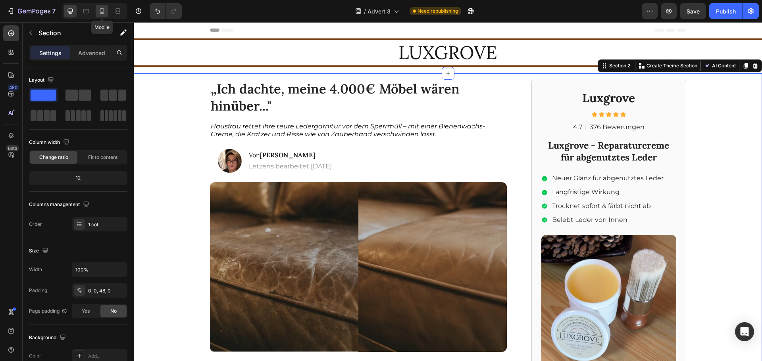
click at [99, 10] on icon at bounding box center [102, 11] width 8 height 8
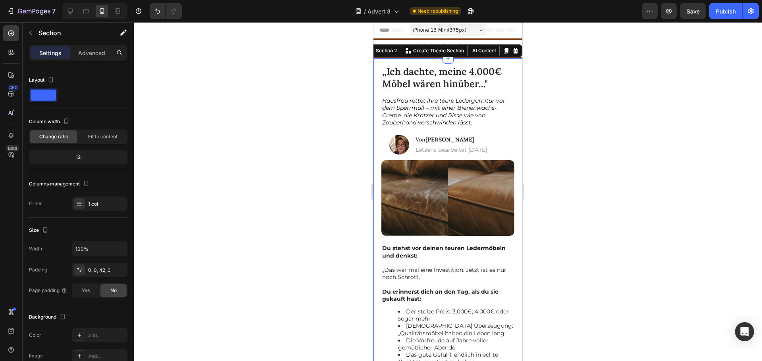
scroll to position [8, 0]
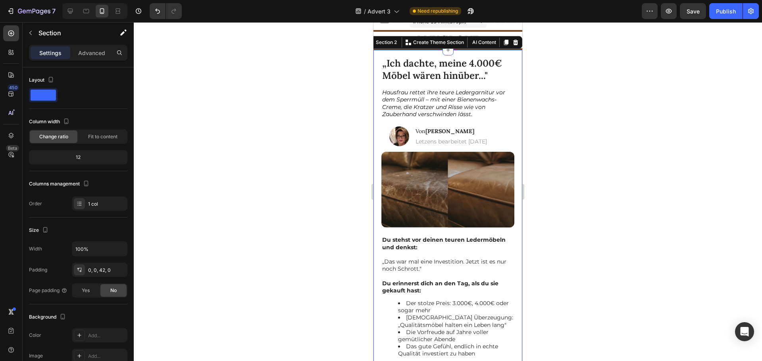
click at [342, 113] on div at bounding box center [448, 191] width 628 height 339
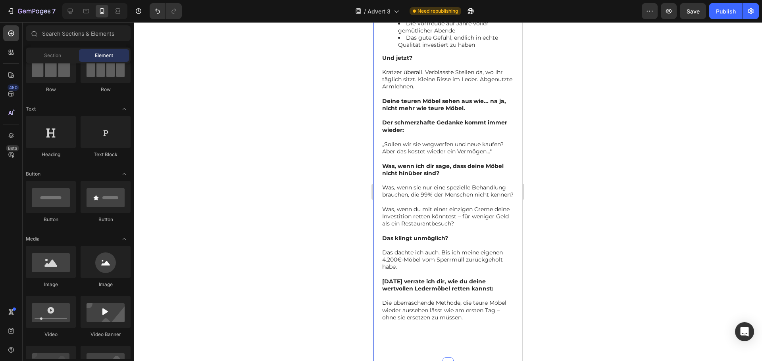
scroll to position [476, 0]
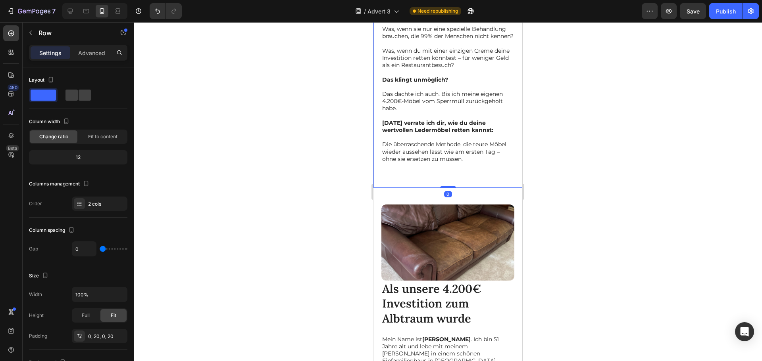
click at [302, 226] on div at bounding box center [448, 191] width 628 height 339
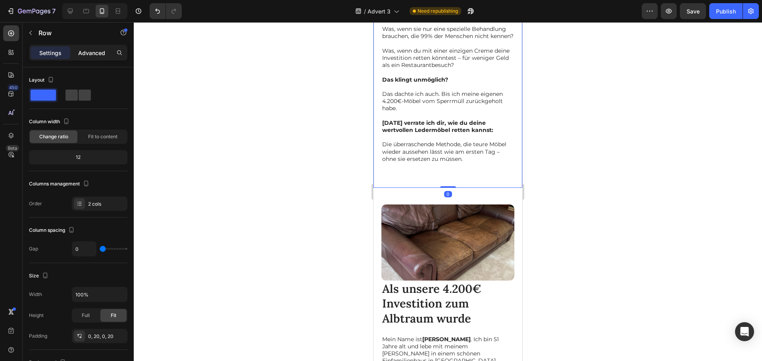
click at [83, 52] on p "Advanced" at bounding box center [91, 53] width 27 height 8
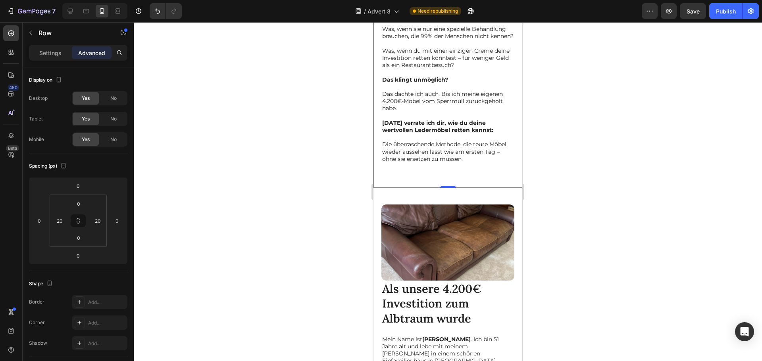
click at [411, 163] on p "Die überraschende Methode, die teure Möbel wieder aussehen lässt wie am ersten …" at bounding box center [447, 152] width 131 height 22
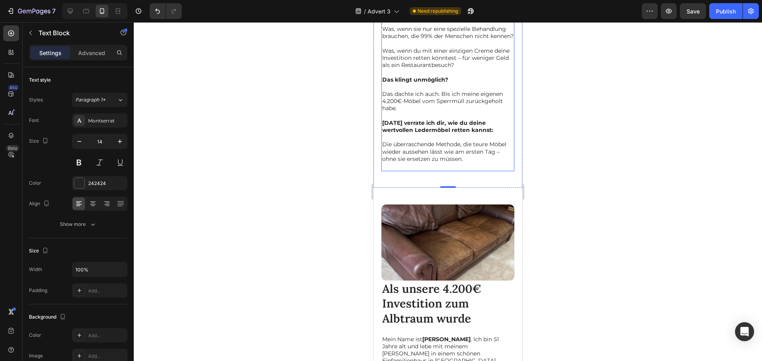
click at [455, 160] on p "Die überraschende Methode, die teure Möbel wieder aussehen lässt wie am ersten …" at bounding box center [447, 152] width 131 height 22
click at [317, 190] on div at bounding box center [448, 191] width 628 height 339
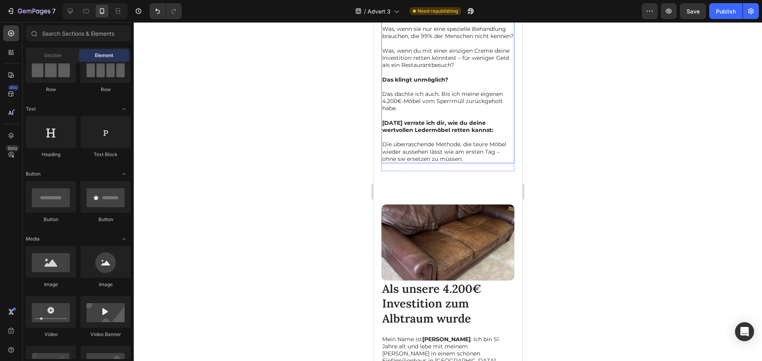
click at [439, 161] on p "Die überraschende Methode, die teure Möbel wieder aussehen lässt wie am ersten …" at bounding box center [447, 152] width 131 height 22
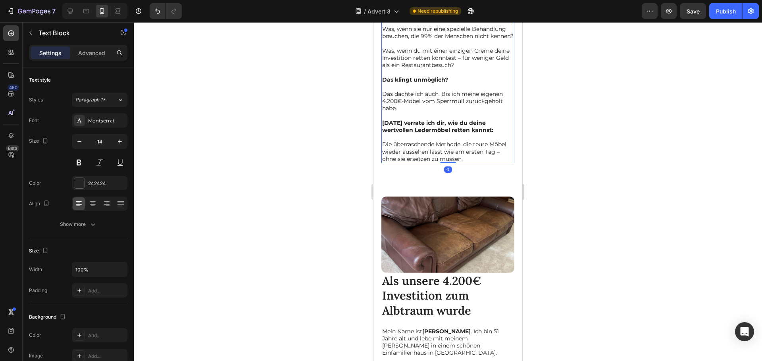
drag, startPoint x: 446, startPoint y: 175, endPoint x: 376, endPoint y: 172, distance: 69.5
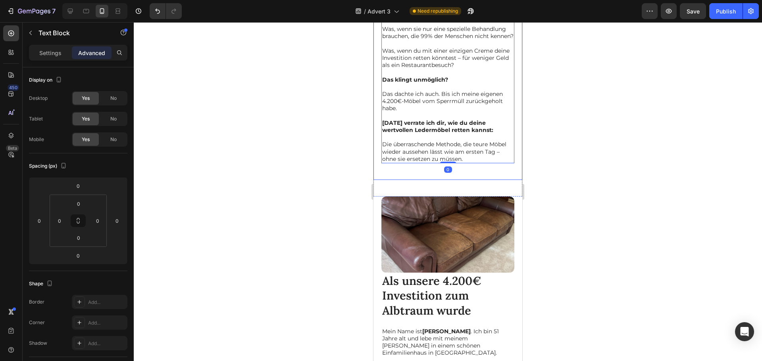
click at [324, 181] on div at bounding box center [448, 191] width 628 height 339
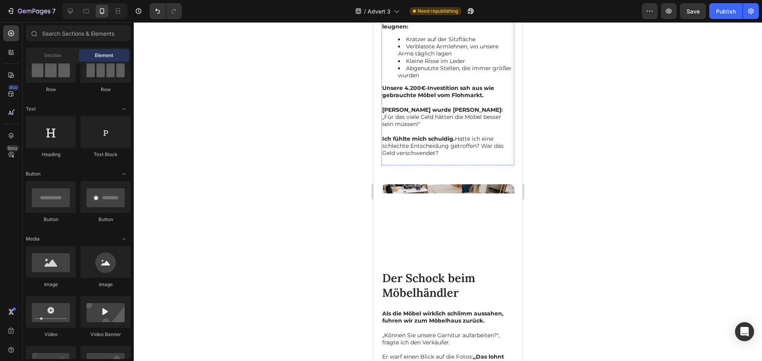
scroll to position [1058, 0]
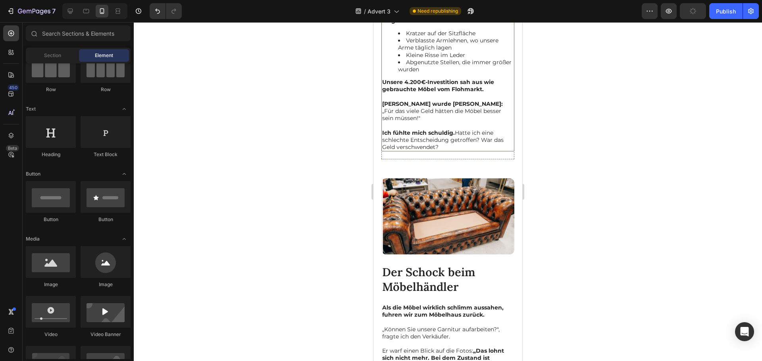
click at [425, 140] on p "Ich fühlte mich schuldig. Hatte ich eine schlechte Entscheidung getroffen? War …" at bounding box center [447, 140] width 131 height 22
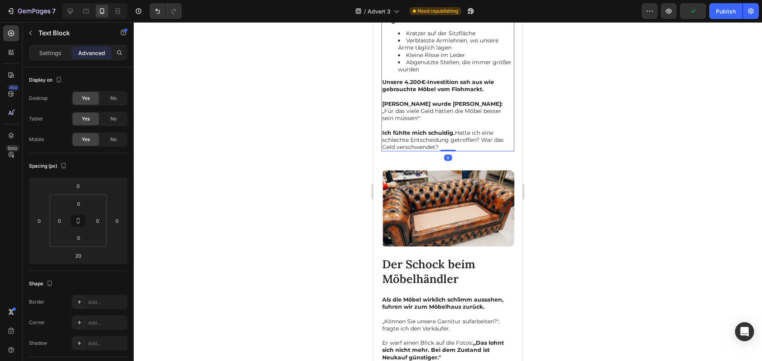
drag, startPoint x: 445, startPoint y: 147, endPoint x: 441, endPoint y: 134, distance: 13.4
type input "0"
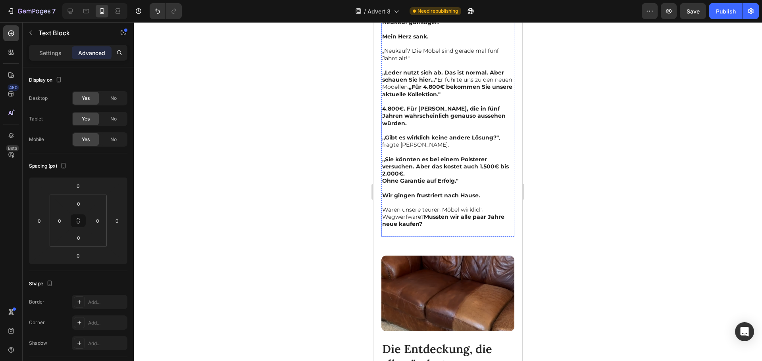
scroll to position [1428, 0]
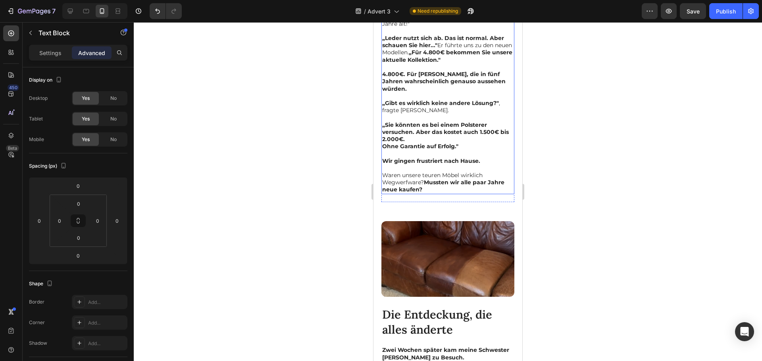
click at [426, 175] on p "Waren unsere teuren Möbel wirklich Wegwerfware? [PERSON_NAME] wir alle paar Jah…" at bounding box center [447, 183] width 131 height 22
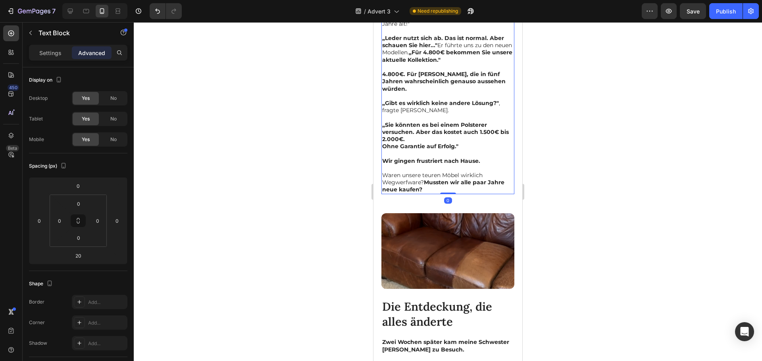
drag, startPoint x: 443, startPoint y: 187, endPoint x: 440, endPoint y: 172, distance: 15.8
click at [440, 172] on div "Als die Möbel wirklich schlimm aussahen, fuhren wir zum Möbelhaus zurück. „Könn…" at bounding box center [447, 59] width 133 height 269
type input "0"
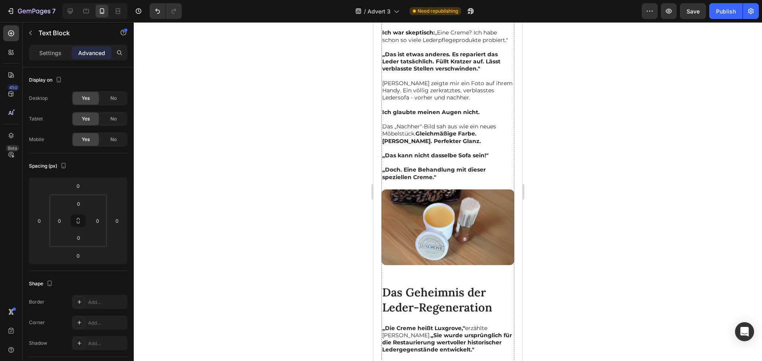
scroll to position [1930, 0]
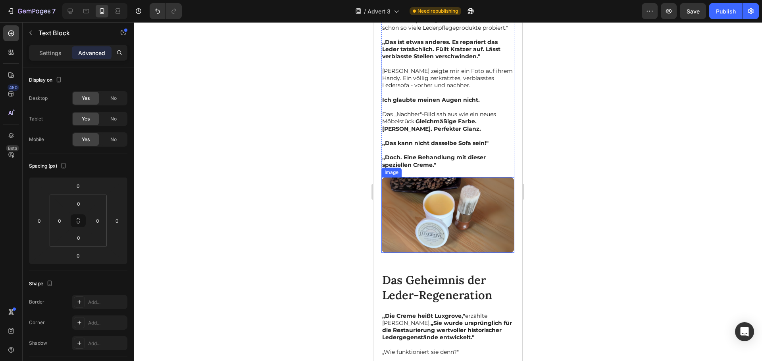
click at [439, 218] on img at bounding box center [447, 215] width 133 height 76
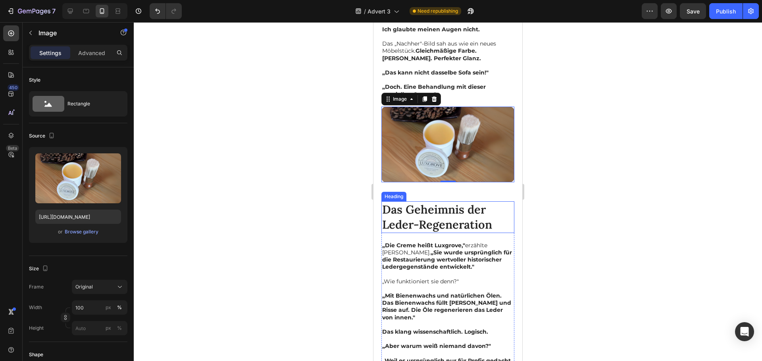
scroll to position [2010, 0]
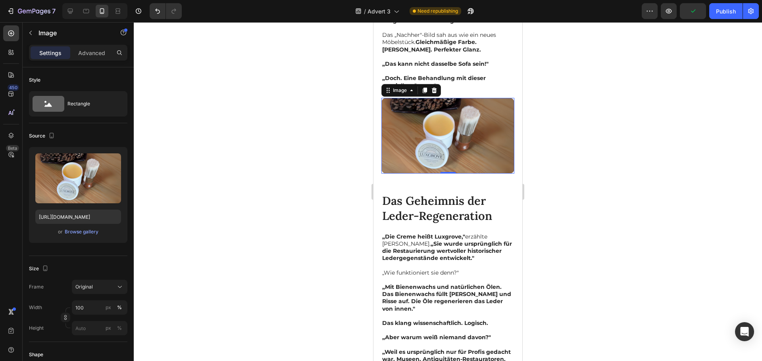
click at [278, 188] on div at bounding box center [448, 191] width 628 height 339
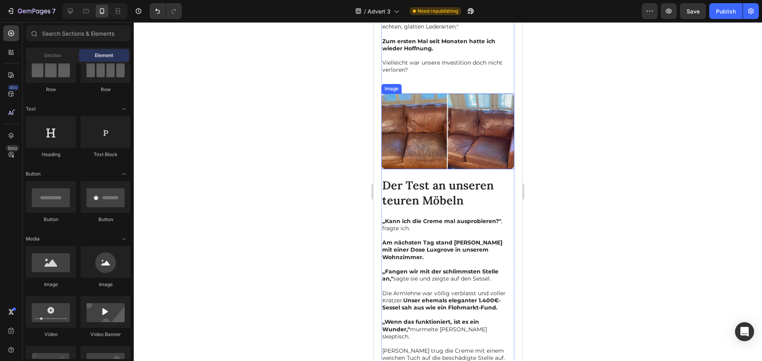
scroll to position [2459, 0]
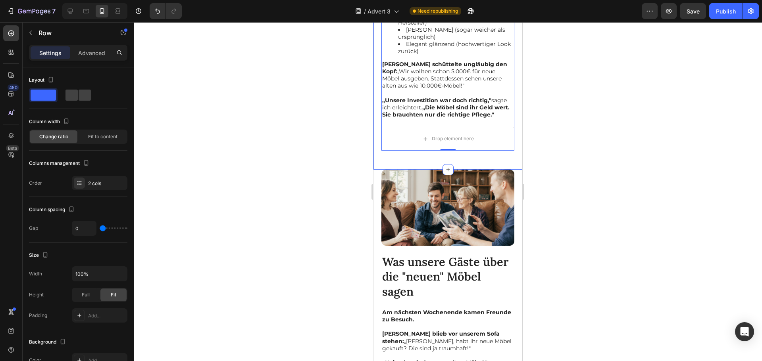
scroll to position [3279, 0]
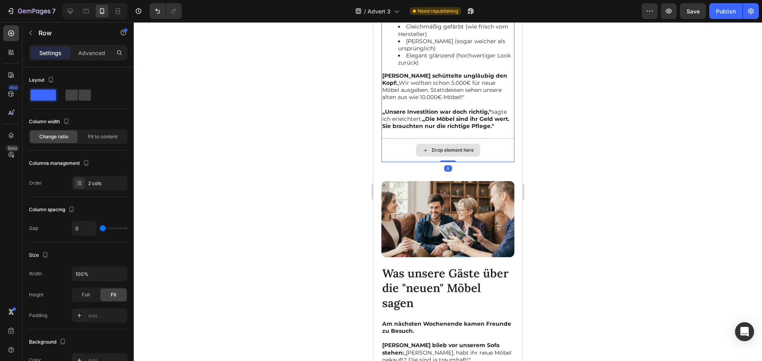
drag, startPoint x: 449, startPoint y: 217, endPoint x: 426, endPoint y: 198, distance: 30.1
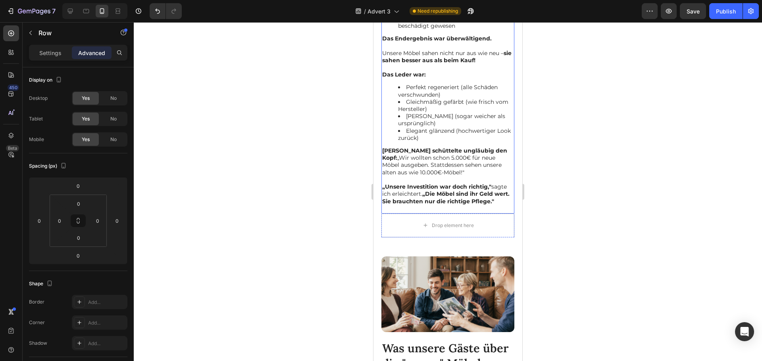
scroll to position [3226, 0]
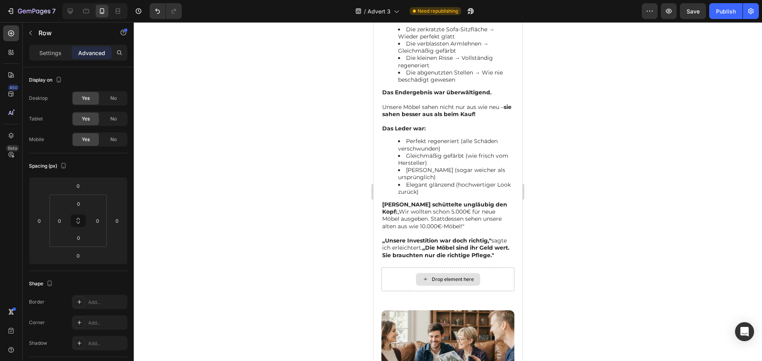
click at [393, 268] on div "Drop element here" at bounding box center [447, 280] width 133 height 24
click at [391, 242] on div "Die vollständige Rettung unserer Investition Heading „Machen wir die komplette …" at bounding box center [447, 87] width 133 height 361
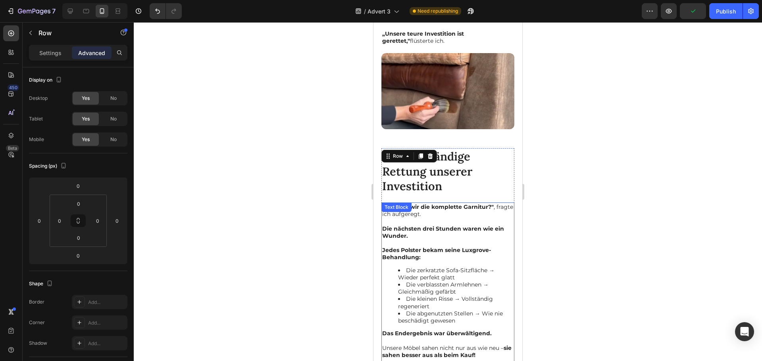
scroll to position [2988, 0]
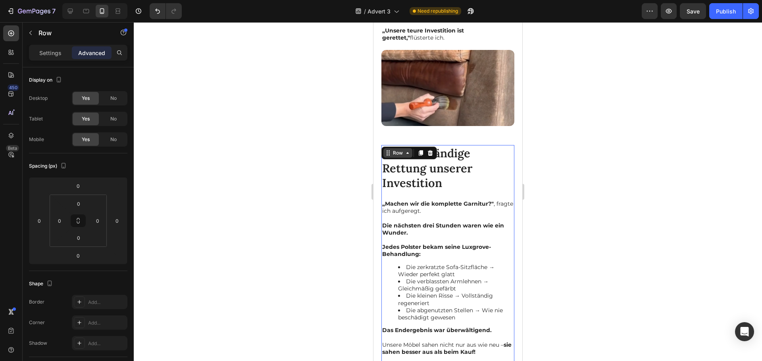
click at [406, 150] on icon at bounding box center [407, 153] width 6 height 6
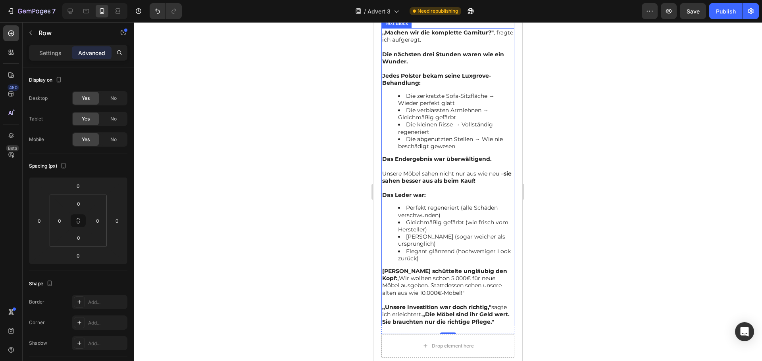
scroll to position [3226, 0]
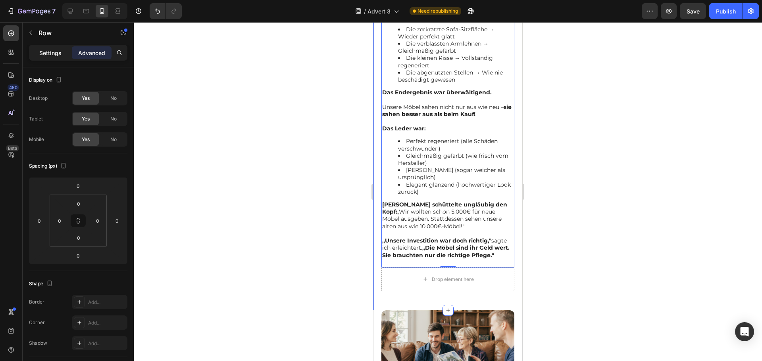
click at [50, 52] on p "Settings" at bounding box center [50, 53] width 22 height 8
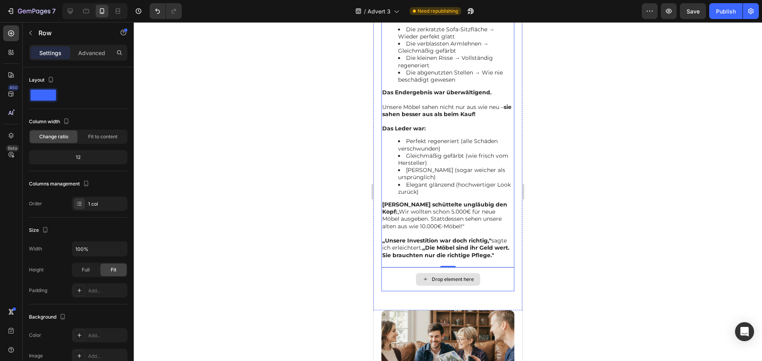
click at [399, 268] on div "Drop element here" at bounding box center [447, 280] width 133 height 24
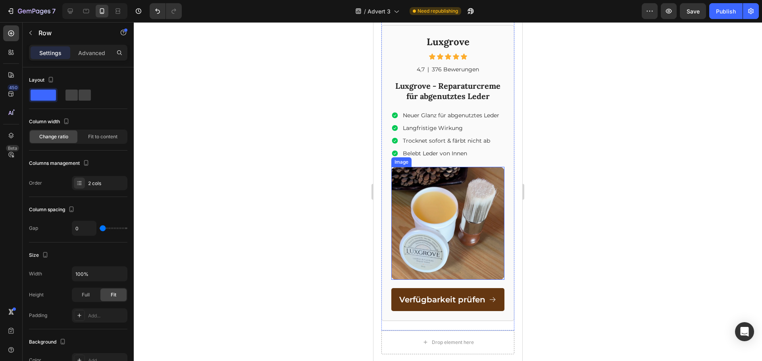
scroll to position [5553, 0]
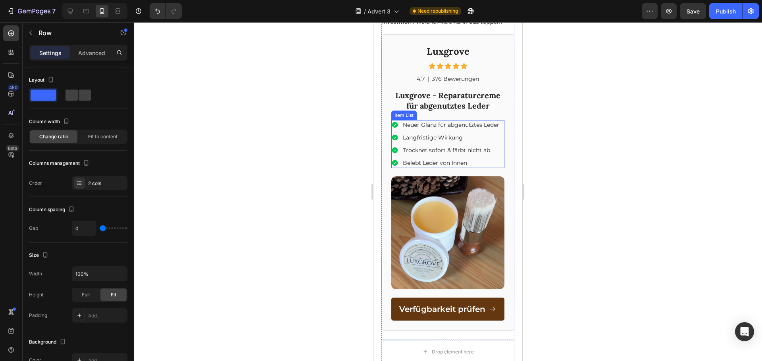
click at [439, 121] on p "Neuer Glanz für abgenutztes Leder" at bounding box center [451, 124] width 96 height 7
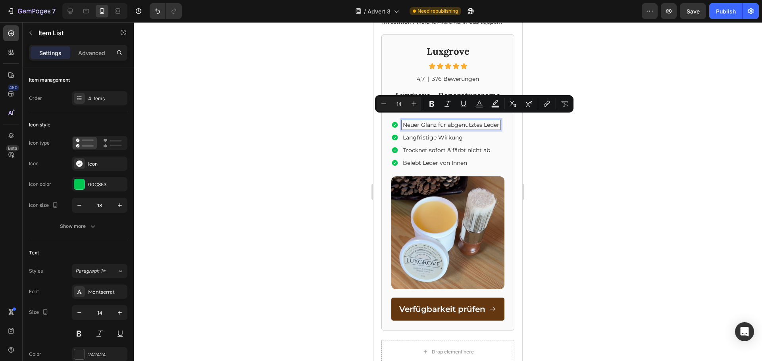
click at [435, 121] on p "Neuer Glanz für abgenutztes Leder" at bounding box center [451, 124] width 96 height 7
drag, startPoint x: 437, startPoint y: 120, endPoint x: 417, endPoint y: 121, distance: 19.8
click at [417, 121] on p "Neuer Glanz für abgenutztes Leder" at bounding box center [451, 124] width 96 height 7
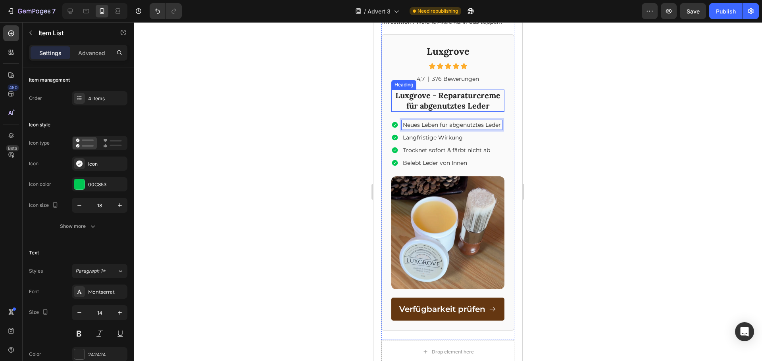
click at [466, 98] on strong "Luxgrove - Reparaturcreme für abgenutztes Leder" at bounding box center [447, 100] width 105 height 20
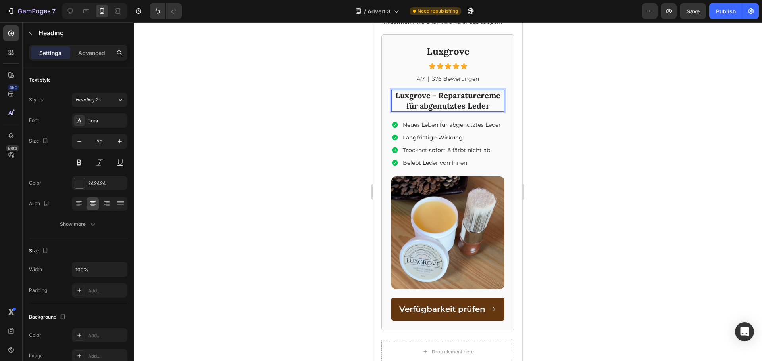
click at [462, 100] on strong "Luxgrove - Reparaturcreme für abgenutztes Leder" at bounding box center [447, 100] width 105 height 20
drag, startPoint x: 463, startPoint y: 100, endPoint x: 418, endPoint y: 101, distance: 45.2
click at [418, 101] on strong "Luxgrove - Reparaturcreme für abgenutztes Leder" at bounding box center [447, 100] width 105 height 20
click at [570, 132] on div at bounding box center [448, 191] width 628 height 339
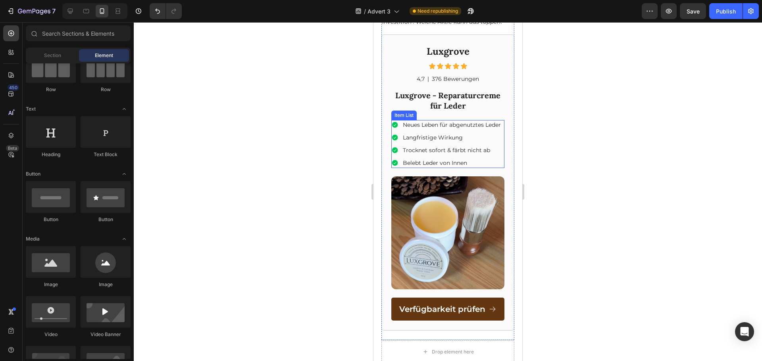
click at [395, 125] on icon at bounding box center [395, 125] width 6 height 6
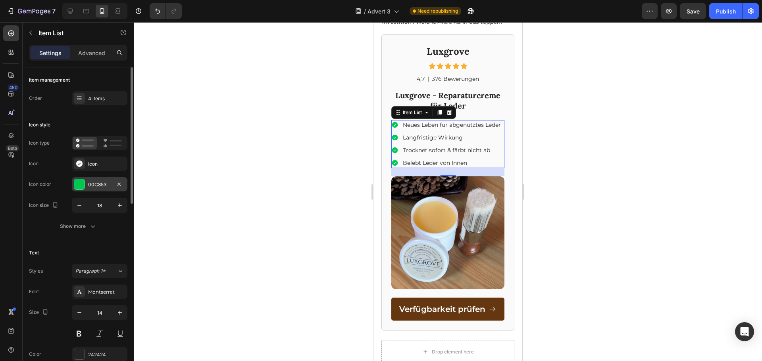
click at [101, 181] on div "00C853" at bounding box center [99, 184] width 23 height 7
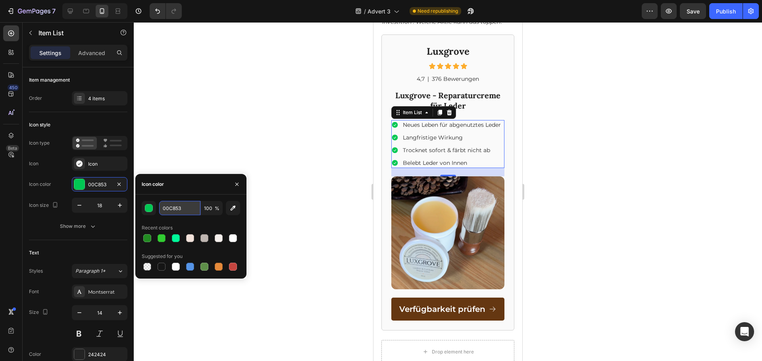
click at [184, 204] on input "00C853" at bounding box center [179, 208] width 41 height 14
paste input "8000"
type input "008000"
click at [307, 167] on div at bounding box center [448, 191] width 628 height 339
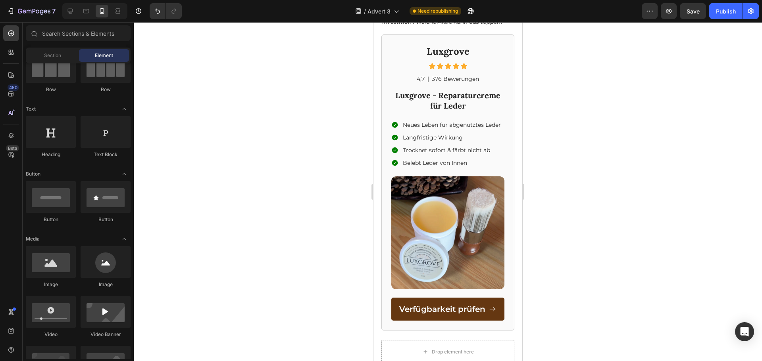
click at [314, 164] on div at bounding box center [448, 191] width 628 height 339
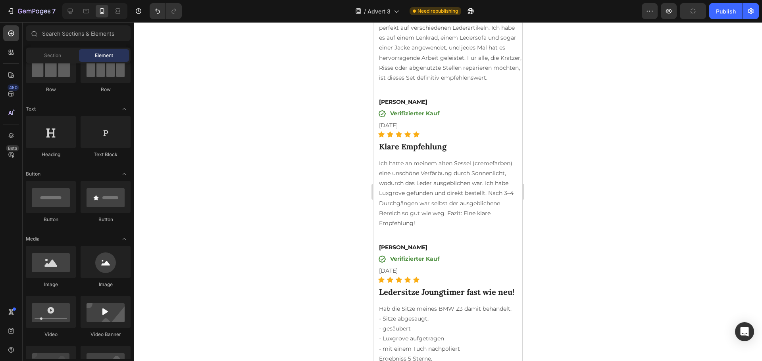
scroll to position [6112, 0]
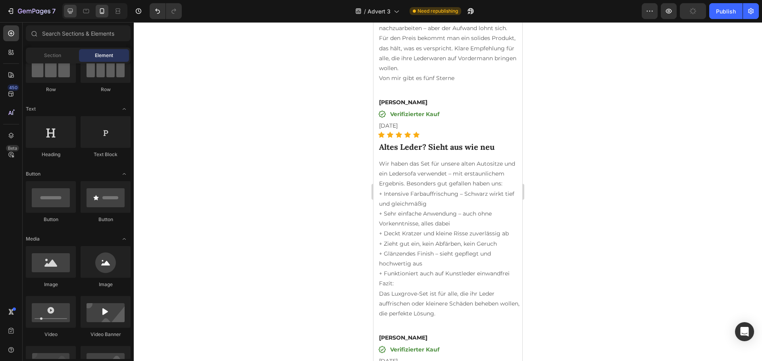
click at [68, 12] on icon at bounding box center [70, 11] width 5 height 5
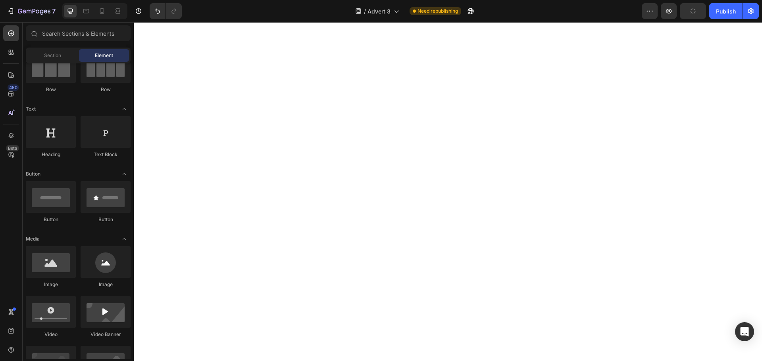
click at [71, 13] on icon at bounding box center [70, 11] width 8 height 8
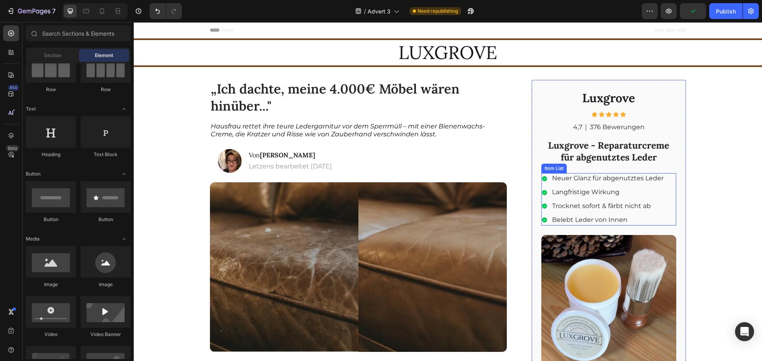
click at [557, 213] on div "Neuer Glanz für abgenutztes Leder Langfristige Wirkung Trocknet sofort & färbt …" at bounding box center [602, 199] width 123 height 52
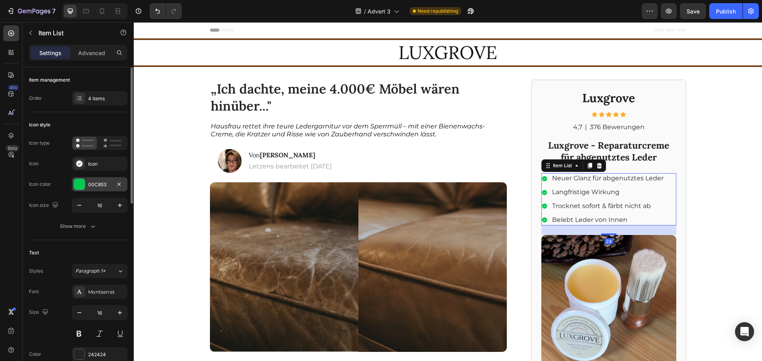
click at [95, 188] on div "00C853" at bounding box center [100, 184] width 56 height 14
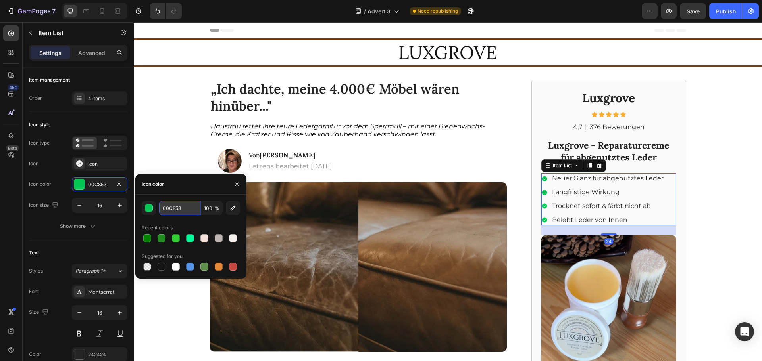
click at [178, 203] on input "00C853" at bounding box center [179, 208] width 41 height 14
paste input "8000"
type input "008000"
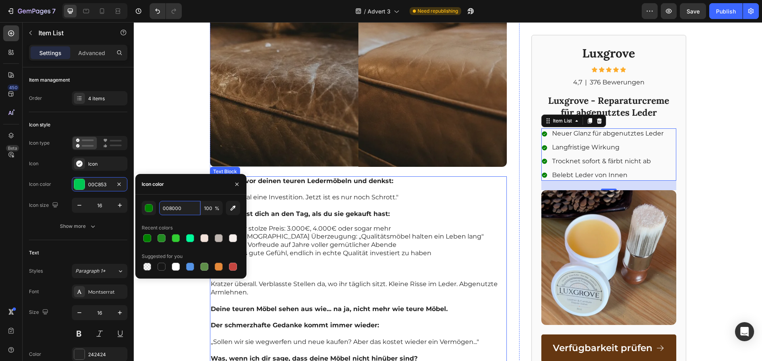
scroll to position [327, 0]
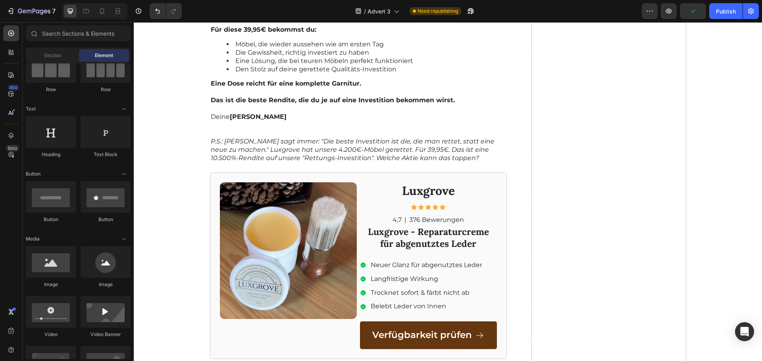
scroll to position [5806, 0]
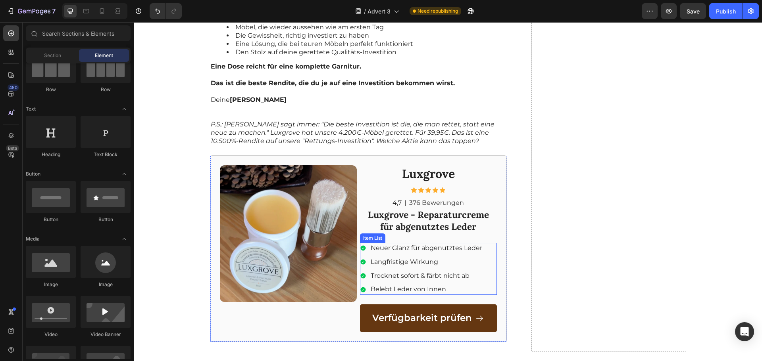
click at [365, 257] on div "Langfristige Wirkung" at bounding box center [421, 262] width 123 height 11
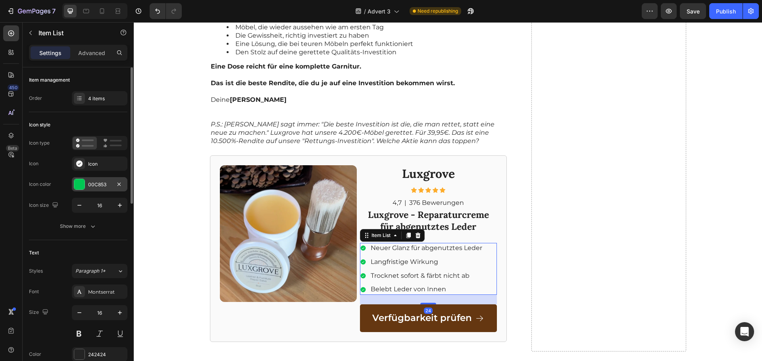
click at [91, 190] on div "00C853" at bounding box center [100, 184] width 56 height 14
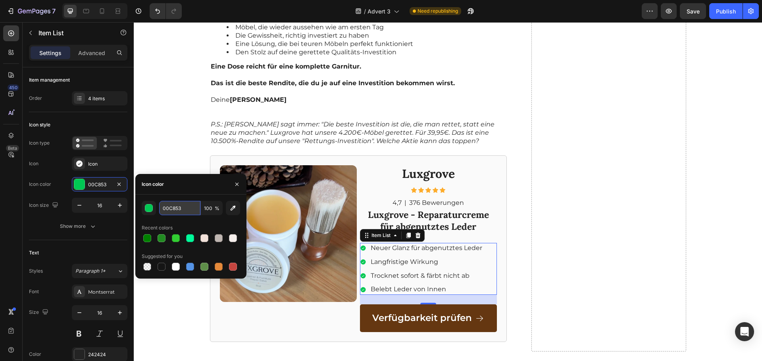
click at [171, 205] on input "00C853" at bounding box center [179, 208] width 41 height 14
paste input "8000"
type input "008000"
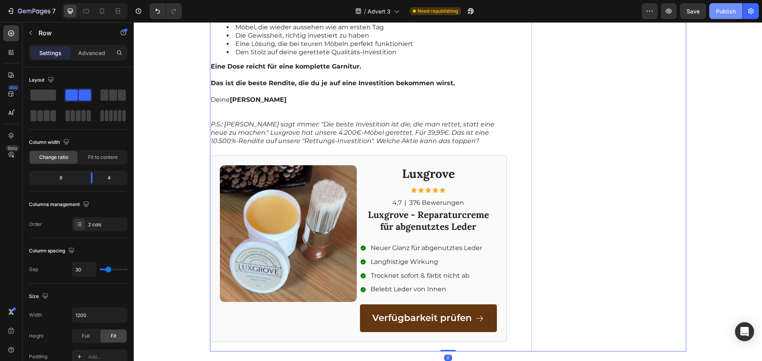
click at [713, 10] on button "Publish" at bounding box center [725, 11] width 33 height 16
click at [670, 9] on icon "button" at bounding box center [668, 11] width 8 height 8
click at [669, 11] on icon "button" at bounding box center [668, 11] width 8 height 8
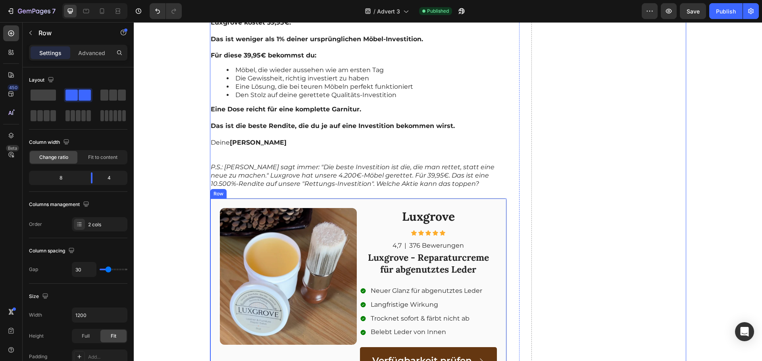
scroll to position [5594, 0]
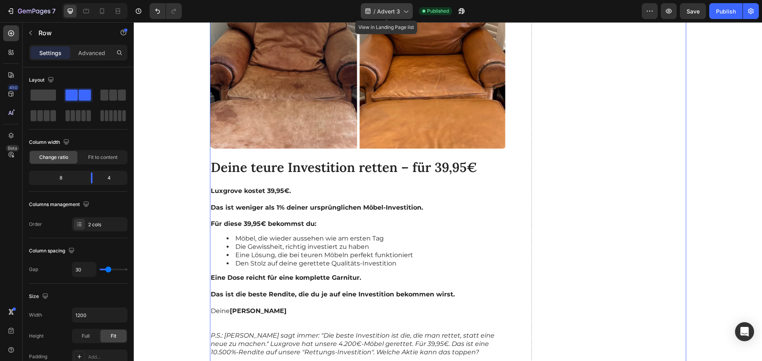
click at [402, 10] on icon at bounding box center [405, 11] width 8 height 8
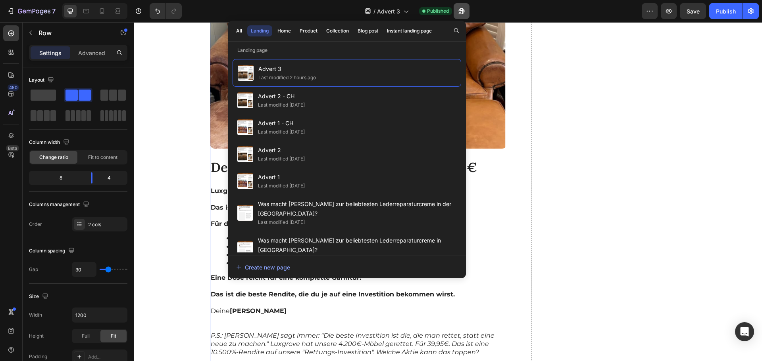
drag, startPoint x: 328, startPoint y: 70, endPoint x: 462, endPoint y: 8, distance: 146.8
click at [462, 8] on icon "button" at bounding box center [461, 11] width 8 height 8
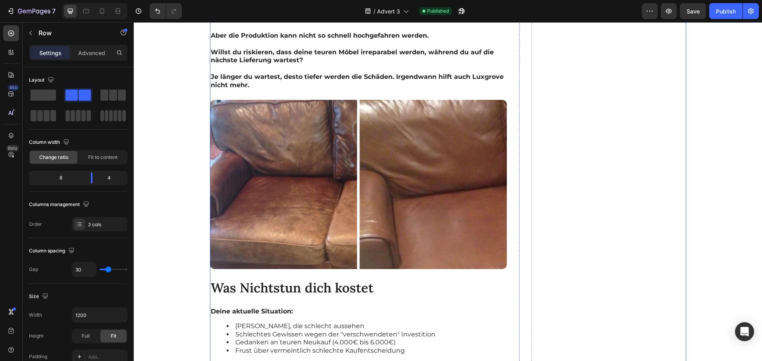
scroll to position [5065, 0]
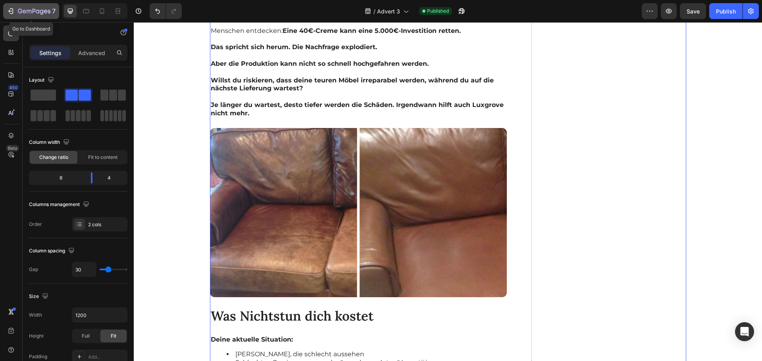
click at [42, 9] on icon "button" at bounding box center [34, 11] width 33 height 7
